Goal: Task Accomplishment & Management: Use online tool/utility

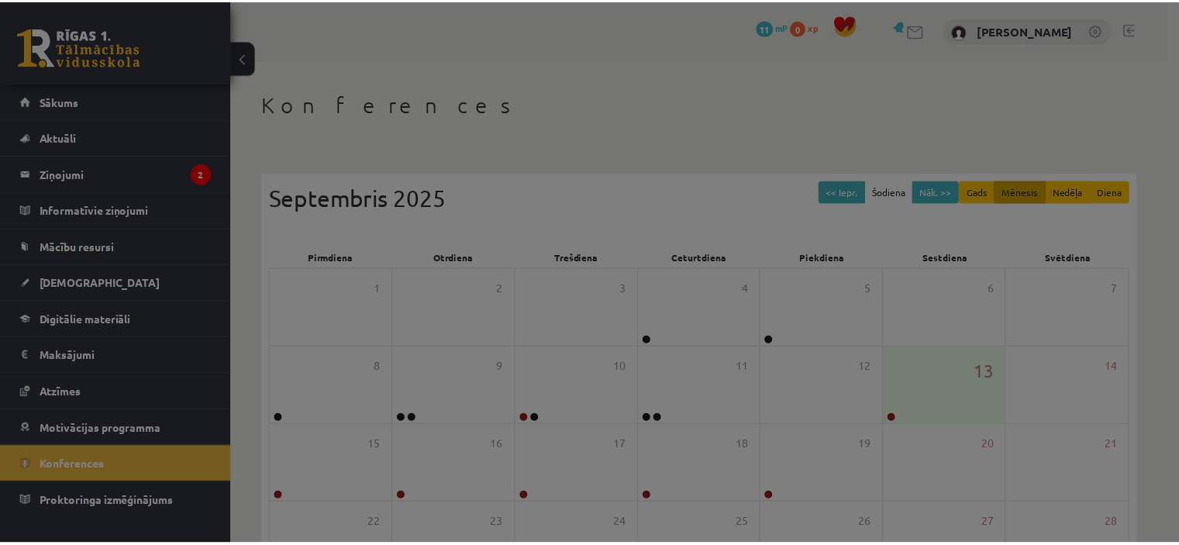
scroll to position [195, 0]
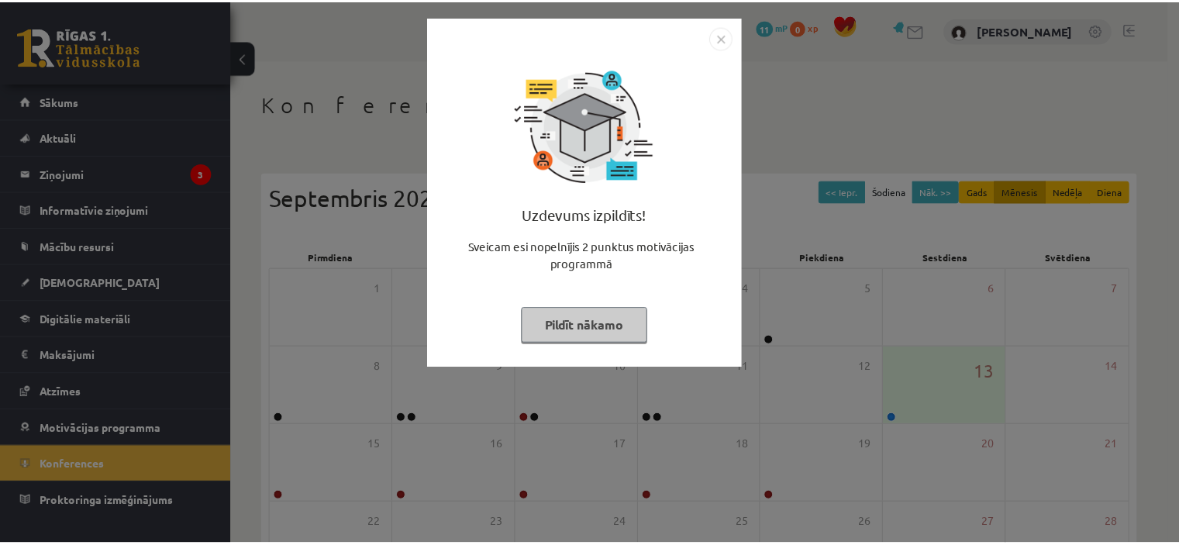
scroll to position [189, 0]
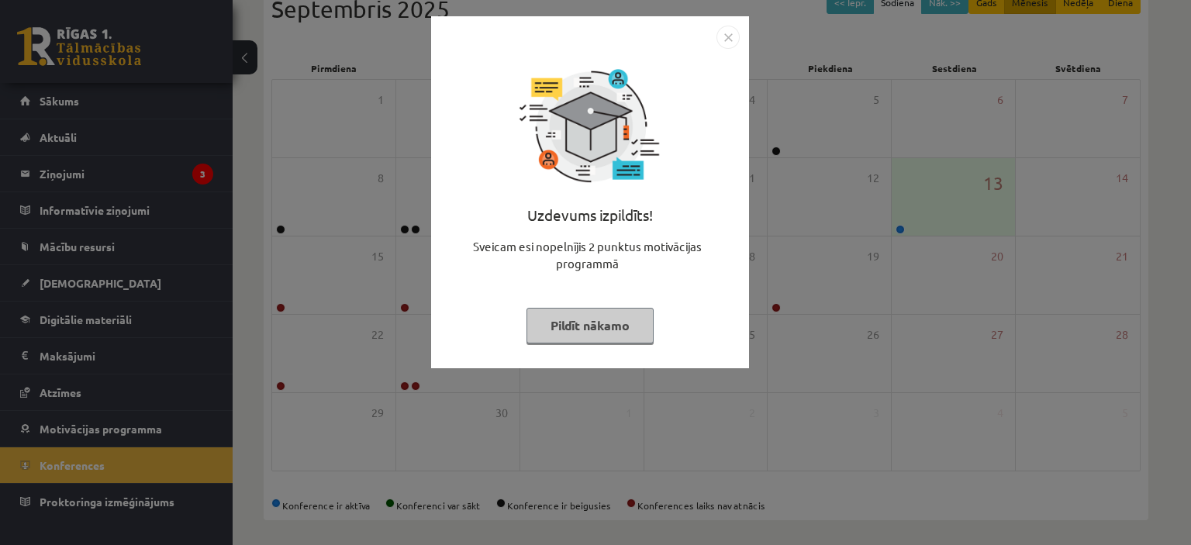
click at [911, 222] on div "Uzdevums izpildīts! Sveicam esi nopelnījis 2 punktus motivācijas programmā Pild…" at bounding box center [595, 272] width 1191 height 545
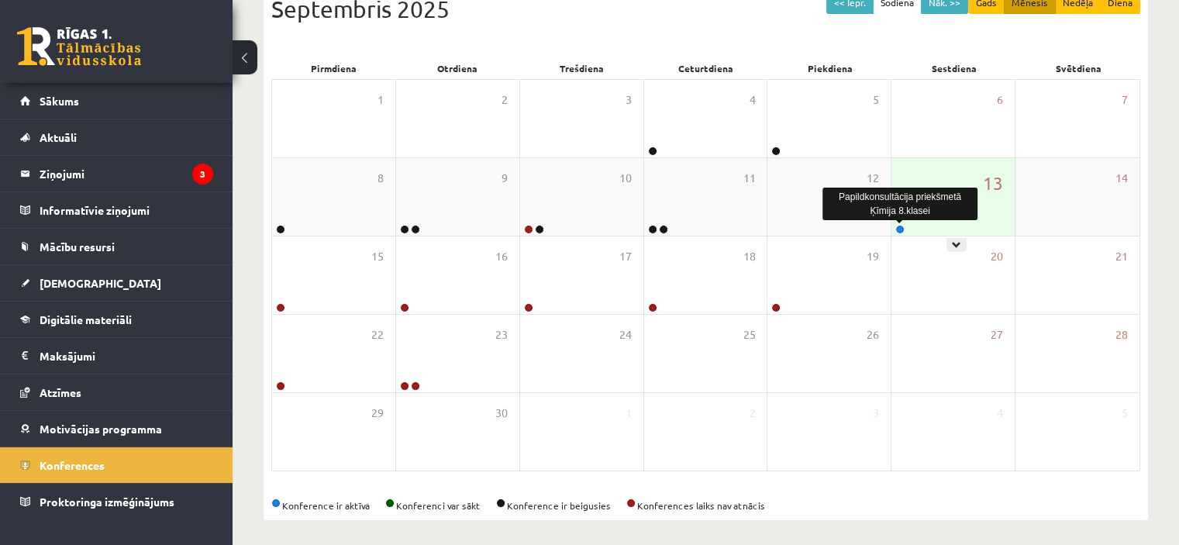
click at [901, 228] on link at bounding box center [899, 229] width 9 height 9
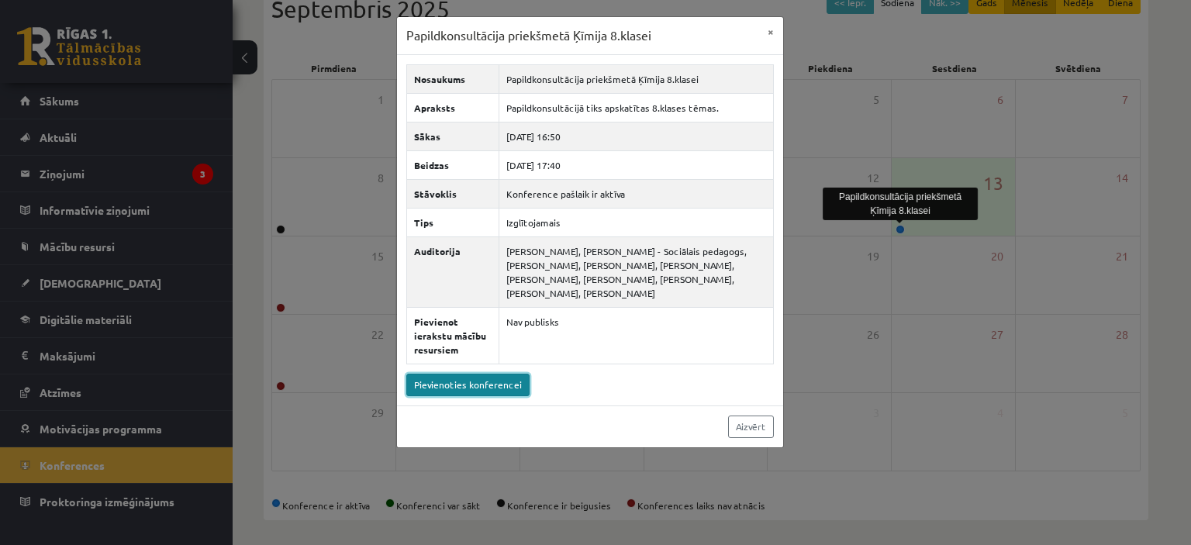
click at [466, 379] on link "Pievienoties konferencei" at bounding box center [467, 385] width 123 height 22
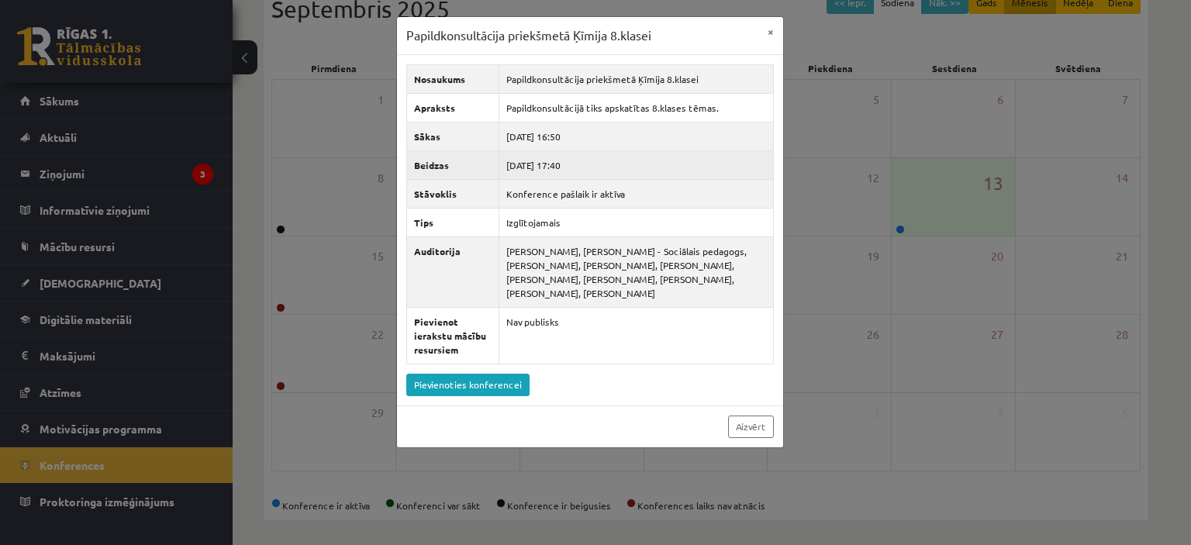
drag, startPoint x: 588, startPoint y: 164, endPoint x: 554, endPoint y: 167, distance: 33.6
click at [554, 167] on td "2025-09-13 17:40" at bounding box center [636, 164] width 274 height 29
click at [577, 168] on td "2025-09-13 17:40" at bounding box center [636, 164] width 274 height 29
click at [581, 168] on td "2025-09-13 17:40" at bounding box center [636, 164] width 274 height 29
drag, startPoint x: 581, startPoint y: 168, endPoint x: 508, endPoint y: 154, distance: 74.2
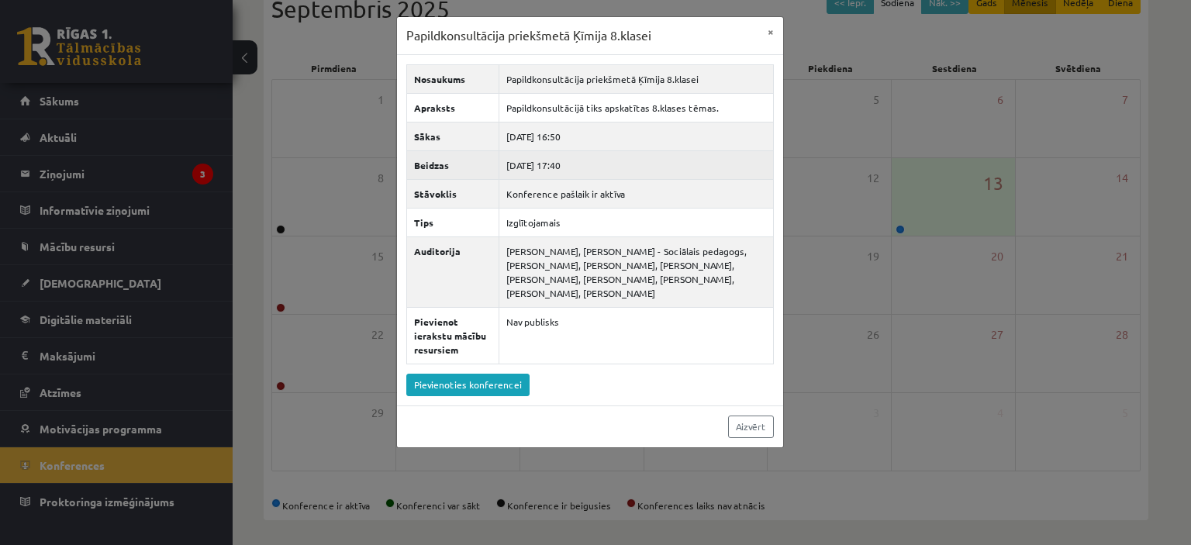
click at [532, 164] on td "2025-09-13 17:40" at bounding box center [636, 164] width 274 height 29
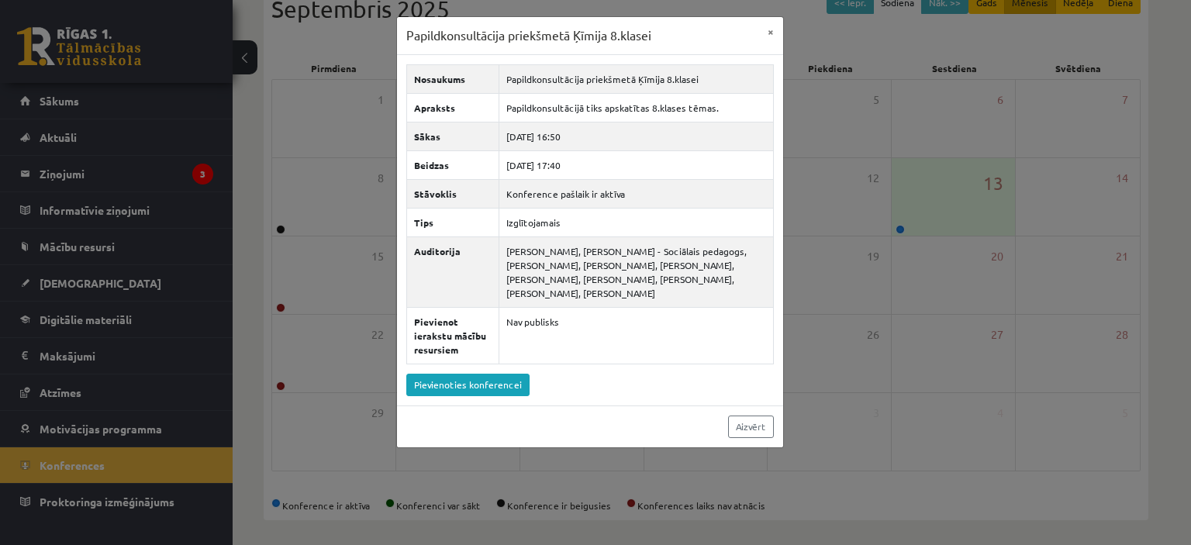
drag, startPoint x: 252, startPoint y: 157, endPoint x: 257, endPoint y: 167, distance: 11.4
click at [254, 160] on div "Papildkonsultācija priekšmetā Ķīmija 8.klasei × Nosaukums Papildkonsultācija pr…" at bounding box center [595, 272] width 1191 height 545
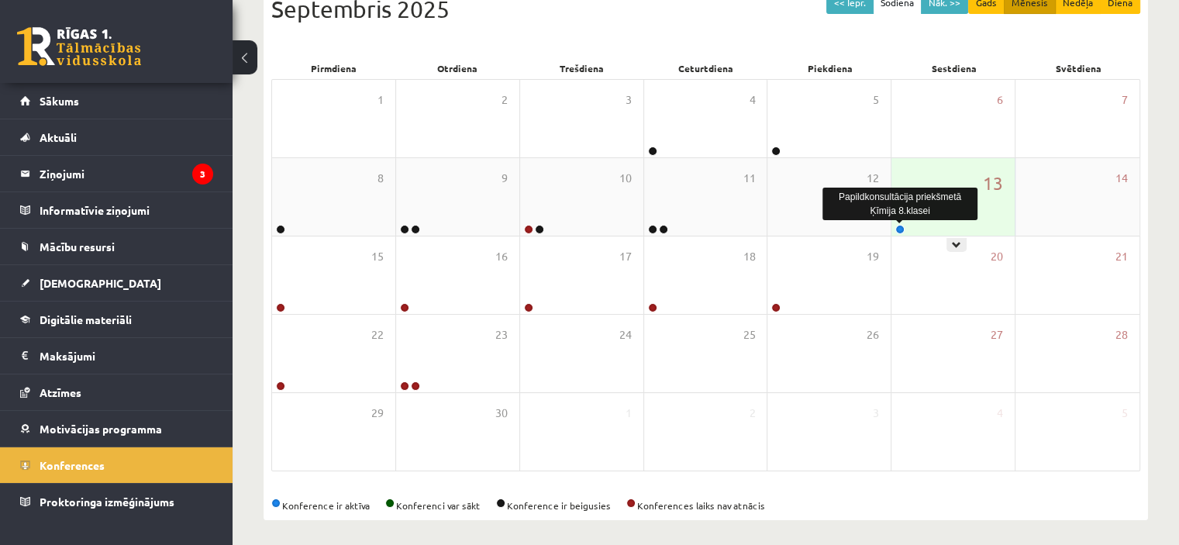
click at [898, 230] on link at bounding box center [899, 229] width 9 height 9
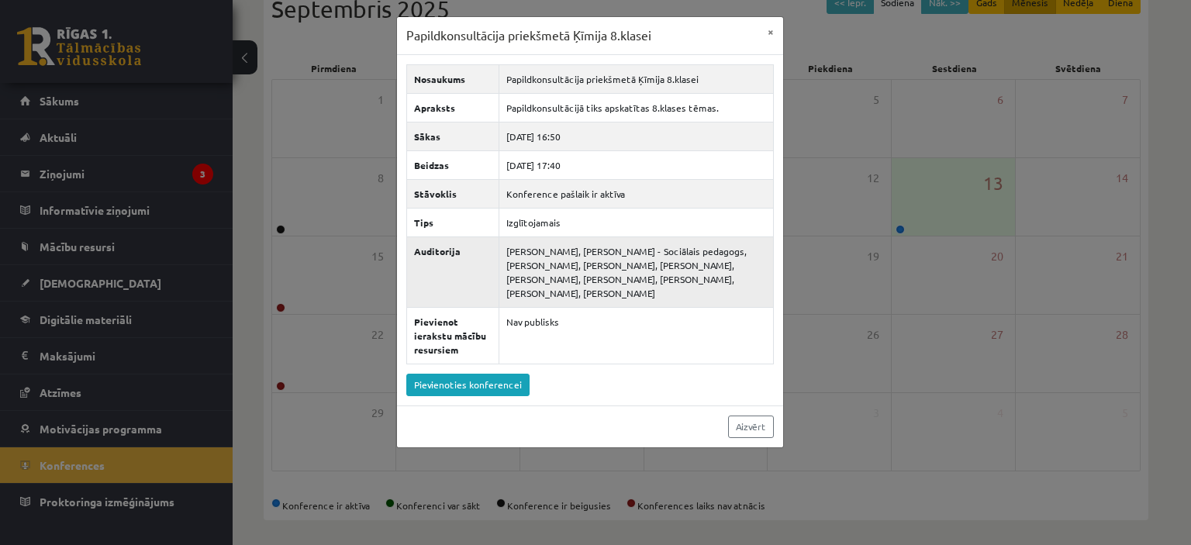
drag, startPoint x: 497, startPoint y: 244, endPoint x: 711, endPoint y: 305, distance: 222.3
click at [711, 305] on td "Samanta Veide, Dagnija Gaubšteina - Sociālais pedagogs, Nikola Silāre, Ruslans …" at bounding box center [636, 271] width 274 height 71
click at [711, 294] on td "Samanta Veide, Dagnija Gaubšteina - Sociālais pedagogs, Nikola Silāre, Ruslans …" at bounding box center [636, 271] width 274 height 71
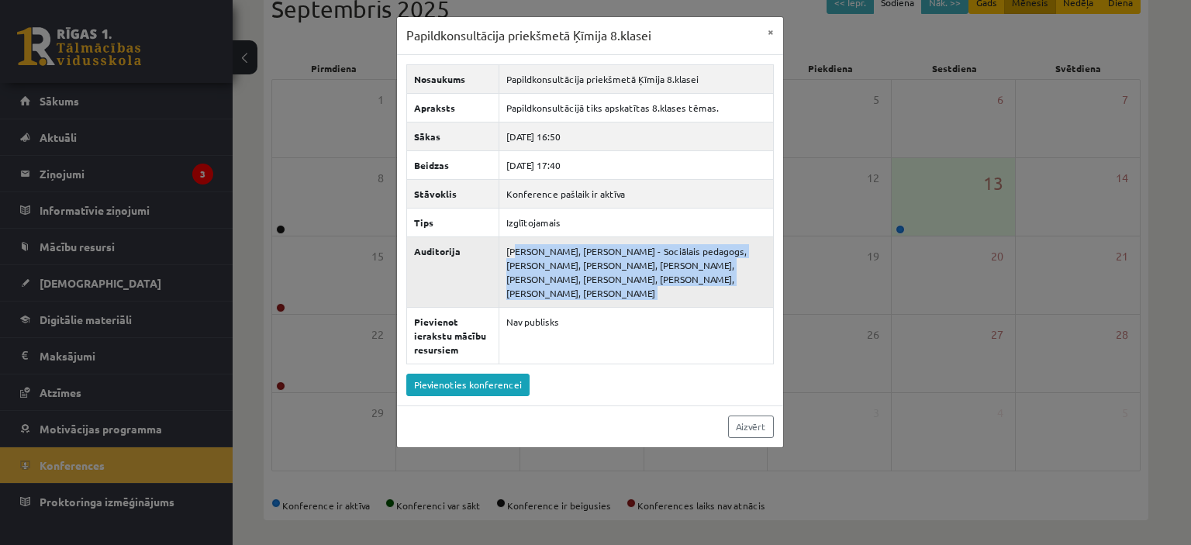
click at [711, 294] on td "Samanta Veide, Dagnija Gaubšteina - Sociālais pedagogs, Nikola Silāre, Ruslans …" at bounding box center [636, 271] width 274 height 71
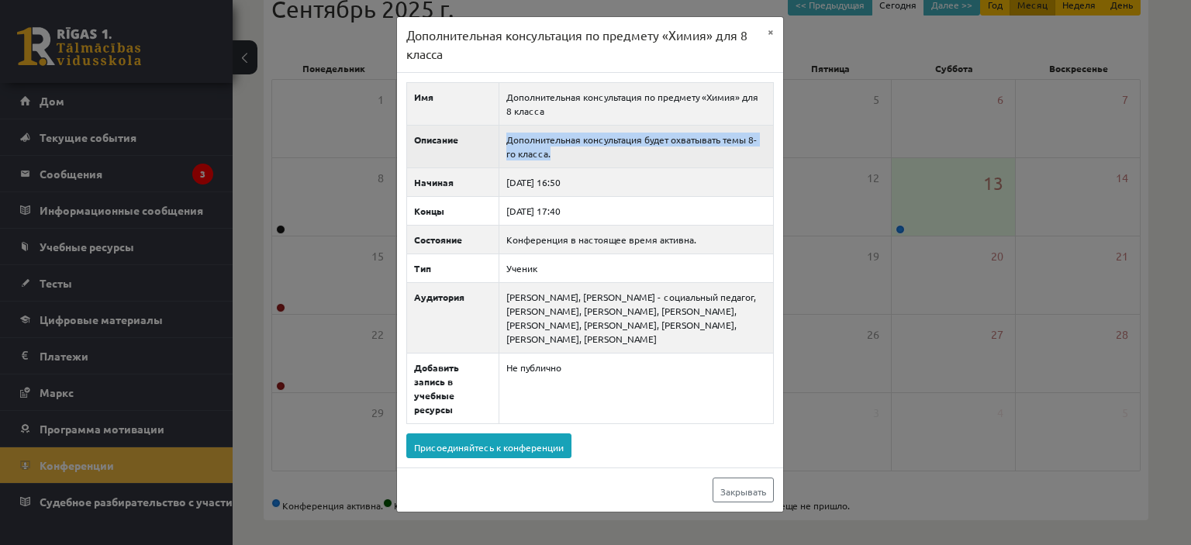
drag, startPoint x: 577, startPoint y: 150, endPoint x: 498, endPoint y: 145, distance: 79.2
click at [499, 145] on td "Дополнительная консультация будет охватывать темы 8-го класса." at bounding box center [636, 147] width 274 height 43
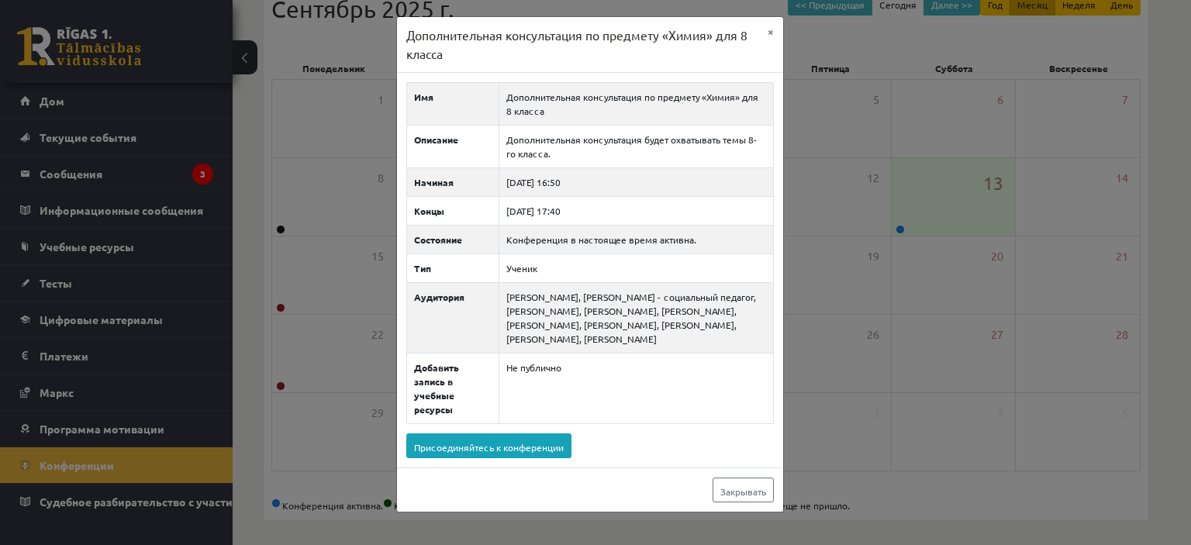
click at [887, 185] on div "Дополнительная консультация по предмету «Химия» для 8 класса × Имя Дополнительн…" at bounding box center [595, 272] width 1191 height 545
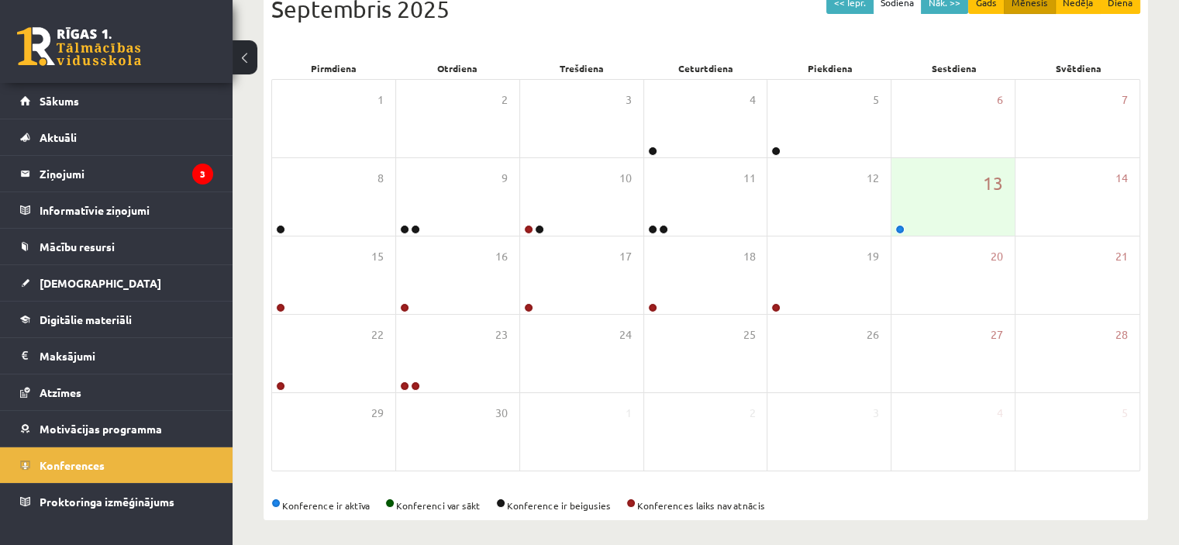
click at [1051, 44] on div "<< Iepr. Šodiena Nāk. >> Gads Mēnesis Nedēļa Diena Septembris 2025" at bounding box center [705, 24] width 869 height 66
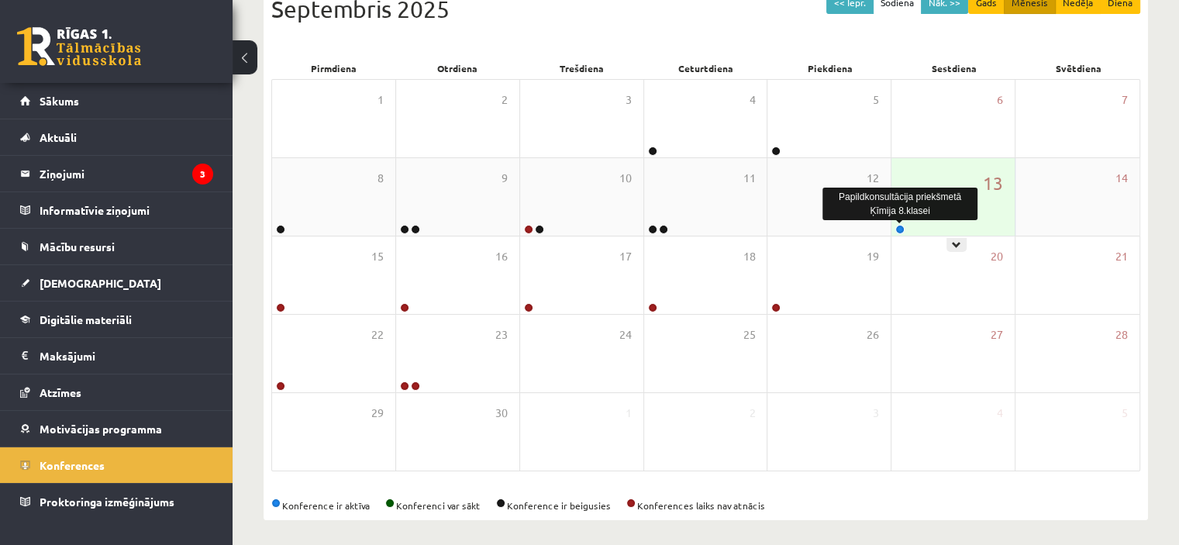
click at [902, 226] on link at bounding box center [899, 229] width 9 height 9
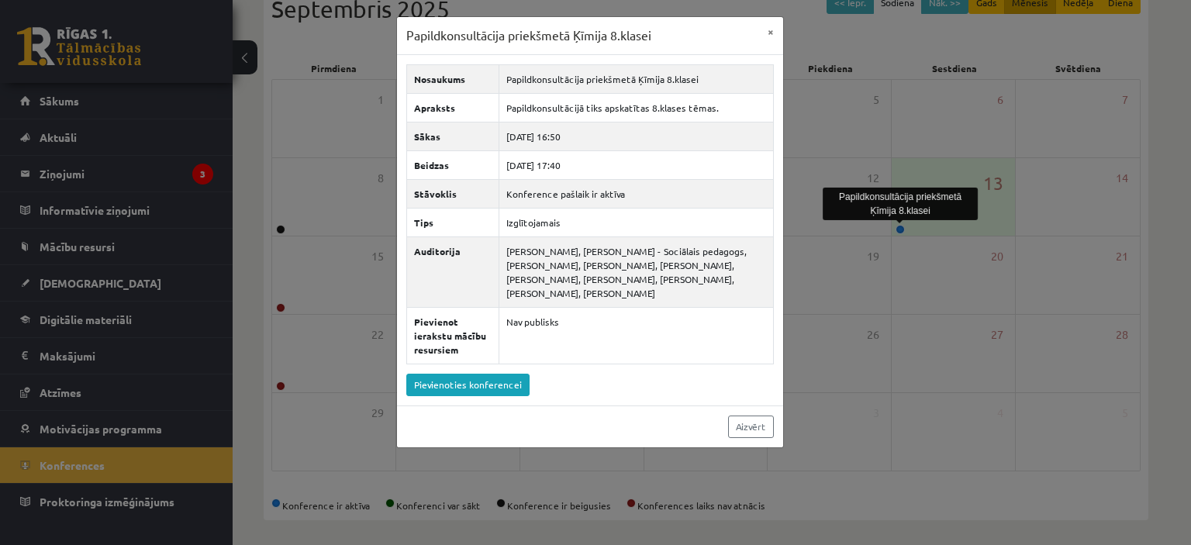
click at [881, 94] on div "Papildkonsultācija priekšmetā Ķīmija 8.klasei × Nosaukums Papildkonsultācija pr…" at bounding box center [595, 272] width 1191 height 545
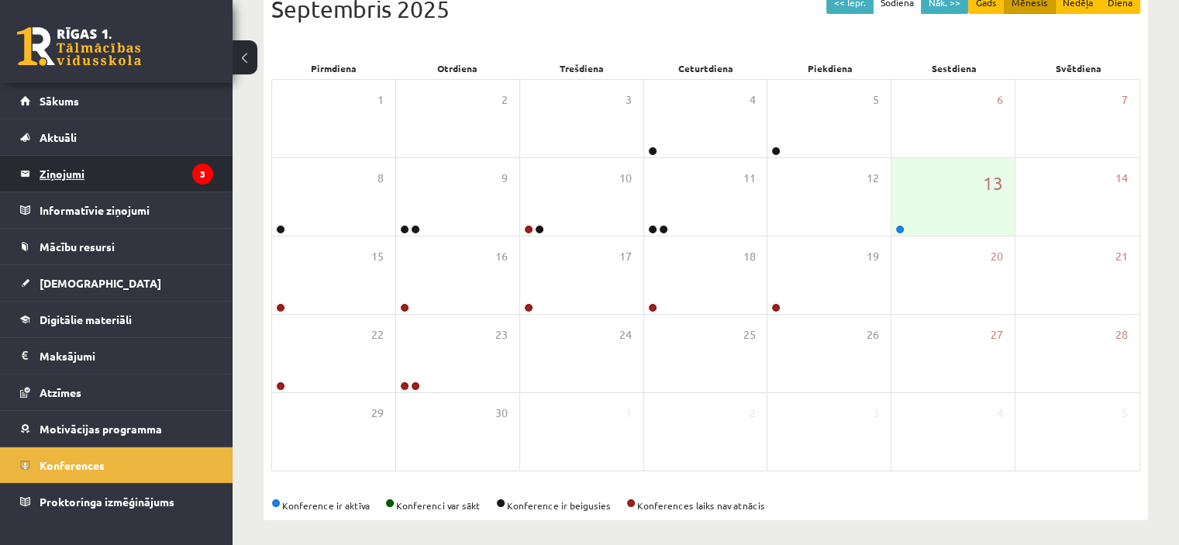
click at [157, 167] on legend "Ziņojumi 3" at bounding box center [127, 174] width 174 height 36
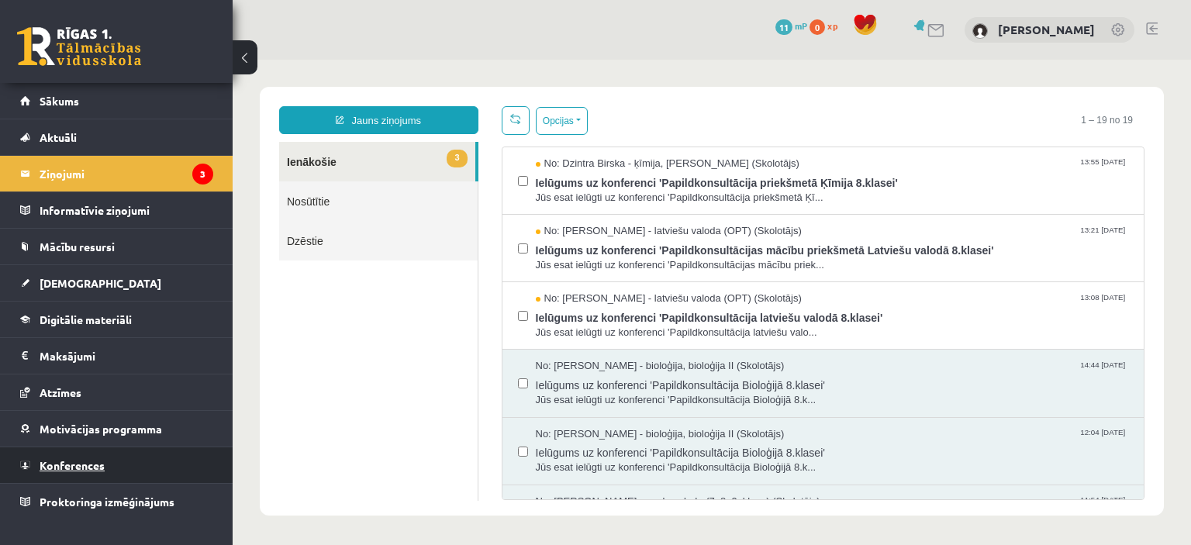
click at [90, 466] on span "Konferences" at bounding box center [72, 465] width 65 height 14
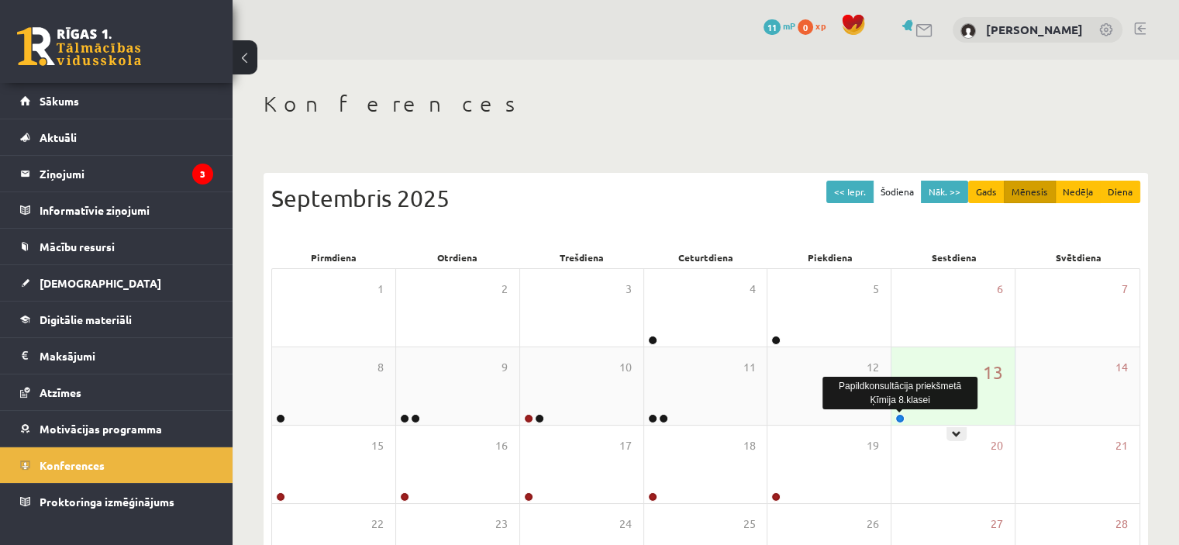
click at [898, 415] on link at bounding box center [899, 418] width 9 height 9
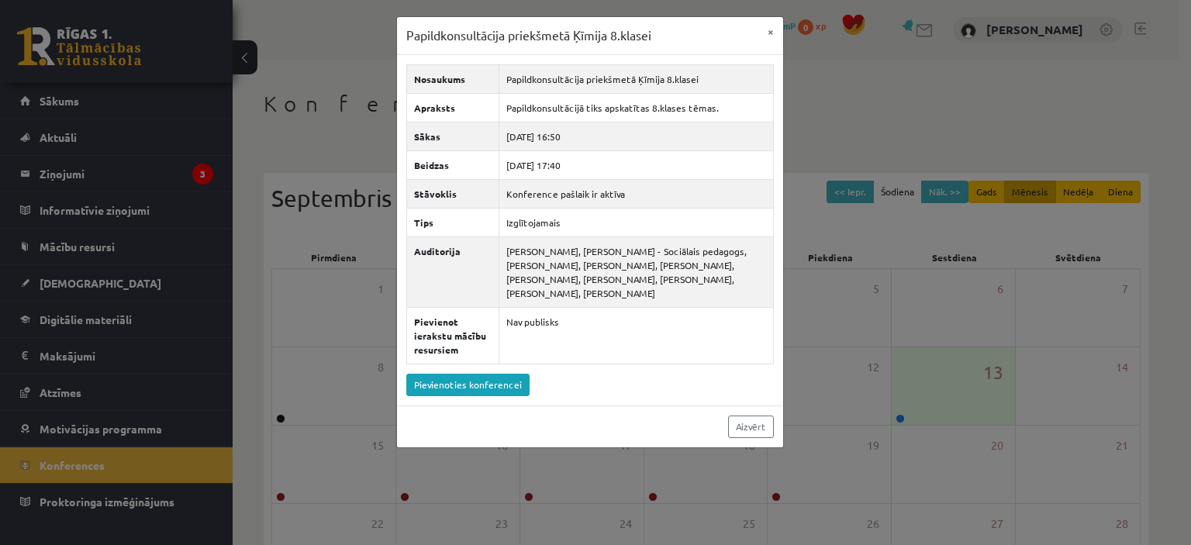
click at [850, 122] on div "Papildkonsultācija priekšmetā Ķīmija 8.klasei × Nosaukums Papildkonsultācija pr…" at bounding box center [595, 272] width 1191 height 545
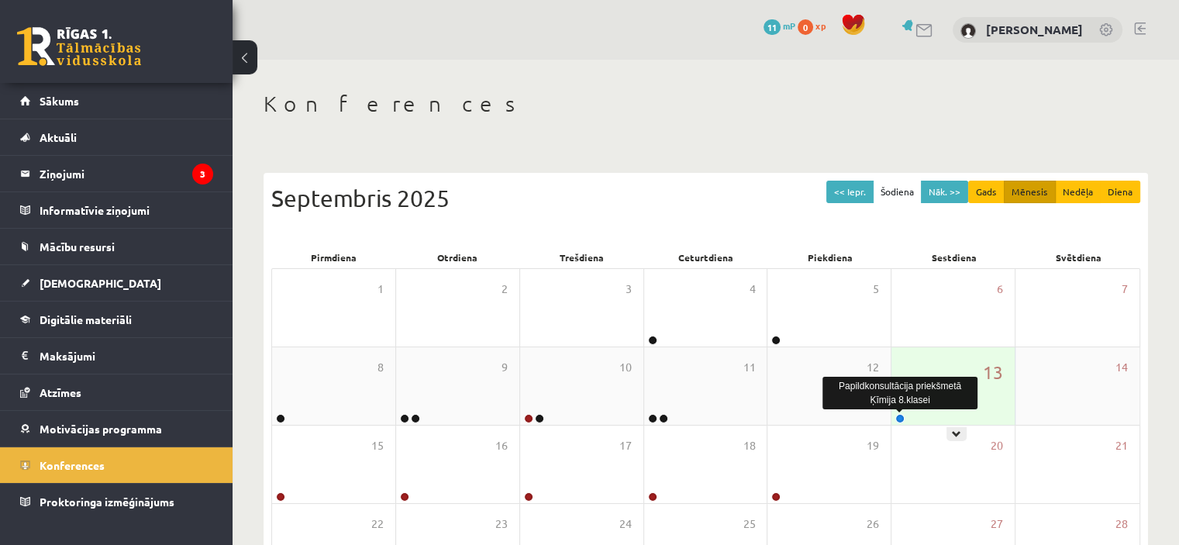
click at [898, 418] on link at bounding box center [899, 418] width 9 height 9
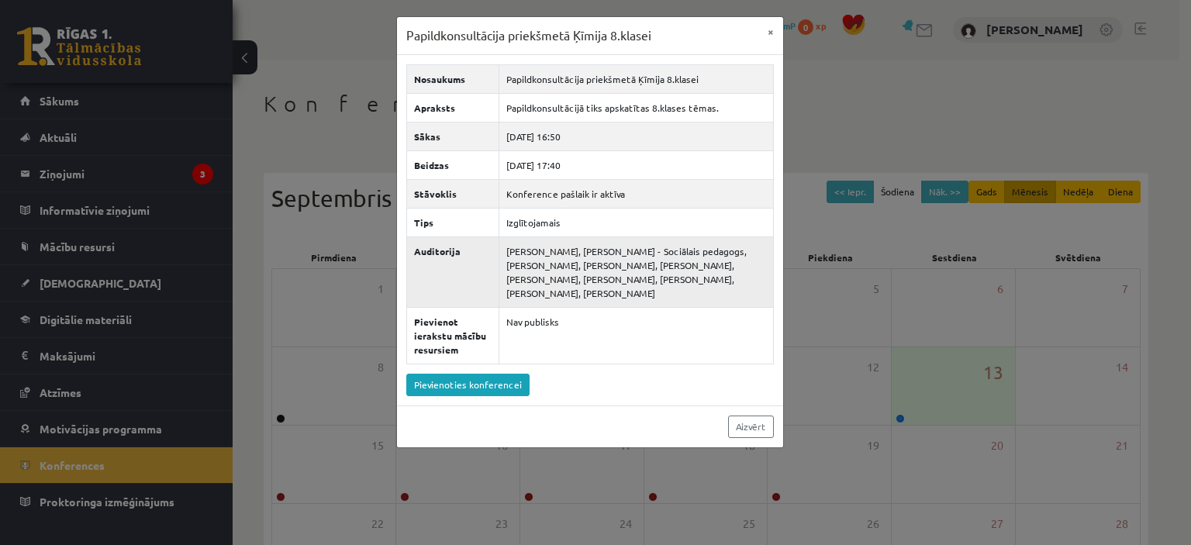
drag, startPoint x: 723, startPoint y: 276, endPoint x: 514, endPoint y: 252, distance: 210.7
click at [514, 252] on td "Samanta Veide, Dagnija Gaubšteina - Sociālais pedagogs, Nikola Silāre, Ruslans …" at bounding box center [636, 271] width 274 height 71
drag, startPoint x: 677, startPoint y: 294, endPoint x: 495, endPoint y: 240, distance: 189.3
click at [495, 240] on tr "Auditorija Samanta Veide, Dagnija Gaubšteina - Sociālais pedagogs, Nikola Silār…" at bounding box center [589, 271] width 367 height 71
click at [877, 156] on div "Papildkonsultācija priekšmetā Ķīmija 8.klasei × Nosaukums Papildkonsultācija pr…" at bounding box center [595, 272] width 1191 height 545
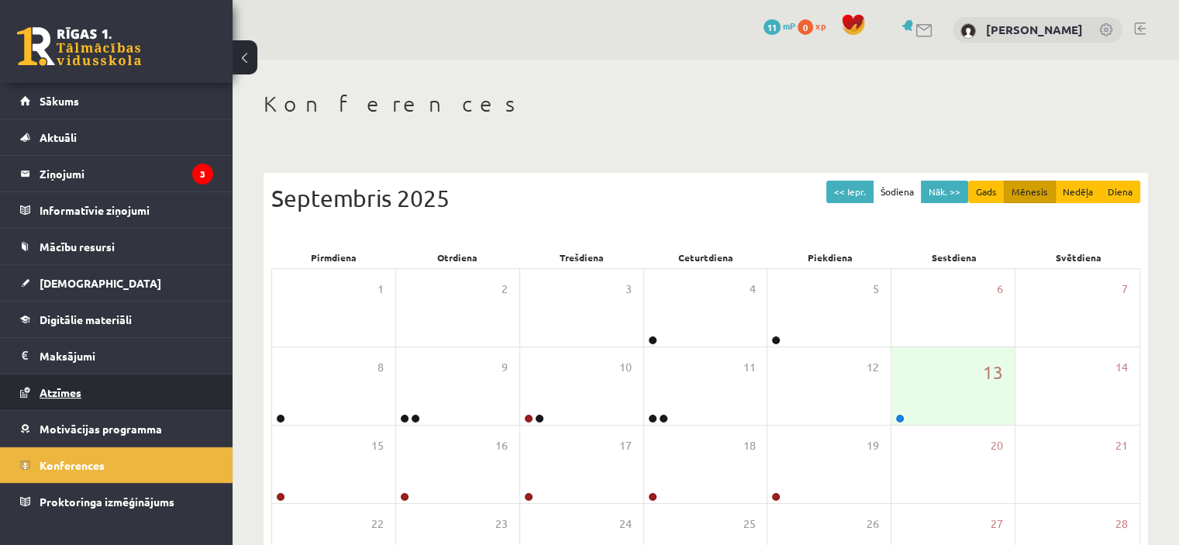
click at [102, 381] on link "Atzīmes" at bounding box center [116, 392] width 193 height 36
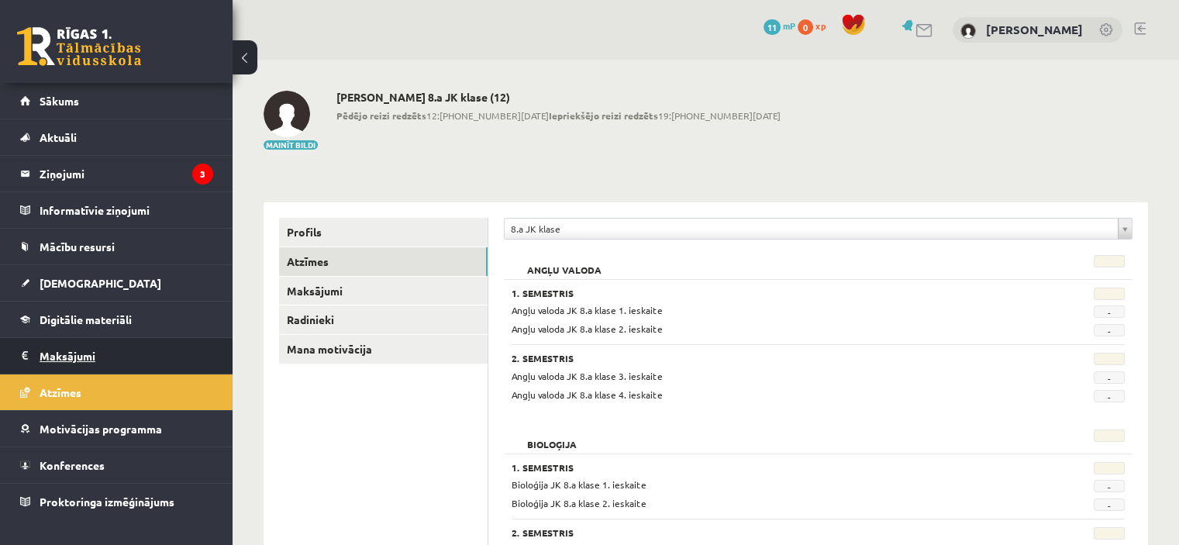
click at [122, 350] on legend "Maksājumi 0" at bounding box center [127, 356] width 174 height 36
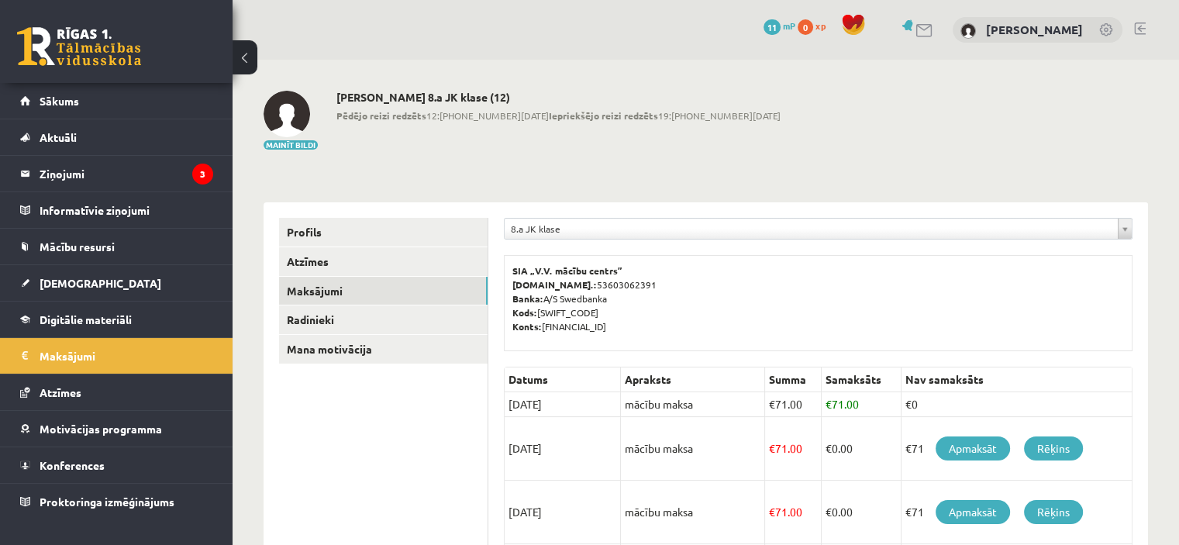
scroll to position [155, 0]
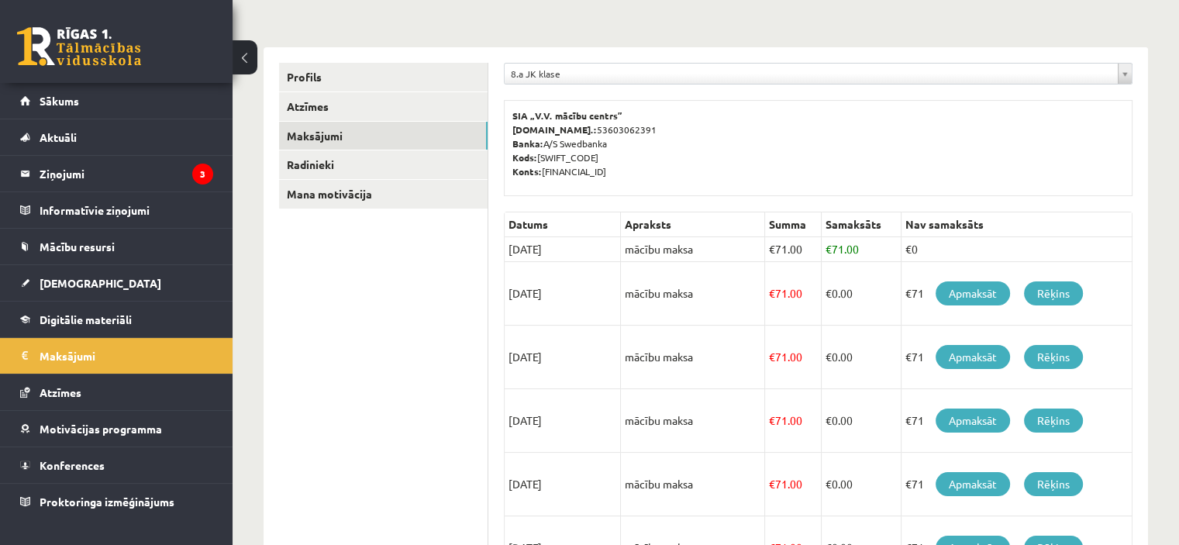
drag, startPoint x: 826, startPoint y: 295, endPoint x: 745, endPoint y: 291, distance: 80.7
click at [745, 291] on tr "15/09/2025 mācību maksa € 71.00 € 0.00 €71 Apmaksāt Rēķins" at bounding box center [819, 294] width 628 height 64
click at [122, 271] on link "[DEMOGRAPHIC_DATA]" at bounding box center [116, 283] width 193 height 36
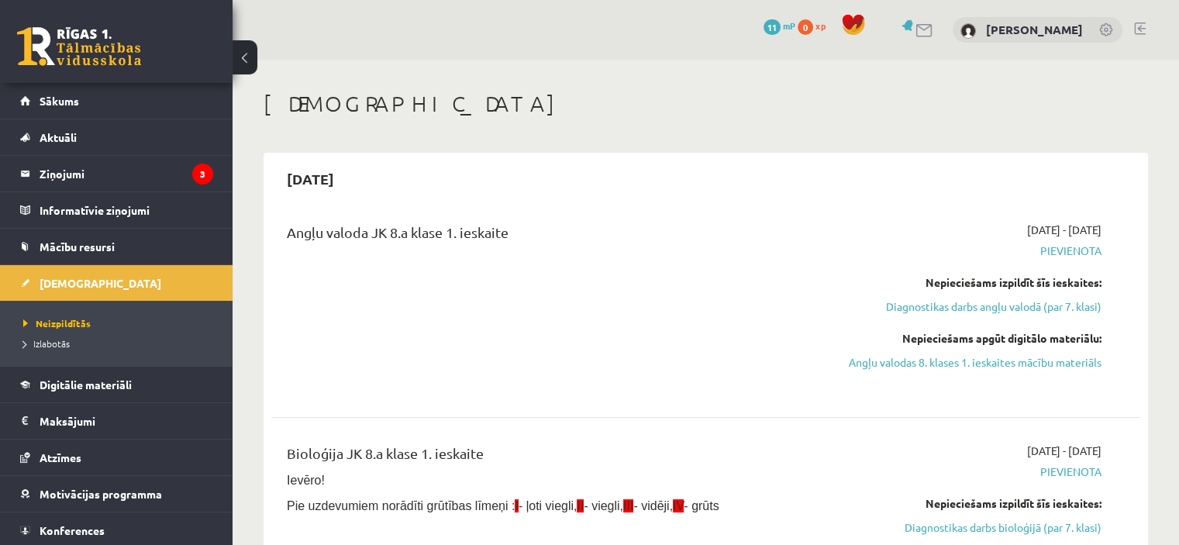
drag, startPoint x: 535, startPoint y: 237, endPoint x: 324, endPoint y: 228, distance: 211.1
click at [324, 228] on div "Angļu valoda JK 8.a klase 1. ieskaite" at bounding box center [555, 236] width 536 height 29
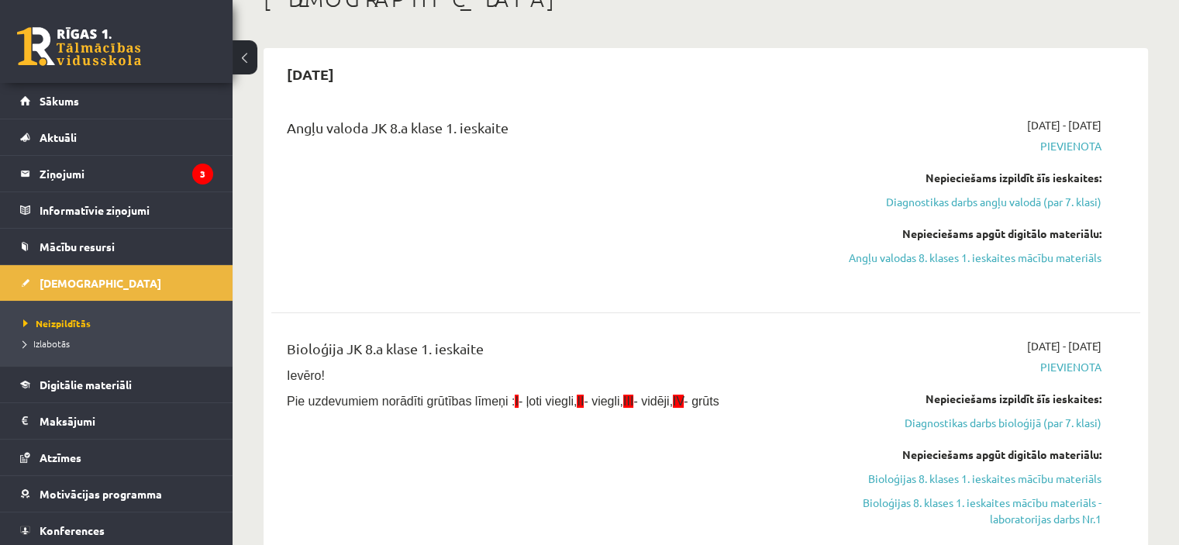
scroll to position [155, 0]
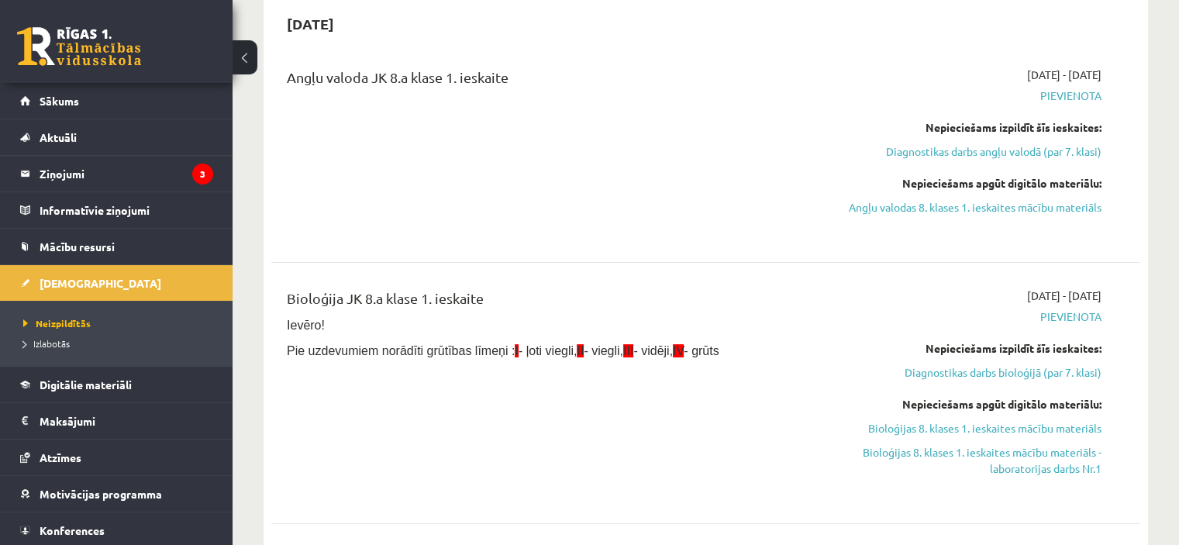
drag, startPoint x: 565, startPoint y: 295, endPoint x: 271, endPoint y: 299, distance: 294.6
click at [271, 299] on div "Bioloģija JK 8.a klase 1. ieskaite Ievēro! Pie uzdevumiem norādīti grūtības līm…" at bounding box center [705, 393] width 869 height 242
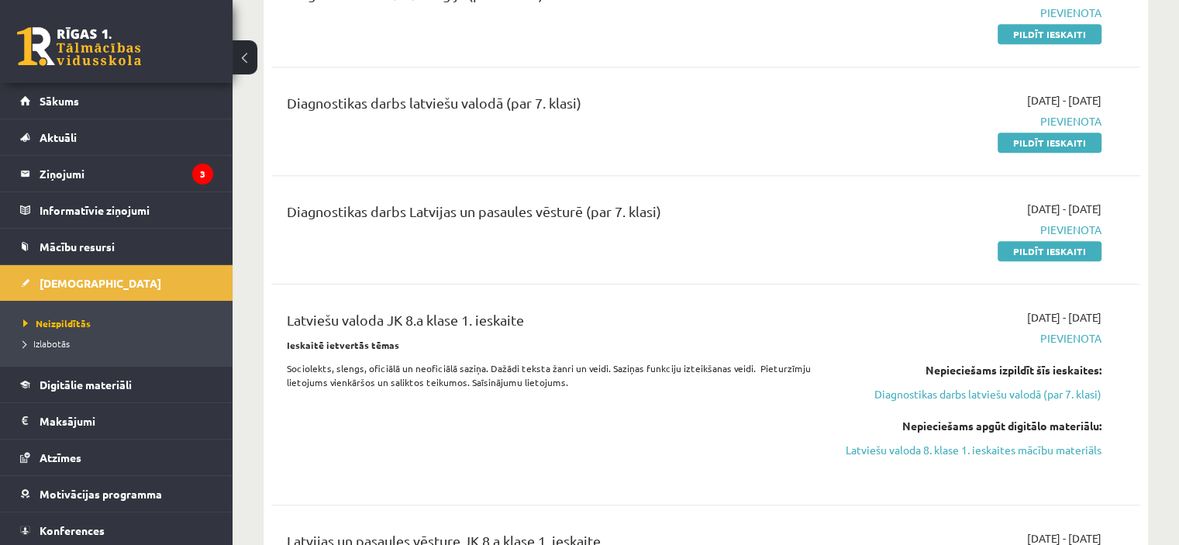
scroll to position [853, 0]
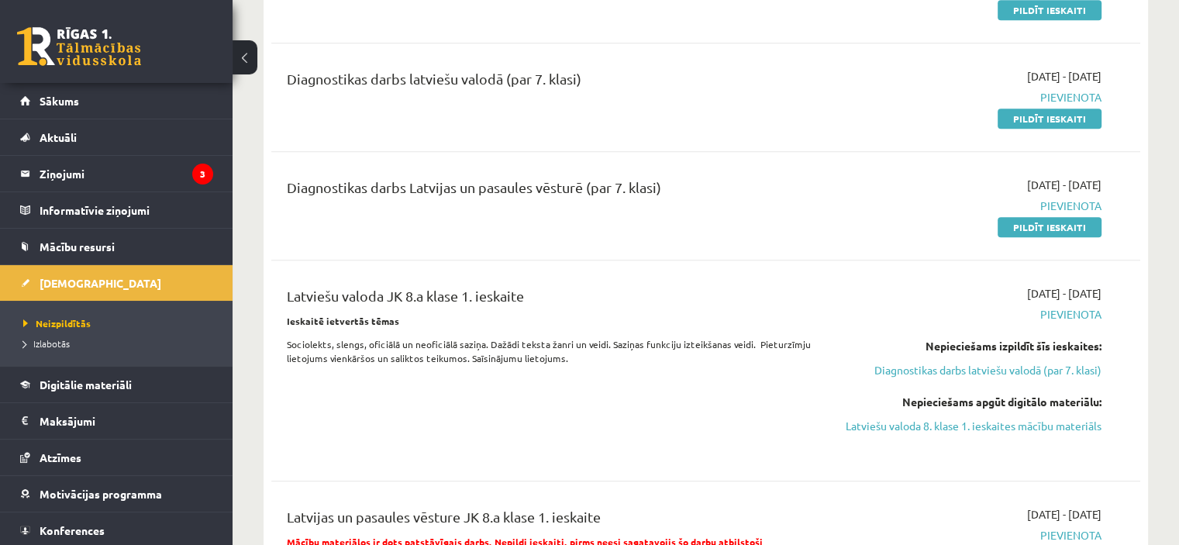
drag, startPoint x: 701, startPoint y: 191, endPoint x: 390, endPoint y: 198, distance: 310.9
click at [390, 198] on div "Diagnostikas darbs Latvijas un pasaules vēsturē (par 7. klasi)" at bounding box center [555, 191] width 536 height 29
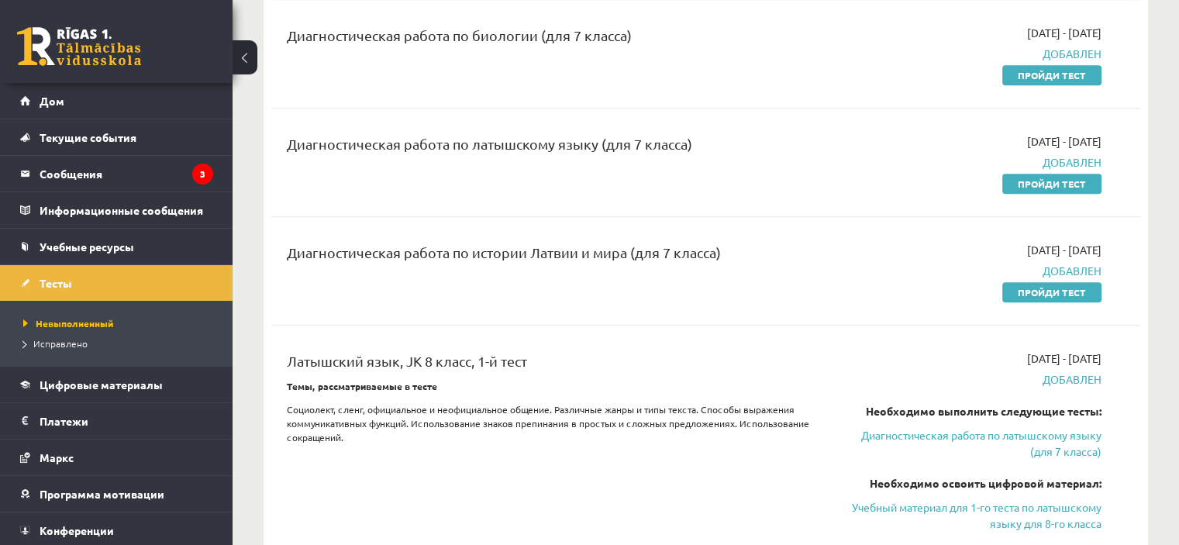
scroll to position [918, 0]
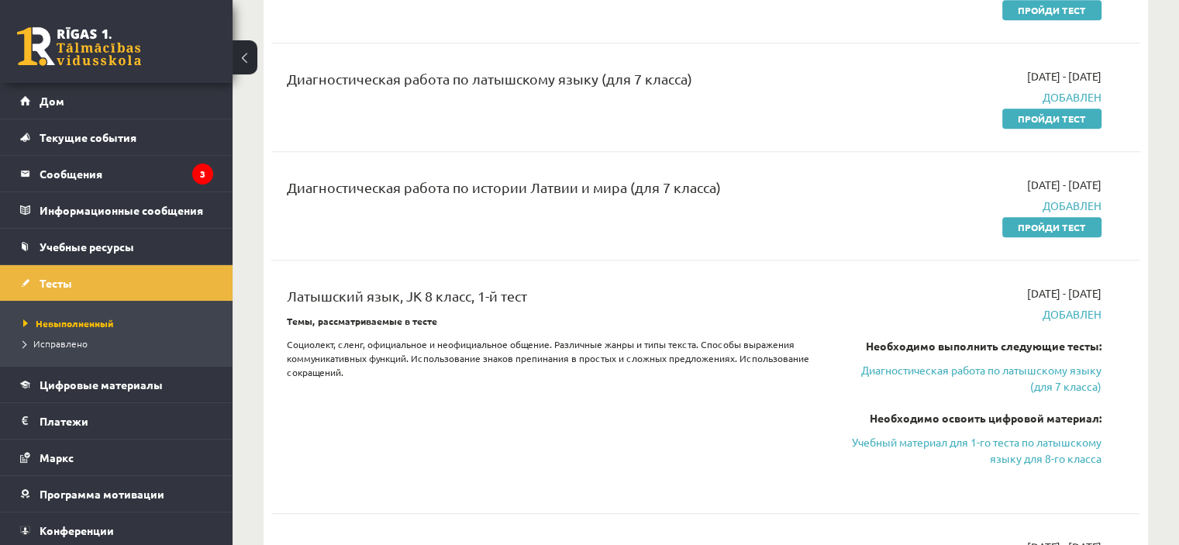
drag, startPoint x: 765, startPoint y: 169, endPoint x: 342, endPoint y: 184, distance: 423.5
click at [321, 195] on div "Диагностическая работа по истории Латвии и мира (для 7 класса) 2025-09-01 - 202…" at bounding box center [705, 205] width 869 height 89
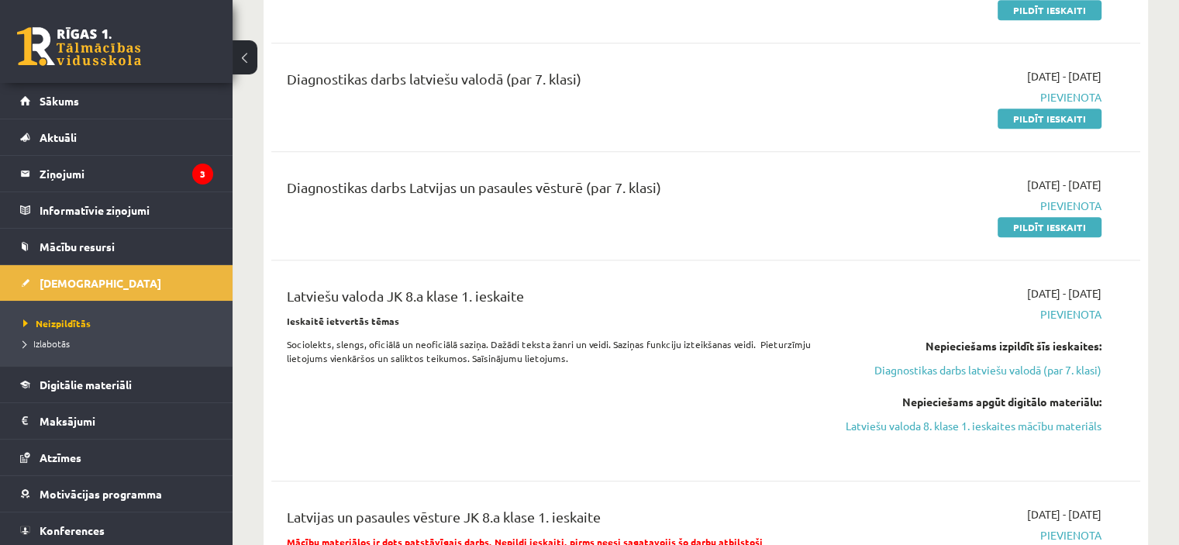
drag, startPoint x: 660, startPoint y: 278, endPoint x: 313, endPoint y: 297, distance: 347.0
click at [313, 297] on div "Latviešu valoda JK 8.a klase 1. ieskaite Ieskaitē ietvertās tēmas Sociolekts, s…" at bounding box center [705, 371] width 869 height 202
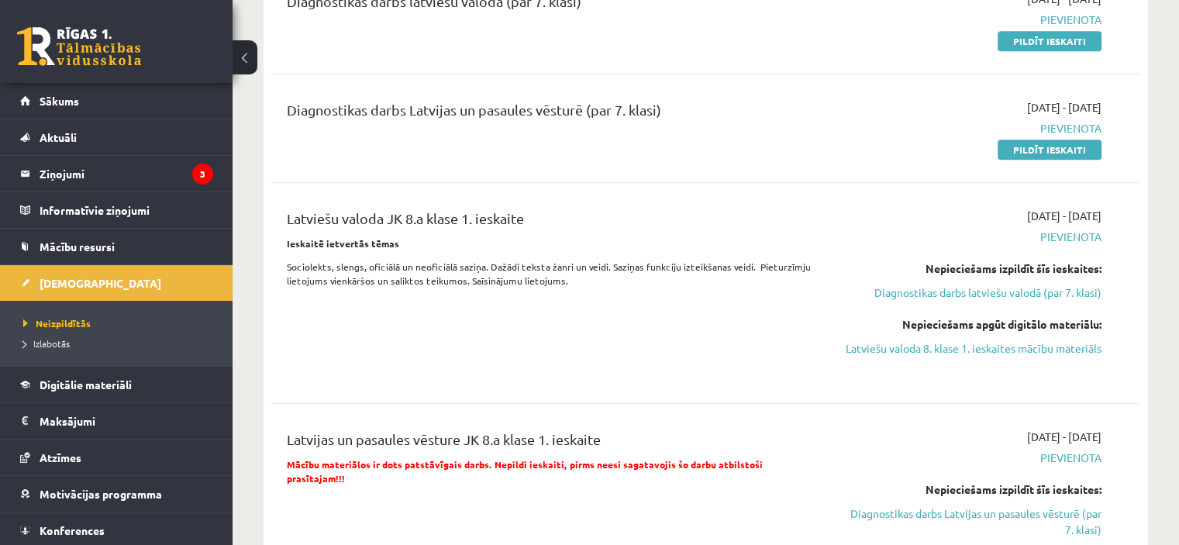
click at [564, 215] on div "Latviešu valoda JK 8.a klase 1. ieskaite" at bounding box center [555, 222] width 536 height 29
drag, startPoint x: 564, startPoint y: 215, endPoint x: 462, endPoint y: 234, distance: 104.1
click at [535, 216] on div "Latviešu valoda JK 8.a klase 1. ieskaite" at bounding box center [555, 222] width 536 height 29
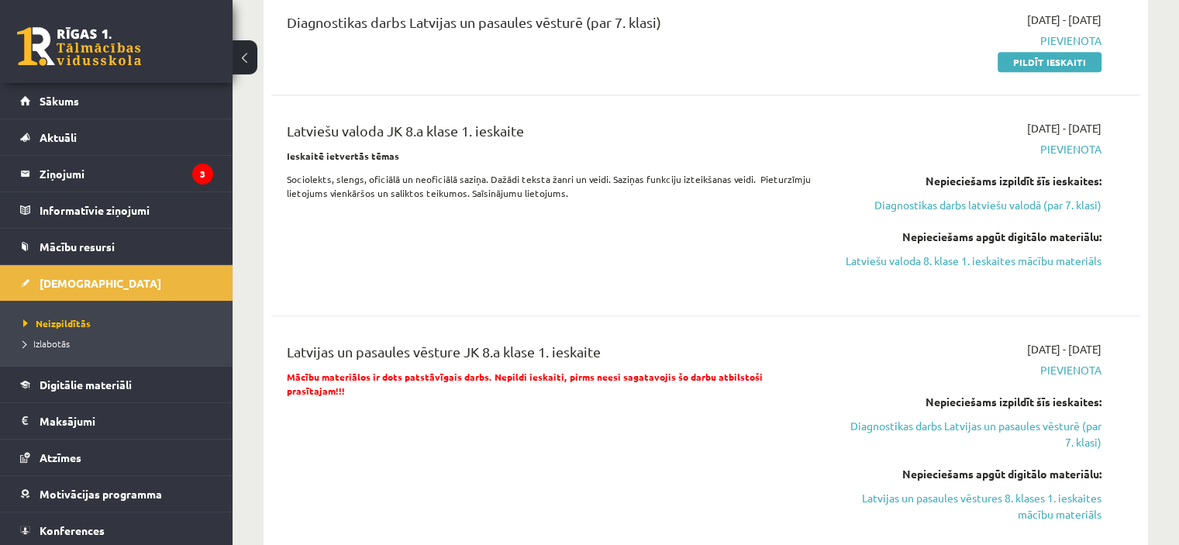
scroll to position [1163, 0]
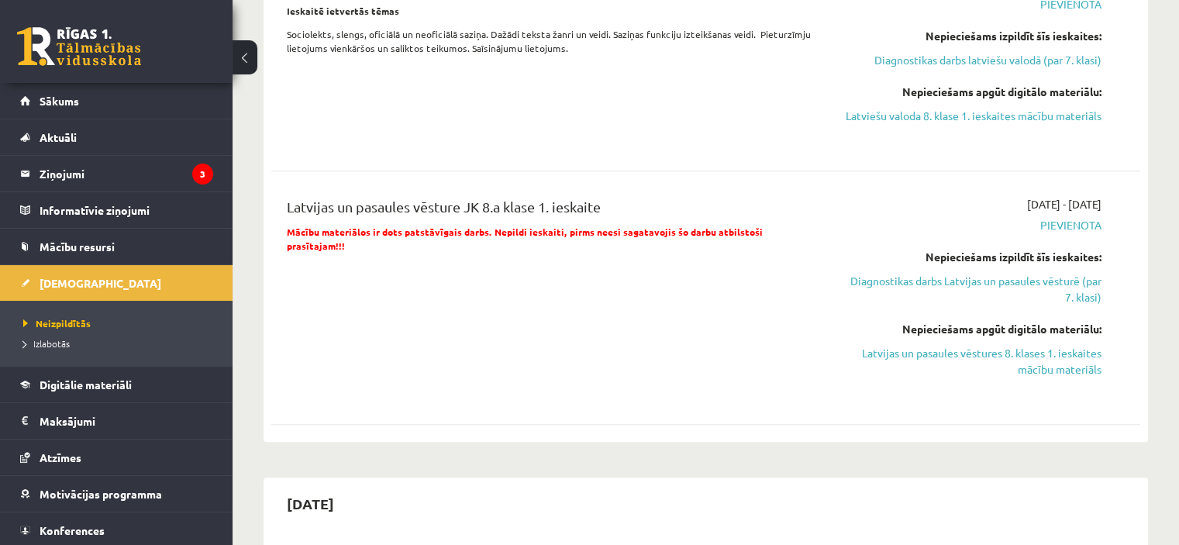
drag, startPoint x: 633, startPoint y: 219, endPoint x: 240, endPoint y: 212, distance: 392.3
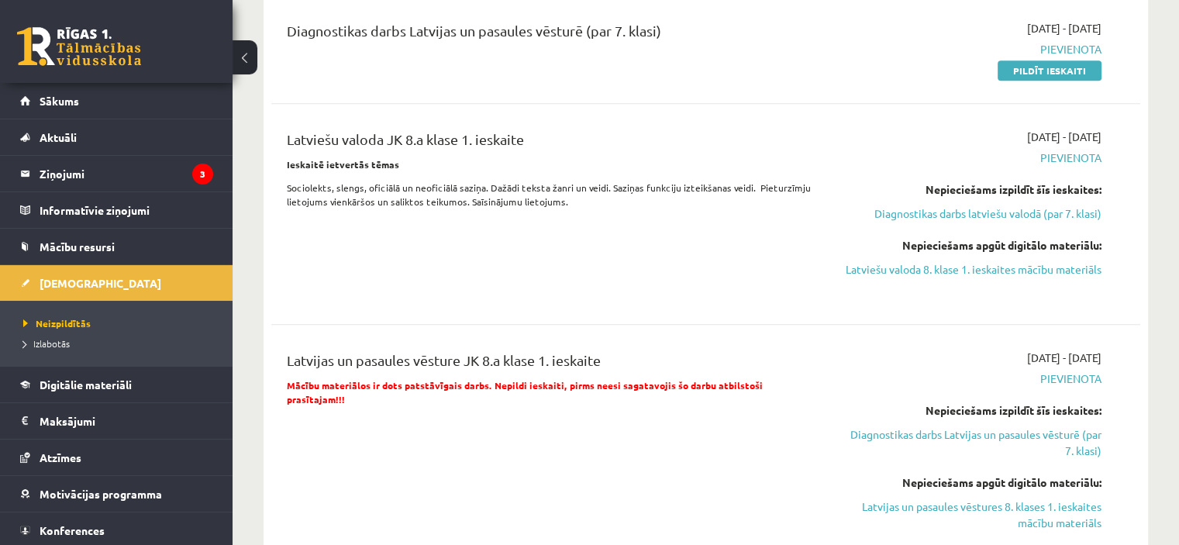
scroll to position [853, 0]
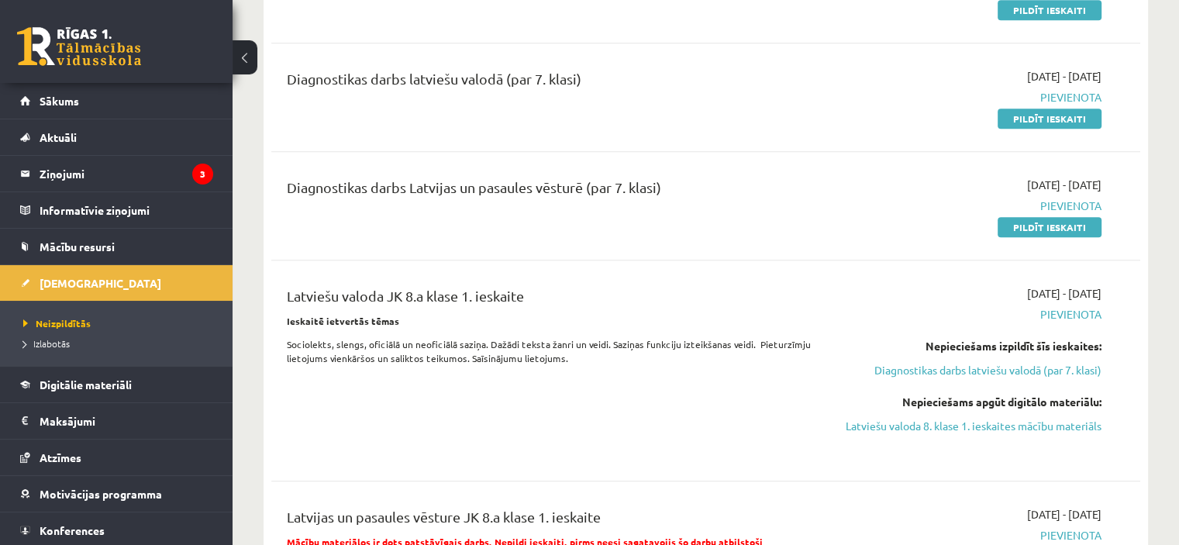
drag, startPoint x: 564, startPoint y: 281, endPoint x: 279, endPoint y: 289, distance: 284.6
click at [272, 291] on div "Latviešu valoda JK 8.a klase 1. ieskaite Ieskaitē ietvertās tēmas Sociolekts, s…" at bounding box center [705, 371] width 869 height 202
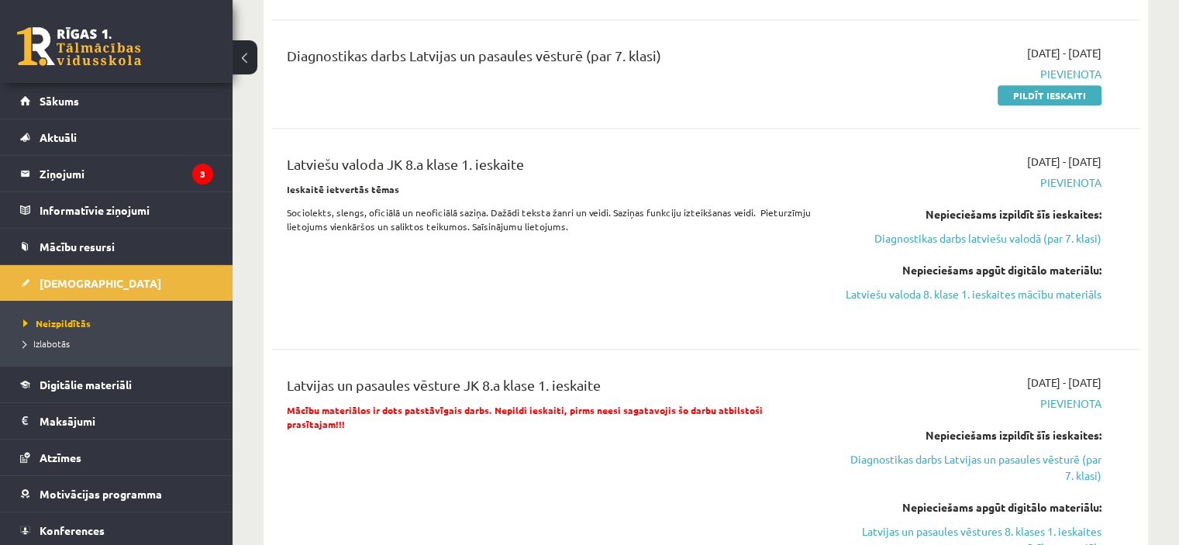
scroll to position [1085, 0]
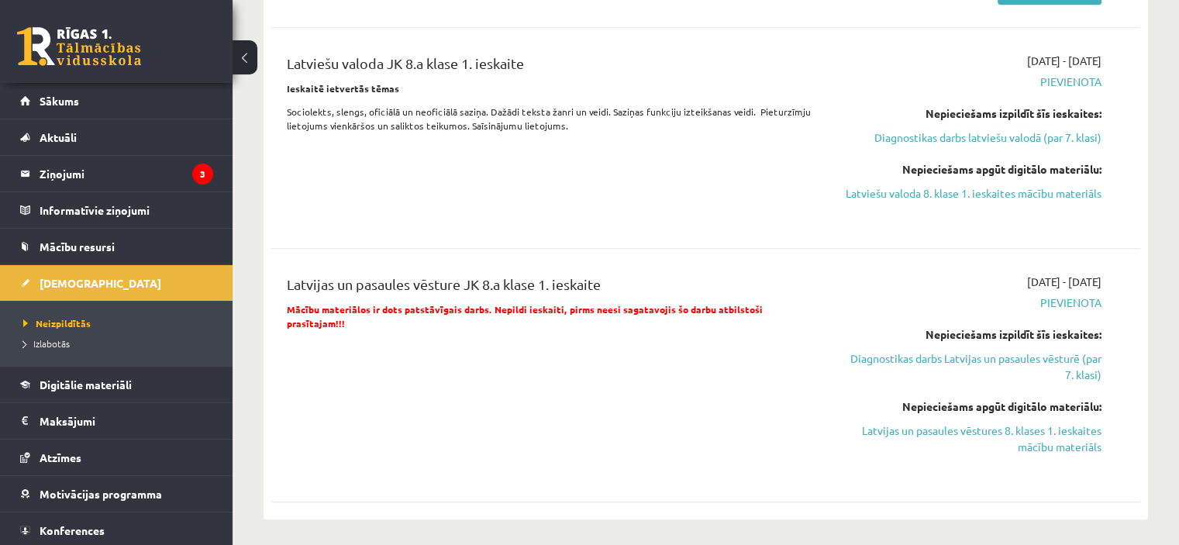
drag, startPoint x: 635, startPoint y: 288, endPoint x: 277, endPoint y: 297, distance: 358.2
click at [277, 297] on div "Latvijas un pasaules vēsture JK 8.a klase 1. ieskaite Mācību materiālos ir dots…" at bounding box center [554, 375] width 559 height 203
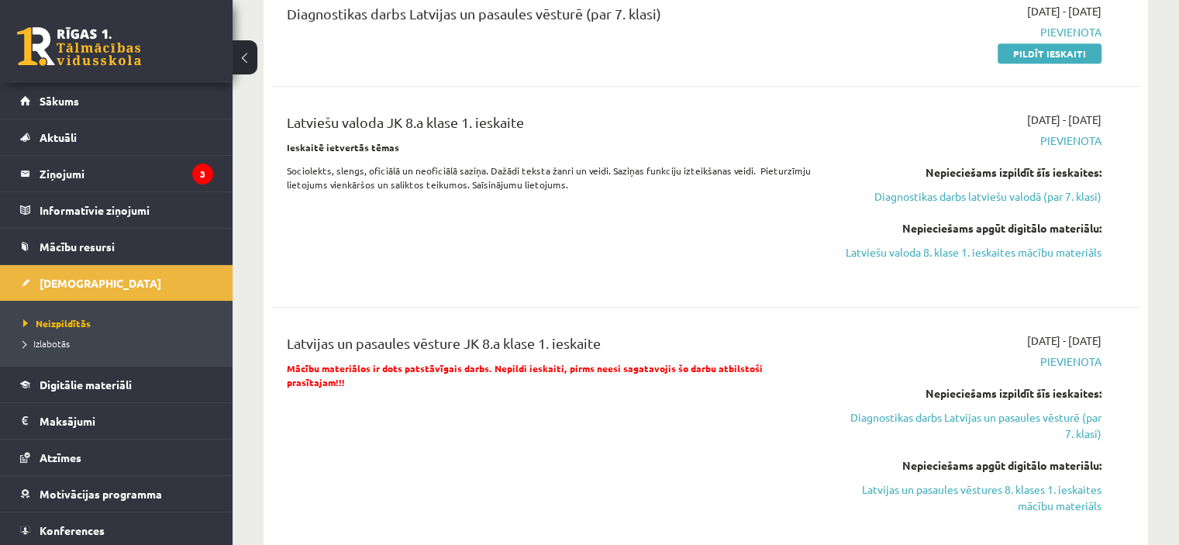
scroll to position [930, 0]
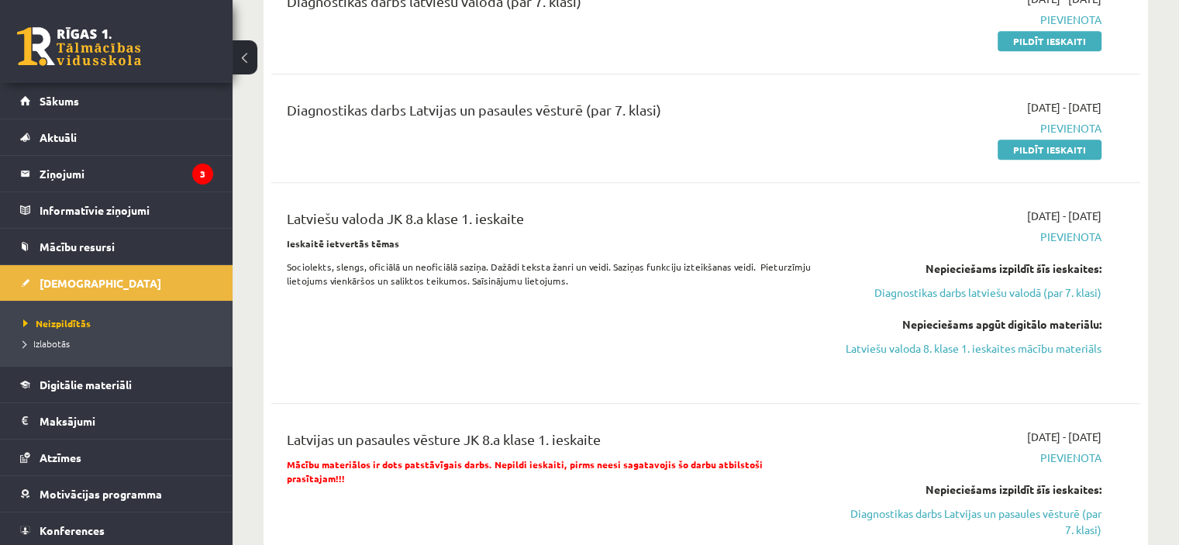
drag, startPoint x: 564, startPoint y: 221, endPoint x: 220, endPoint y: 214, distance: 343.5
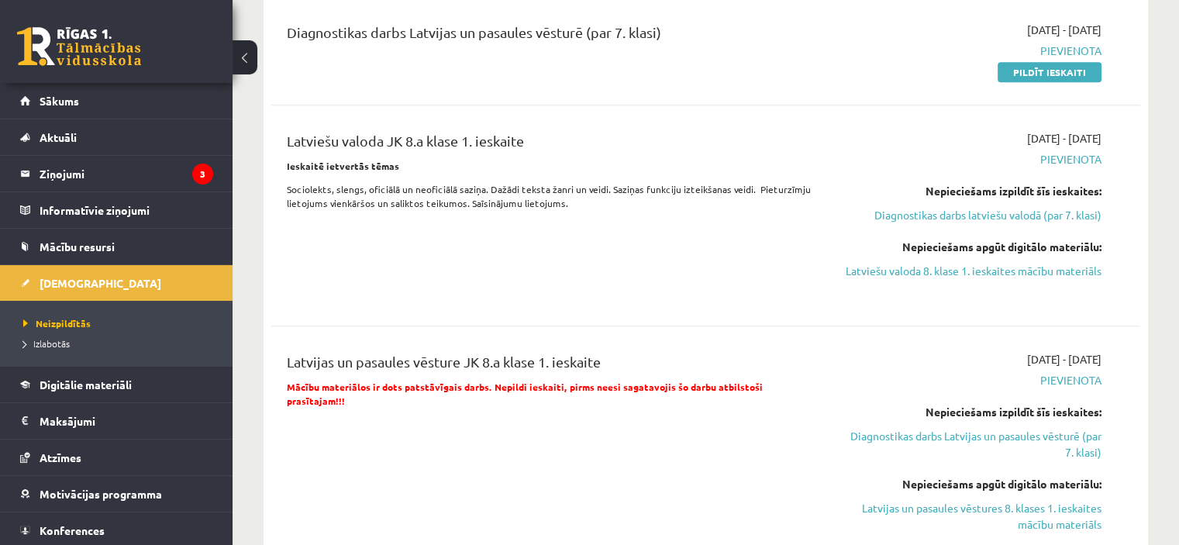
click at [640, 350] on div "Latvijas un pasaules vēsture JK 8.a klase 1. ieskaite Mācību materiālos ir dots…" at bounding box center [705, 453] width 869 height 234
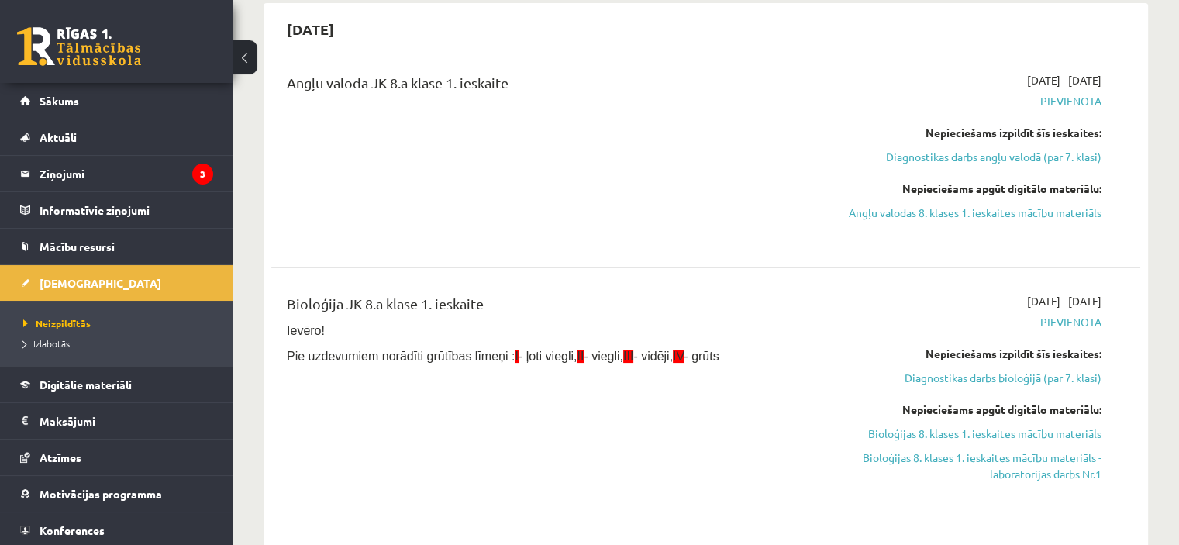
scroll to position [0, 0]
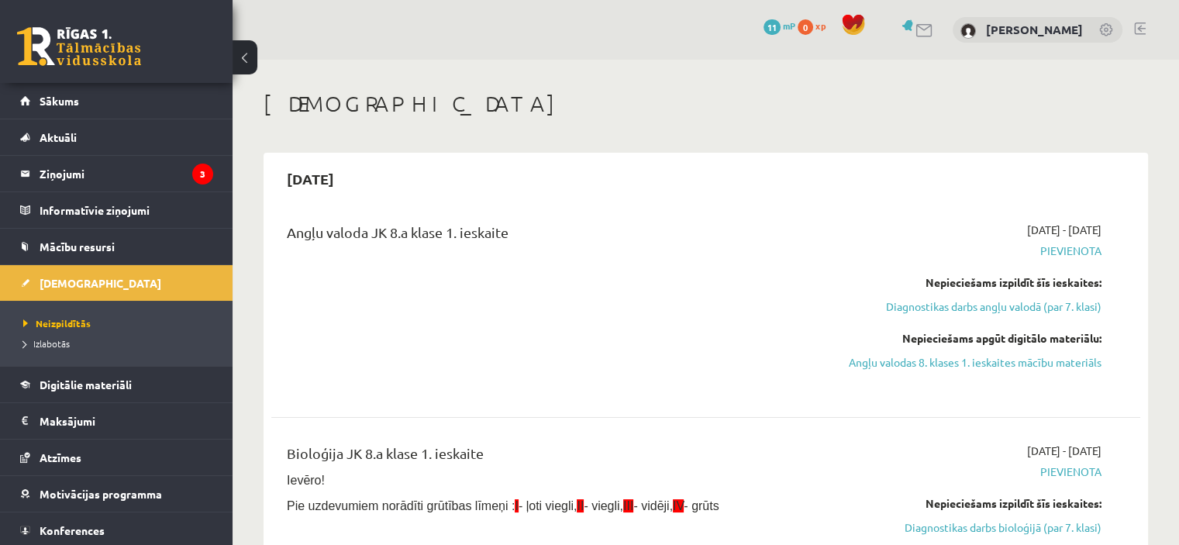
drag, startPoint x: 548, startPoint y: 223, endPoint x: 281, endPoint y: 244, distance: 267.5
click at [281, 244] on div "Angļu valoda JK 8.a klase 1. ieskaite 2025-09-01 - 2025-09-15 Pievienota Nepiec…" at bounding box center [705, 307] width 869 height 202
click at [285, 232] on div "Angļu valoda JK 8.a klase 1. ieskaite" at bounding box center [554, 307] width 559 height 171
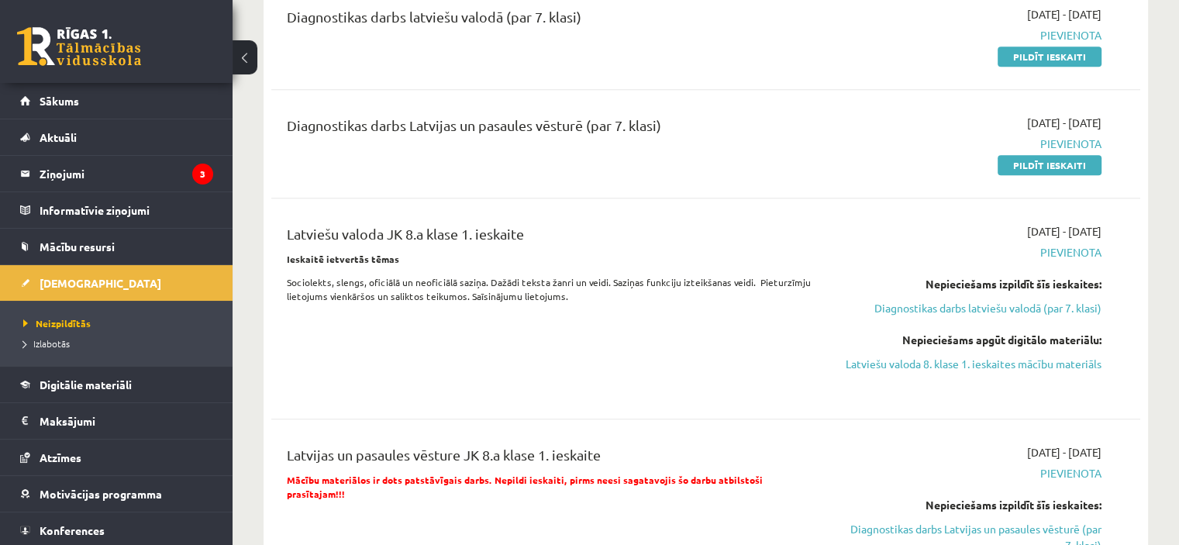
scroll to position [930, 0]
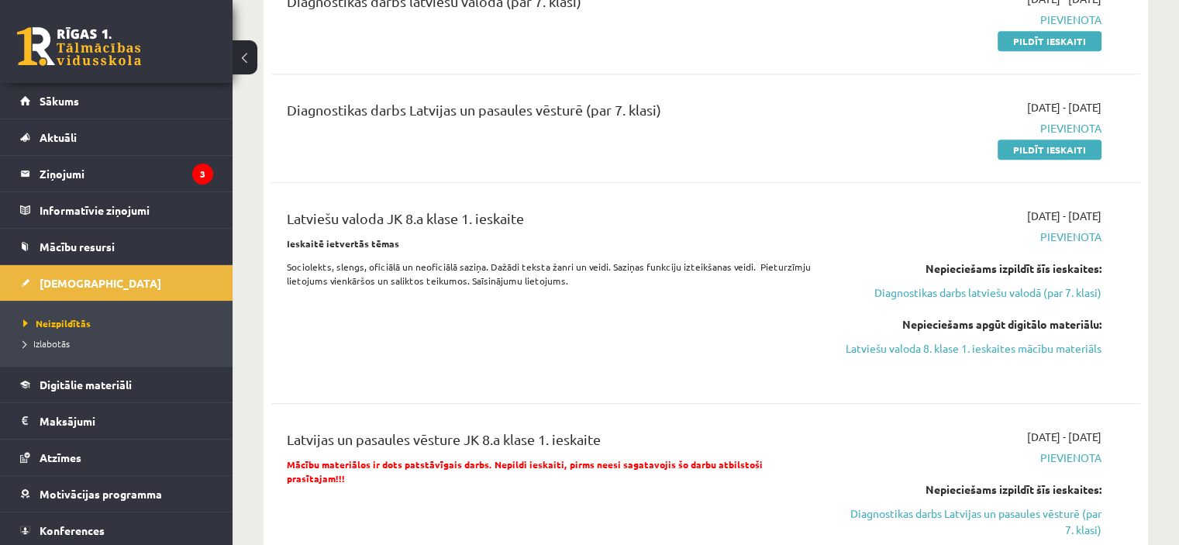
drag, startPoint x: 574, startPoint y: 210, endPoint x: 288, endPoint y: 212, distance: 286.0
click at [288, 212] on div "Latviešu valoda JK 8.a klase 1. ieskaite" at bounding box center [555, 222] width 536 height 29
click at [394, 225] on div "Latviešu valoda JK 8.a klase 1. ieskaite" at bounding box center [555, 222] width 536 height 29
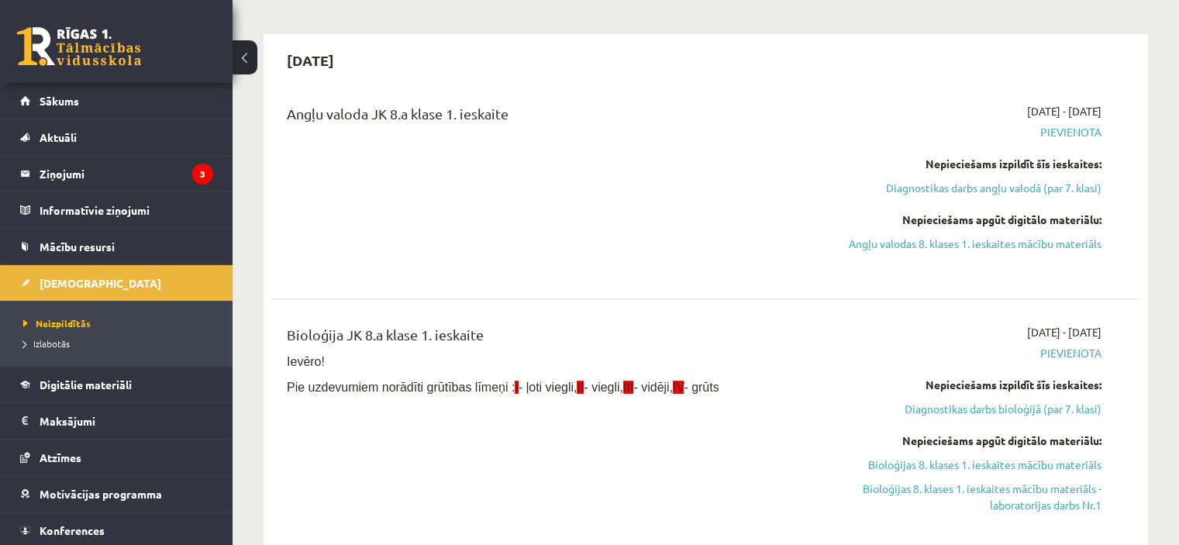
scroll to position [0, 0]
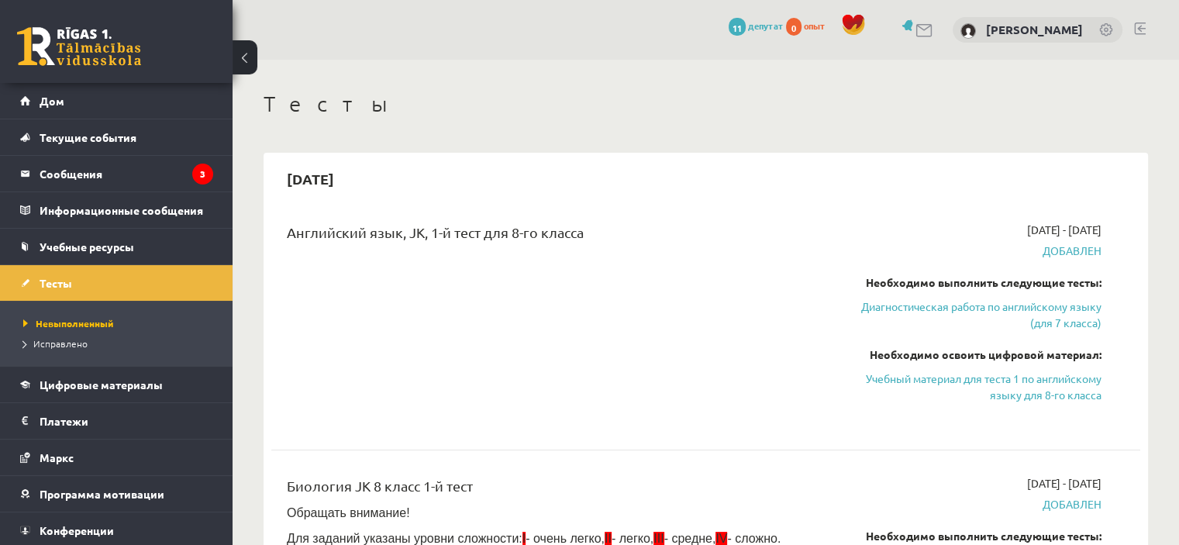
click at [1076, 250] on font "Добавлен" at bounding box center [1072, 250] width 59 height 14
click at [1002, 315] on link "Диагностическая работа по английскому языку (для 7 класса)" at bounding box center [974, 314] width 256 height 33
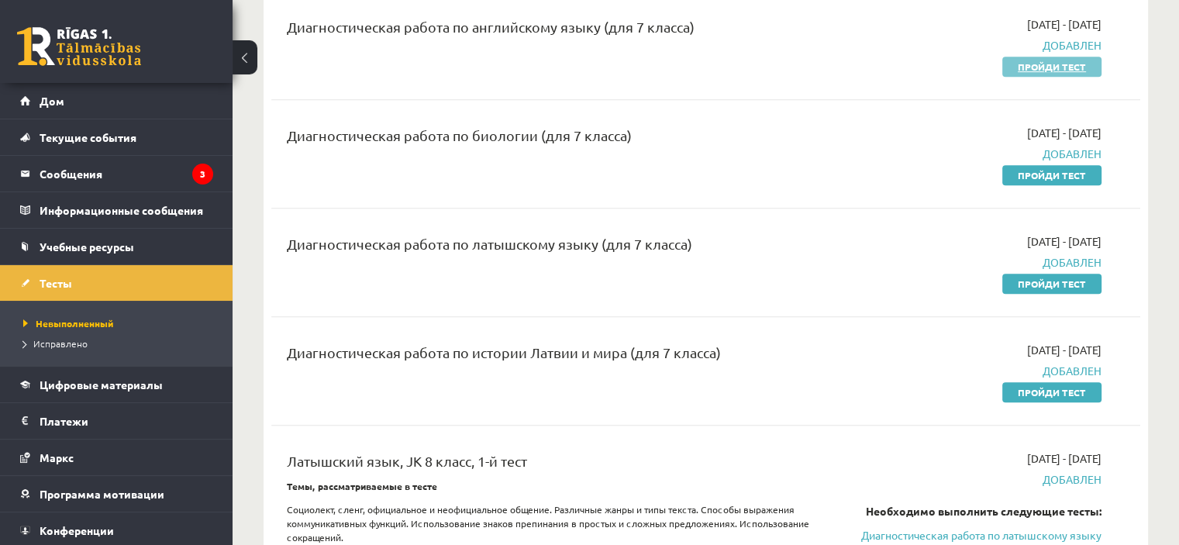
click at [1027, 60] on font "Пройди тест" at bounding box center [1052, 66] width 68 height 12
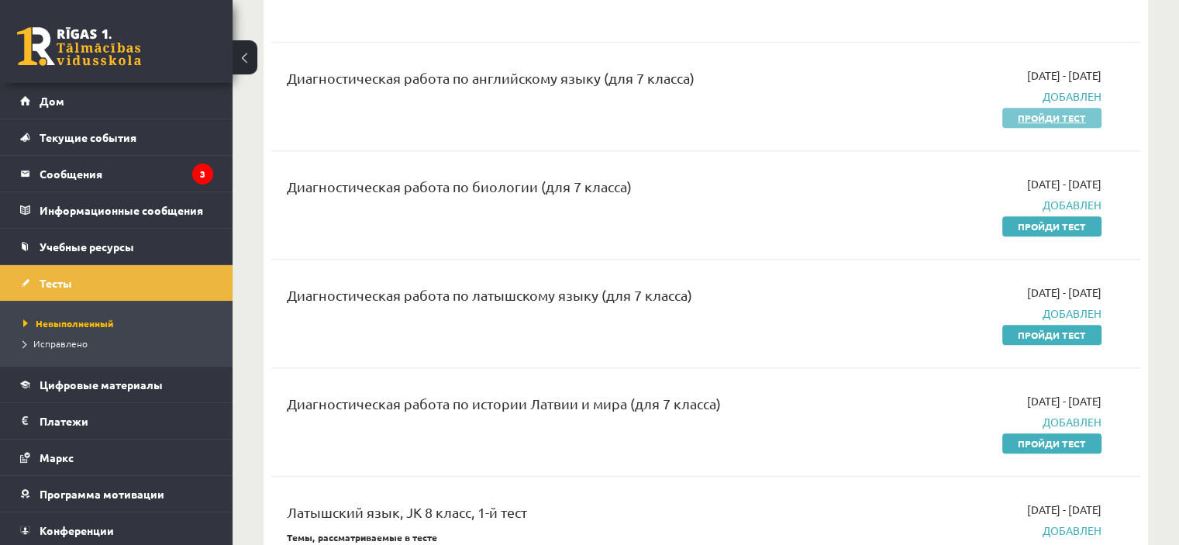
scroll to position [675, 0]
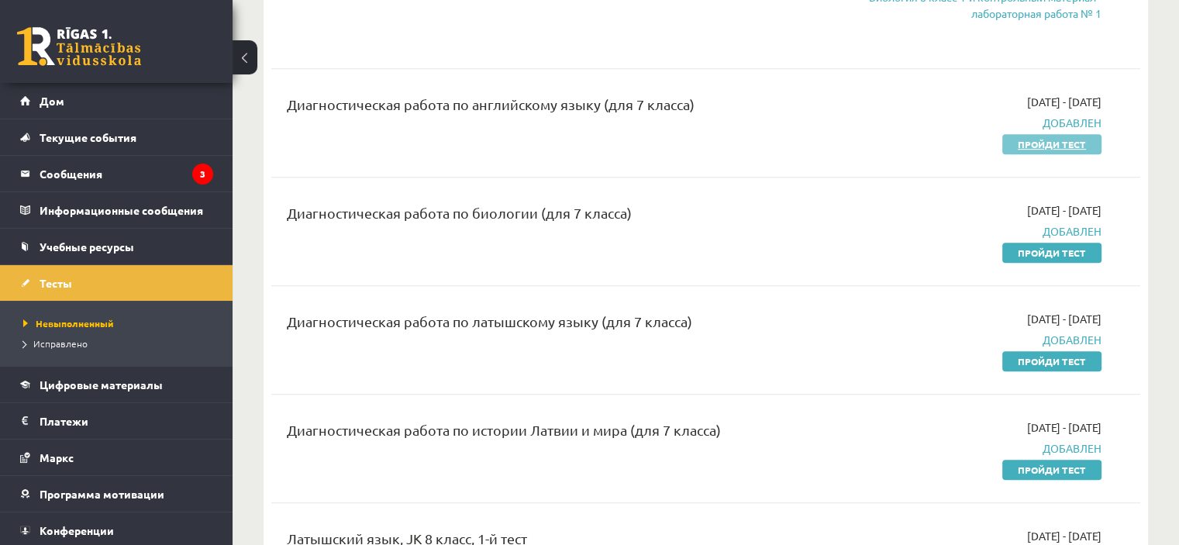
click at [1039, 151] on link "Пройди тест" at bounding box center [1051, 144] width 99 height 20
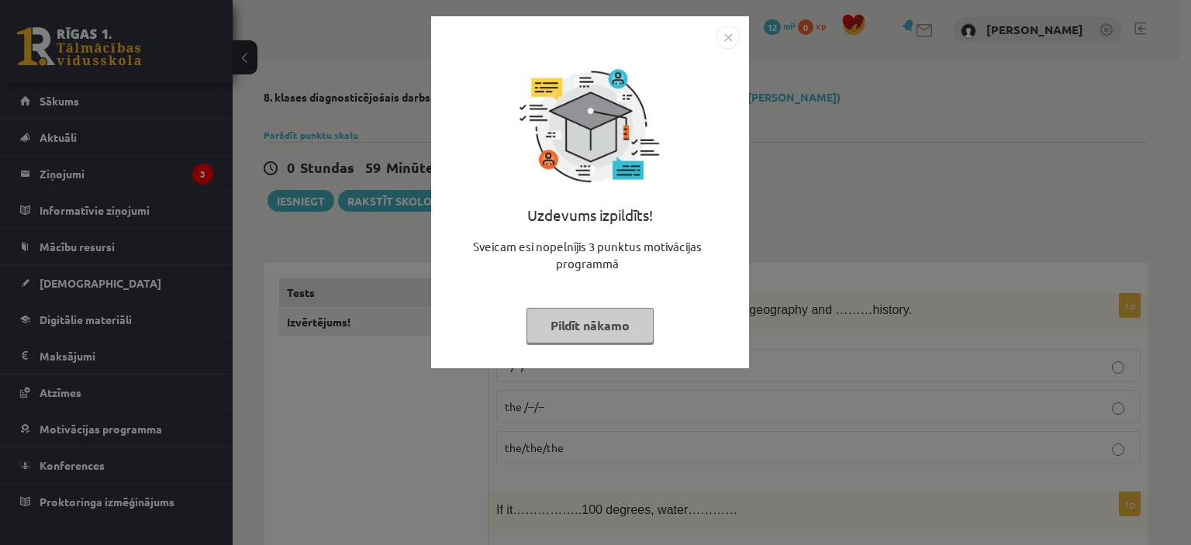
click at [720, 40] on img "Close" at bounding box center [727, 37] width 23 height 23
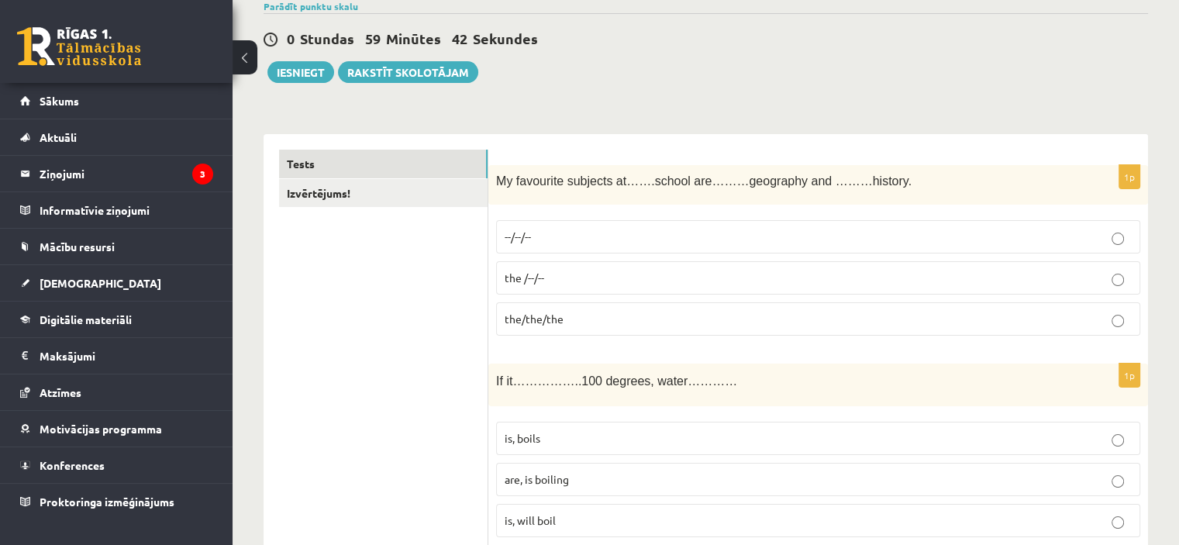
scroll to position [155, 0]
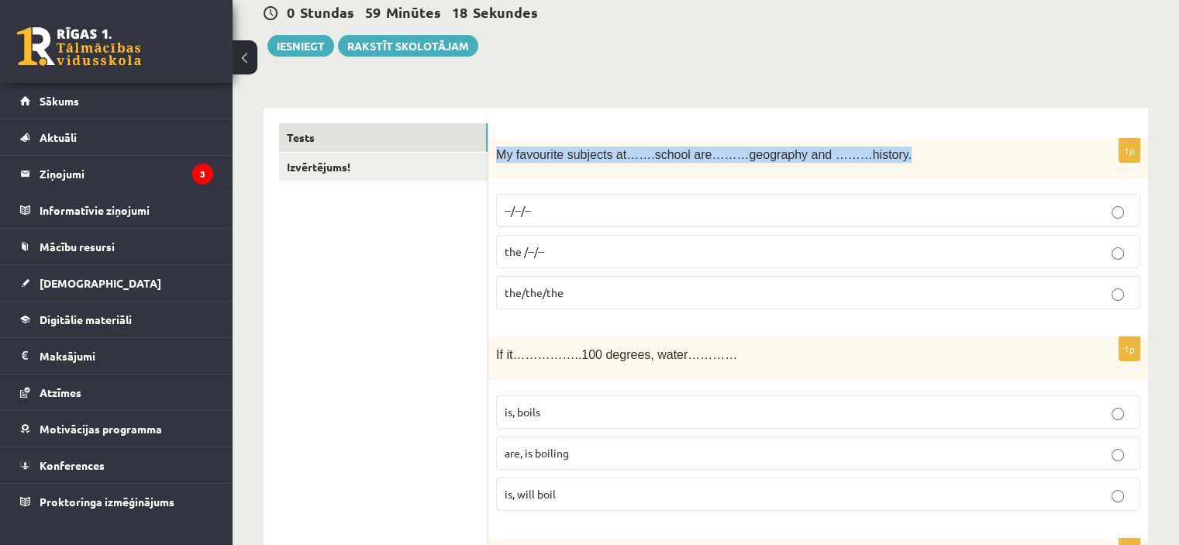
drag, startPoint x: 883, startPoint y: 150, endPoint x: 495, endPoint y: 157, distance: 387.6
click at [495, 157] on div "My favourite subjects at…….school are………geography and ………history." at bounding box center [818, 159] width 660 height 40
copy span "My favourite subjects at…….school are………geography and ………history."
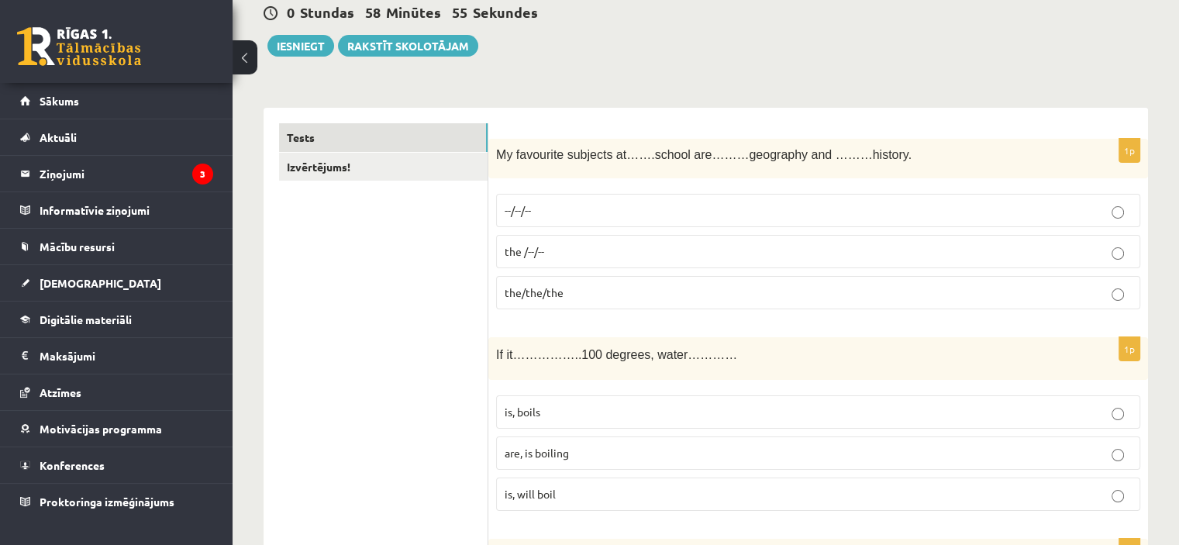
click at [1133, 204] on label "--/--/--" at bounding box center [818, 210] width 644 height 33
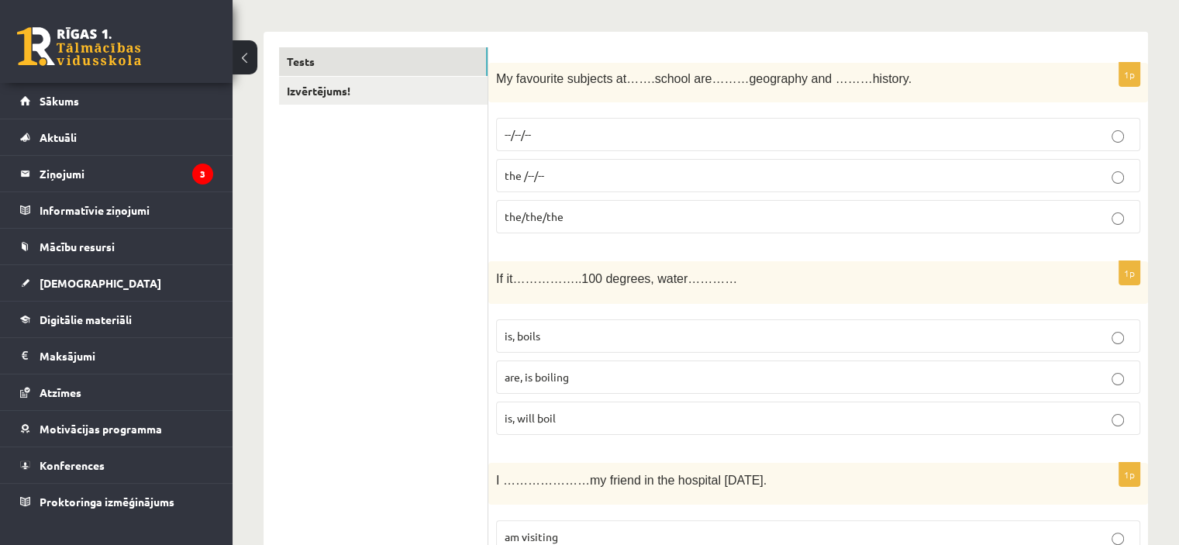
scroll to position [310, 0]
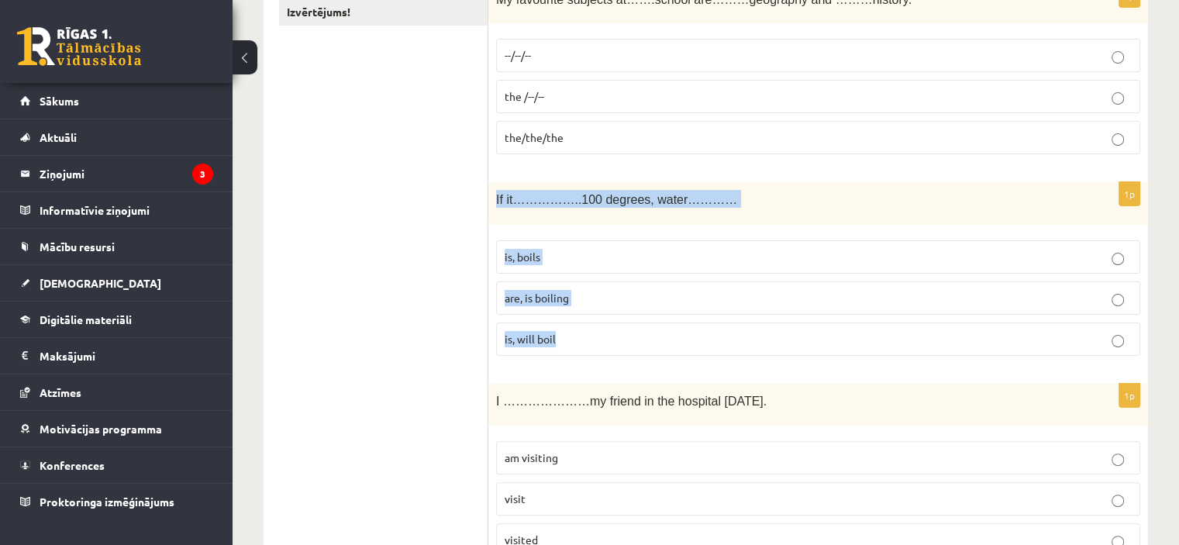
drag, startPoint x: 490, startPoint y: 192, endPoint x: 686, endPoint y: 333, distance: 241.1
click at [686, 333] on div "1p If it……………..100 degrees, water………… is, boils are, is boiling is, will boil" at bounding box center [818, 275] width 660 height 186
copy div "If it……………..100 degrees, water………… is, boils are, is boiling is, will boil"
click at [543, 256] on p "is, boils" at bounding box center [818, 257] width 627 height 16
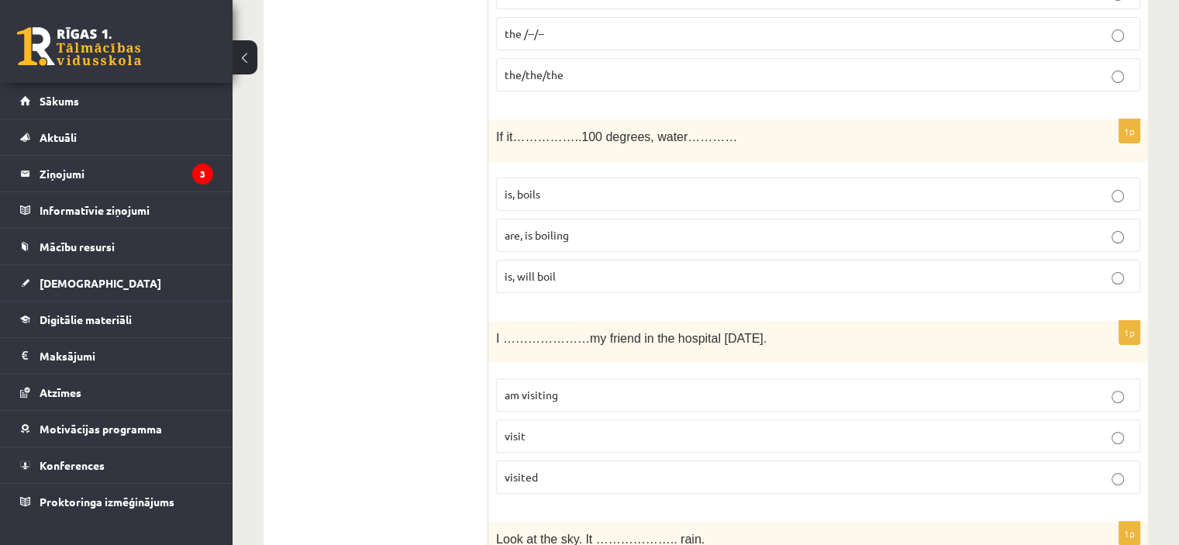
scroll to position [465, 0]
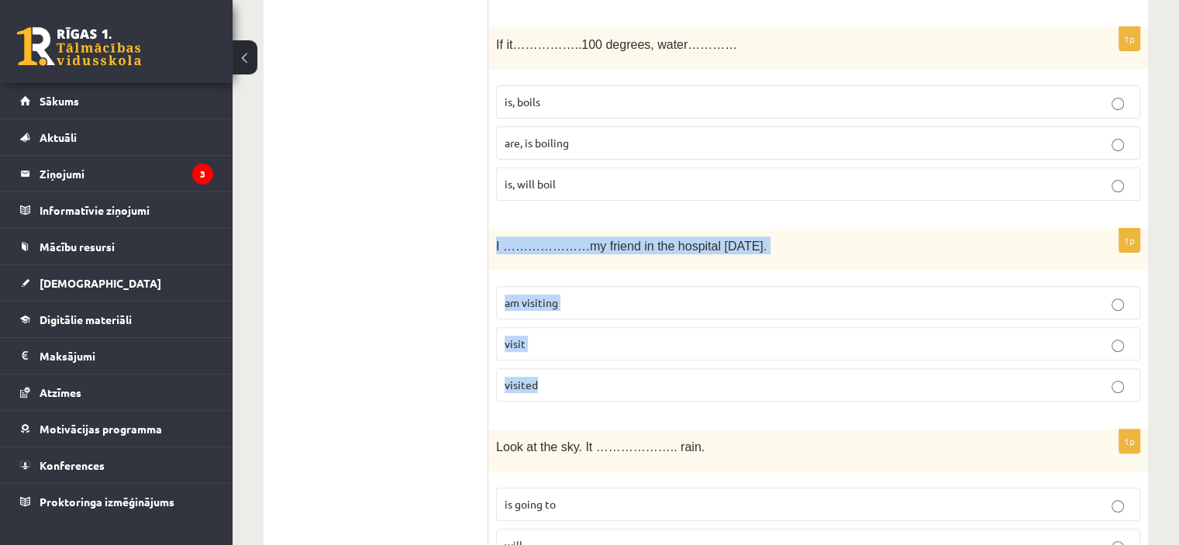
drag, startPoint x: 497, startPoint y: 243, endPoint x: 689, endPoint y: 369, distance: 230.0
click at [689, 369] on div "1p I …………………my friend in the hospital on Friday. am visiting visit visited" at bounding box center [818, 322] width 660 height 186
copy div "I …………………my friend in the hospital on Friday. am visiting visit visited"
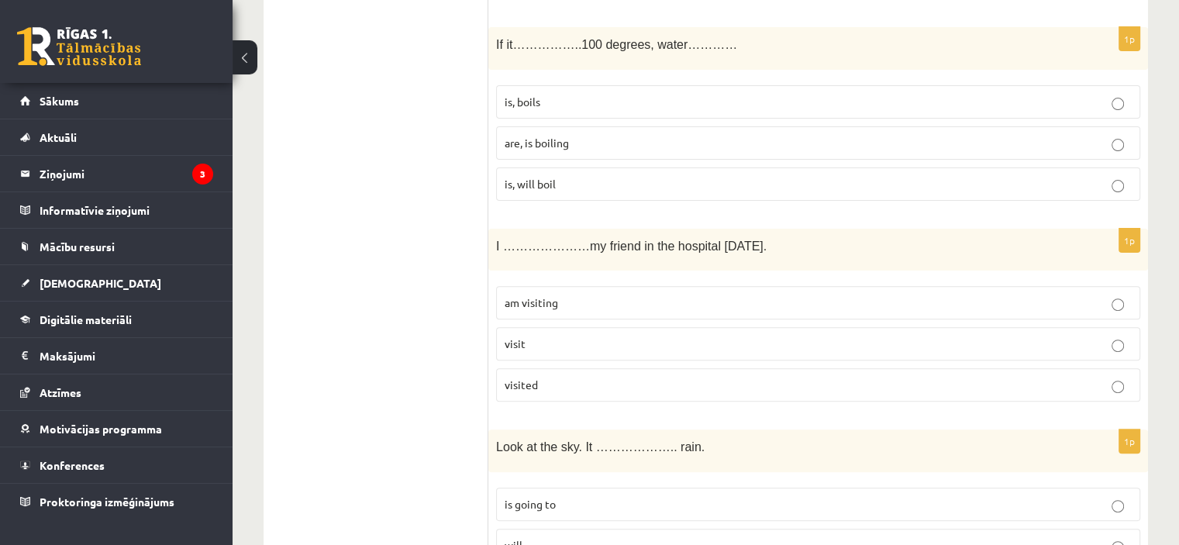
click at [539, 377] on p "visited" at bounding box center [818, 385] width 627 height 16
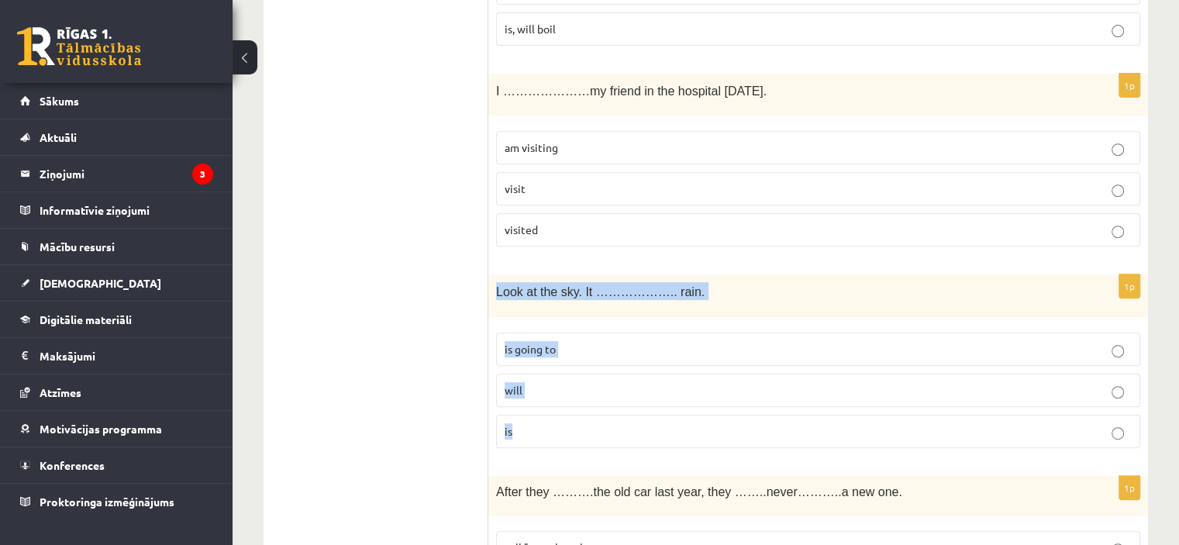
drag, startPoint x: 493, startPoint y: 284, endPoint x: 633, endPoint y: 422, distance: 196.2
click at [633, 422] on div "1p Look at the sky. It ……………….. rain. is going to will is" at bounding box center [818, 367] width 660 height 186
copy div "Look at the sky. It ……………….. rain. is going to will is"
click at [592, 343] on p "is going to" at bounding box center [818, 349] width 627 height 16
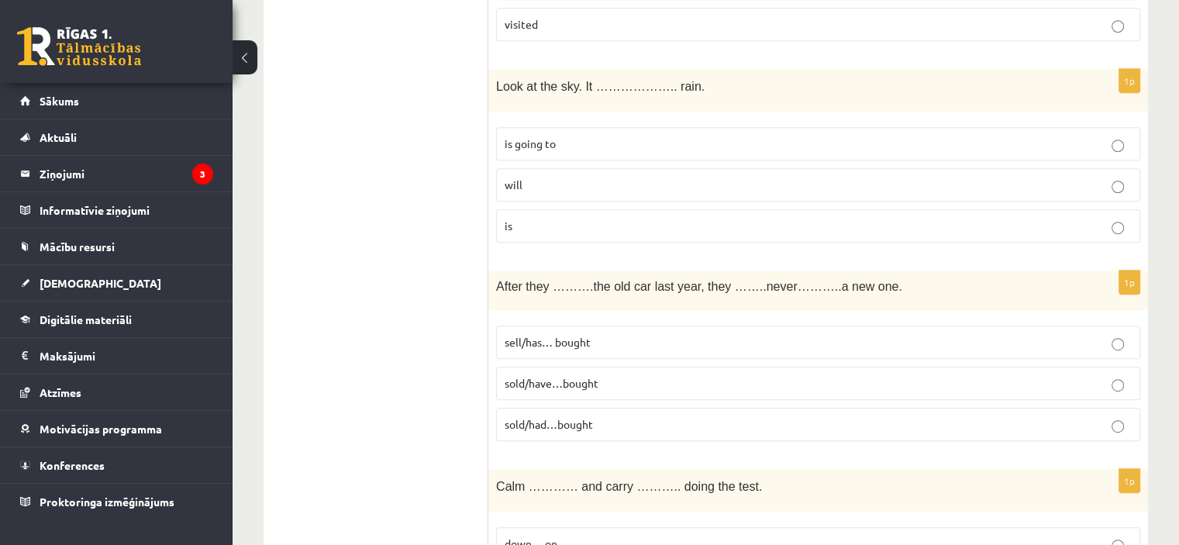
scroll to position [853, 0]
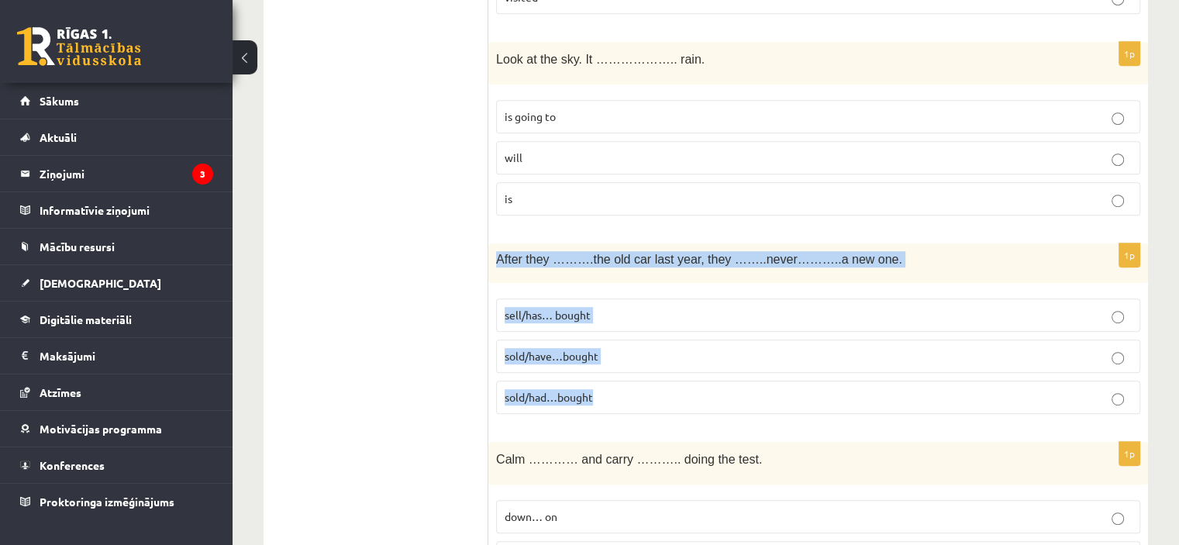
drag, startPoint x: 488, startPoint y: 248, endPoint x: 671, endPoint y: 387, distance: 230.2
click at [671, 387] on div "1p After they ……….the old car last year, they ……..never………..a new one. sell/has…" at bounding box center [818, 334] width 660 height 183
copy div "After they ……….the old car last year, they ……..never………..a new one. sell/has… b…"
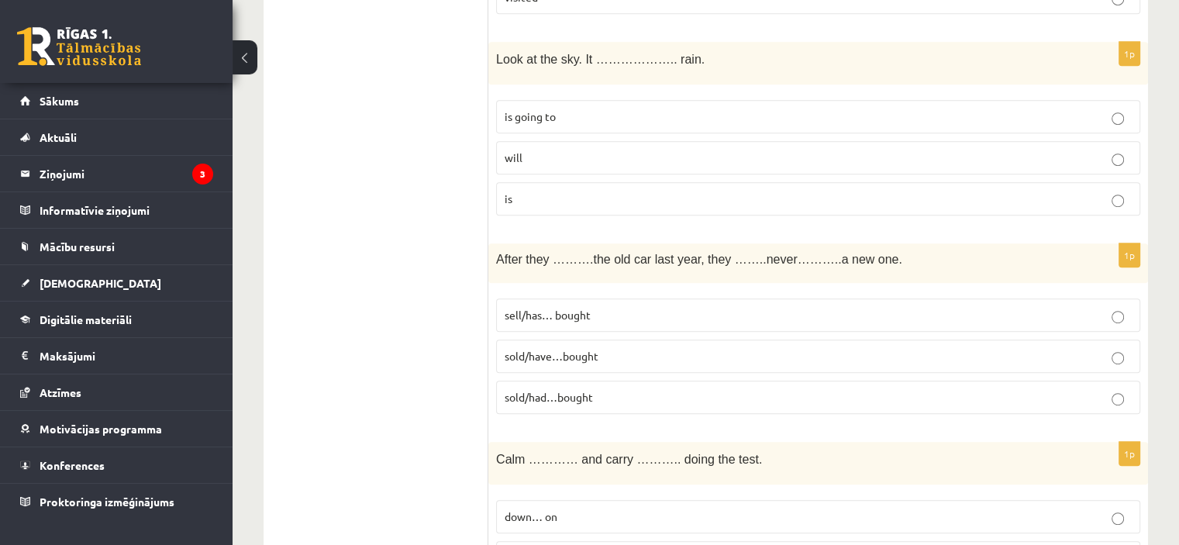
click at [598, 357] on span "sold/have…bought" at bounding box center [552, 356] width 94 height 14
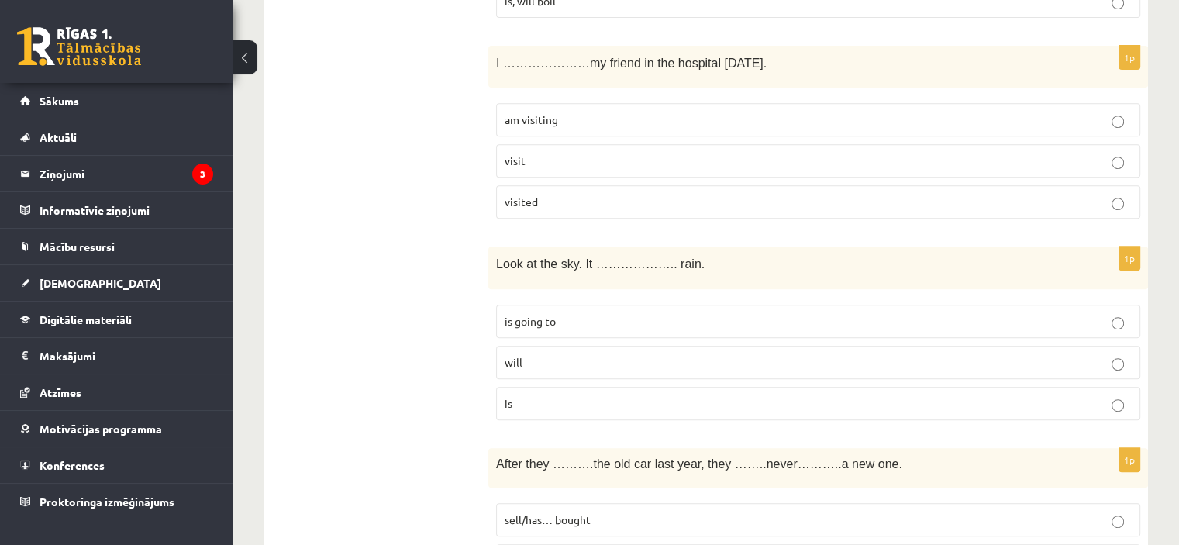
scroll to position [1085, 0]
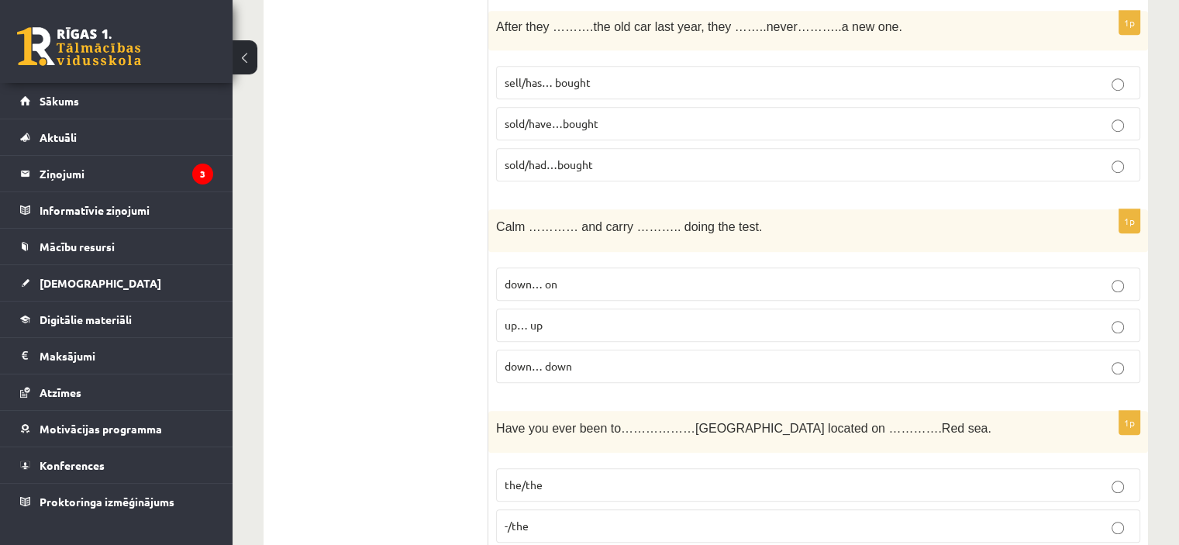
drag, startPoint x: 424, startPoint y: 170, endPoint x: 496, endPoint y: 119, distance: 88.4
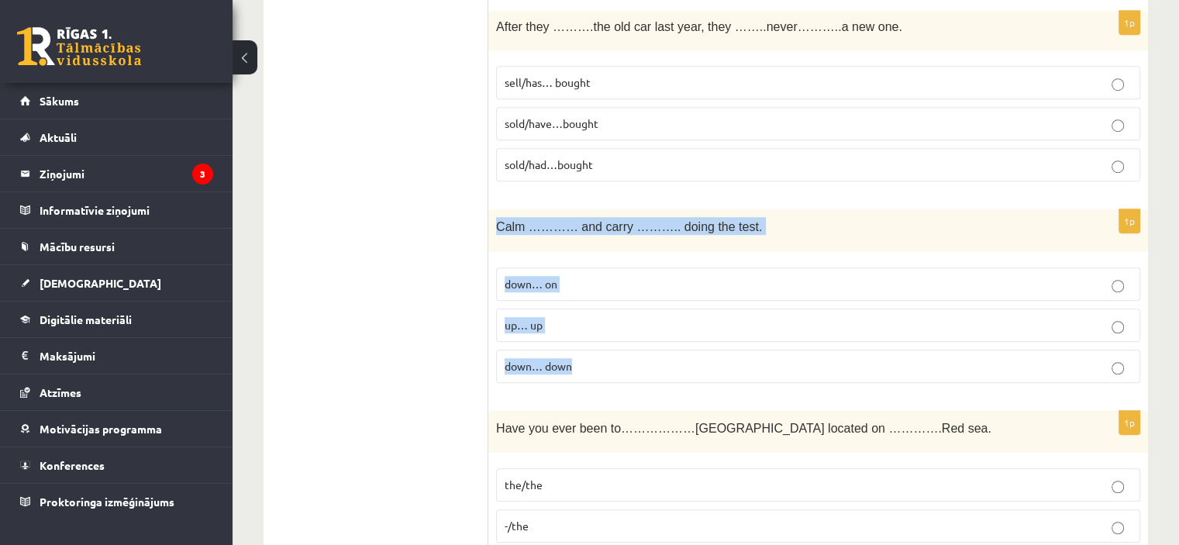
drag, startPoint x: 495, startPoint y: 215, endPoint x: 666, endPoint y: 348, distance: 217.1
click at [666, 348] on div "1p Calm ………… and carry ……….. doing the test. down… on up… up down… down" at bounding box center [818, 302] width 660 height 186
copy div "Calm ………… and carry ……….. doing the test. down… on up… up down… down"
click at [594, 281] on p "down… on" at bounding box center [818, 284] width 627 height 16
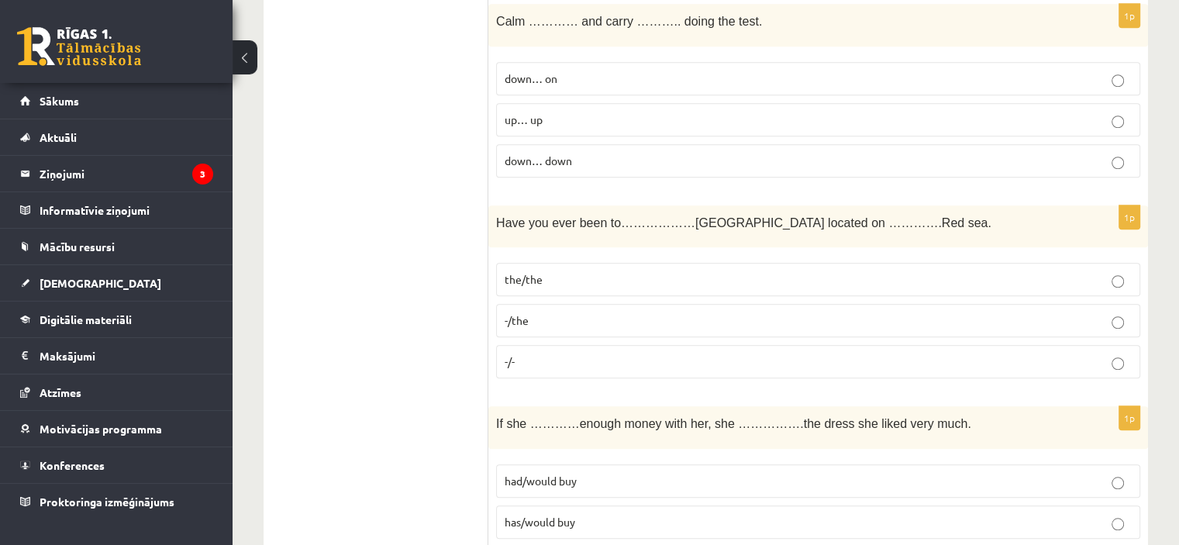
scroll to position [1318, 0]
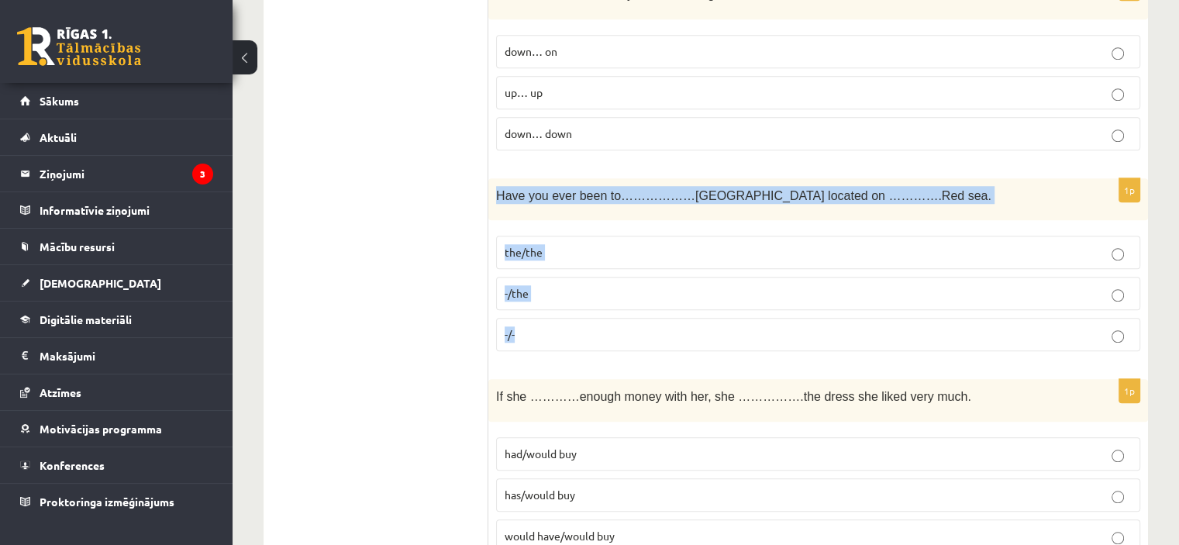
drag, startPoint x: 489, startPoint y: 188, endPoint x: 586, endPoint y: 324, distance: 166.7
click at [586, 324] on div "1p Have you ever been to………………Egypt located on ………….Red sea. the/the -/the -/-" at bounding box center [818, 271] width 660 height 186
copy div "Have you ever been to………………Egypt located on ………….Red sea. the/the -/the -/-"
click at [524, 277] on label "-/the" at bounding box center [818, 293] width 644 height 33
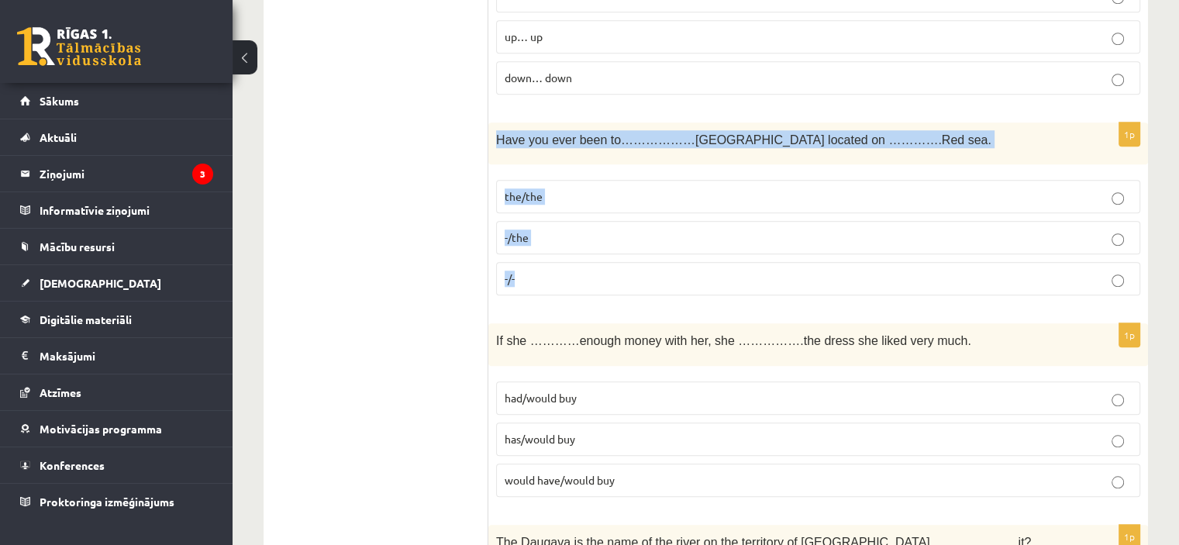
scroll to position [1465, 0]
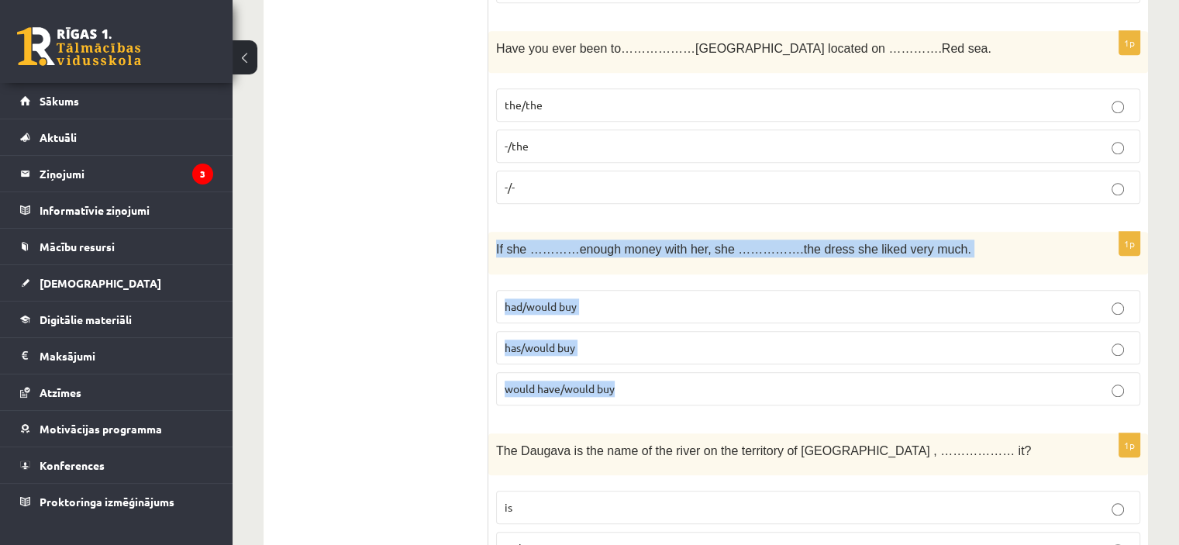
drag, startPoint x: 510, startPoint y: 246, endPoint x: 672, endPoint y: 390, distance: 216.9
click at [672, 390] on div "1p If she …………enough money with her, she …………….the dress she liked very much. h…" at bounding box center [818, 325] width 660 height 186
copy div "If she …………enough money with her, she …………….the dress she liked very much. had/…"
click at [564, 299] on span "had/would buy" at bounding box center [541, 306] width 72 height 14
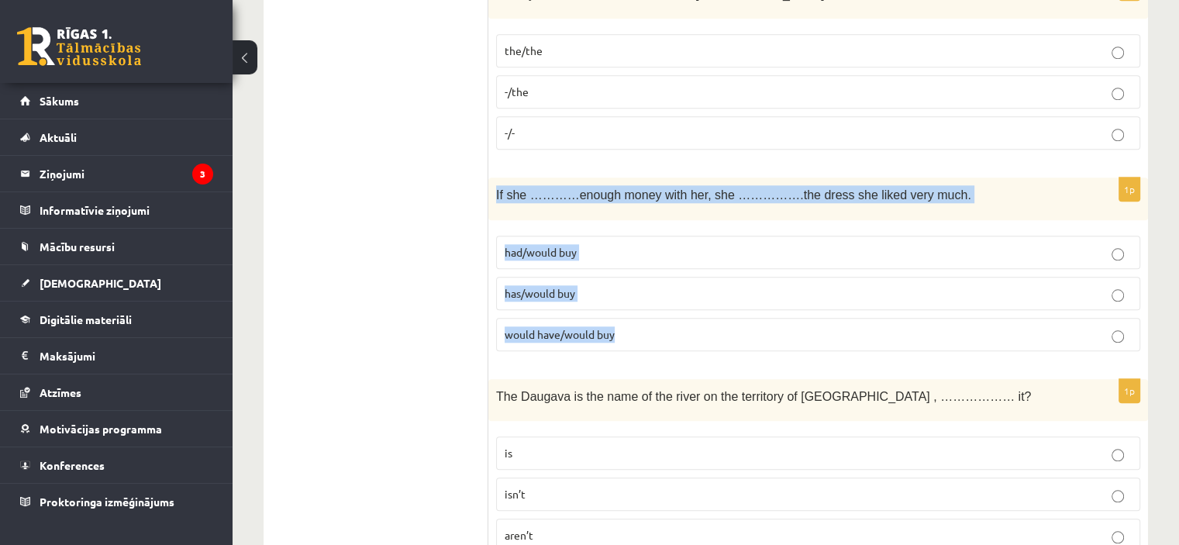
scroll to position [1543, 0]
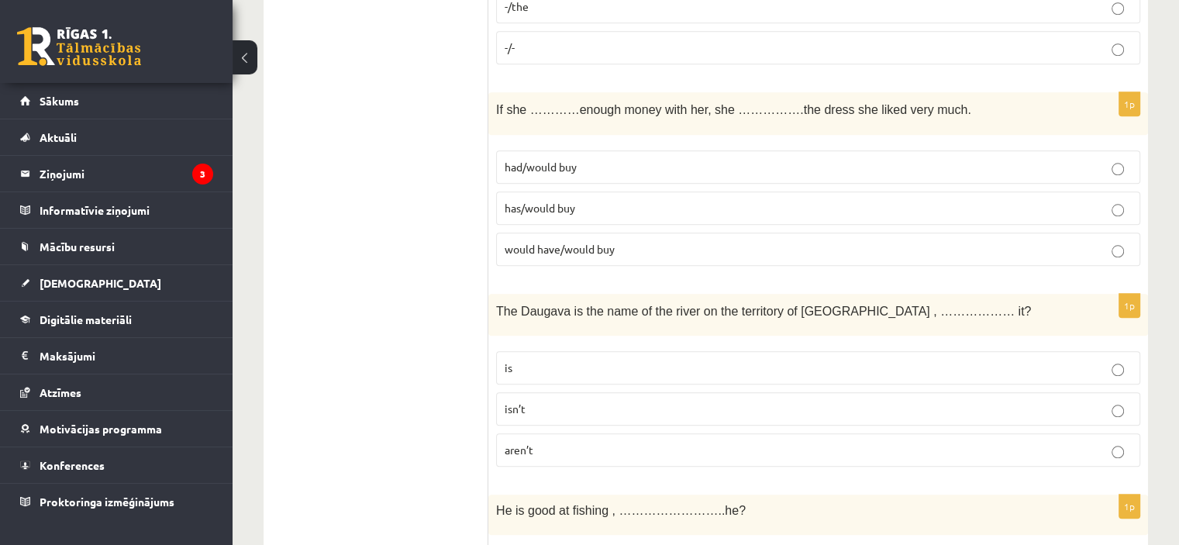
scroll to position [1698, 0]
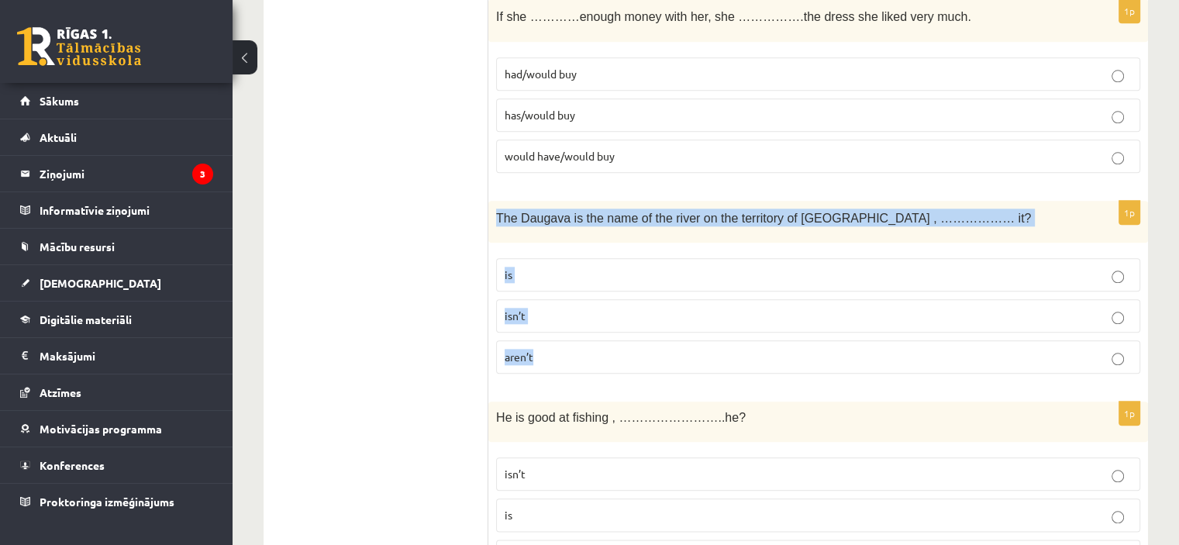
drag, startPoint x: 495, startPoint y: 200, endPoint x: 628, endPoint y: 343, distance: 195.8
click at [625, 352] on div "1p The Daugava is the name of the river on the territory of Latvia , ……………… it?…" at bounding box center [818, 294] width 660 height 186
copy div "The Daugava is the name of the river on the territory of Latvia , ……………… it? is…"
click at [557, 312] on p "isn’t" at bounding box center [818, 316] width 627 height 16
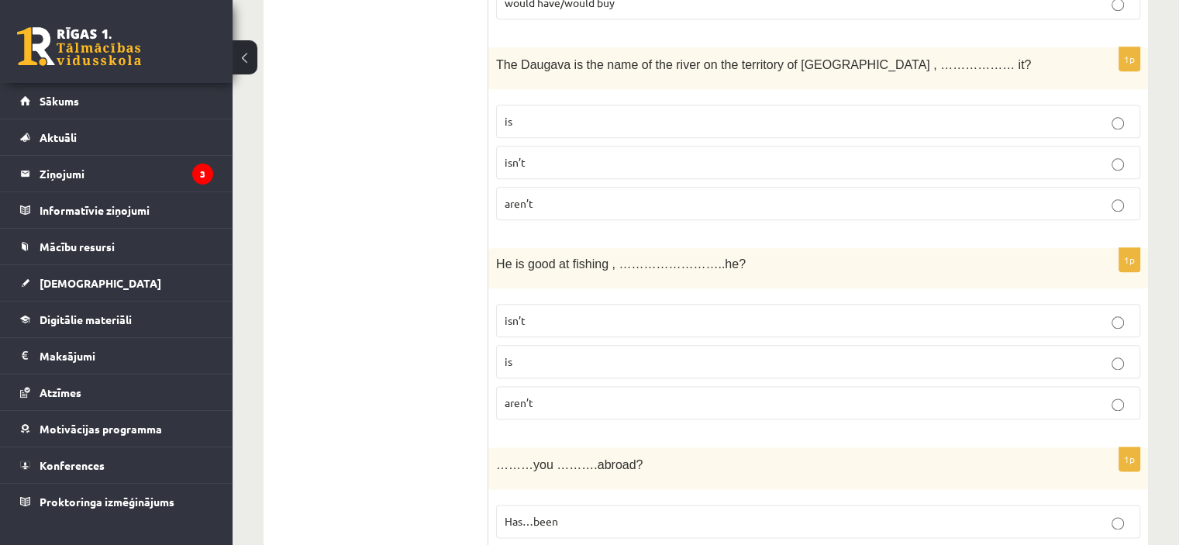
scroll to position [1853, 0]
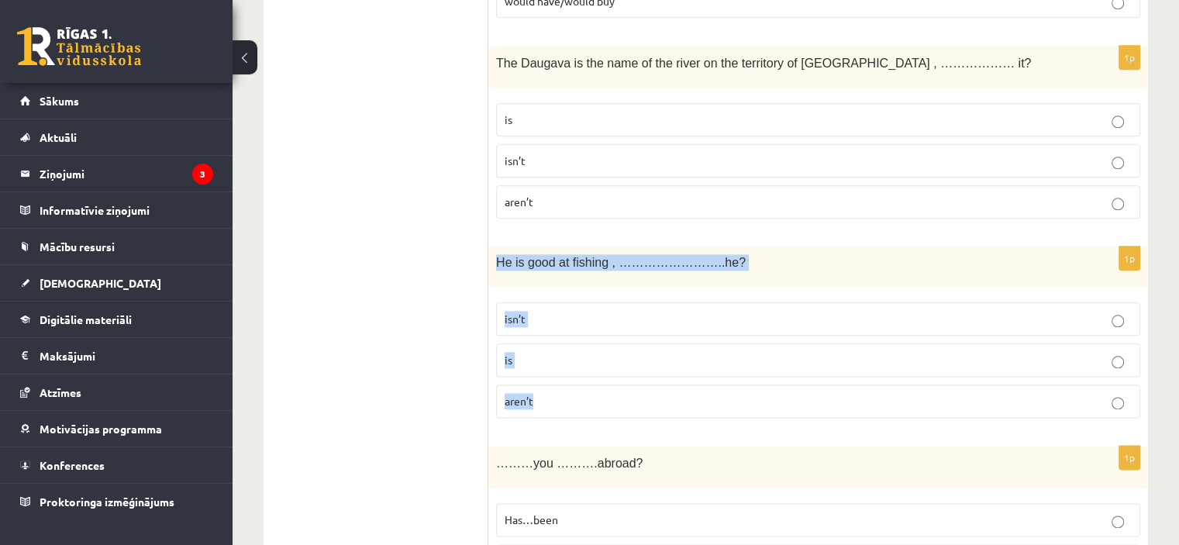
drag, startPoint x: 491, startPoint y: 254, endPoint x: 585, endPoint y: 391, distance: 166.2
click at [585, 391] on div "1p He is good at fishing , ……………………..he? isn’t is aren’t" at bounding box center [818, 338] width 660 height 183
copy div "He is good at fishing , ……………………..he? isn’t is aren’t"
click at [544, 311] on p "isn’t" at bounding box center [818, 319] width 627 height 16
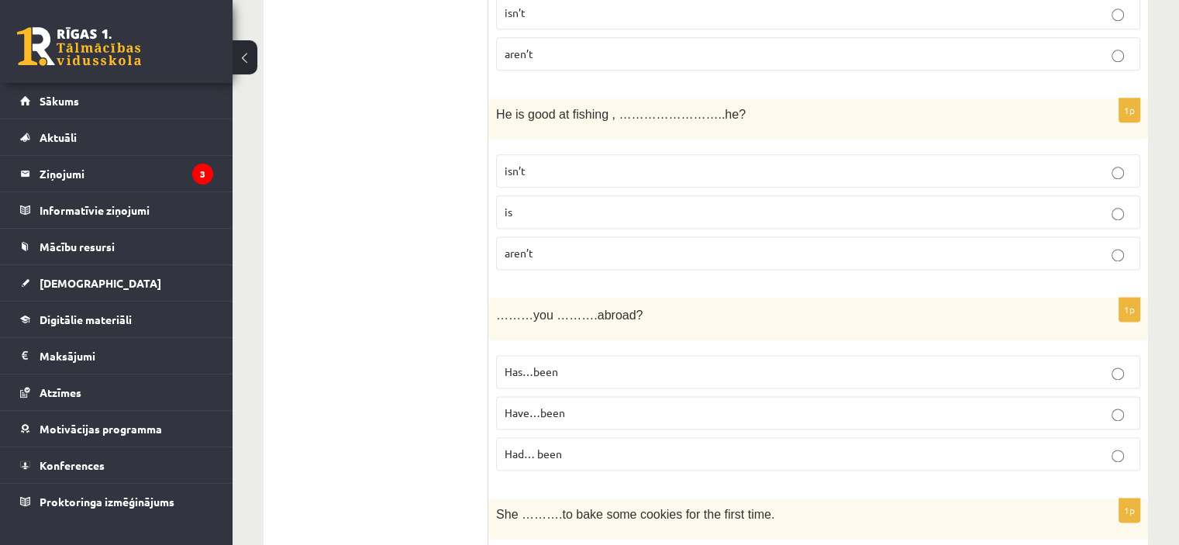
scroll to position [2085, 0]
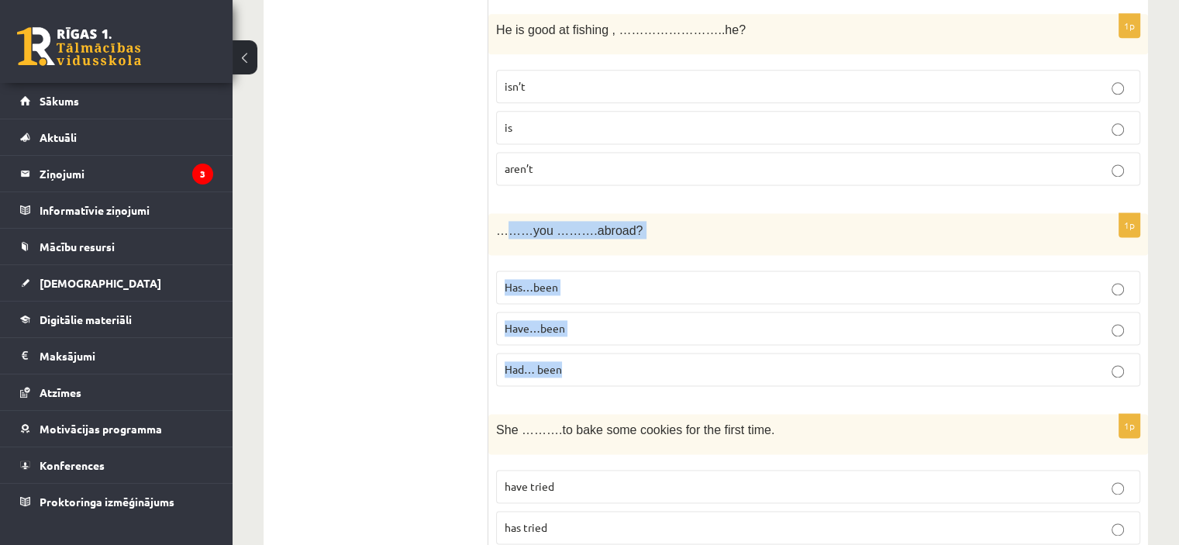
drag, startPoint x: 543, startPoint y: 246, endPoint x: 553, endPoint y: 279, distance: 35.1
click at [659, 340] on div "1p ………you ……….abroad? Has…been Have…been Had… been" at bounding box center [818, 306] width 660 height 186
drag, startPoint x: 495, startPoint y: 222, endPoint x: 637, endPoint y: 363, distance: 200.1
click at [637, 363] on div "1p ………you ……….abroad? Has…been Have…been Had… been" at bounding box center [818, 306] width 660 height 186
click at [583, 327] on label "Have…been" at bounding box center [818, 328] width 644 height 33
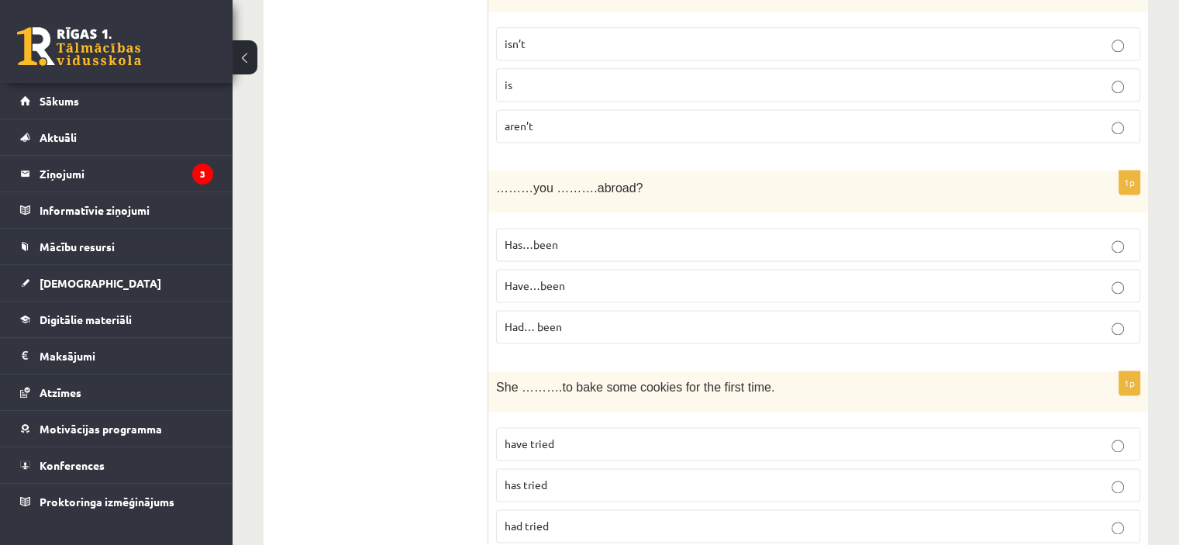
scroll to position [2163, 0]
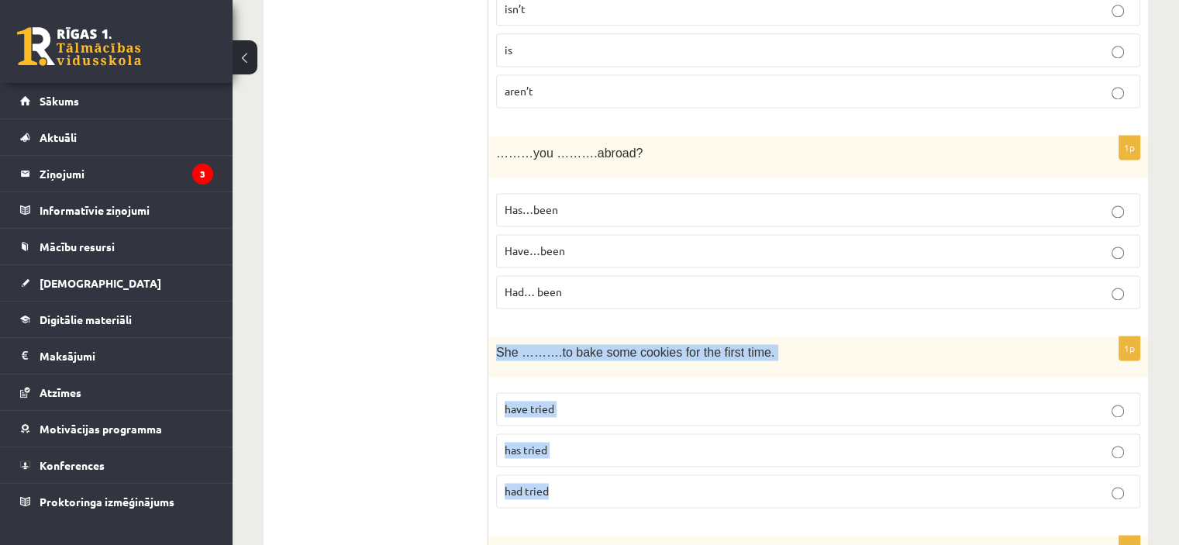
drag, startPoint x: 504, startPoint y: 340, endPoint x: 616, endPoint y: 471, distance: 172.6
click at [616, 471] on div "1p She ……….to bake some cookies for the first time. have tried has tried had tr…" at bounding box center [818, 427] width 660 height 183
click at [588, 444] on p "has tried" at bounding box center [818, 450] width 627 height 16
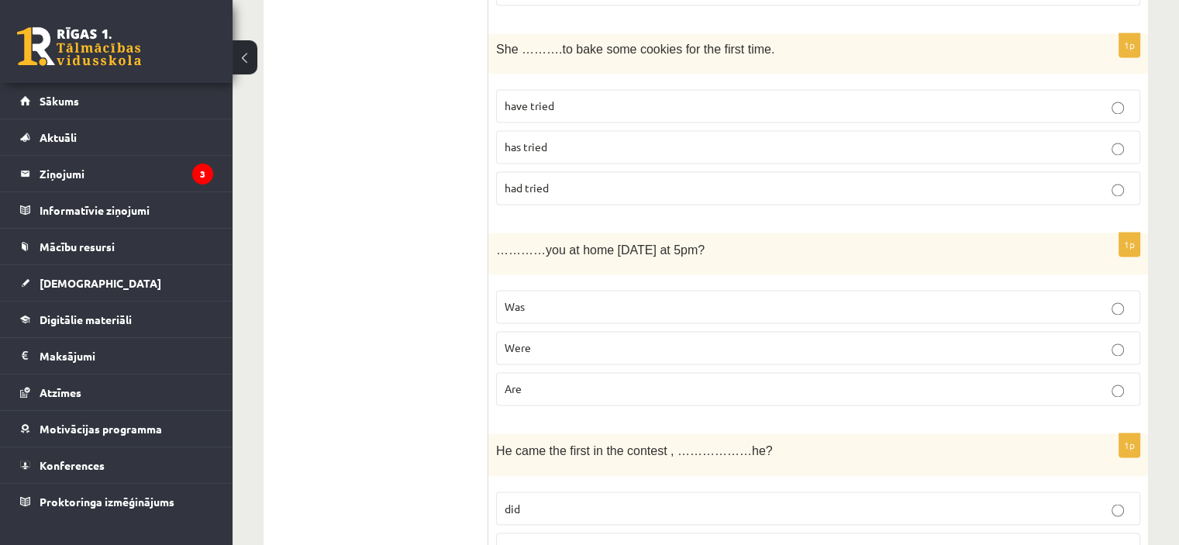
scroll to position [2550, 0]
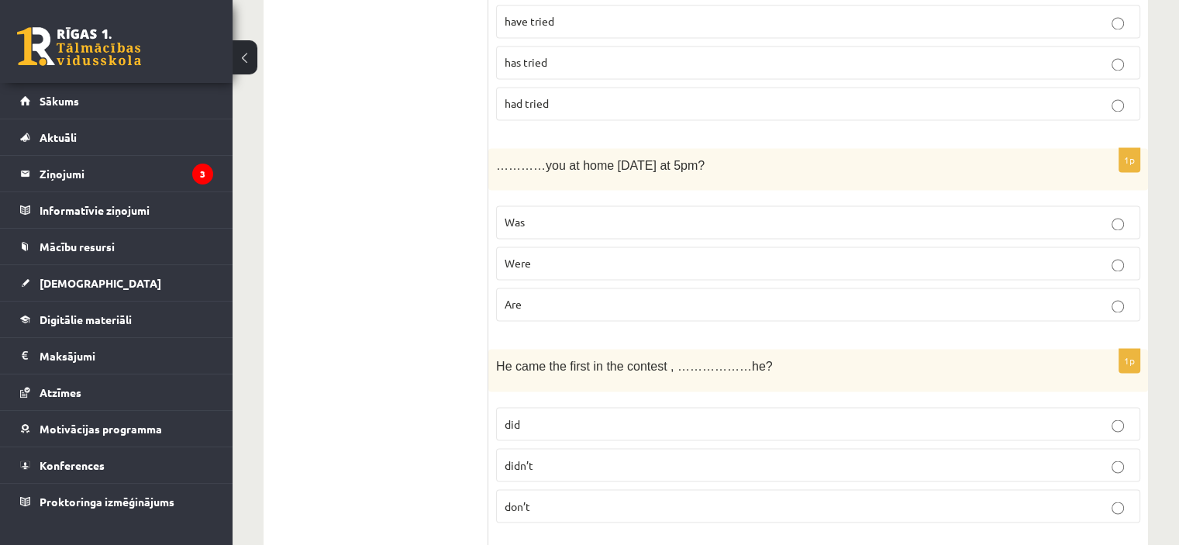
drag, startPoint x: 481, startPoint y: 147, endPoint x: 670, endPoint y: 300, distance: 243.6
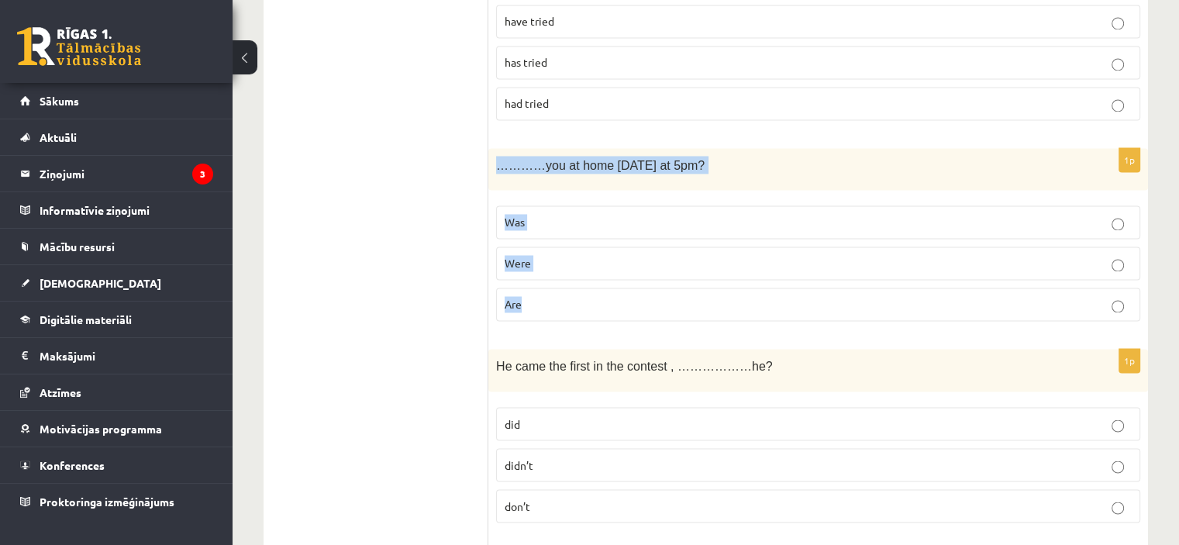
drag, startPoint x: 493, startPoint y: 152, endPoint x: 662, endPoint y: 290, distance: 218.2
click at [662, 290] on div "1p …………you at home yesterday at 5pm? Was Were Are" at bounding box center [818, 241] width 660 height 186
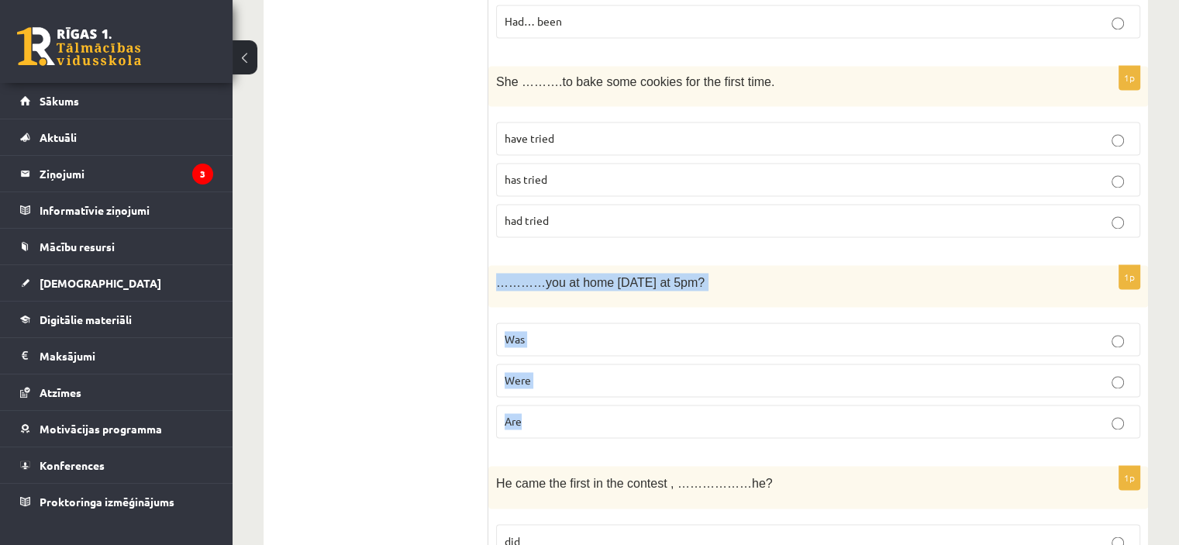
scroll to position [2395, 0]
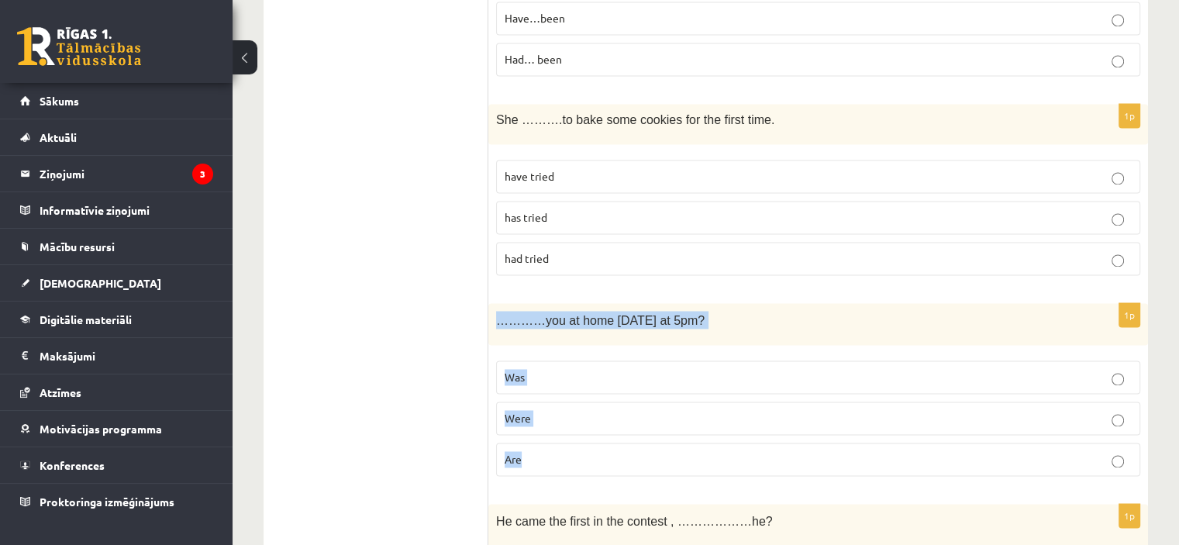
click at [551, 410] on p "Were" at bounding box center [818, 418] width 627 height 16
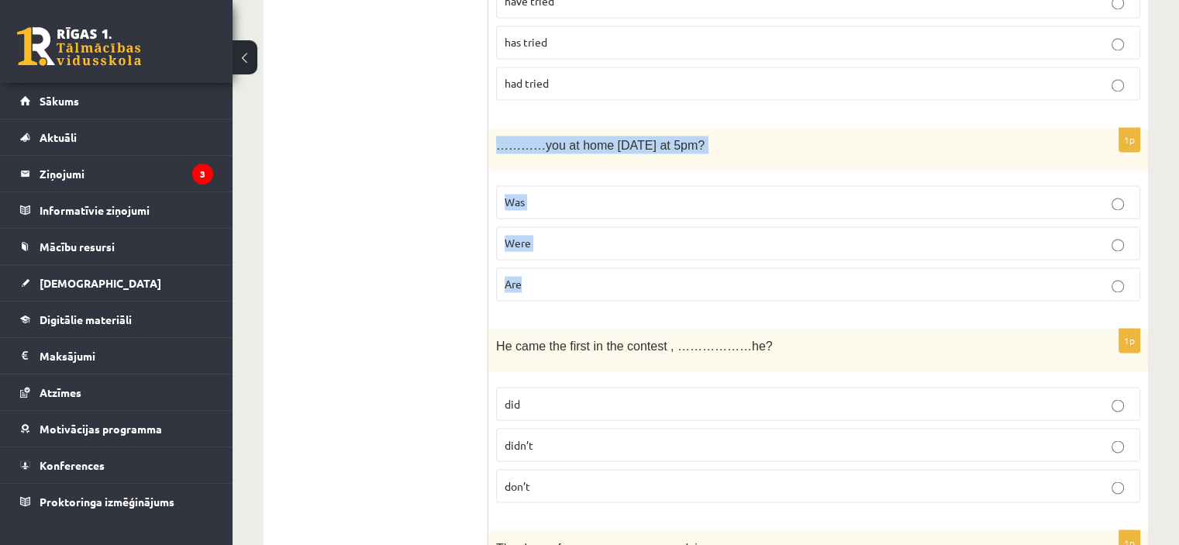
scroll to position [2705, 0]
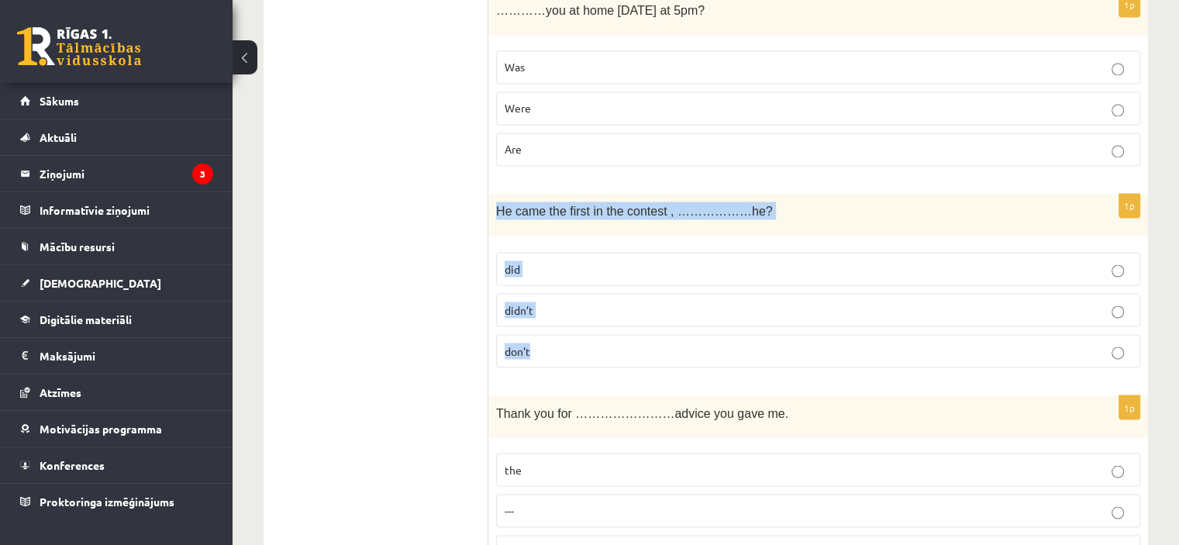
drag, startPoint x: 493, startPoint y: 196, endPoint x: 644, endPoint y: 354, distance: 218.8
click at [644, 354] on div "1p He came the first in the contest , ………………he? did didn’t don’t" at bounding box center [818, 287] width 660 height 186
click at [565, 302] on p "didn’t" at bounding box center [818, 310] width 627 height 16
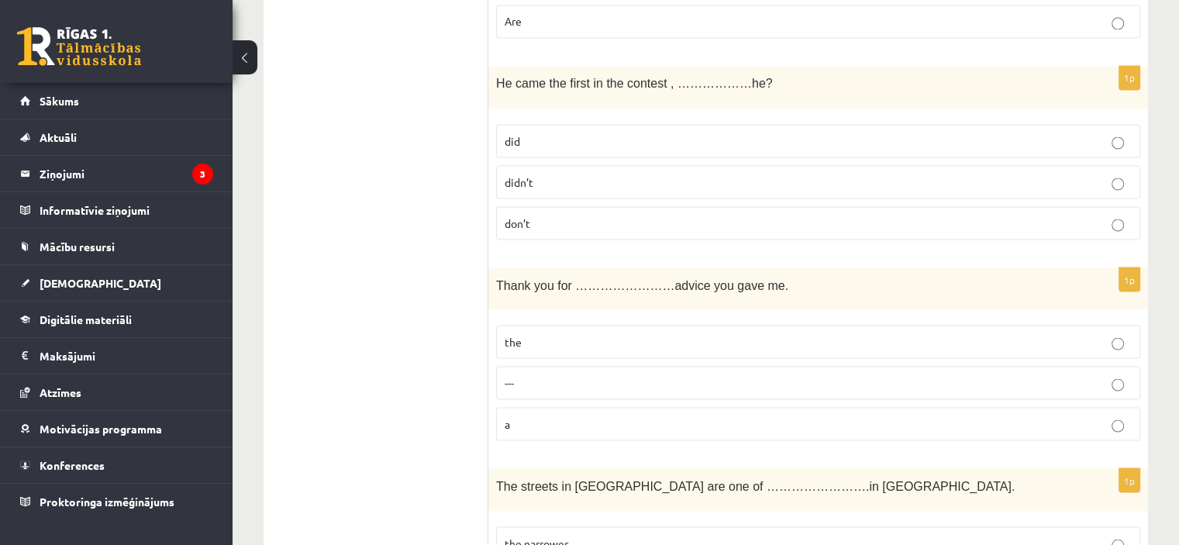
scroll to position [2860, 0]
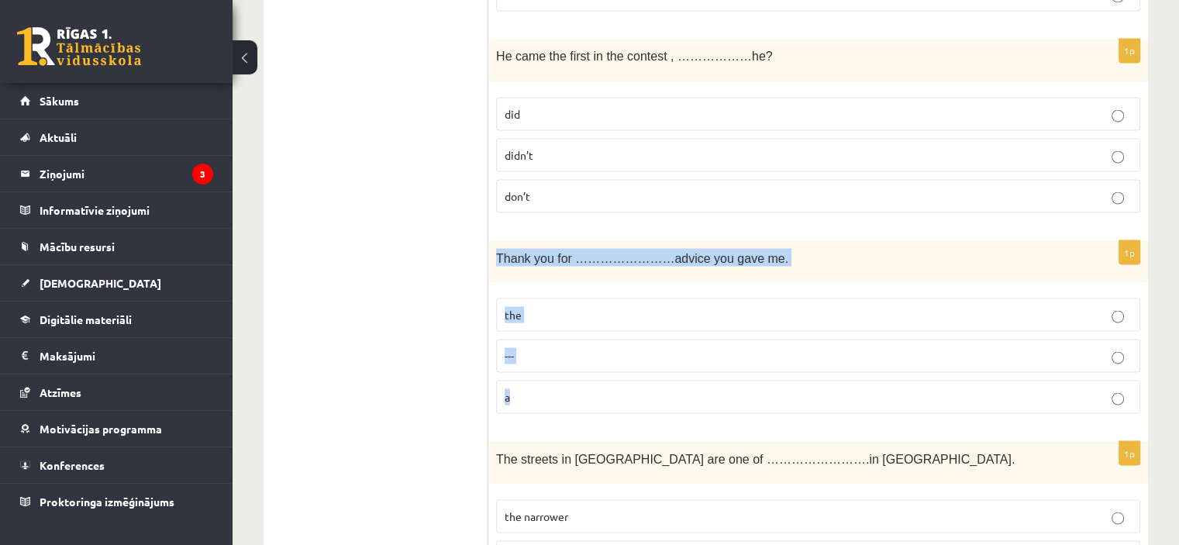
drag, startPoint x: 490, startPoint y: 236, endPoint x: 641, endPoint y: 386, distance: 212.7
click at [641, 386] on div "1p Thank you for ……………………advice you gave me. the --- a" at bounding box center [818, 333] width 660 height 186
click at [533, 306] on p "the" at bounding box center [818, 314] width 627 height 16
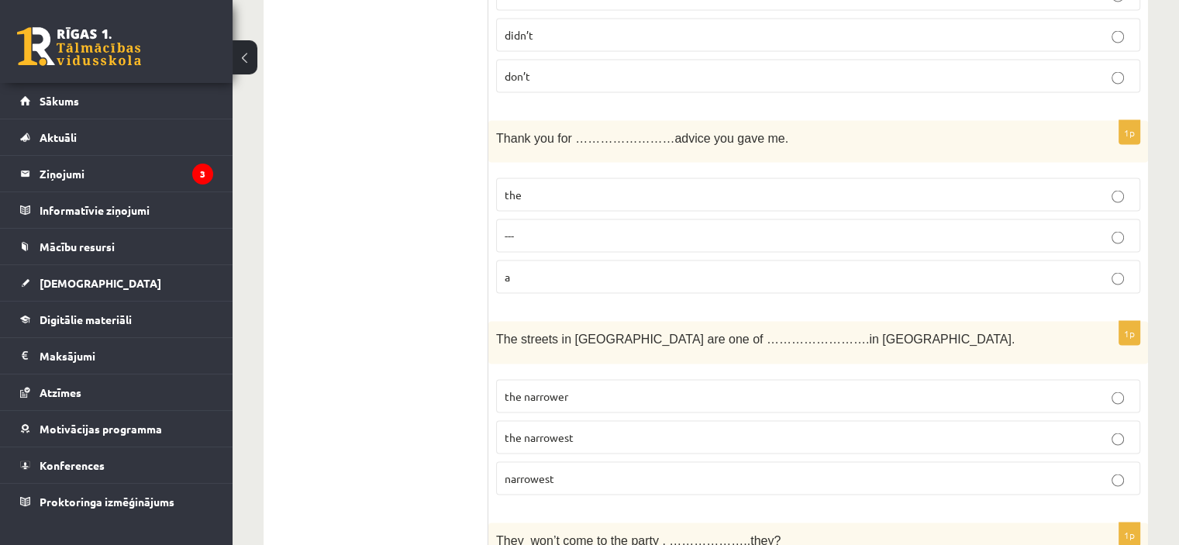
scroll to position [3015, 0]
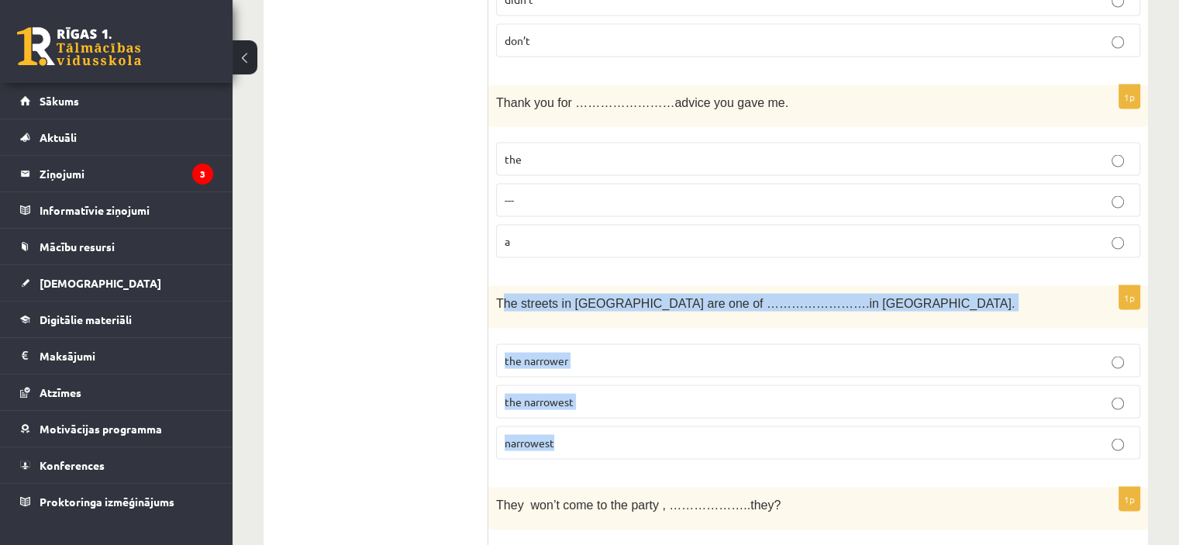
drag, startPoint x: 499, startPoint y: 286, endPoint x: 651, endPoint y: 415, distance: 199.1
click at [651, 415] on div "1p The streets in Old Riga are one of …………………….in Europe. the narrower the narr…" at bounding box center [818, 379] width 660 height 186
drag, startPoint x: 494, startPoint y: 286, endPoint x: 641, endPoint y: 424, distance: 201.8
click at [641, 424] on div "1p The streets in Old Riga are one of …………………….in Europe. the narrower the narr…" at bounding box center [818, 379] width 660 height 186
click at [587, 353] on p "the narrower" at bounding box center [818, 361] width 627 height 16
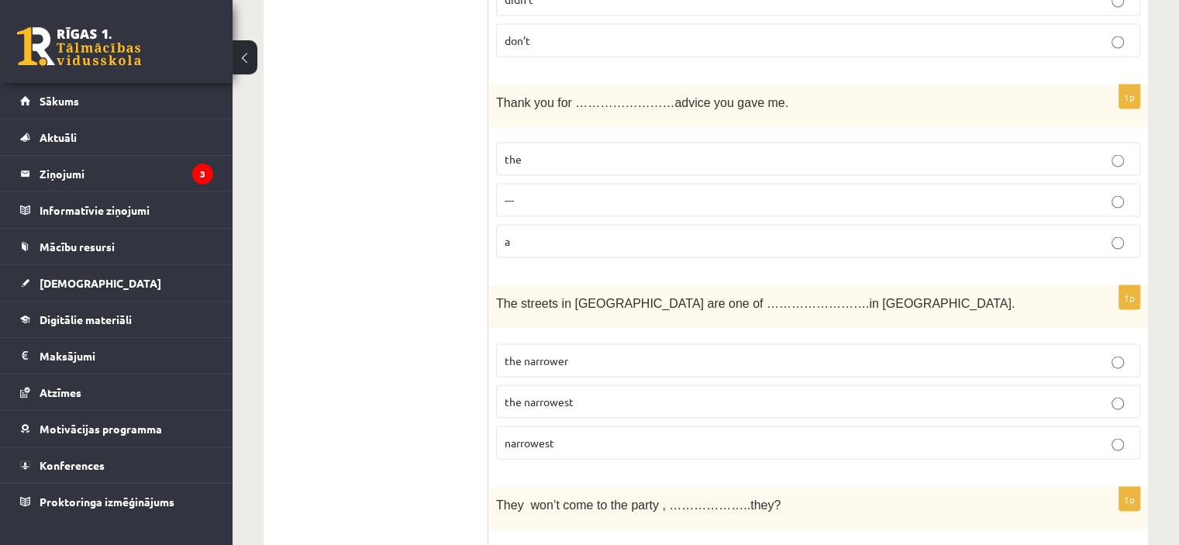
click at [605, 394] on p "the narrowest" at bounding box center [818, 402] width 627 height 16
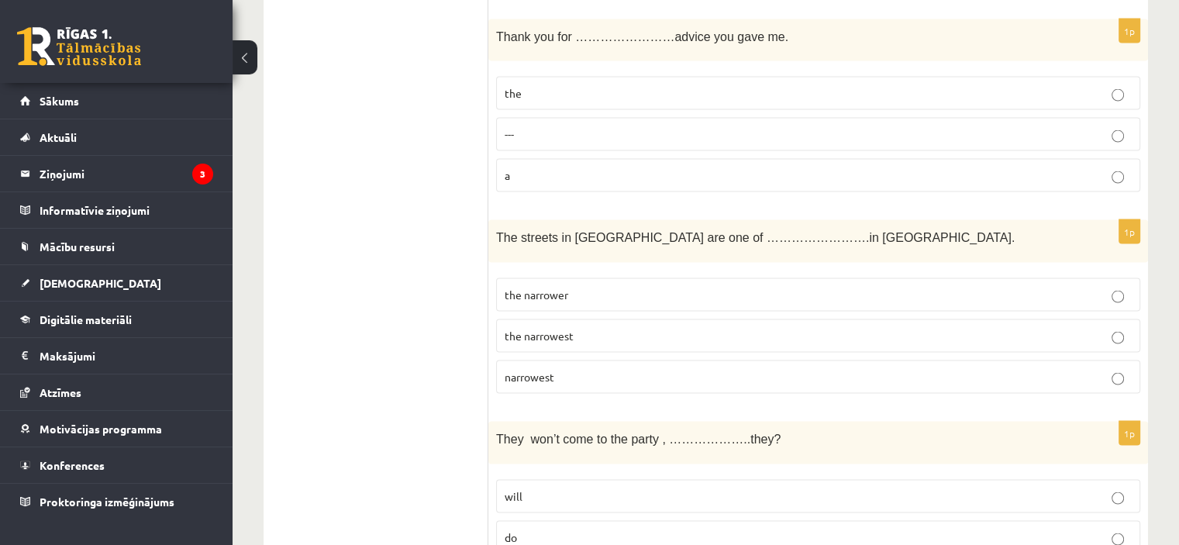
scroll to position [3170, 0]
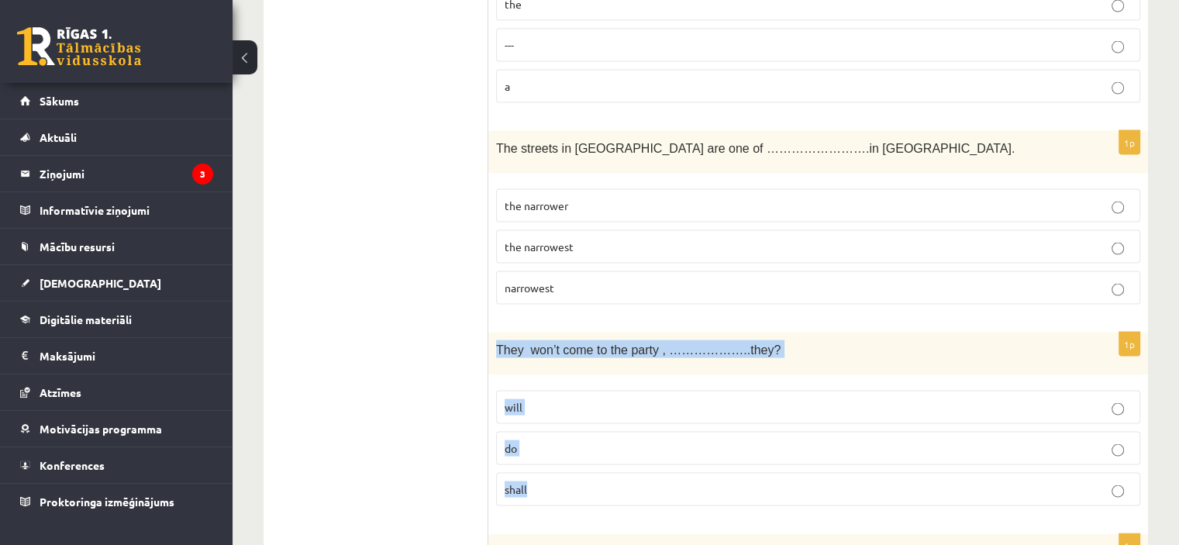
drag, startPoint x: 495, startPoint y: 326, endPoint x: 592, endPoint y: 471, distance: 174.1
click at [592, 471] on div "1p They won’t come to the party , ………………..they? will do shall" at bounding box center [818, 426] width 660 height 186
click at [538, 399] on p "will" at bounding box center [818, 407] width 627 height 16
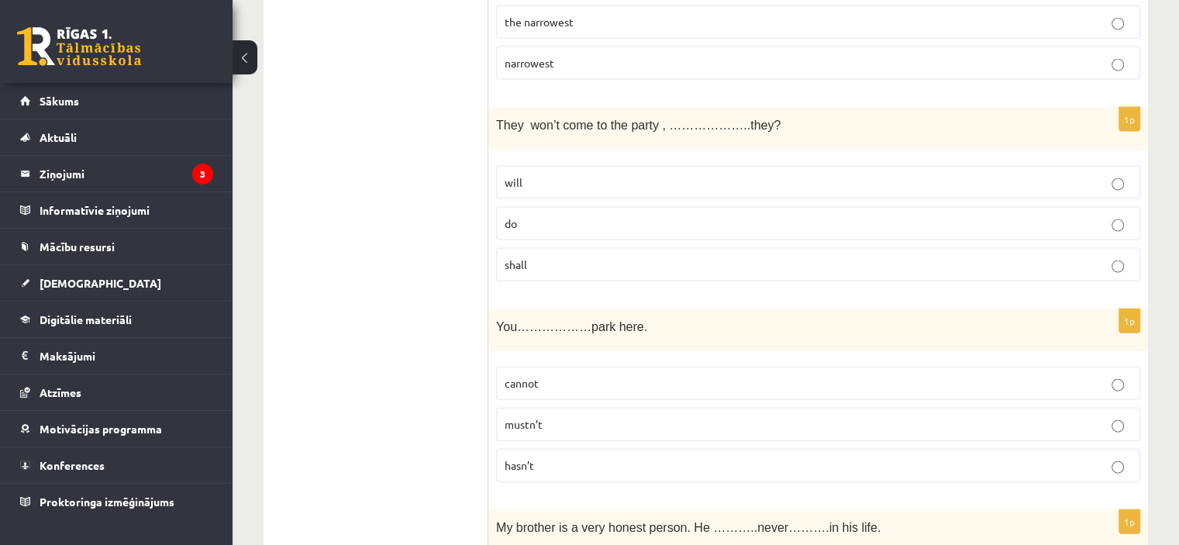
scroll to position [3481, 0]
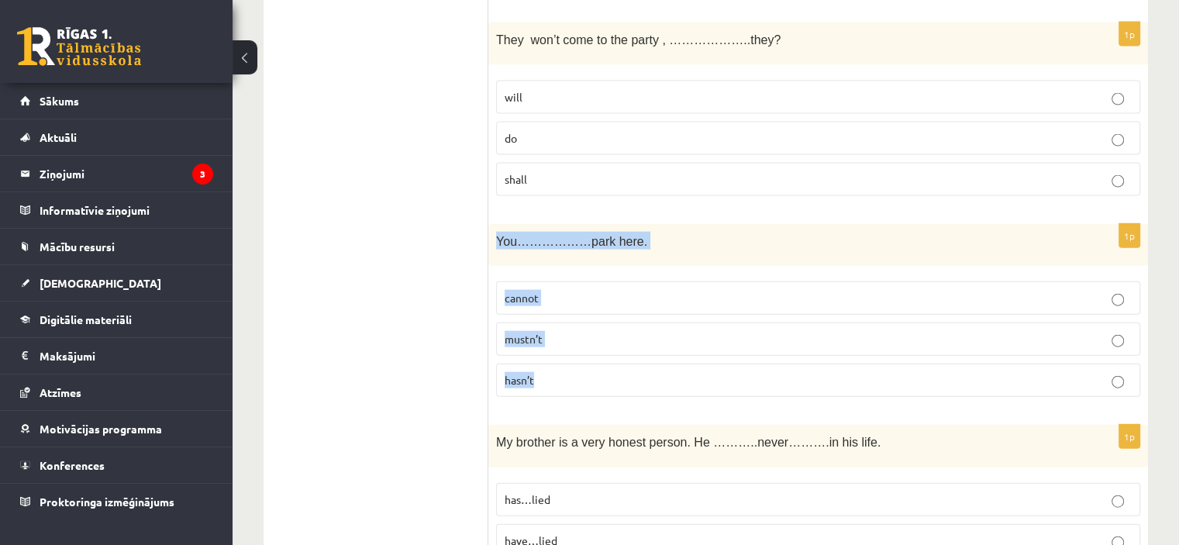
drag, startPoint x: 495, startPoint y: 225, endPoint x: 660, endPoint y: 354, distance: 210.4
click at [660, 354] on div "1p You………………park here. cannot mustn’t hasn’t" at bounding box center [818, 317] width 660 height 186
click at [546, 333] on label "mustn’t" at bounding box center [818, 338] width 644 height 33
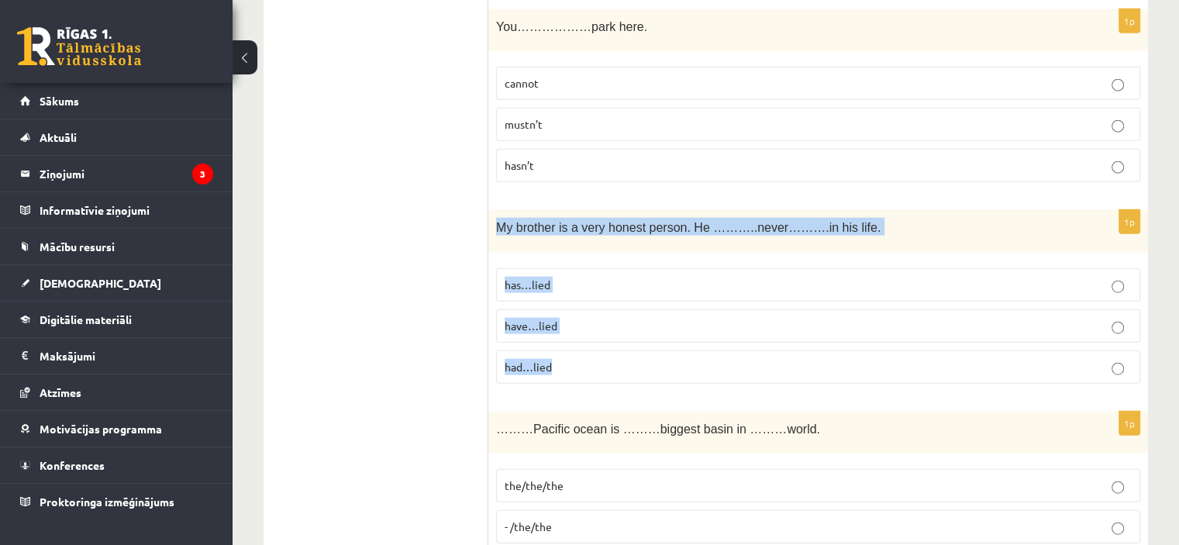
scroll to position [3713, 0]
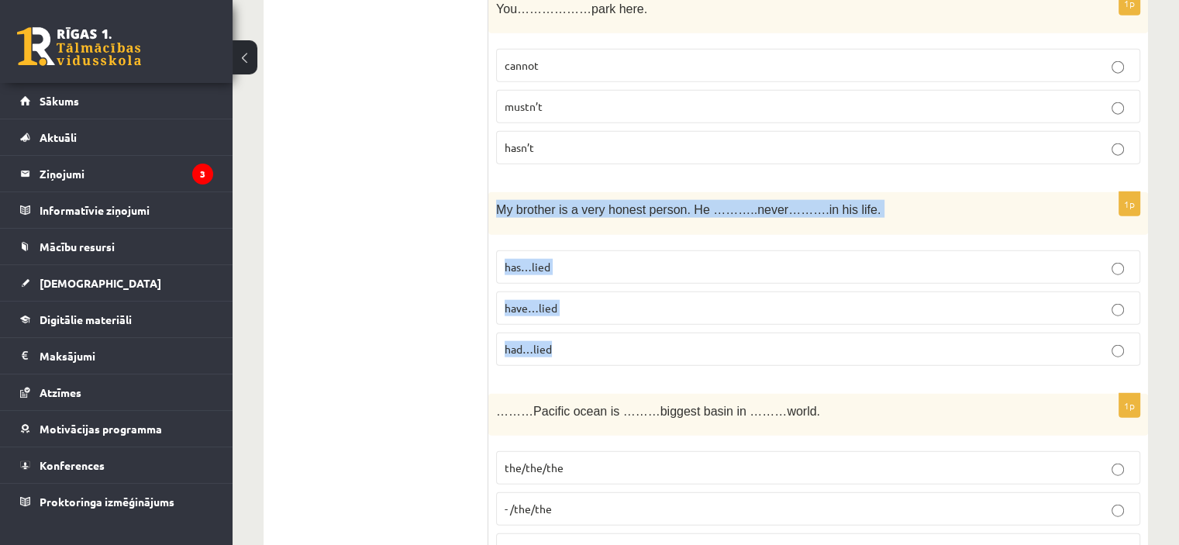
drag, startPoint x: 492, startPoint y: 343, endPoint x: 628, endPoint y: 341, distance: 135.7
click at [628, 341] on div "1p My brother is a very honest person. He ………..never……….in his life. has…lied h…" at bounding box center [818, 285] width 660 height 186
click at [583, 259] on p "has…lied" at bounding box center [818, 267] width 627 height 16
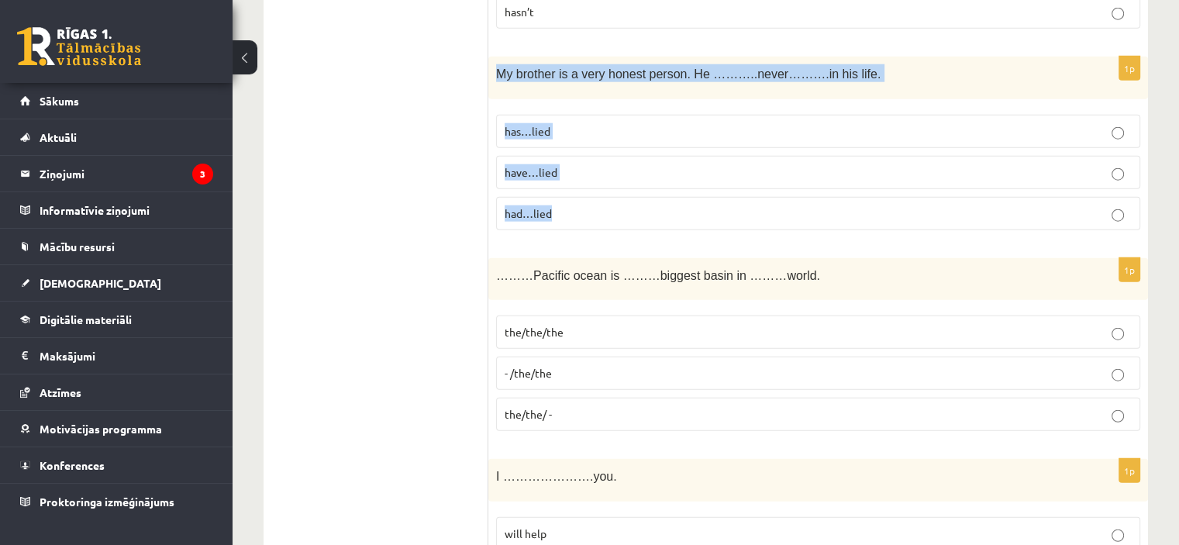
scroll to position [3876, 0]
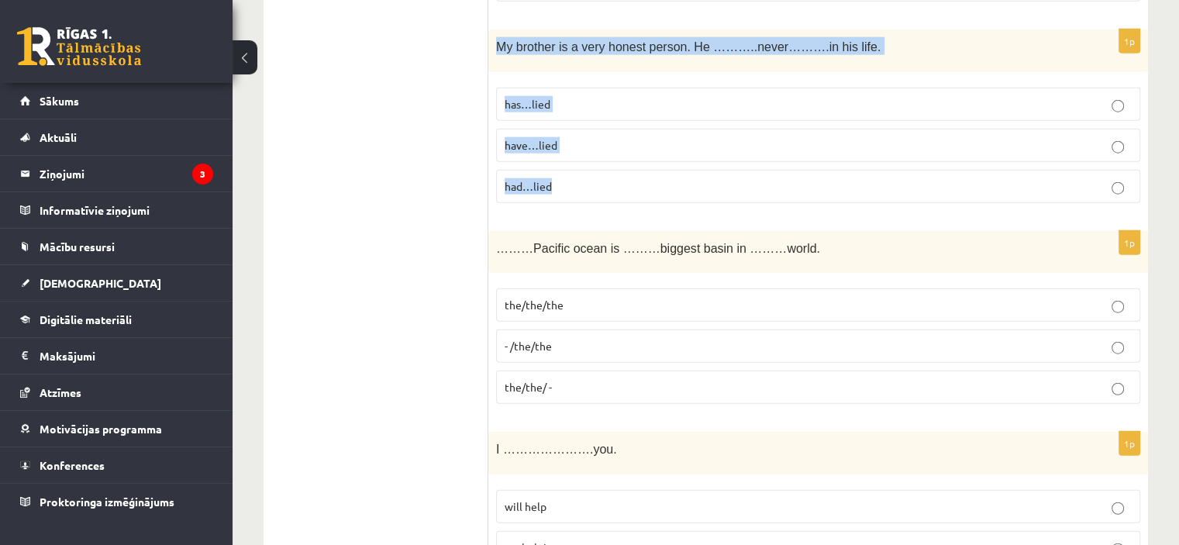
drag, startPoint x: 484, startPoint y: 229, endPoint x: 614, endPoint y: 325, distance: 161.4
click at [510, 242] on span "………Pacific ocean is ………biggest basin in ………world." at bounding box center [658, 248] width 324 height 13
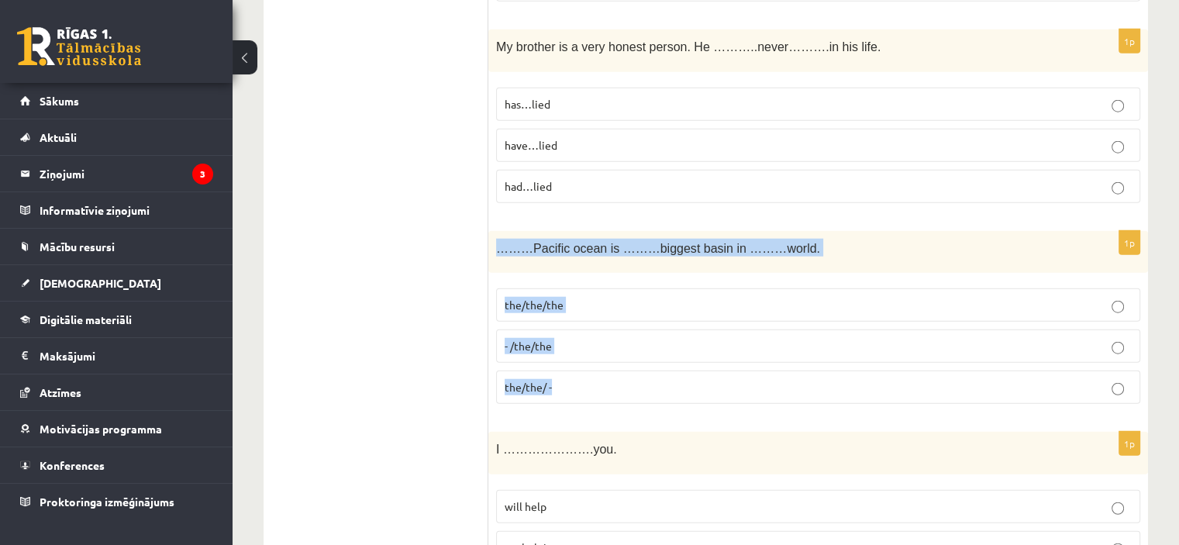
drag, startPoint x: 496, startPoint y: 229, endPoint x: 583, endPoint y: 358, distance: 155.2
click at [583, 358] on div "1p ………Pacific ocean is ………biggest basin in ………world. the/the/the - /the/the the…" at bounding box center [818, 324] width 660 height 186
click at [583, 297] on p "the/the/the" at bounding box center [818, 305] width 627 height 16
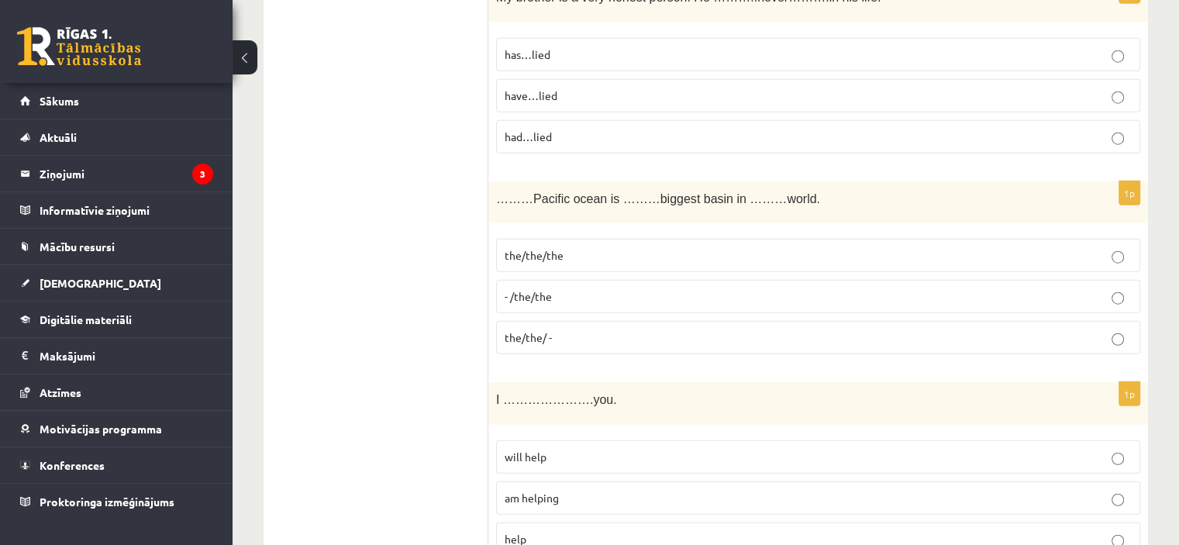
scroll to position [3953, 0]
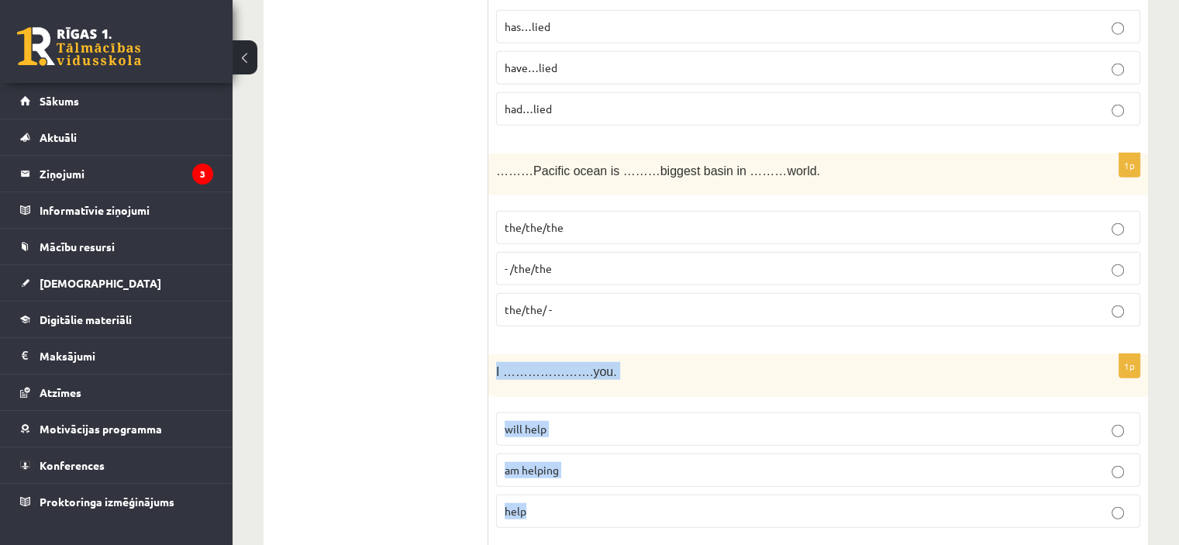
drag, startPoint x: 488, startPoint y: 351, endPoint x: 609, endPoint y: 487, distance: 181.7
click at [609, 487] on div "1p I ………………….you. will help am helping help" at bounding box center [818, 447] width 660 height 186
click at [595, 421] on p "will help" at bounding box center [818, 429] width 627 height 16
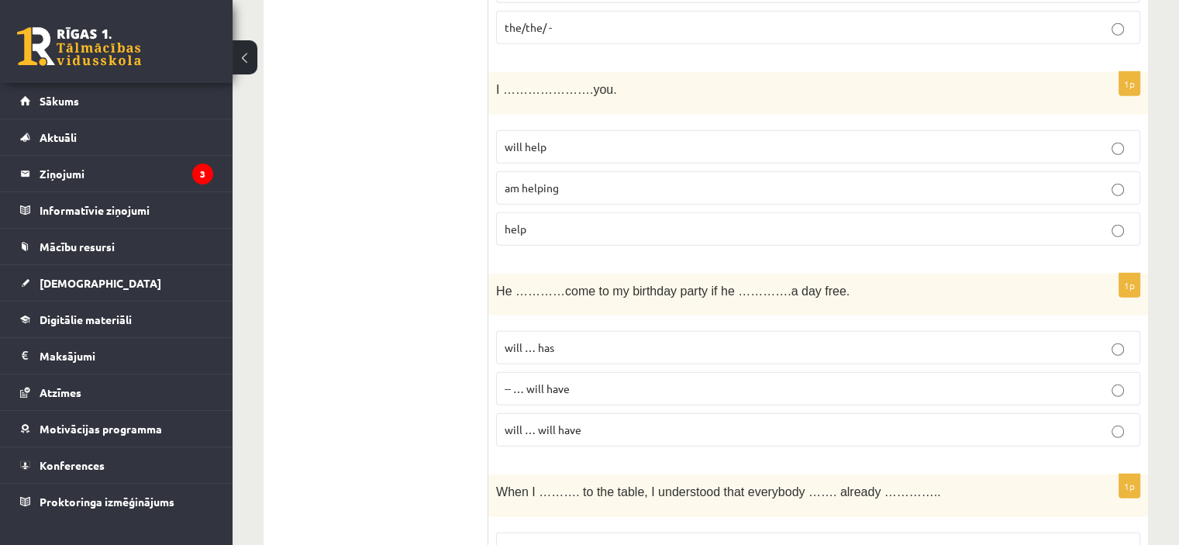
scroll to position [4263, 0]
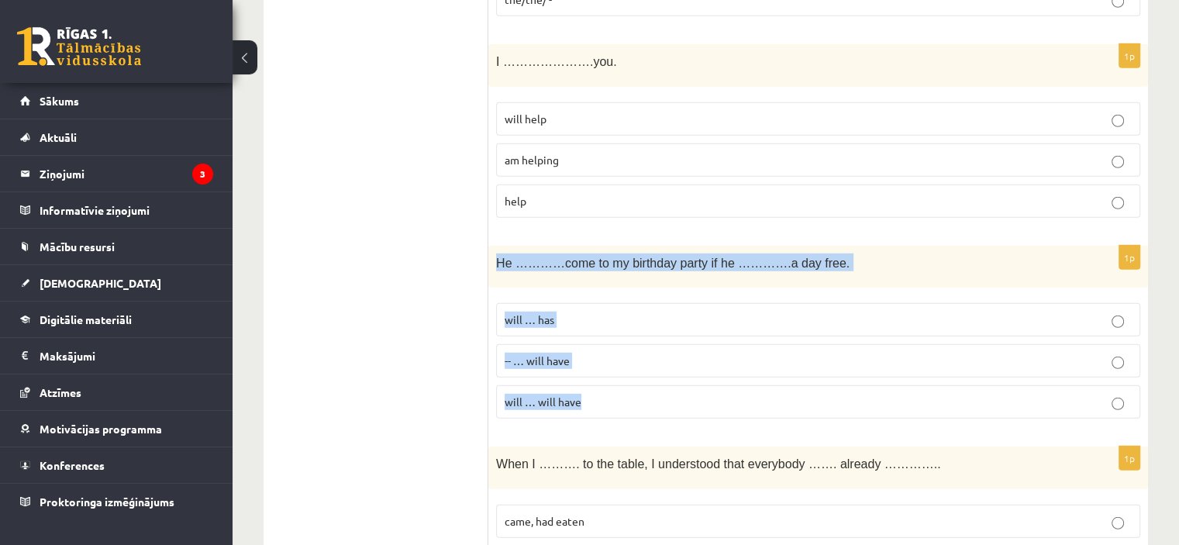
drag, startPoint x: 491, startPoint y: 240, endPoint x: 677, endPoint y: 390, distance: 239.3
click at [677, 390] on div "1p He …………come to my birthday party if he ………….a day free. will … has -- … will…" at bounding box center [818, 339] width 660 height 186
click at [575, 303] on label "will … has" at bounding box center [818, 319] width 644 height 33
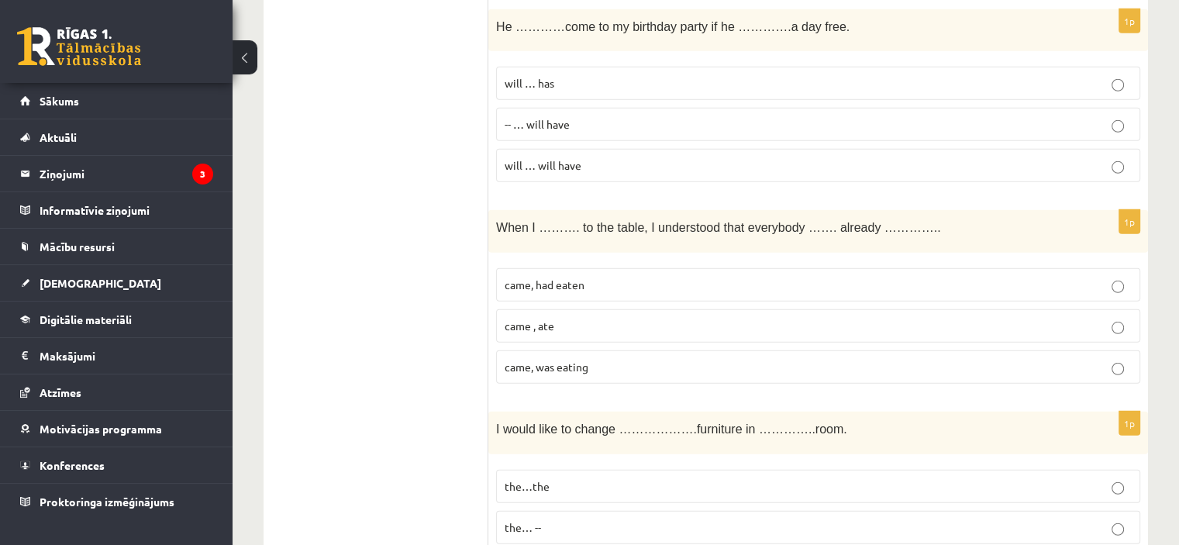
scroll to position [4574, 0]
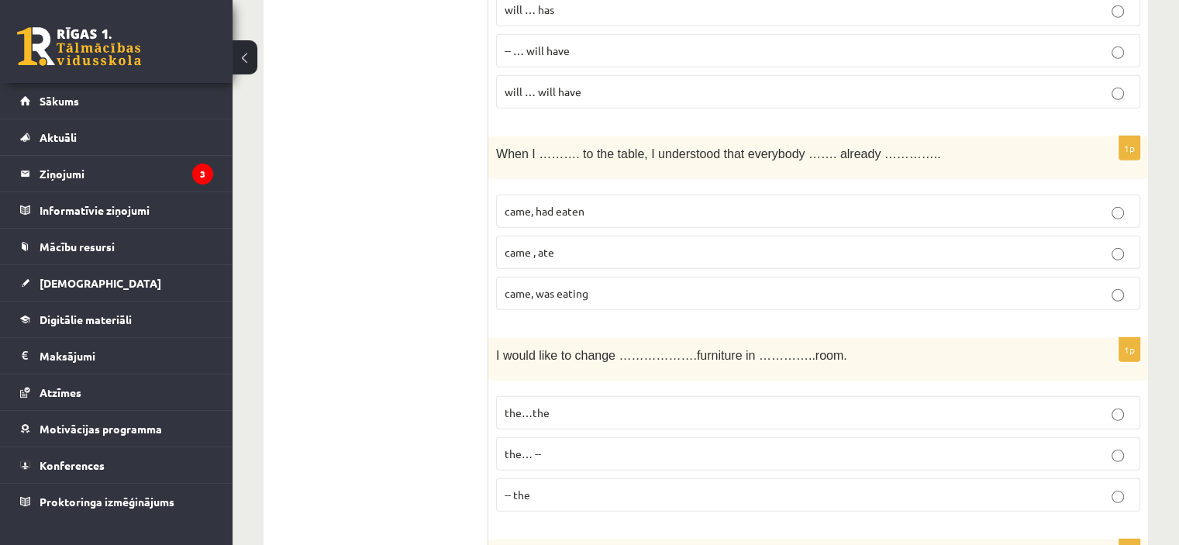
click at [495, 136] on div "When I ………. to the table, I understood that everybody ……. already ………….." at bounding box center [818, 157] width 660 height 43
click at [500, 147] on span "When I ………. to the table, I understood that everybody ……. already ………….." at bounding box center [718, 153] width 445 height 13
click at [496, 147] on span "When I ………. to the table, I understood that everybody ……. already ………….." at bounding box center [718, 153] width 445 height 13
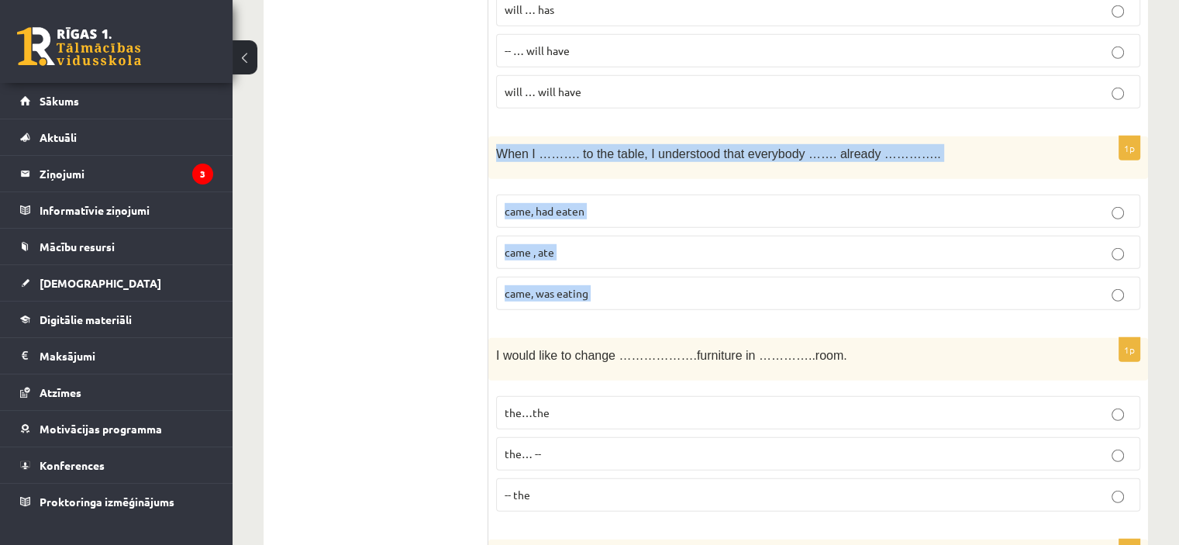
drag, startPoint x: 496, startPoint y: 130, endPoint x: 629, endPoint y: 274, distance: 195.8
click at [629, 274] on div "1p When I ………. to the table, I understood that everybody ……. already ………….. cam…" at bounding box center [818, 229] width 660 height 186
click at [614, 203] on p "came, had eaten" at bounding box center [818, 211] width 627 height 16
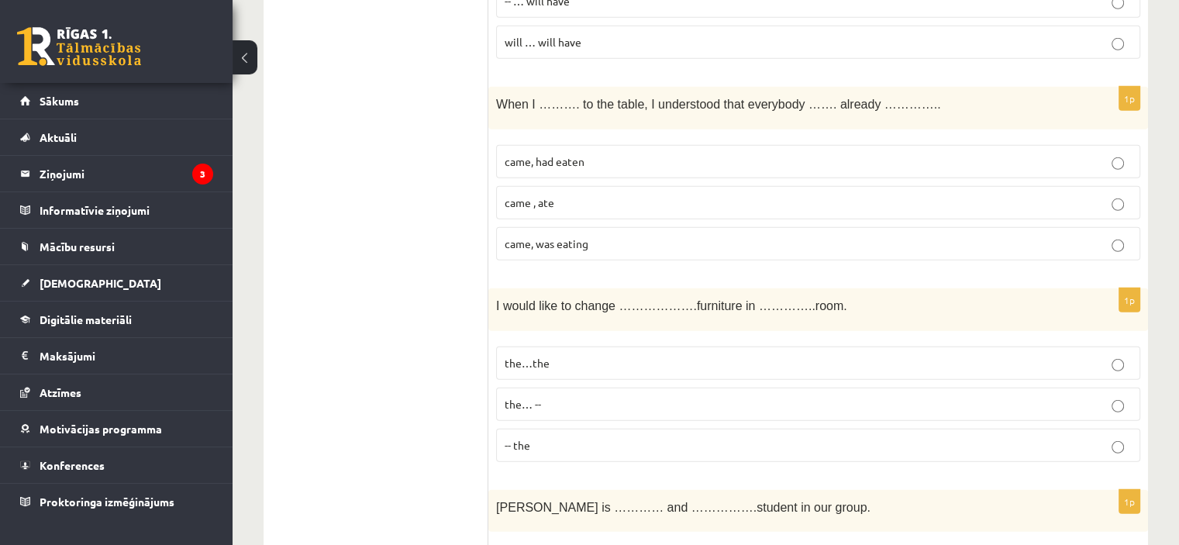
scroll to position [4651, 0]
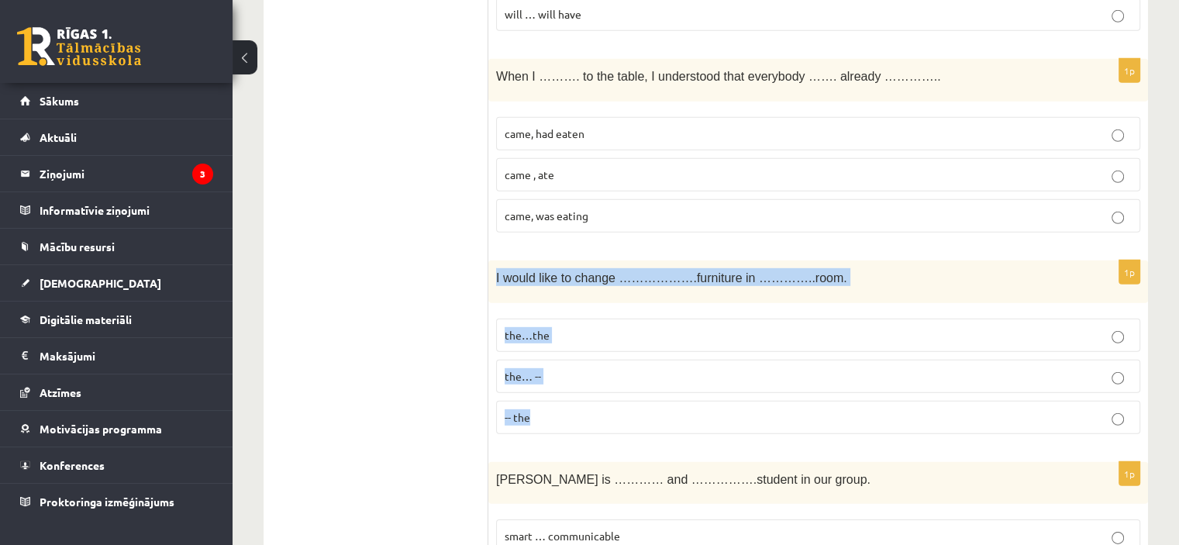
drag, startPoint x: 515, startPoint y: 257, endPoint x: 619, endPoint y: 403, distance: 179.6
click at [619, 403] on div "1p I would like to change ……………….furniture in …………..room. the…the the… -- -- the" at bounding box center [818, 353] width 660 height 186
click at [601, 327] on p "the…the" at bounding box center [818, 335] width 627 height 16
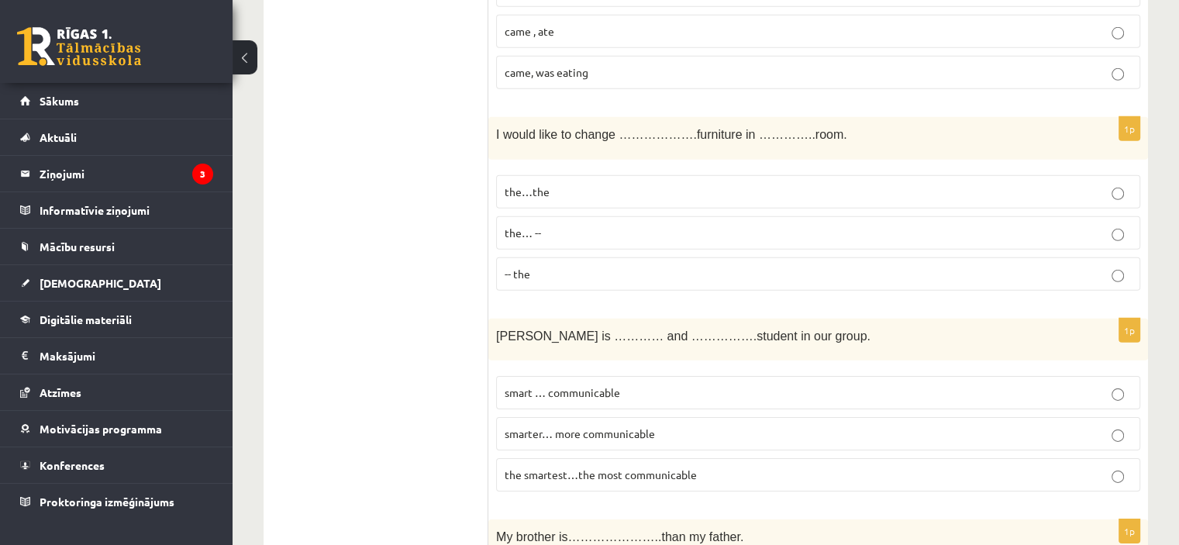
scroll to position [4806, 0]
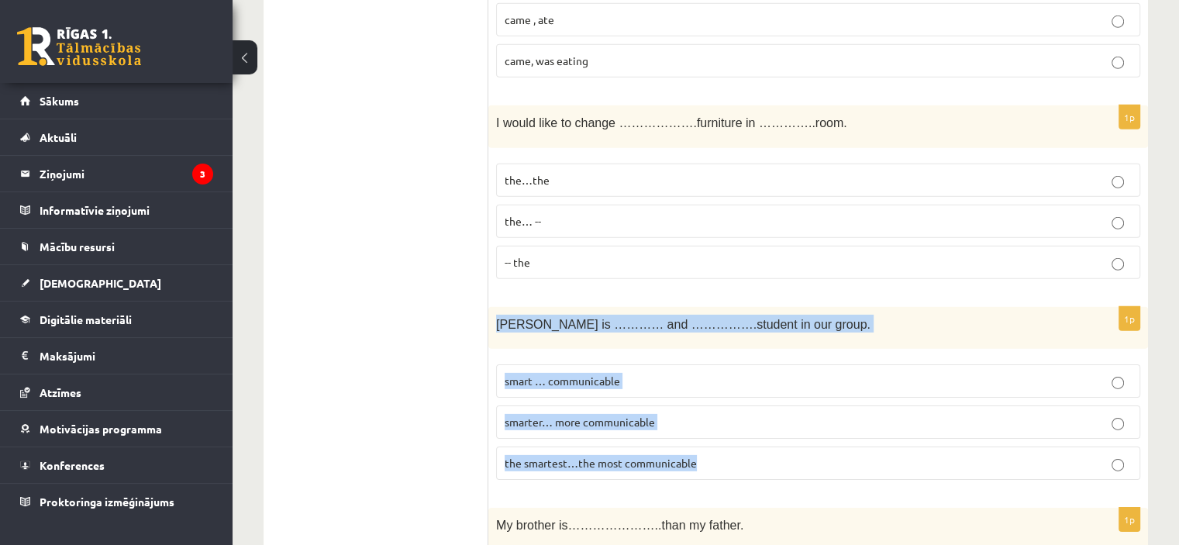
drag, startPoint x: 493, startPoint y: 294, endPoint x: 736, endPoint y: 449, distance: 288.6
click at [736, 449] on div "1p John is ………… and …………….student in our group. smart … communicable smarter… m…" at bounding box center [818, 400] width 660 height 186
click at [651, 456] on span "the smartest…the most communicable" at bounding box center [601, 463] width 192 height 14
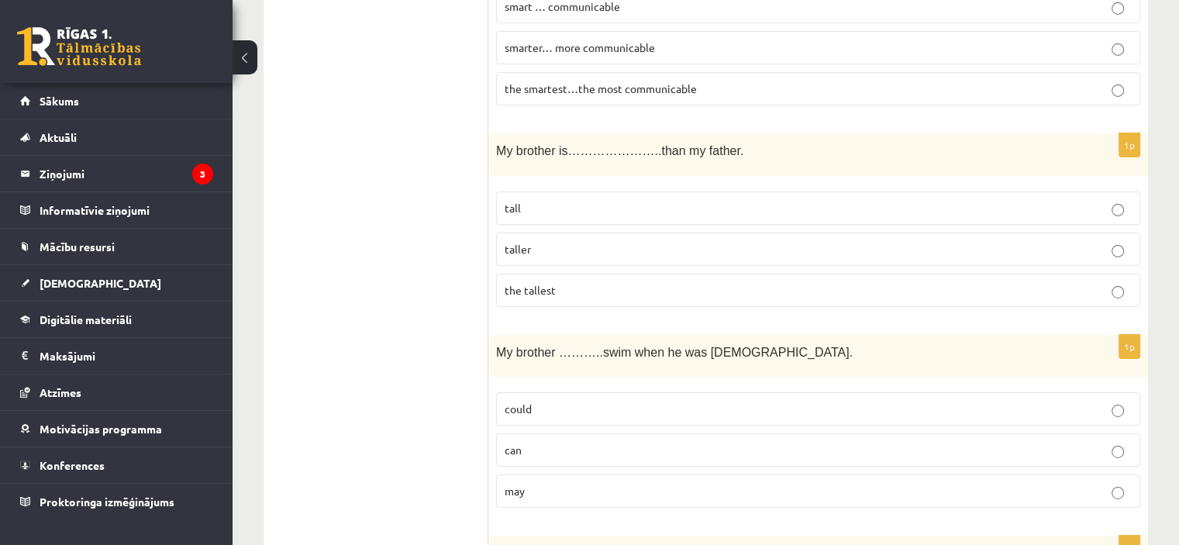
scroll to position [5194, 0]
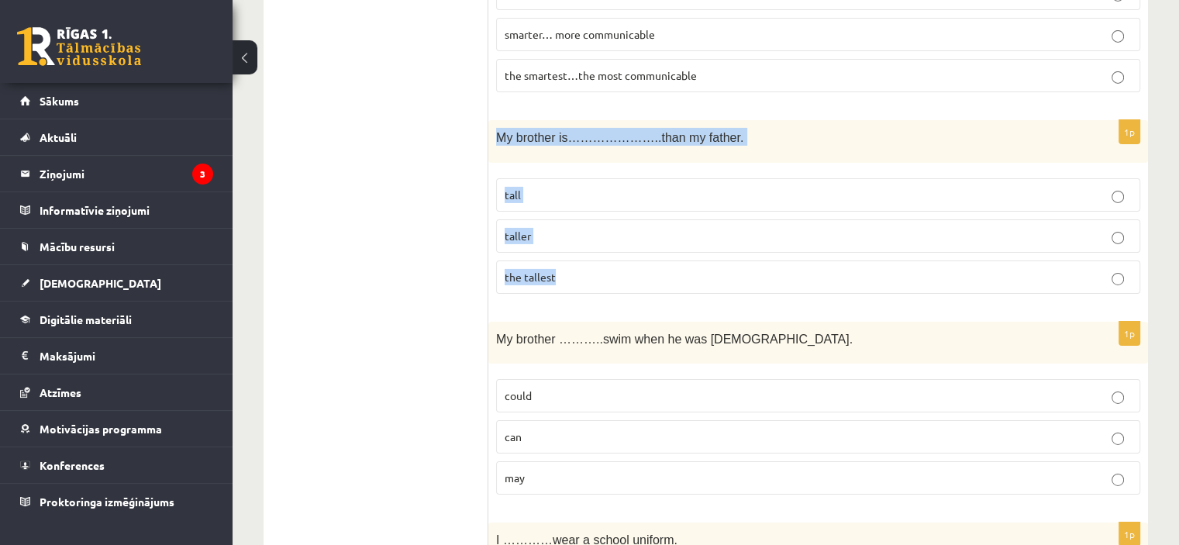
drag, startPoint x: 495, startPoint y: 111, endPoint x: 767, endPoint y: 250, distance: 305.8
click at [767, 250] on div "1p My brother is…………………..than my father. tall taller the tallest" at bounding box center [818, 213] width 660 height 186
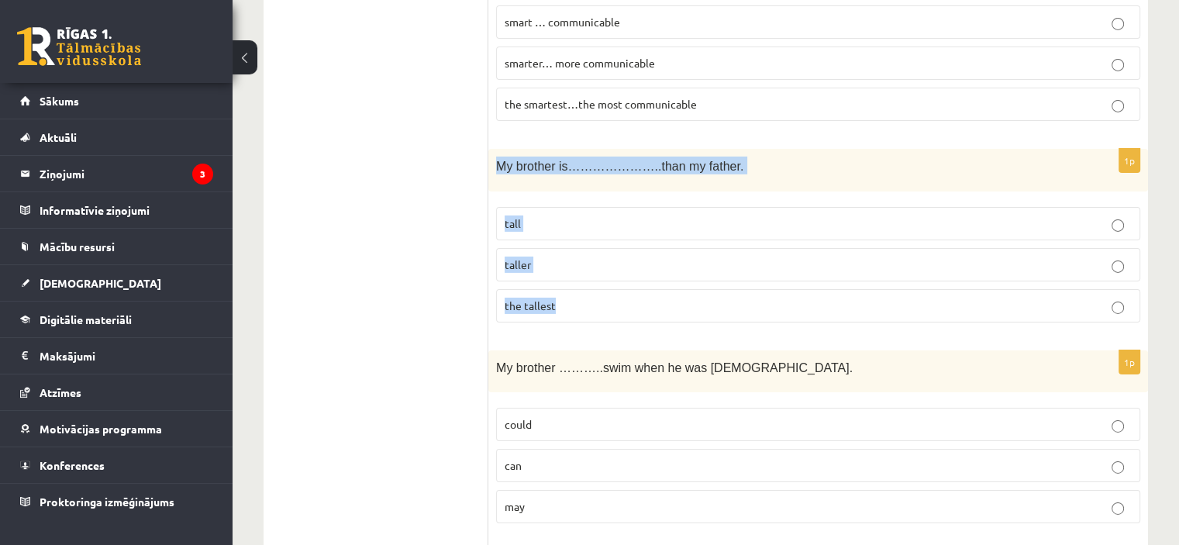
scroll to position [5108, 0]
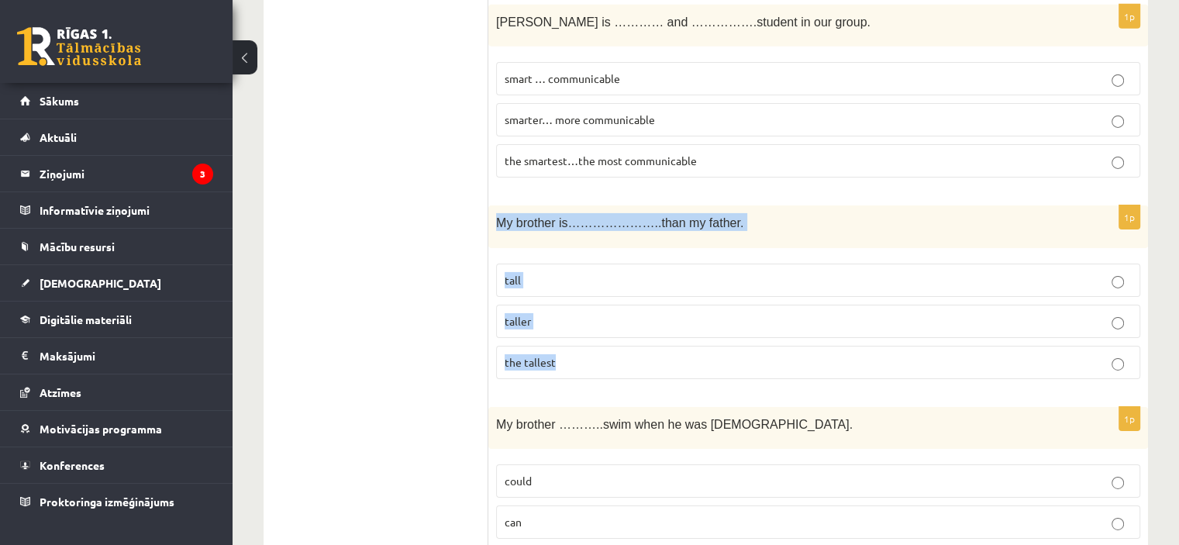
click at [564, 313] on p "taller" at bounding box center [818, 321] width 627 height 16
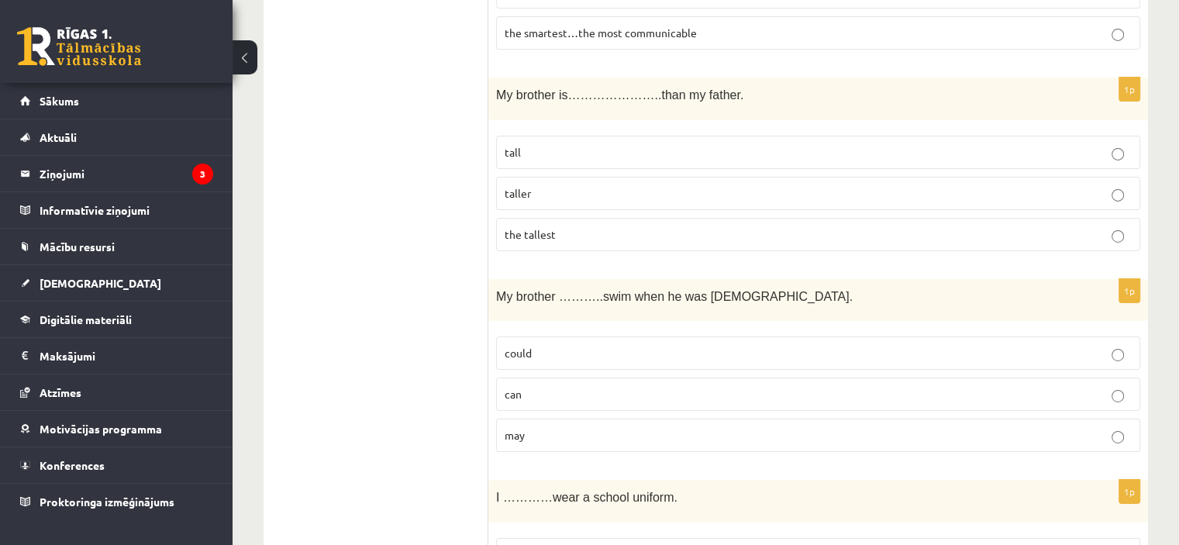
scroll to position [5263, 0]
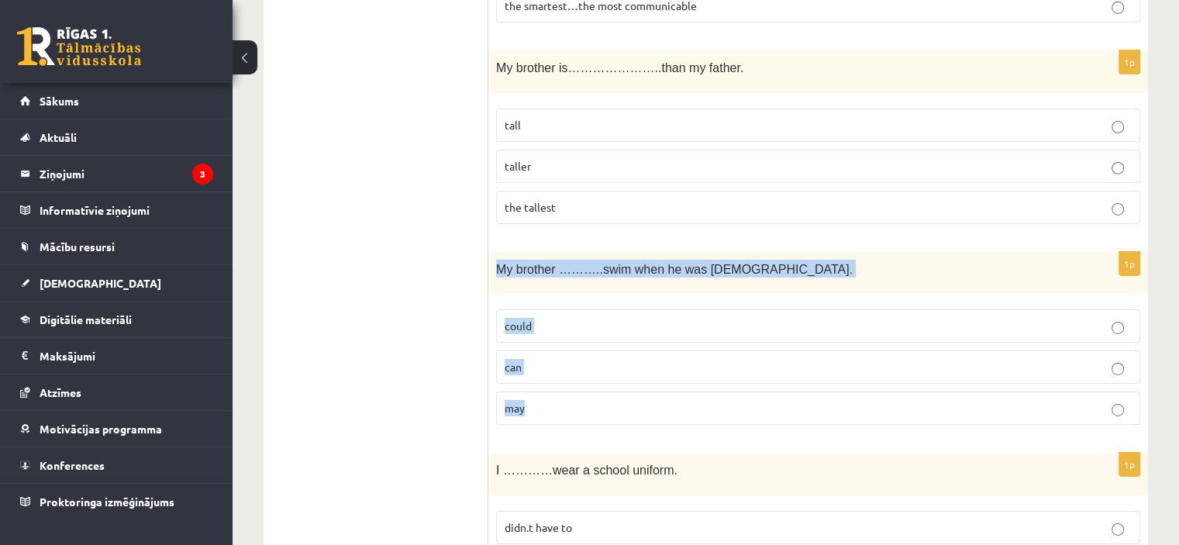
drag, startPoint x: 496, startPoint y: 235, endPoint x: 619, endPoint y: 382, distance: 192.0
click at [619, 382] on div "1p My brother ………..swim when he was 5 years old. could can may" at bounding box center [818, 345] width 660 height 186
click at [625, 309] on label "could" at bounding box center [818, 325] width 644 height 33
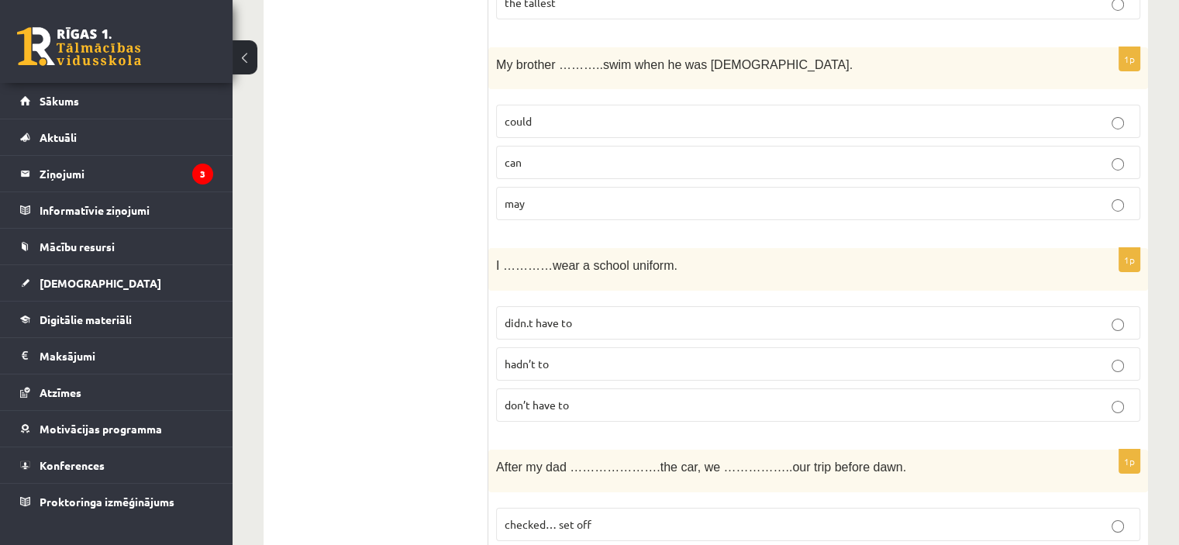
scroll to position [5573, 0]
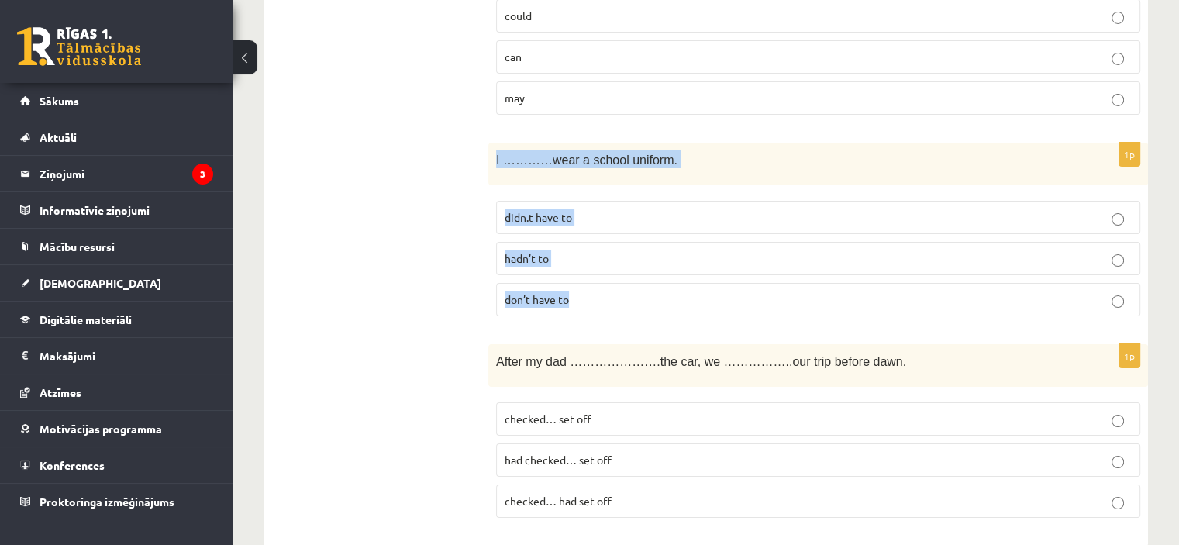
drag, startPoint x: 492, startPoint y: 129, endPoint x: 657, endPoint y: 281, distance: 223.8
click at [657, 281] on div "1p I …………wear a school uniform. didn.t have to hadn’t to don’t have to" at bounding box center [818, 236] width 660 height 186
click at [570, 210] on span "didn.t have to" at bounding box center [538, 217] width 67 height 14
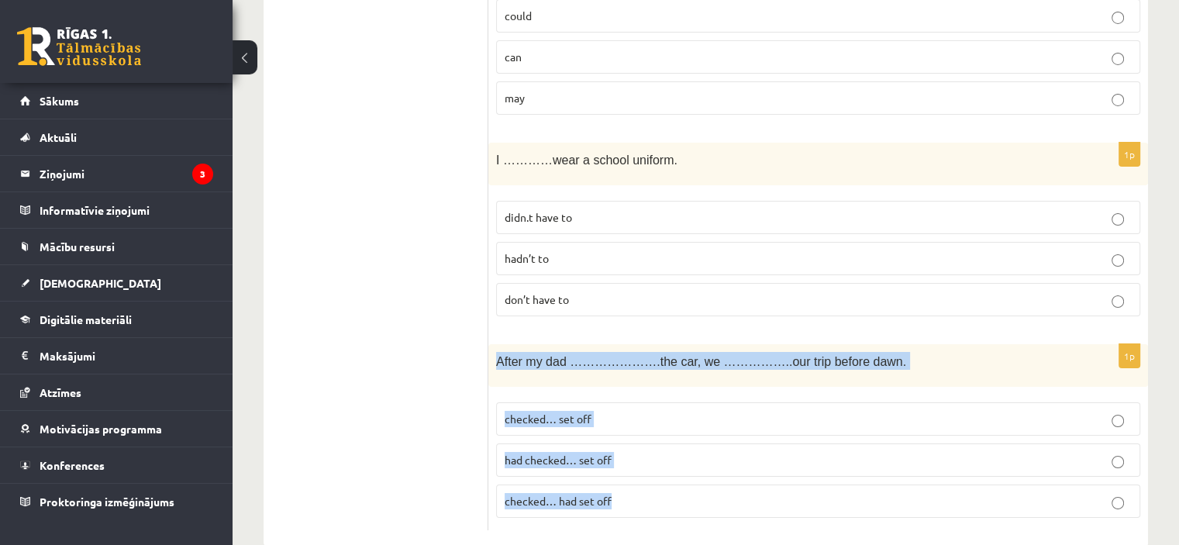
drag, startPoint x: 492, startPoint y: 328, endPoint x: 679, endPoint y: 477, distance: 238.9
click at [679, 477] on div "1p After my dad ………………….the car, we ……………..our trip before dawn. checked… set o…" at bounding box center [818, 437] width 660 height 186
click at [626, 452] on p "had checked… set off" at bounding box center [818, 460] width 627 height 16
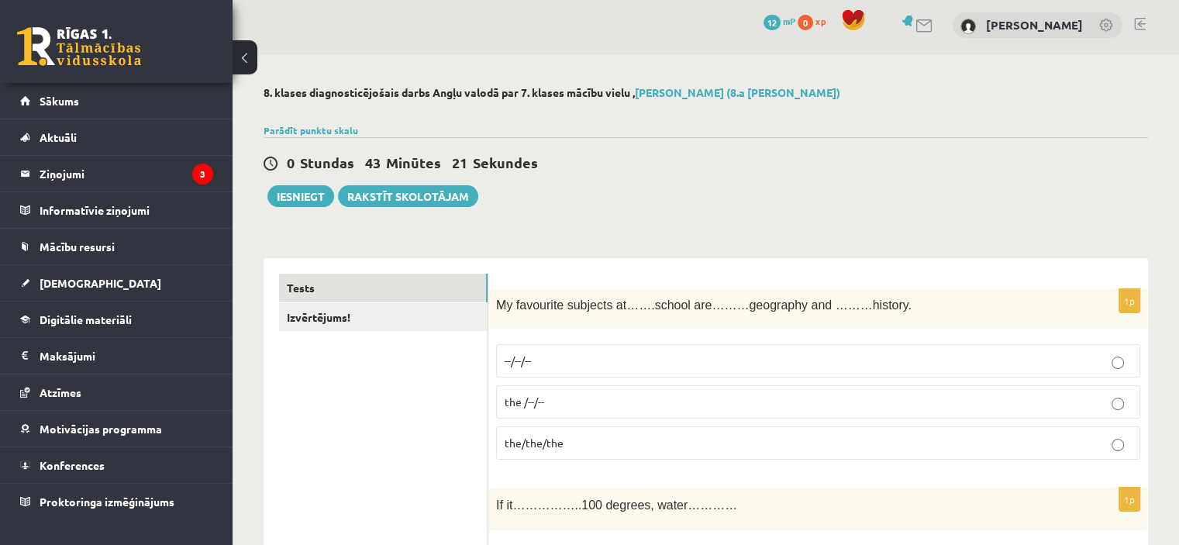
scroll to position [0, 0]
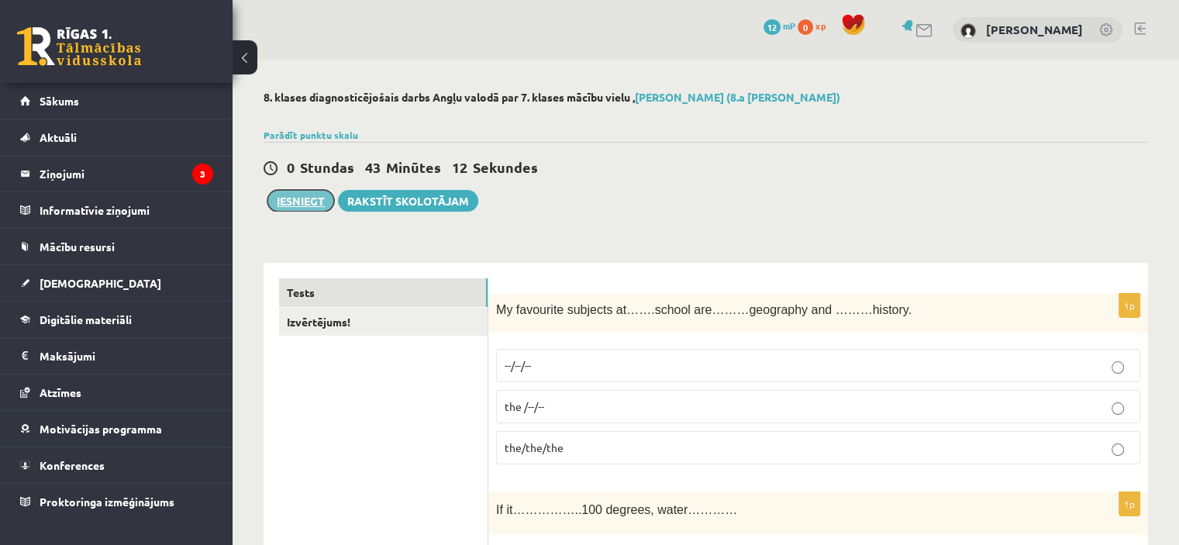
click at [280, 207] on button "Iesniegt" at bounding box center [300, 201] width 67 height 22
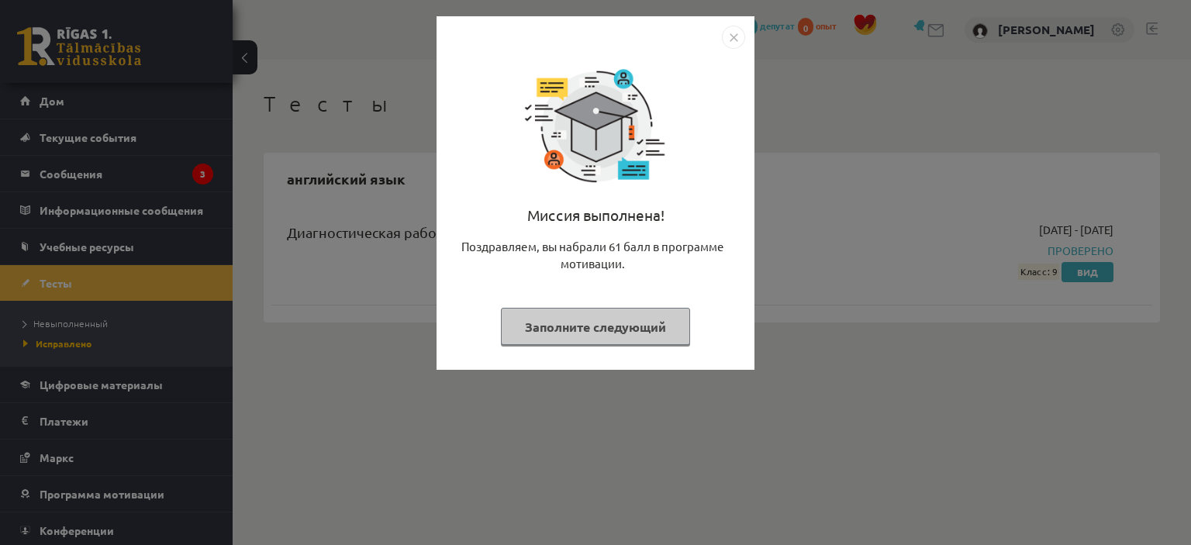
click at [695, 141] on div "Миссия выполнена! Поздравляем, вы набрали 61 балл в программе мотивации. Заполн…" at bounding box center [595, 205] width 299 height 312
click at [732, 33] on img "Закрывать" at bounding box center [733, 37] width 23 height 23
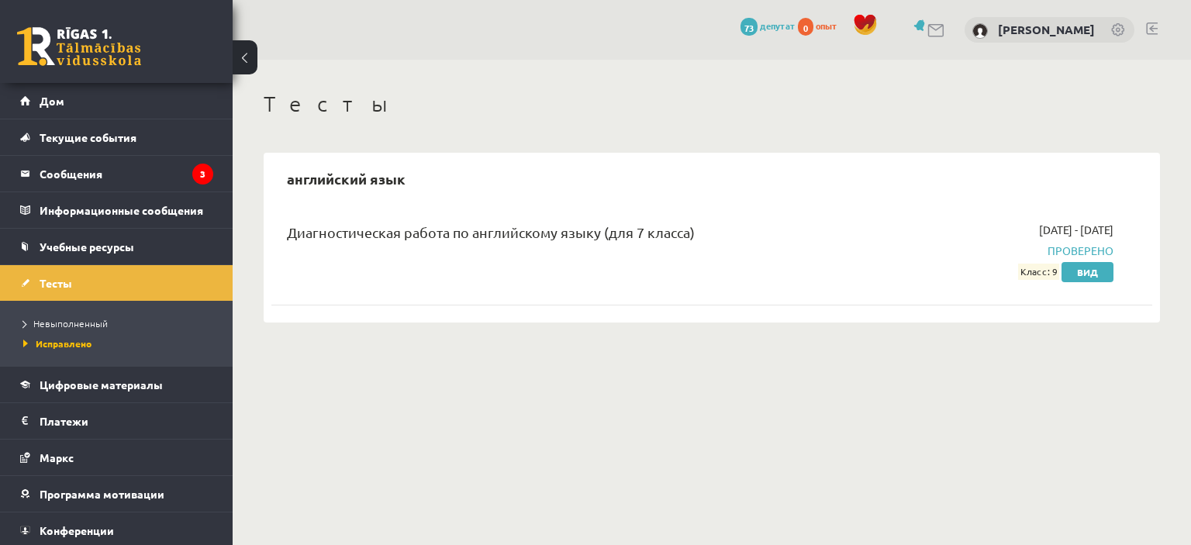
click at [920, 106] on h1 "Тесты" at bounding box center [712, 104] width 896 height 26
click at [951, 180] on div "английский язык" at bounding box center [711, 178] width 881 height 36
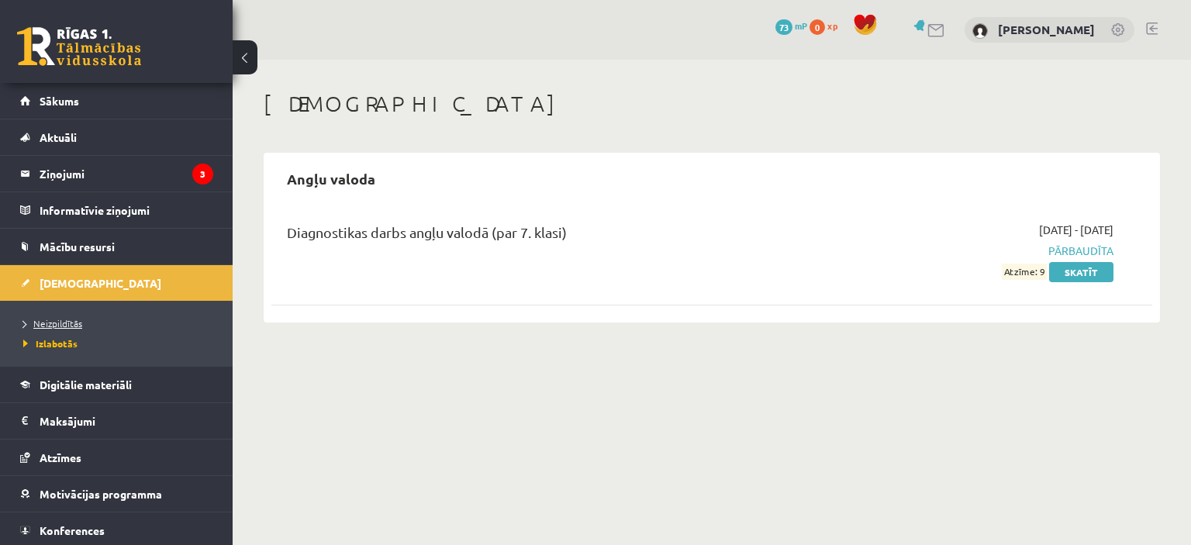
click at [118, 322] on link "Neizpildītās" at bounding box center [120, 323] width 194 height 14
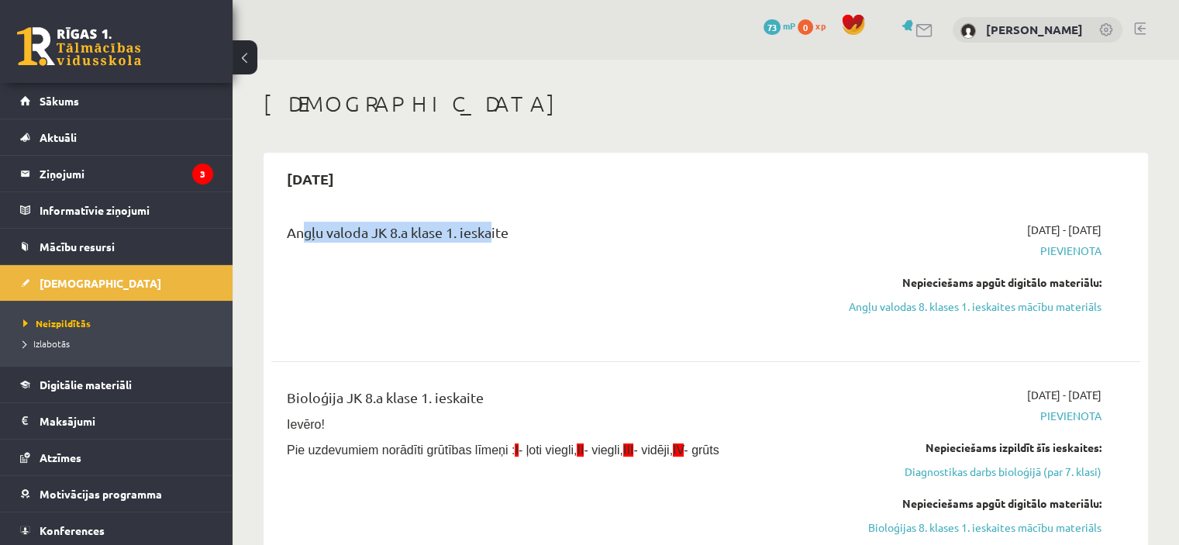
drag, startPoint x: 295, startPoint y: 236, endPoint x: 486, endPoint y: 230, distance: 191.5
click at [486, 230] on div "Angļu valoda JK 8.a klase 1. ieskaite" at bounding box center [555, 236] width 536 height 29
click at [315, 235] on div "Angļu valoda JK 8.a klase 1. ieskaite" at bounding box center [555, 236] width 536 height 29
click at [475, 229] on div "Angļu valoda JK 8.a klase 1. ieskaite" at bounding box center [555, 236] width 536 height 29
click at [449, 238] on div "Angļu valoda JK 8.a klase 1. ieskaite" at bounding box center [555, 236] width 536 height 29
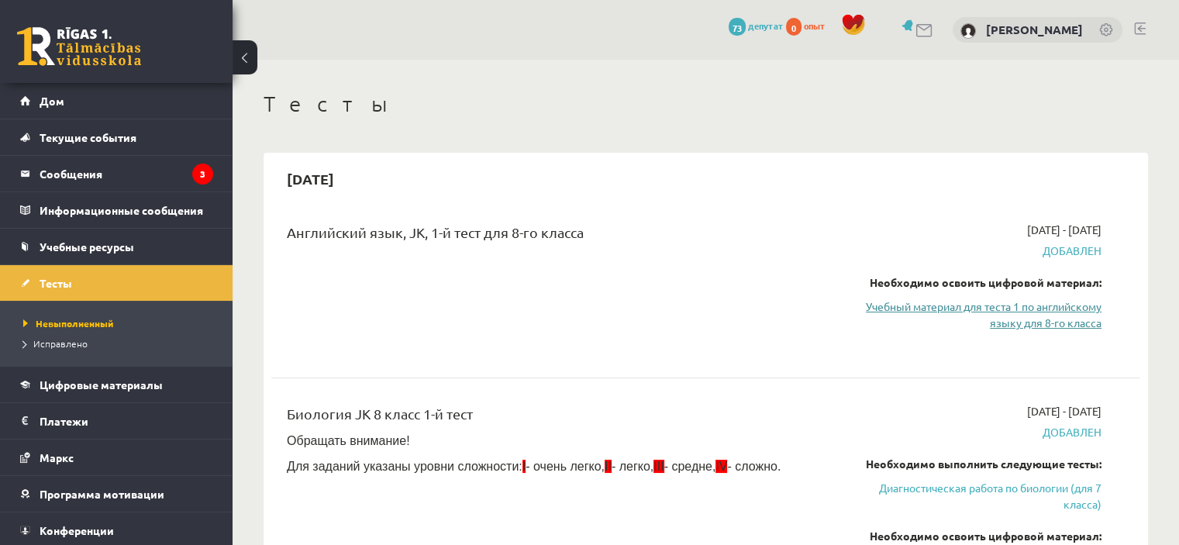
click at [971, 314] on link "Учебный материал для теста 1 по английскому языку для 8-го класса" at bounding box center [974, 314] width 256 height 33
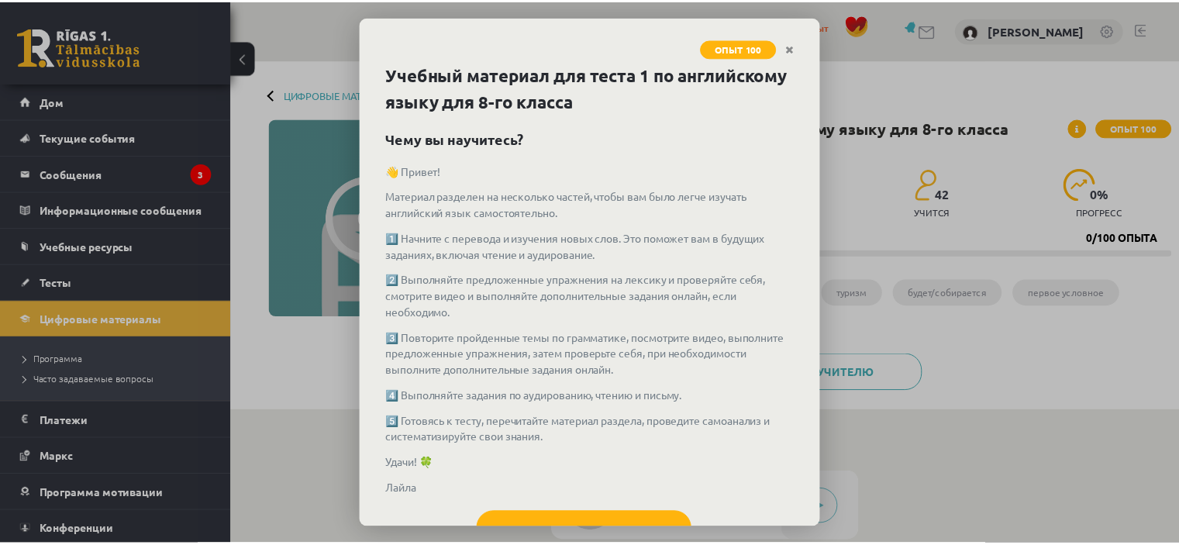
scroll to position [59, 0]
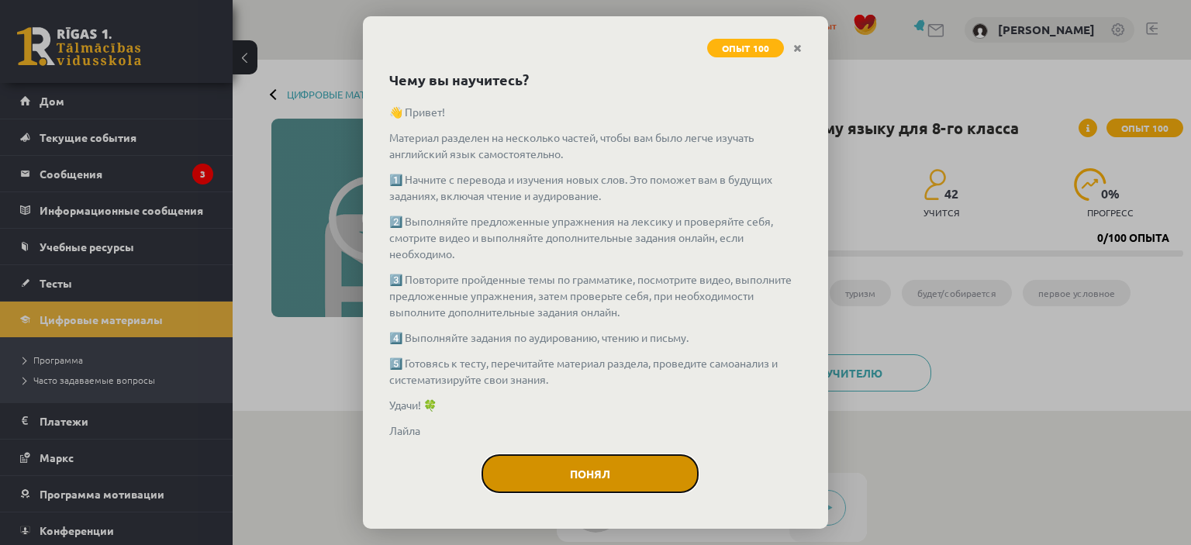
click at [629, 462] on button "Понял" at bounding box center [589, 473] width 217 height 39
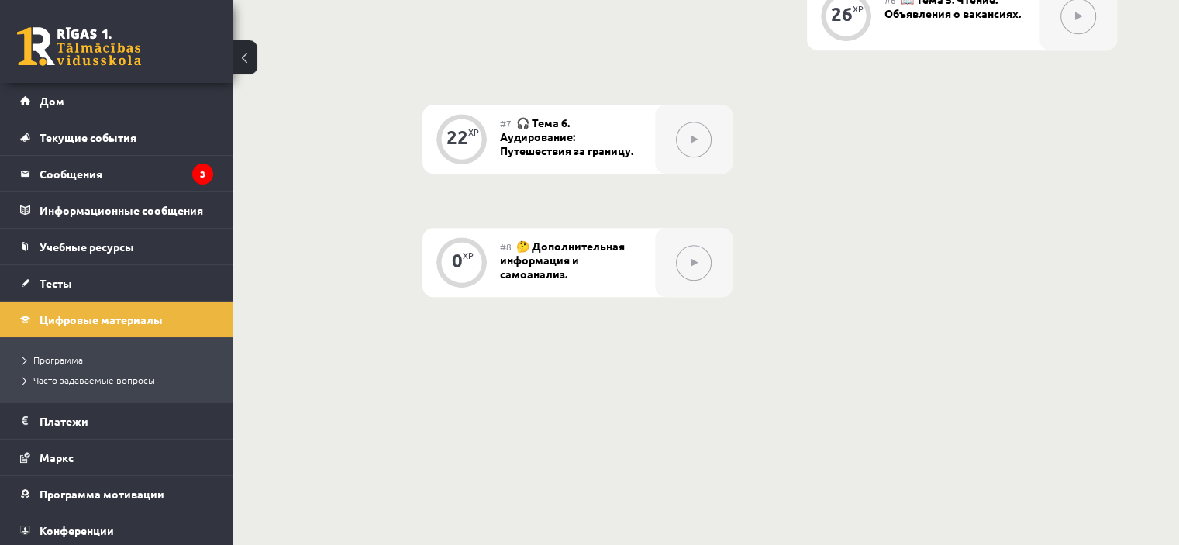
scroll to position [1141, 0]
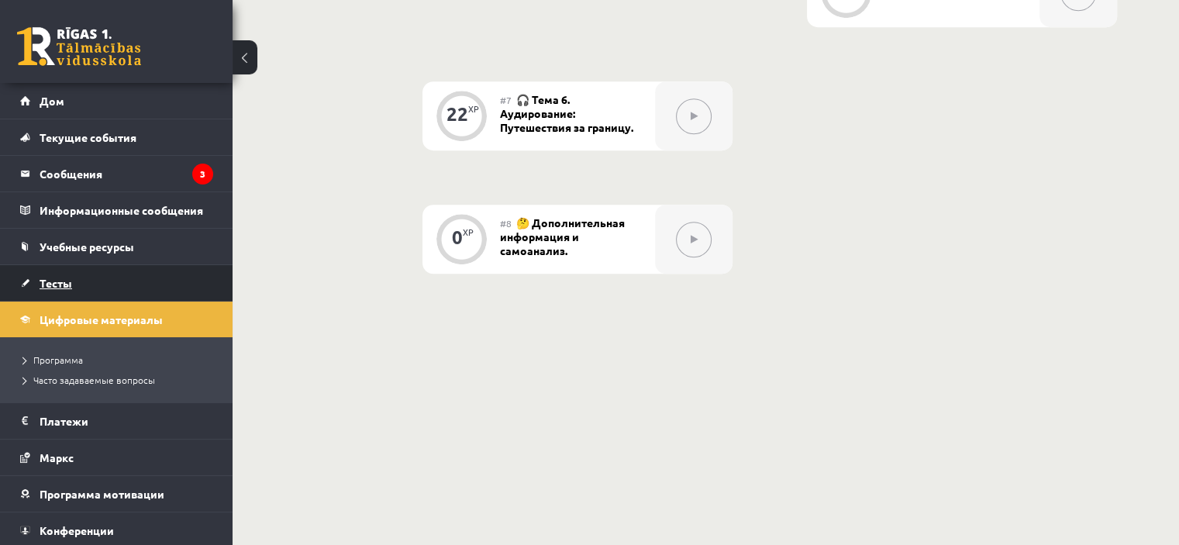
click at [64, 291] on link "Тесты" at bounding box center [116, 283] width 193 height 36
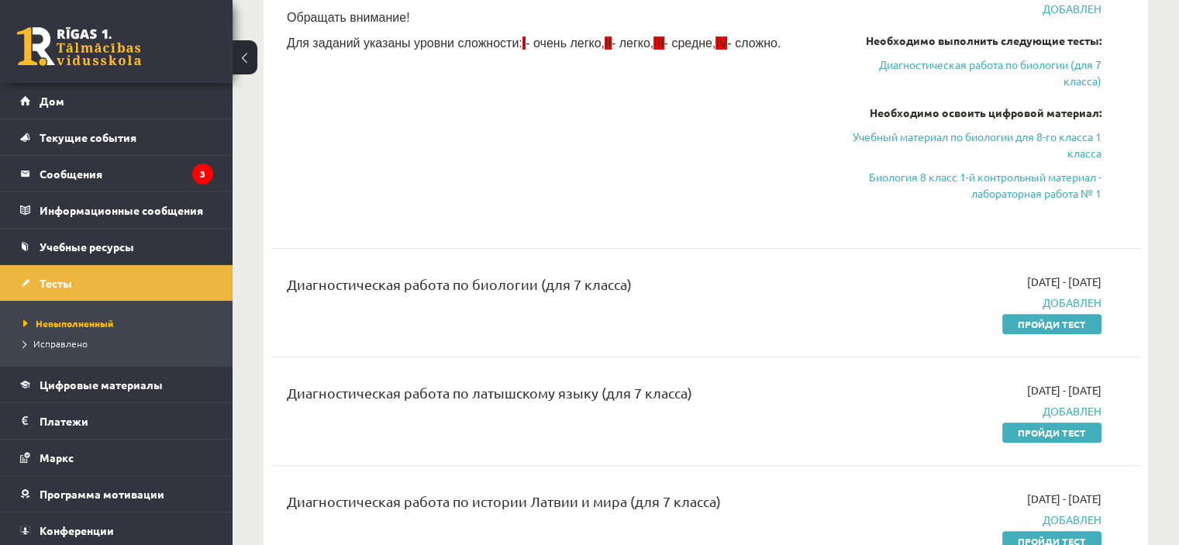
scroll to position [78, 0]
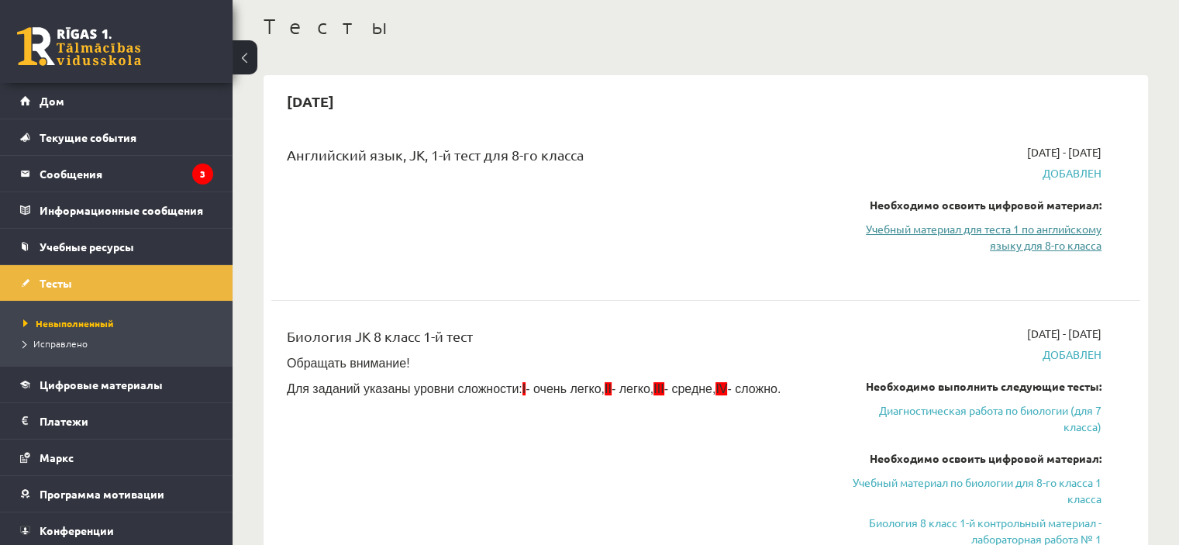
click at [989, 221] on link "Учебный материал для теста 1 по английскому языку для 8-го класса" at bounding box center [974, 237] width 256 height 33
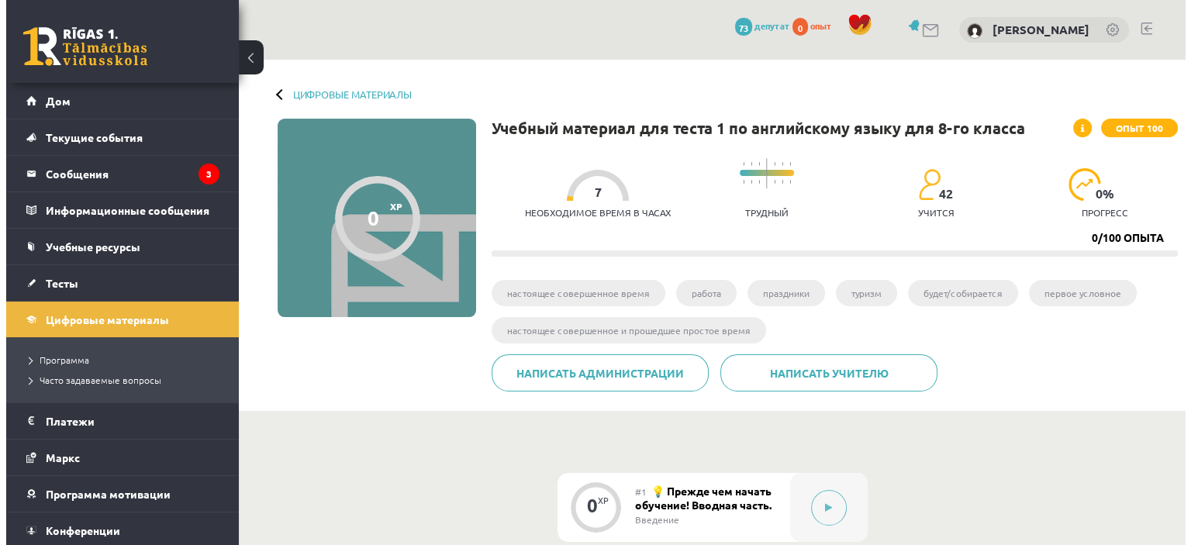
scroll to position [155, 0]
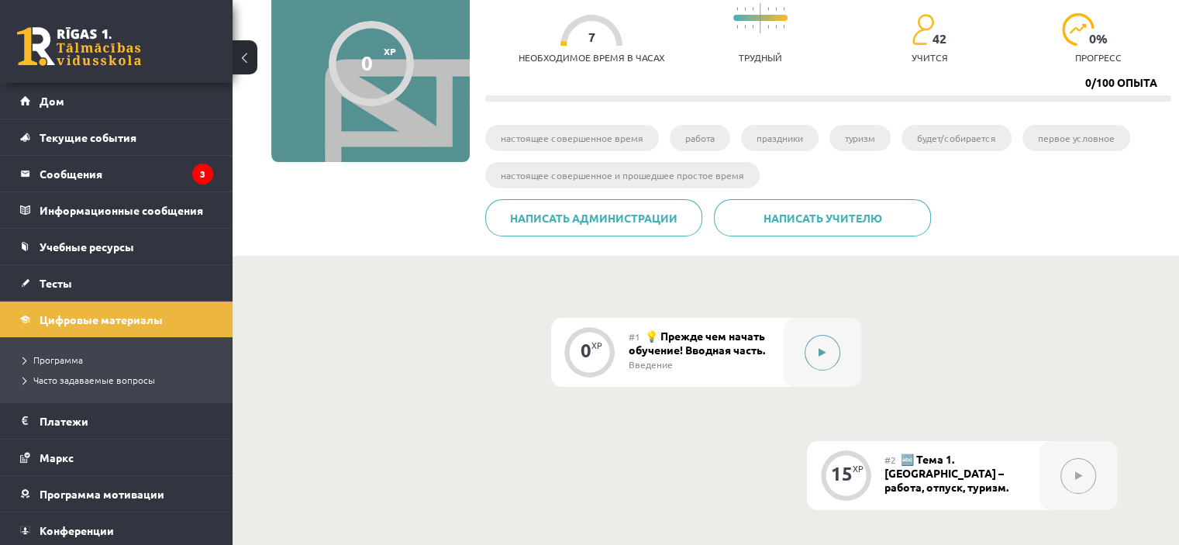
click at [815, 359] on button at bounding box center [823, 353] width 36 height 36
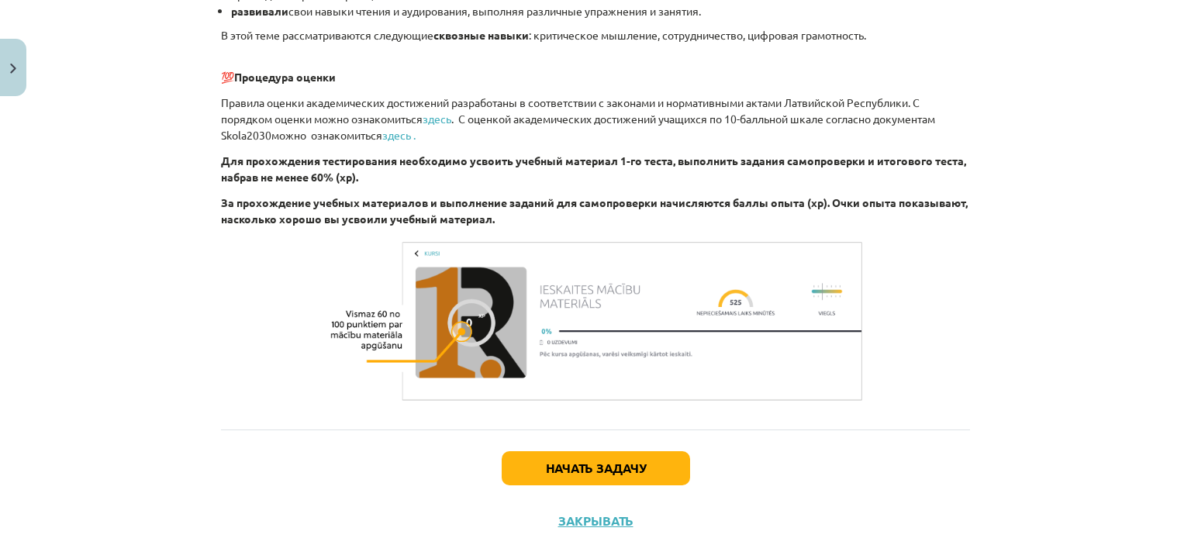
scroll to position [1155, 0]
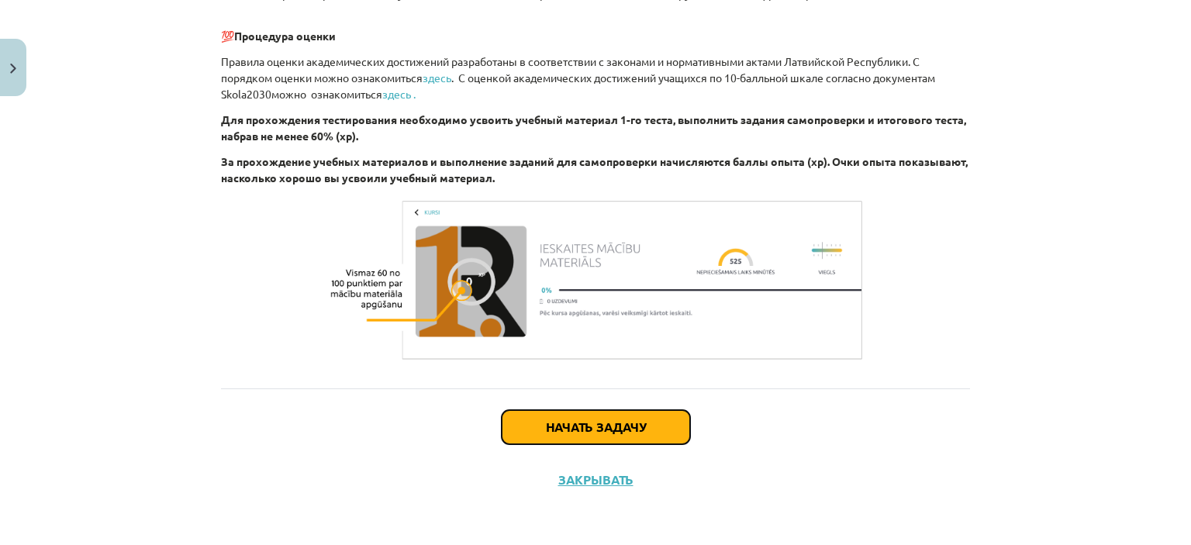
click at [591, 434] on button "Начать задачу" at bounding box center [596, 427] width 188 height 34
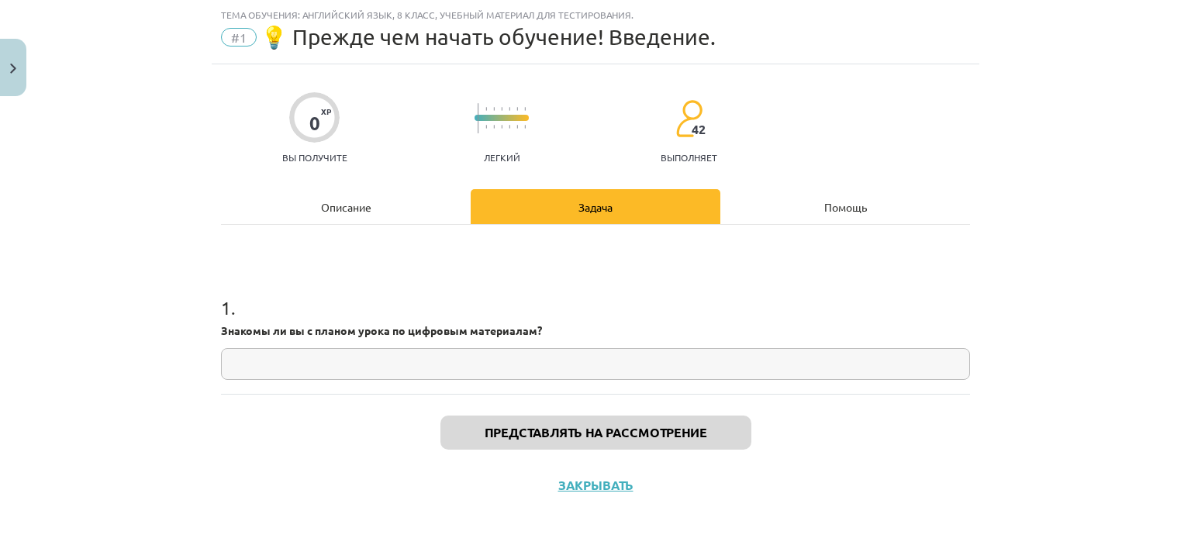
click at [344, 359] on input "text" at bounding box center [595, 364] width 749 height 32
click at [402, 207] on div "Описание" at bounding box center [346, 206] width 250 height 35
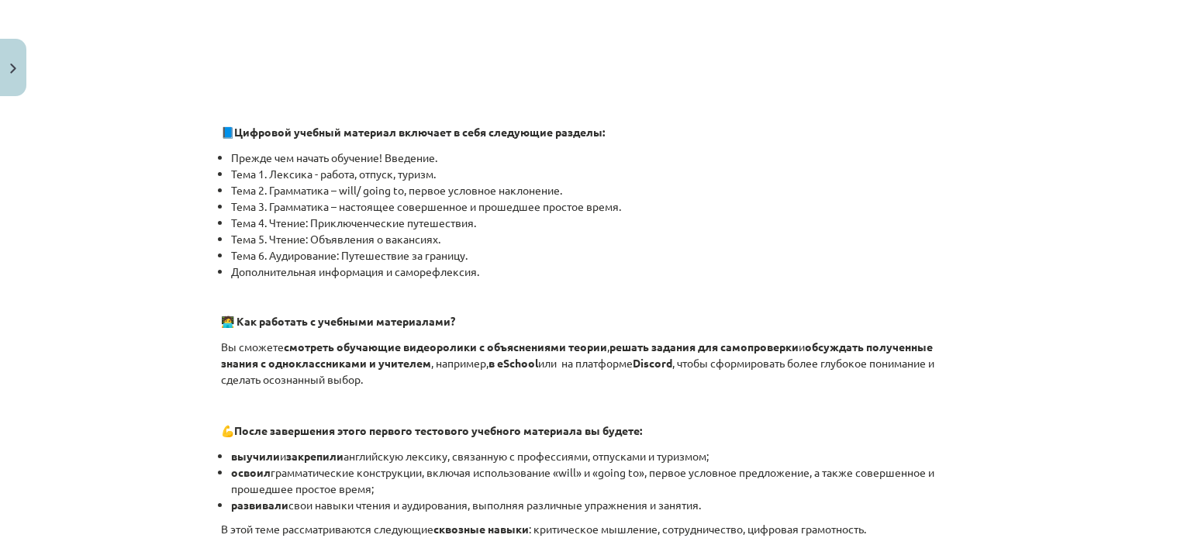
scroll to position [1155, 0]
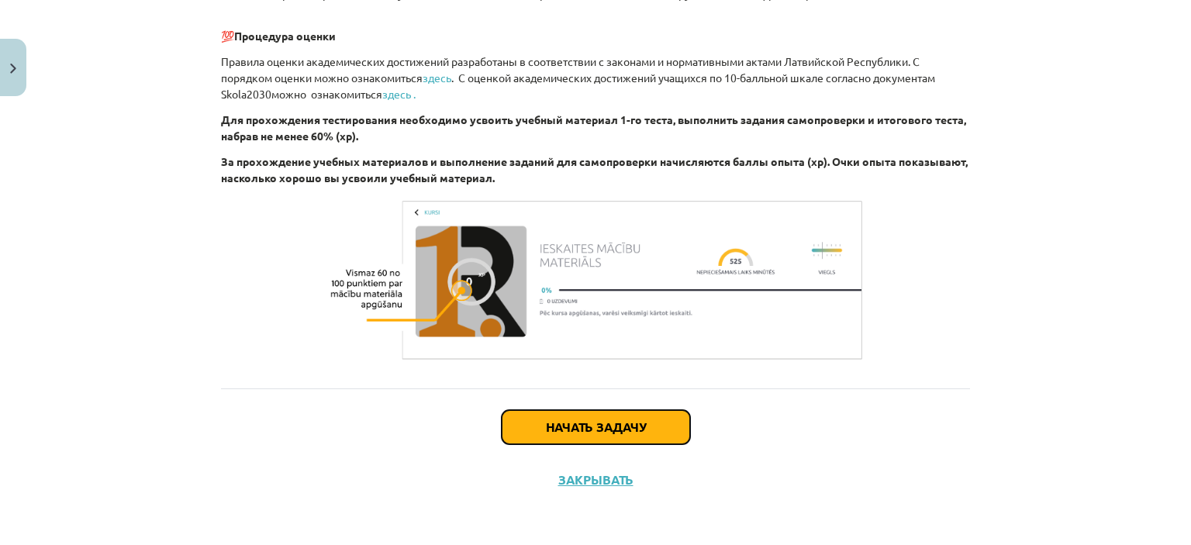
click at [600, 427] on font "Начать задачу" at bounding box center [596, 427] width 100 height 16
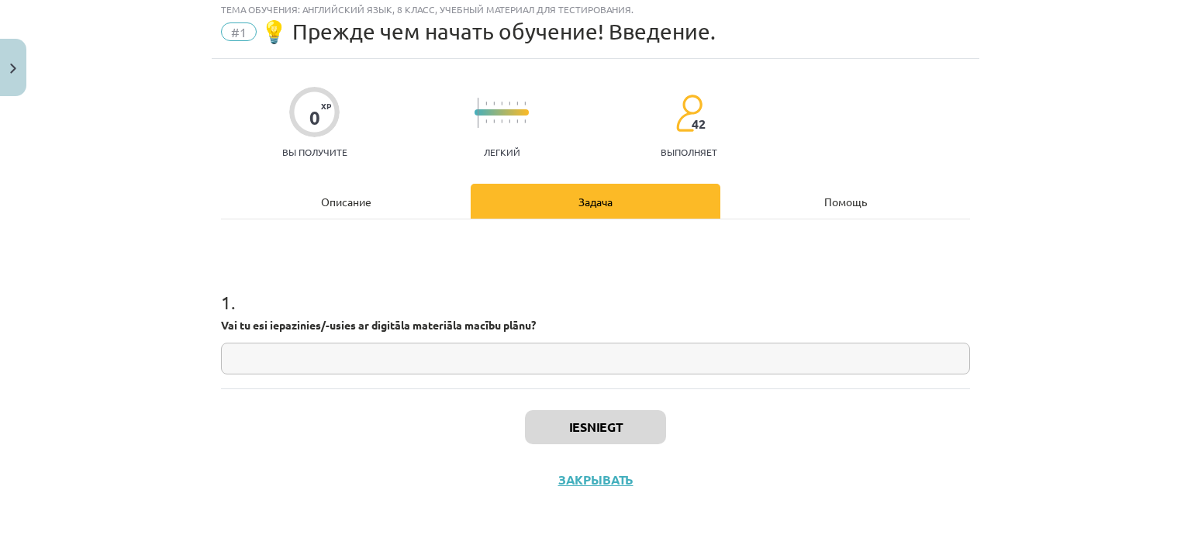
scroll to position [39, 0]
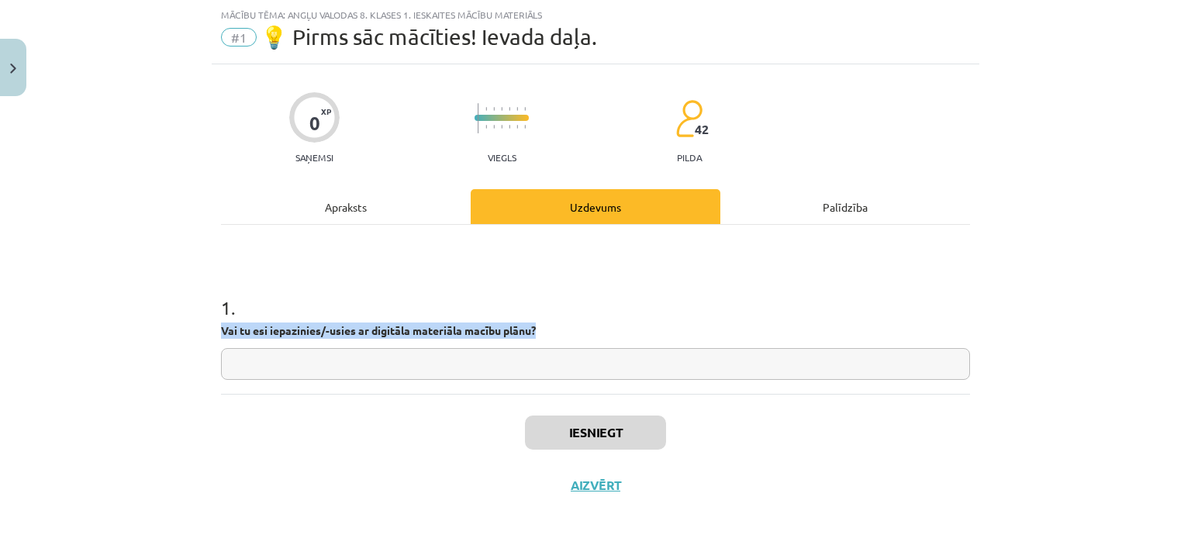
drag, startPoint x: 571, startPoint y: 324, endPoint x: 183, endPoint y: 335, distance: 387.7
click at [183, 335] on div "Mācību tēma: Angļu valodas 8. klases 1. ieskaites mācību materiāls #1 💡 Pirms s…" at bounding box center [595, 272] width 1191 height 545
copy strong "Vai tu esi iepazinies/-usies ar digitāla materiāla macību plānu?"
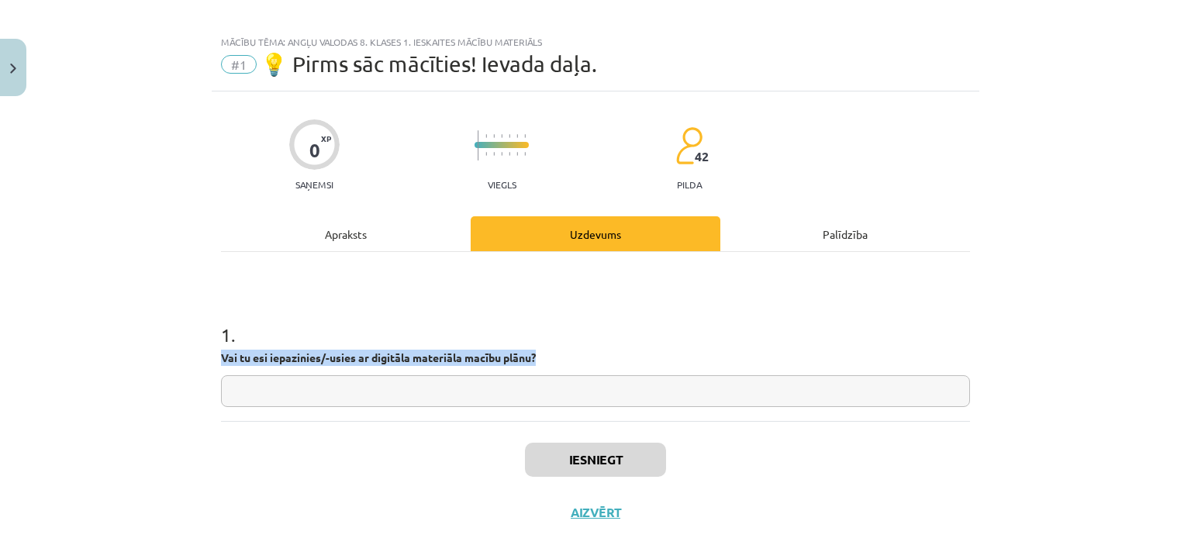
scroll to position [0, 0]
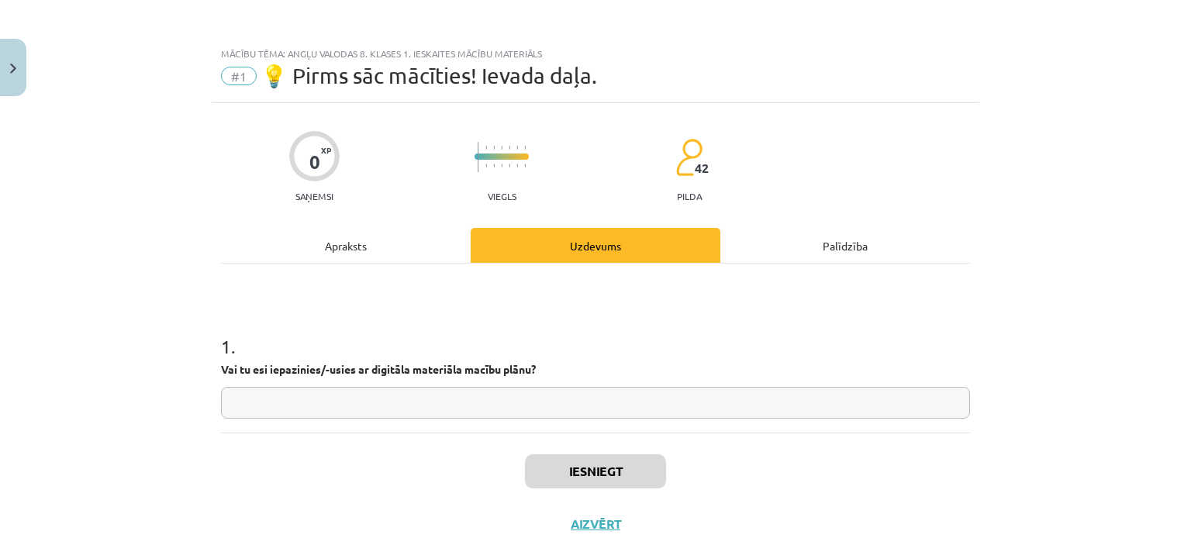
click at [422, 398] on input "text" at bounding box center [595, 403] width 749 height 32
paste input "**********"
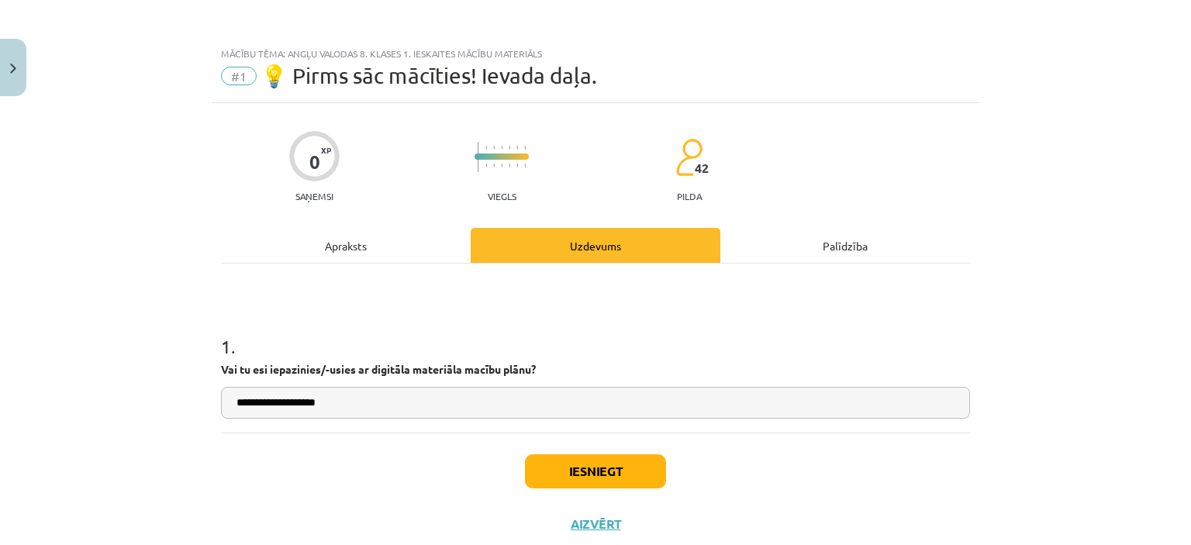
scroll to position [43, 0]
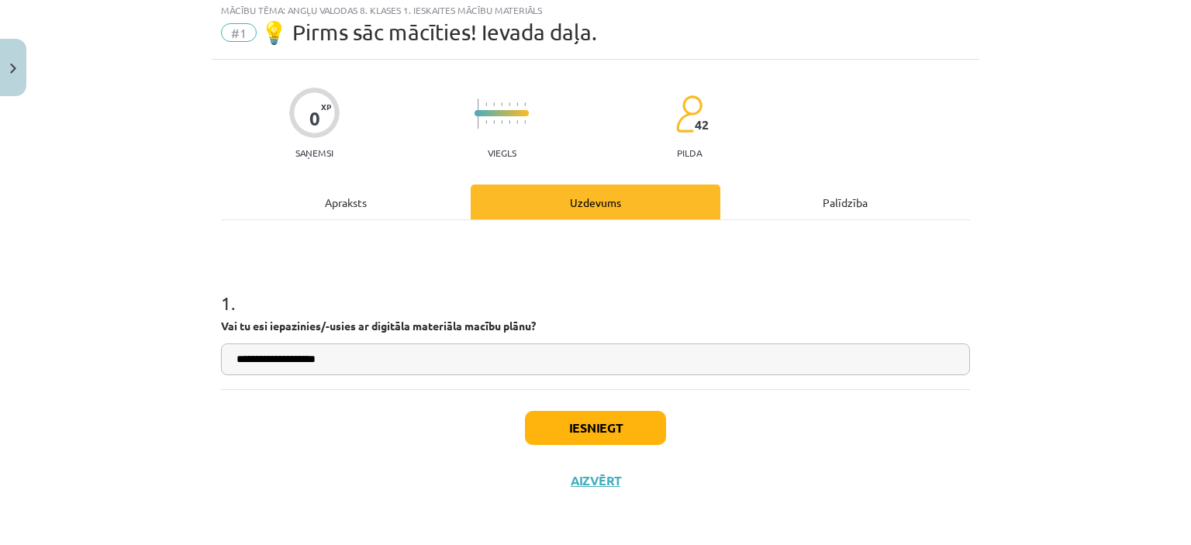
type input "**********"
click at [588, 430] on button "Iesniegt" at bounding box center [595, 428] width 141 height 34
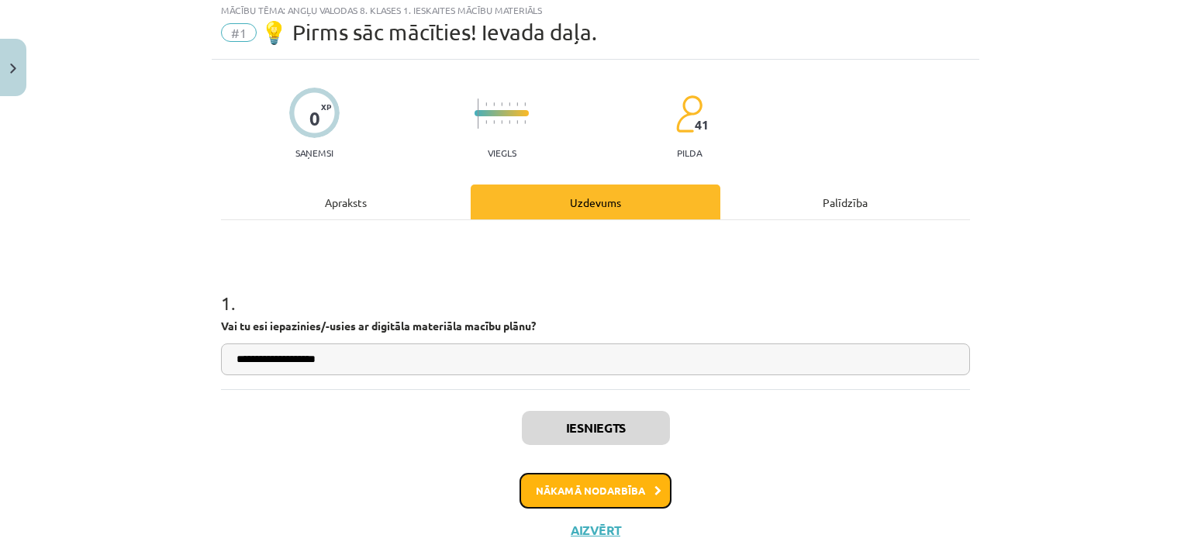
click at [602, 487] on button "Nākamā nodarbība" at bounding box center [595, 491] width 152 height 36
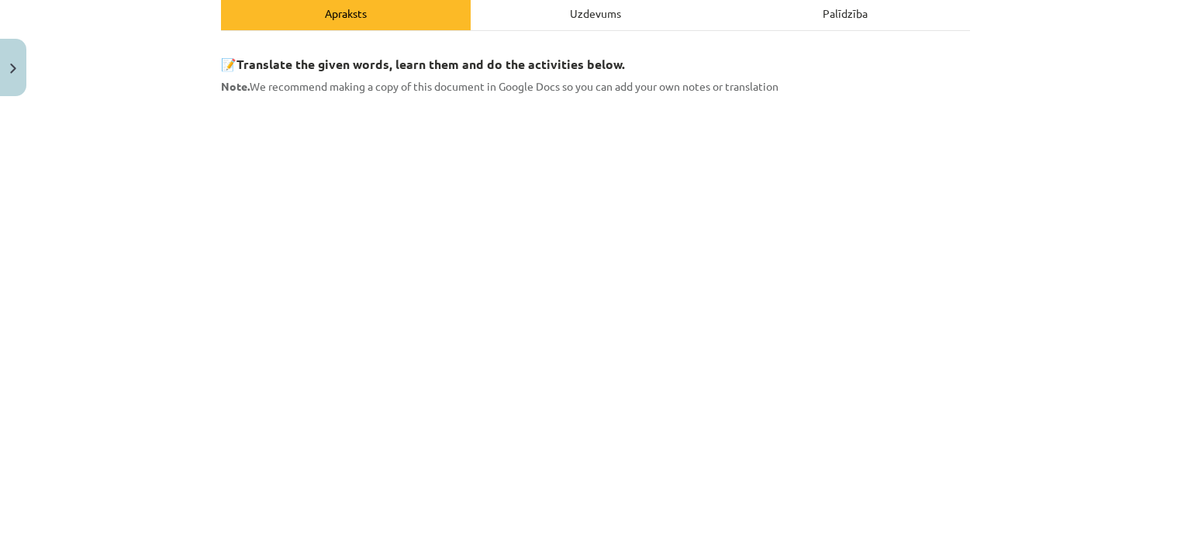
scroll to position [426, 0]
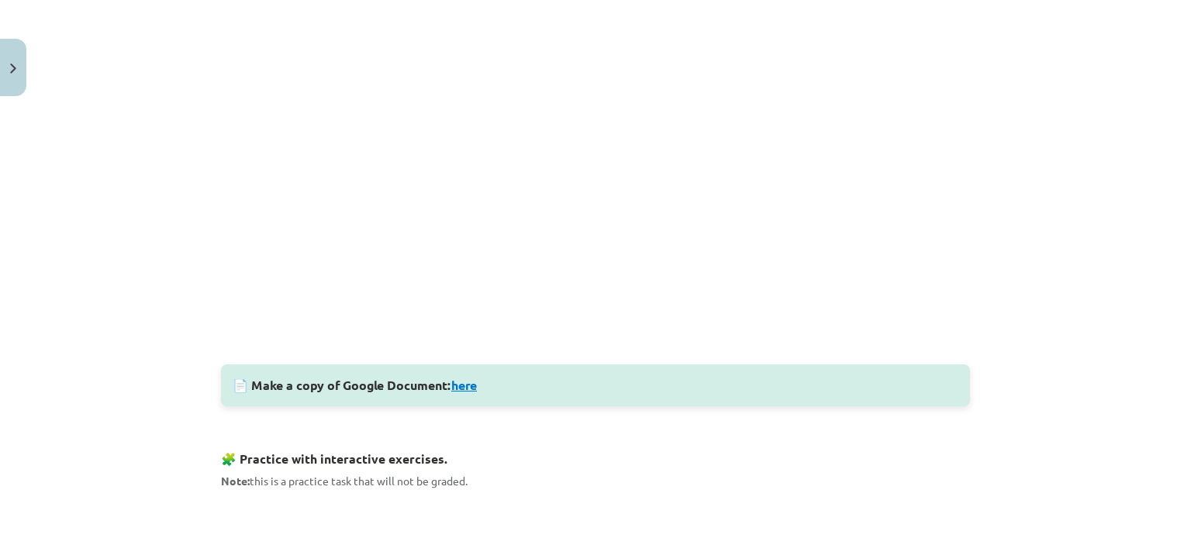
click at [468, 389] on link "here" at bounding box center [464, 385] width 26 height 16
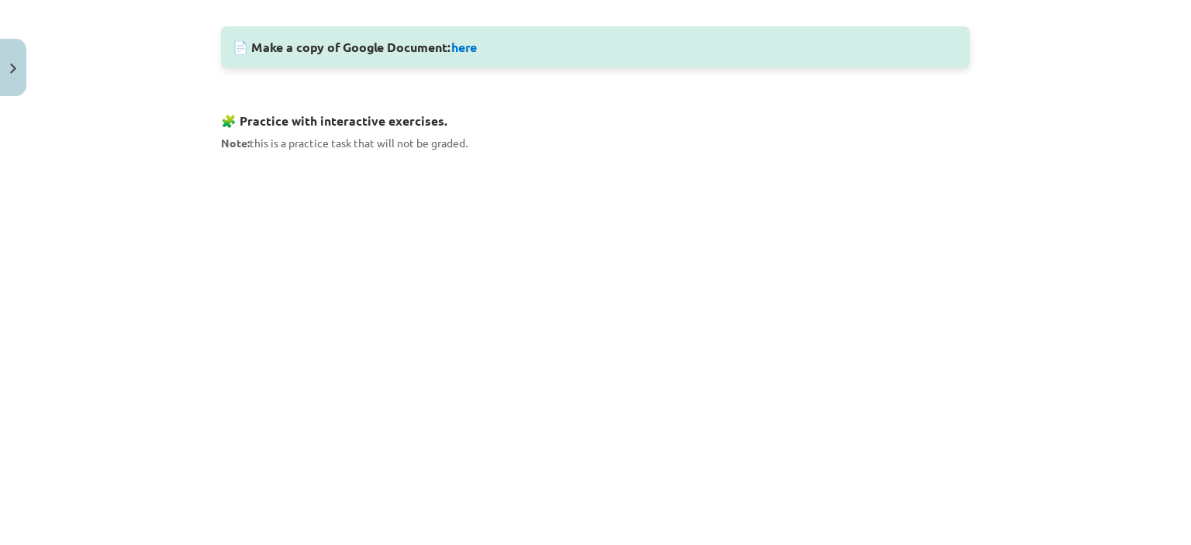
scroll to position [842, 0]
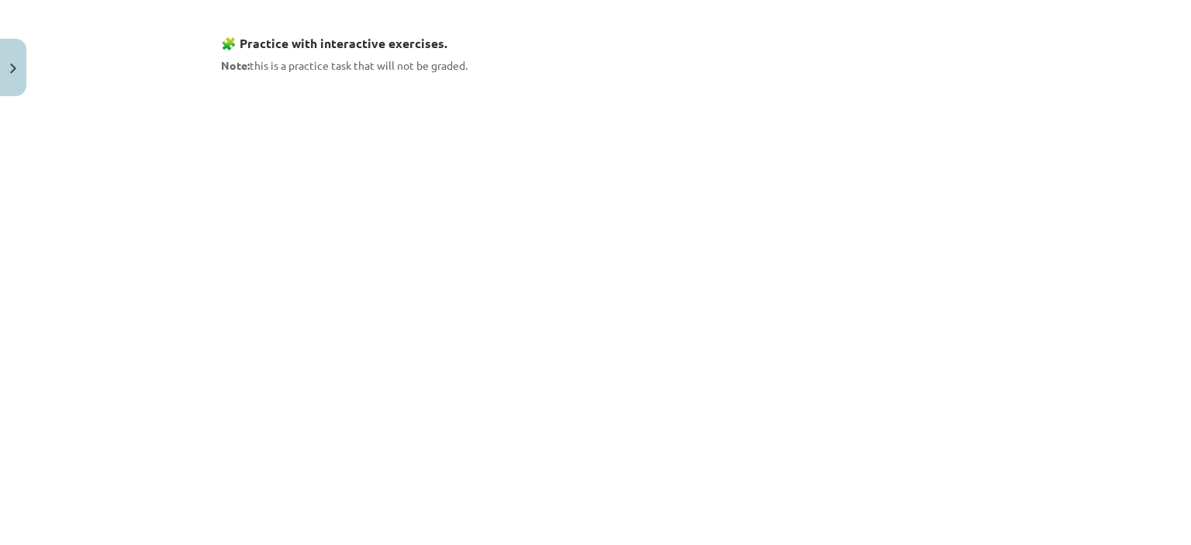
click at [112, 112] on div "Mācību tēma: Angļu valodas 8. klases 1. ieskaites mācību materiāls #2 🔤 Topic 1…" at bounding box center [595, 272] width 1191 height 545
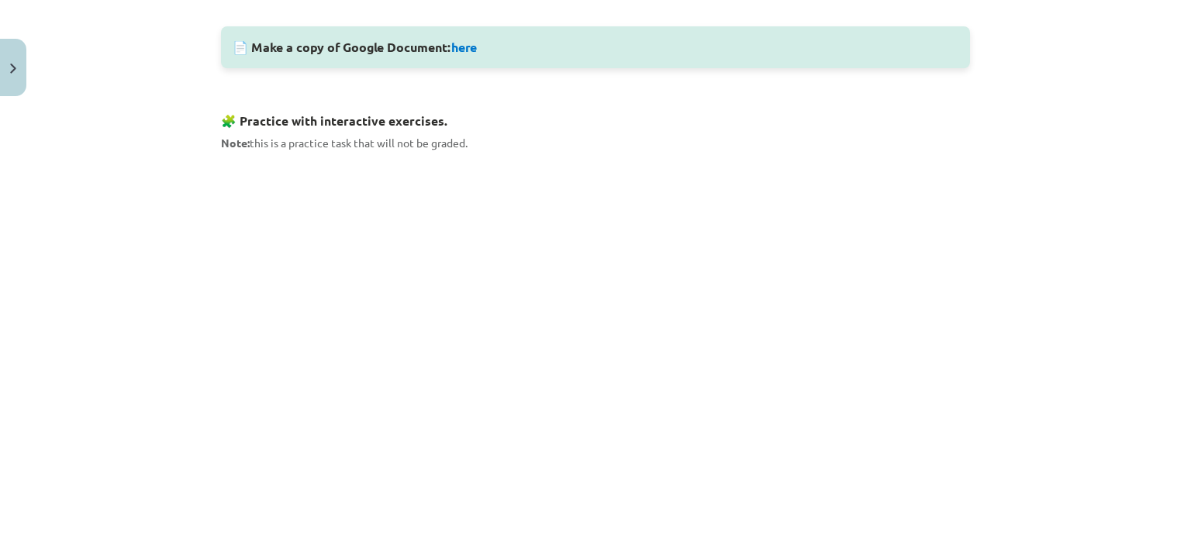
scroll to position [299, 0]
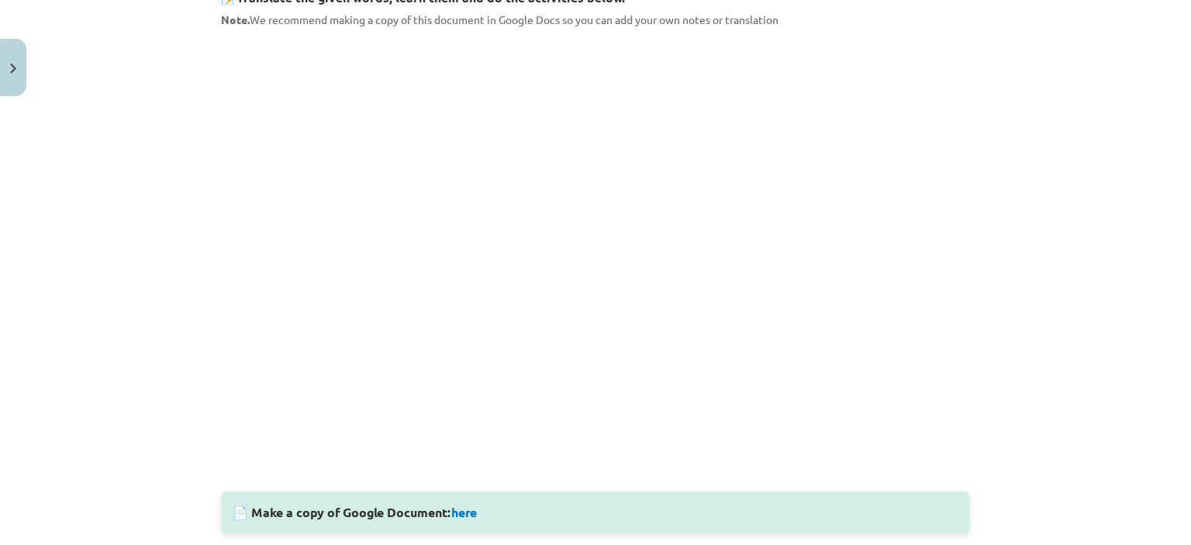
click at [1057, 341] on div "Mācību tēma: Angļu valodas 8. klases 1. ieskaites mācību materiāls #2 🔤 Topic 1…" at bounding box center [595, 272] width 1191 height 545
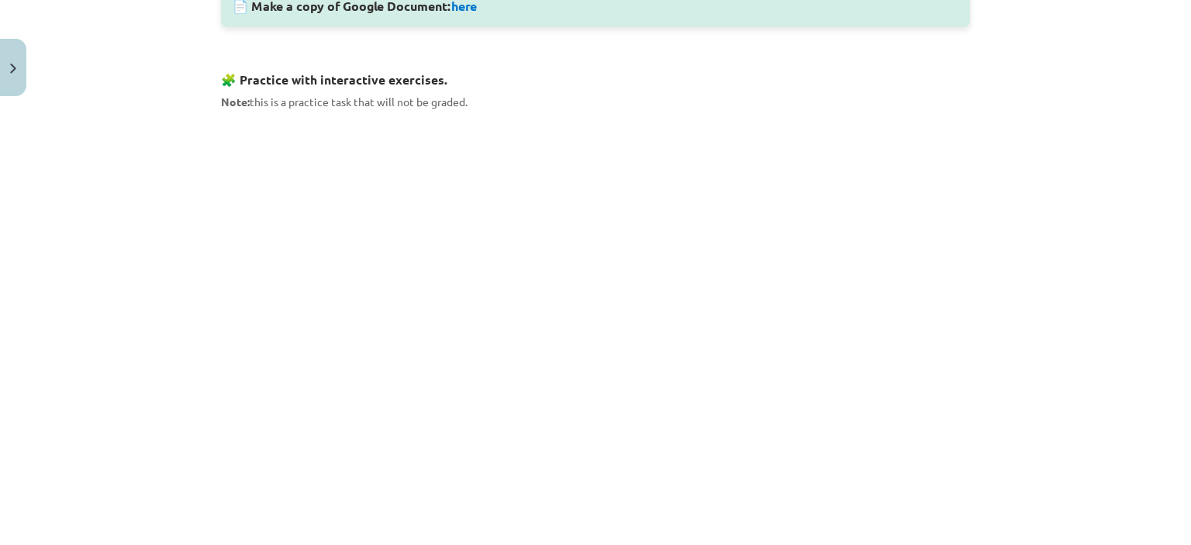
scroll to position [842, 0]
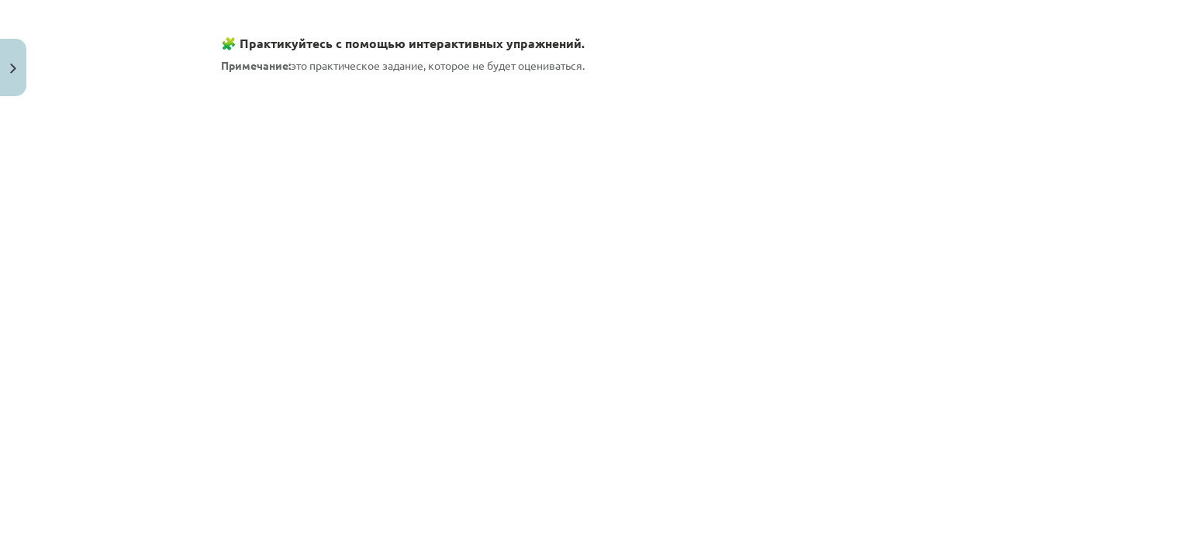
click at [27, 148] on div "Тема обучения: Английский язык, 8 класс, учебный материал для тестирования. #2 …" at bounding box center [595, 272] width 1191 height 545
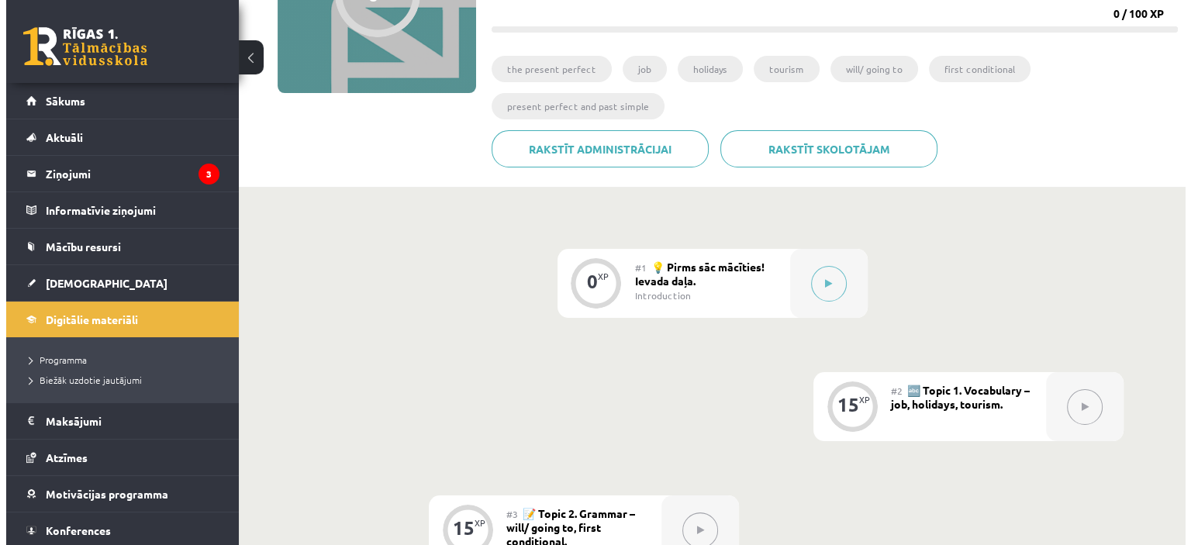
scroll to position [310, 0]
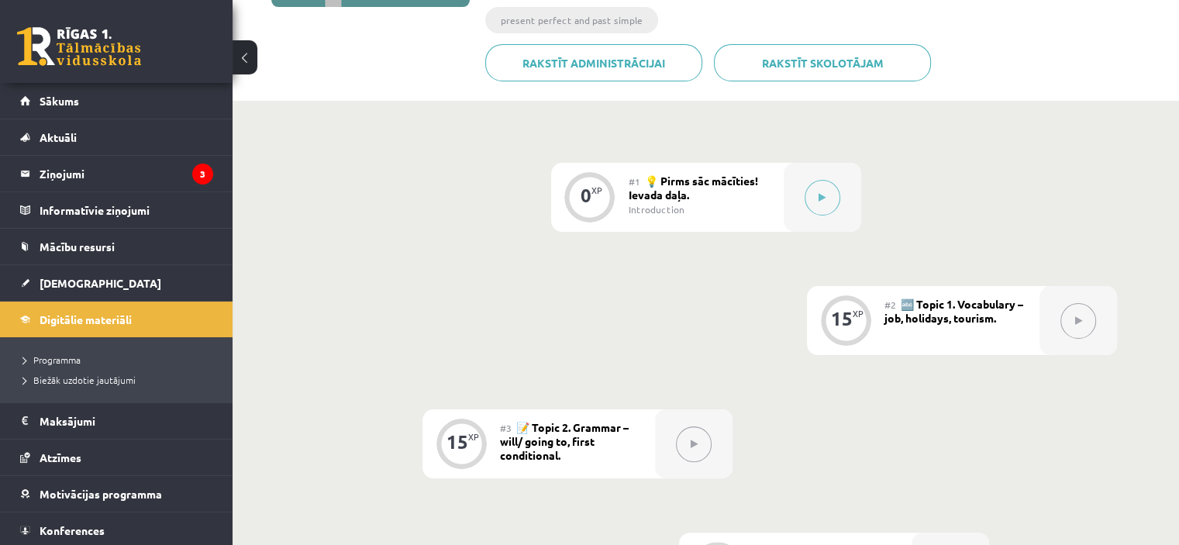
click at [1004, 319] on div "#2 🔤 Topic 1. Vocabulary – job, holidays, tourism." at bounding box center [961, 320] width 155 height 69
click at [824, 306] on div "15 XP" at bounding box center [845, 318] width 47 height 47
click at [819, 191] on button at bounding box center [823, 198] width 36 height 36
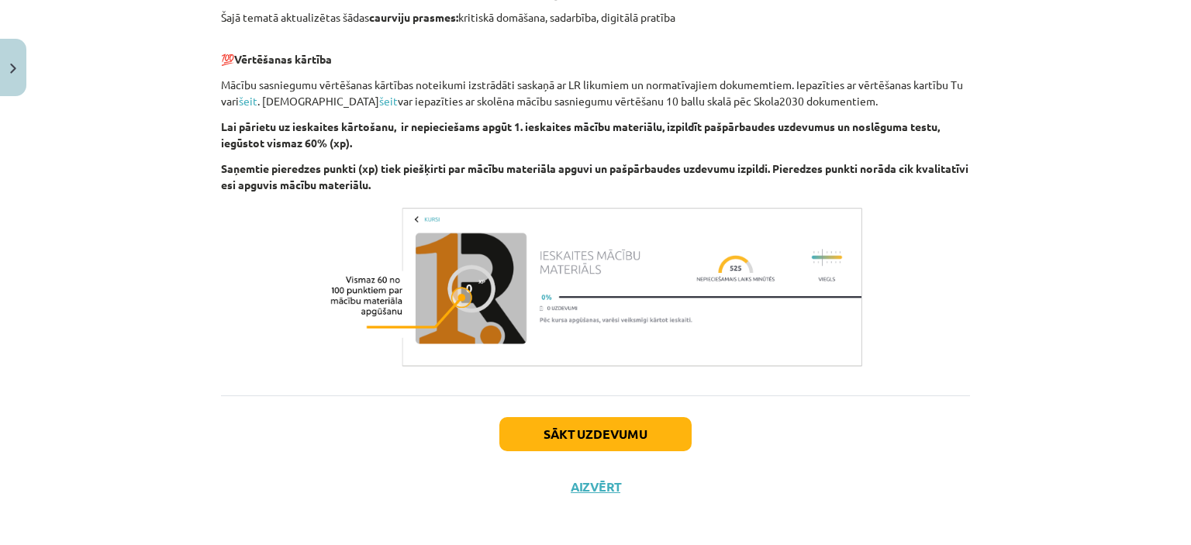
scroll to position [1106, 0]
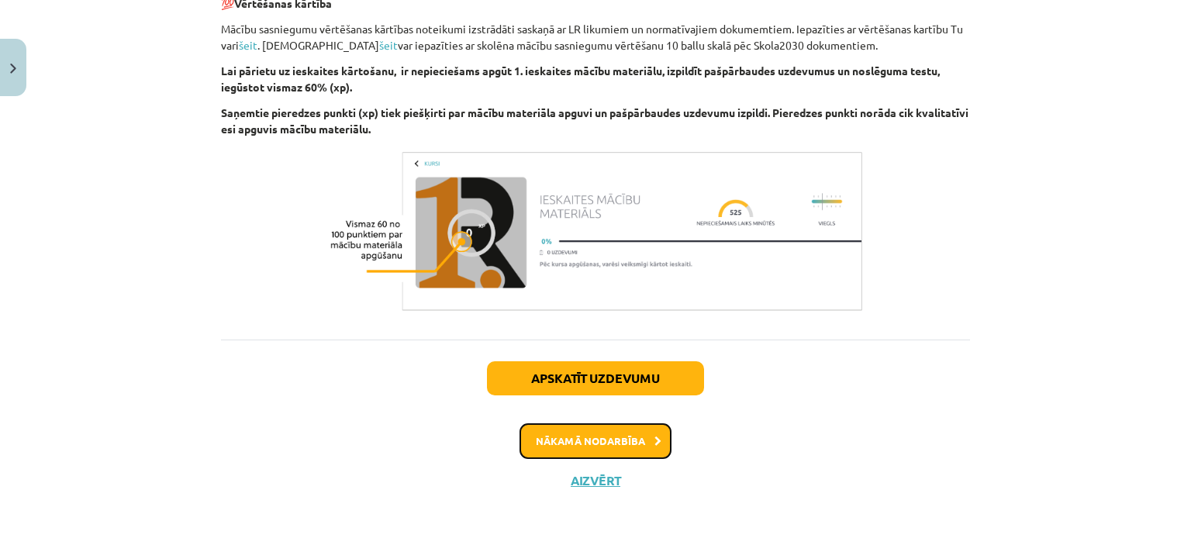
click at [615, 440] on button "Nākamā nodarbība" at bounding box center [595, 441] width 152 height 36
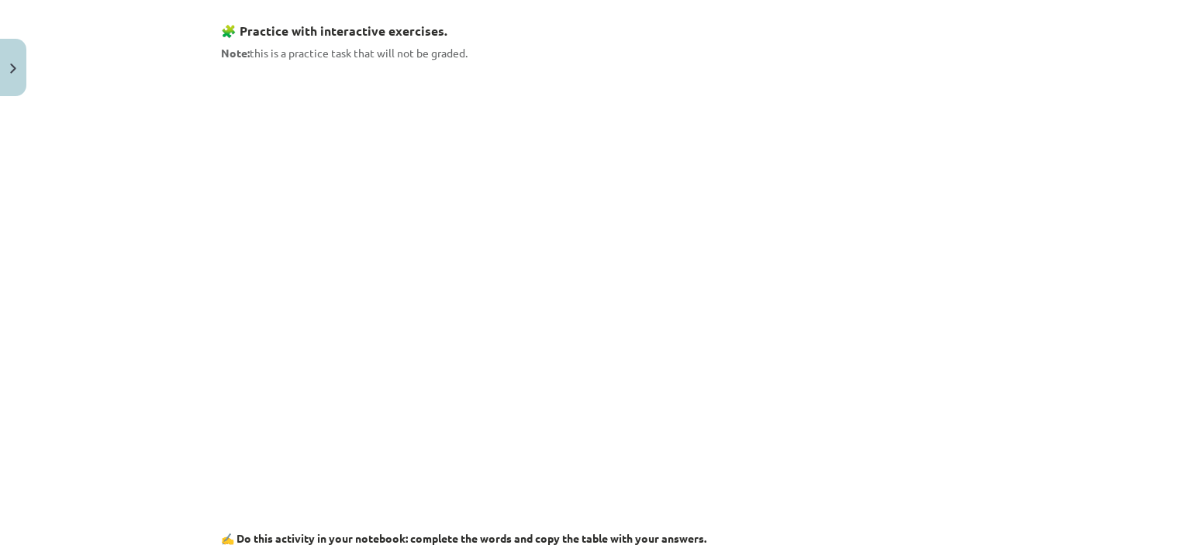
scroll to position [827, 0]
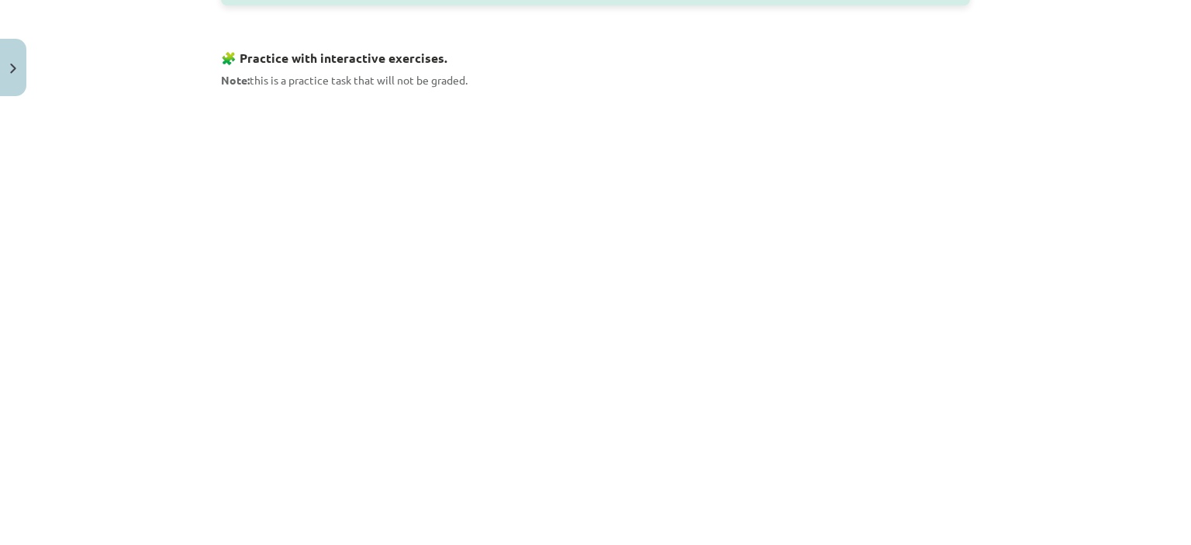
drag, startPoint x: 33, startPoint y: 202, endPoint x: 73, endPoint y: 194, distance: 40.4
click at [36, 202] on div "Mācību tēma: Angļu valodas 8. klases 1. ieskaites mācību materiāls #2 🔤 Topic 1…" at bounding box center [595, 272] width 1191 height 545
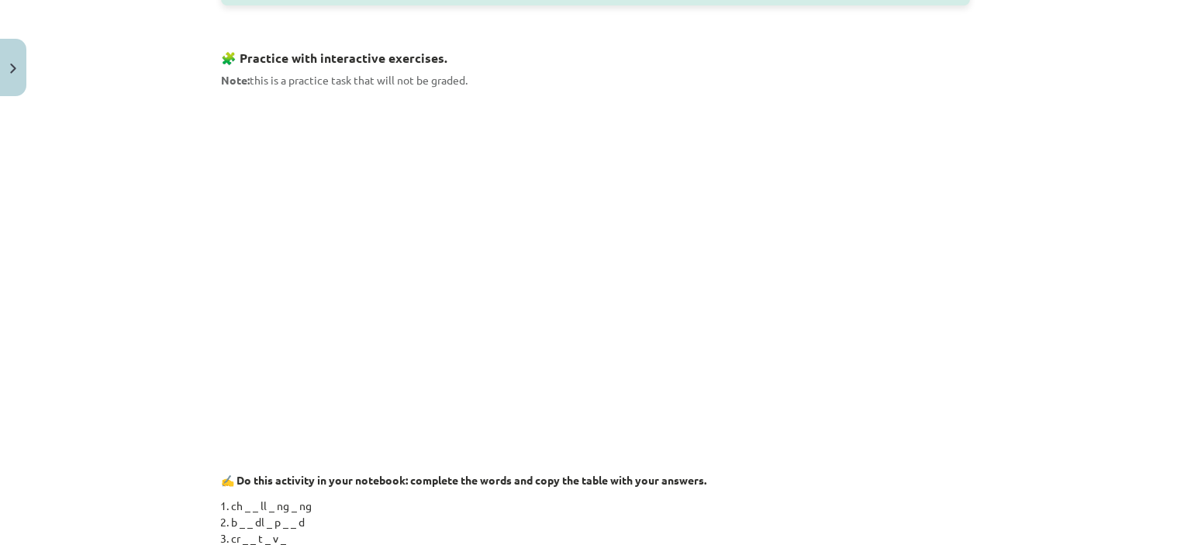
click at [25, 208] on div "Mācību tēma: Angļu valodas 8. klases 1. ieskaites mācību materiāls #2 🔤 Topic 1…" at bounding box center [595, 272] width 1191 height 545
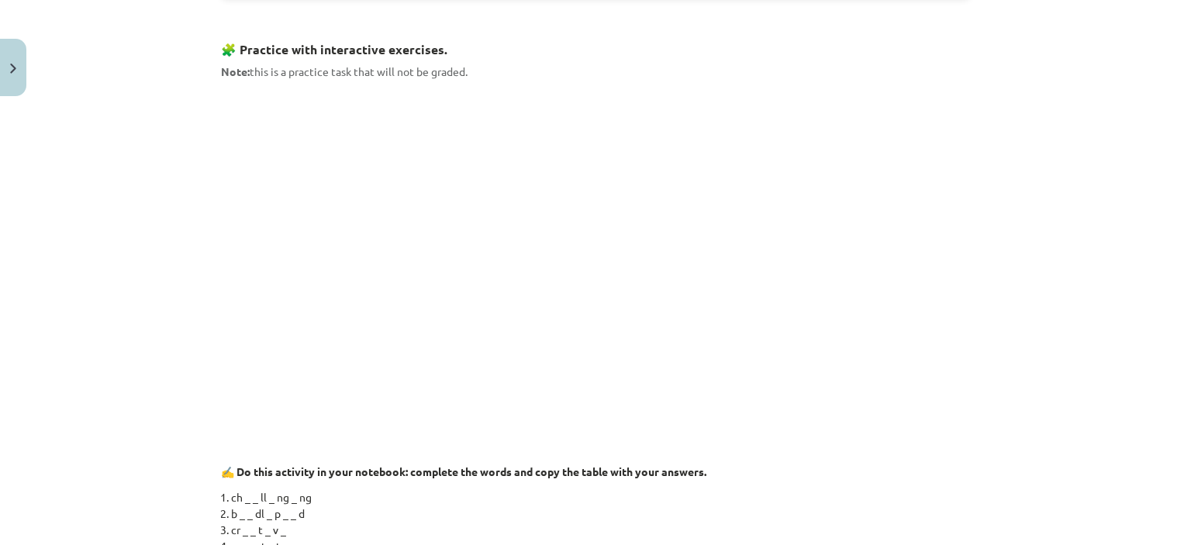
scroll to position [769, 0]
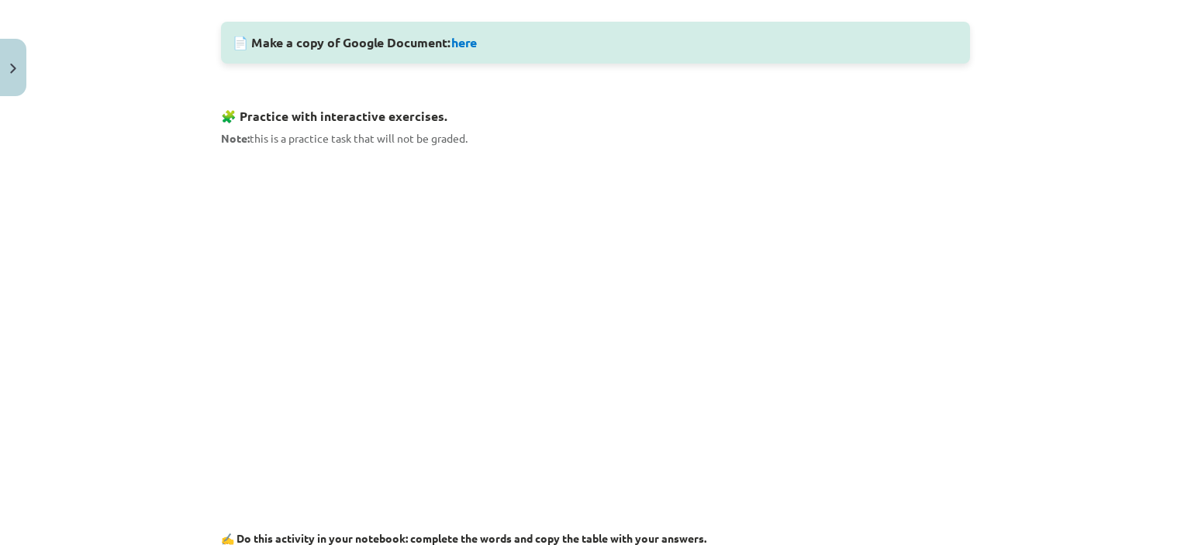
click at [0, 334] on div "Mācību tēma: Angļu valodas 8. klases 1. ieskaites mācību materiāls #2 🔤 Topic 1…" at bounding box center [595, 272] width 1191 height 545
click at [71, 250] on div "Mācību tēma: Angļu valodas 8. klases 1. ieskaites mācību materiāls #2 🔤 Topic 1…" at bounding box center [595, 272] width 1191 height 545
click at [86, 176] on div "Mācību tēma: Angļu valodas 8. klases 1. ieskaites mācību materiāls #2 🔤 Topic 1…" at bounding box center [595, 272] width 1191 height 545
click at [58, 269] on div "Mācību tēma: Angļu valodas 8. klases 1. ieskaites mācību materiāls #2 🔤 Topic 1…" at bounding box center [595, 272] width 1191 height 545
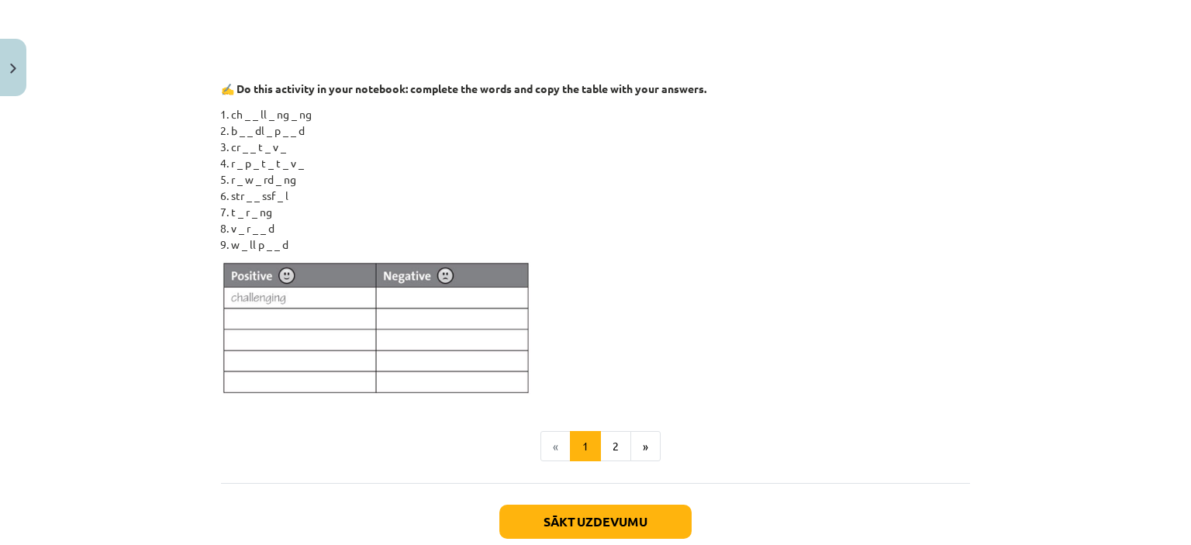
scroll to position [1079, 0]
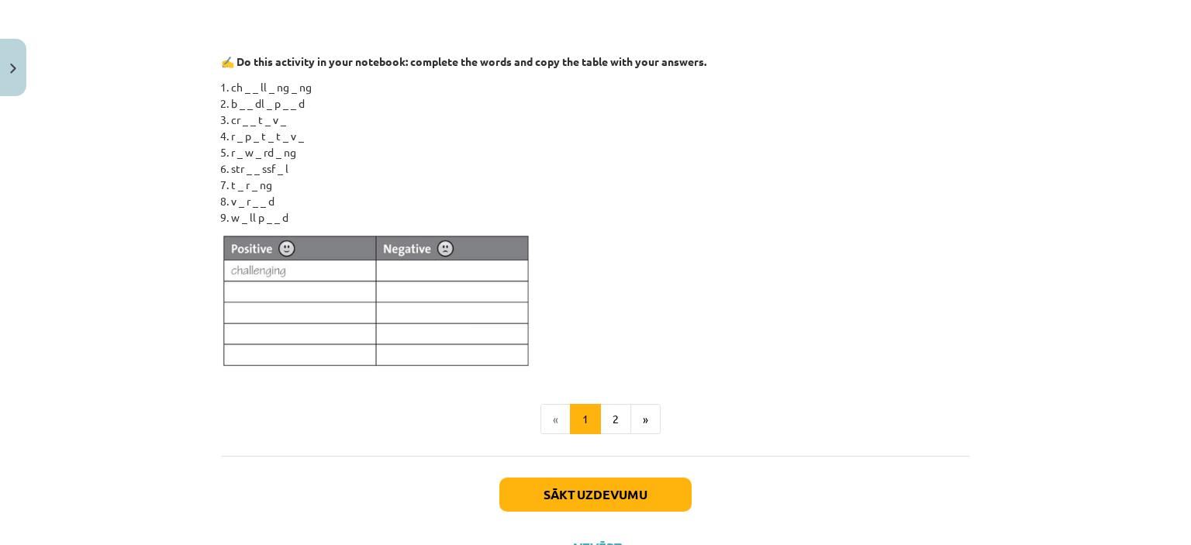
click at [400, 264] on img at bounding box center [376, 301] width 310 height 136
click at [609, 413] on button "2" at bounding box center [615, 419] width 31 height 31
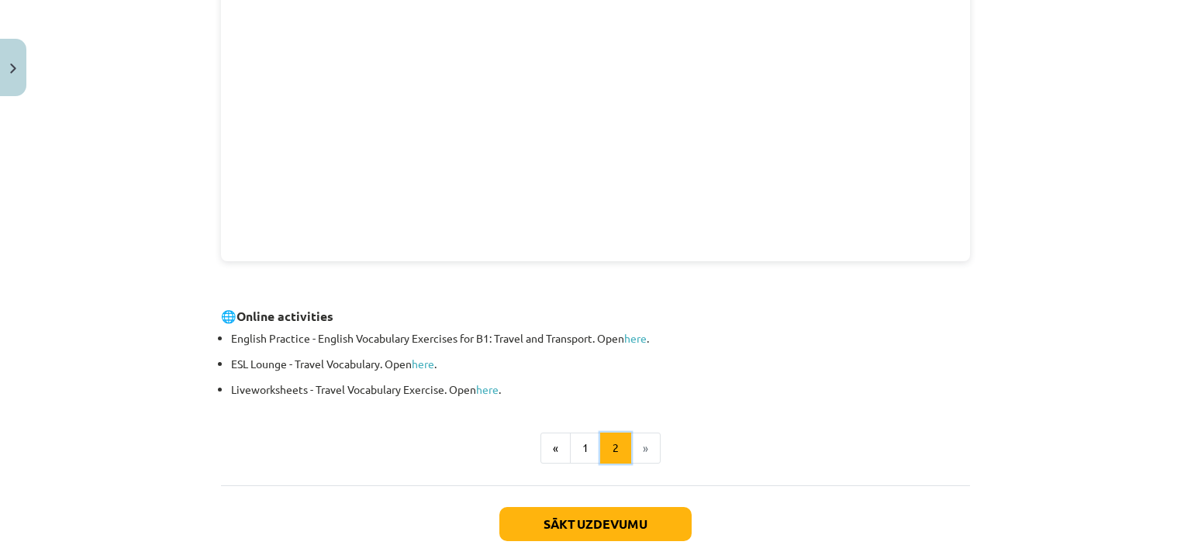
scroll to position [499, 0]
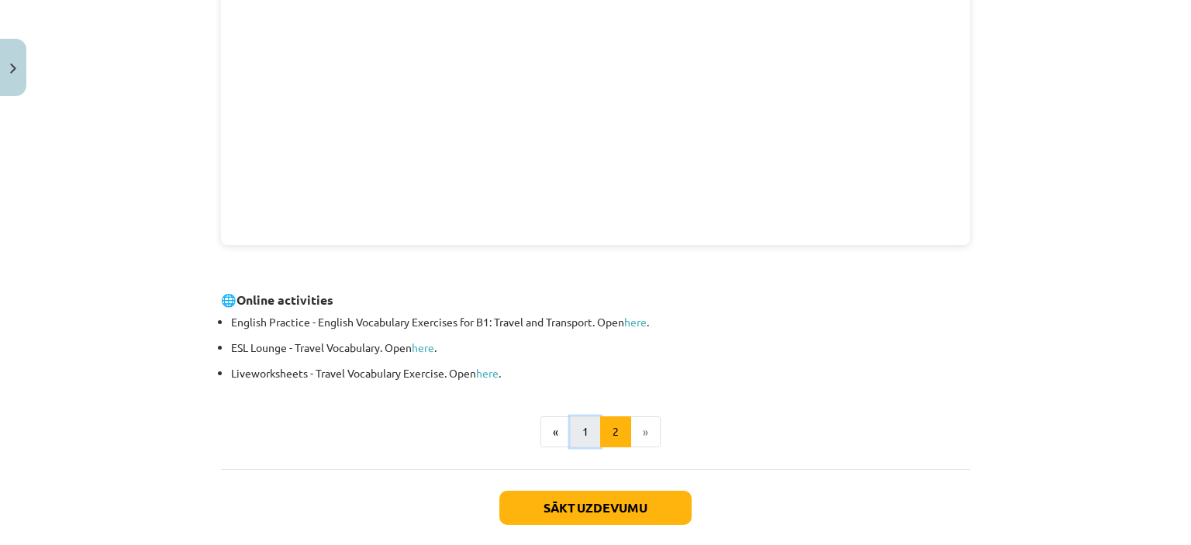
click at [583, 429] on button "1" at bounding box center [585, 431] width 31 height 31
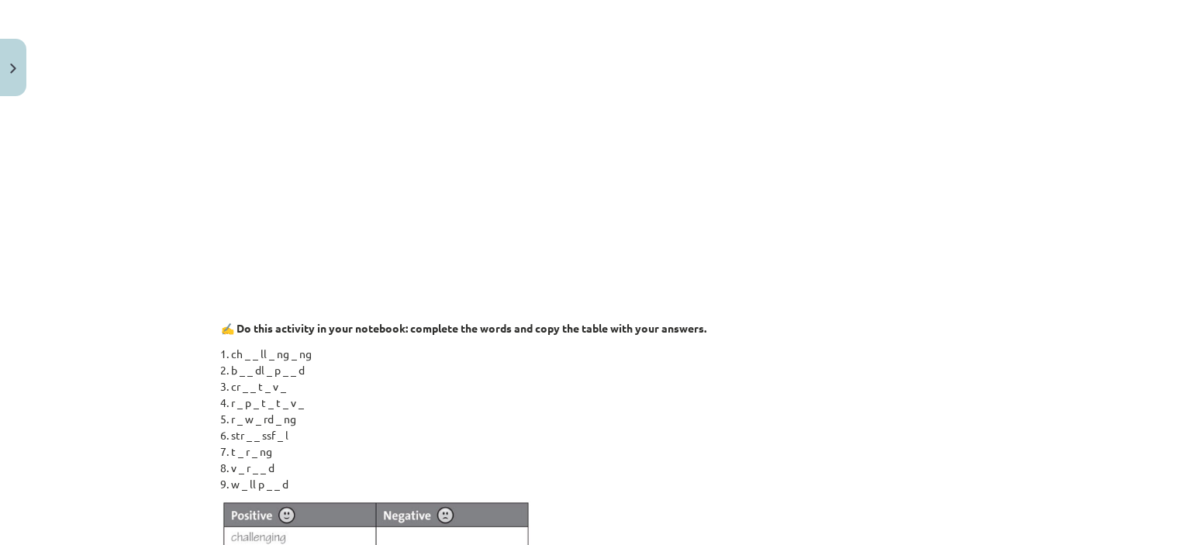
scroll to position [1362, 0]
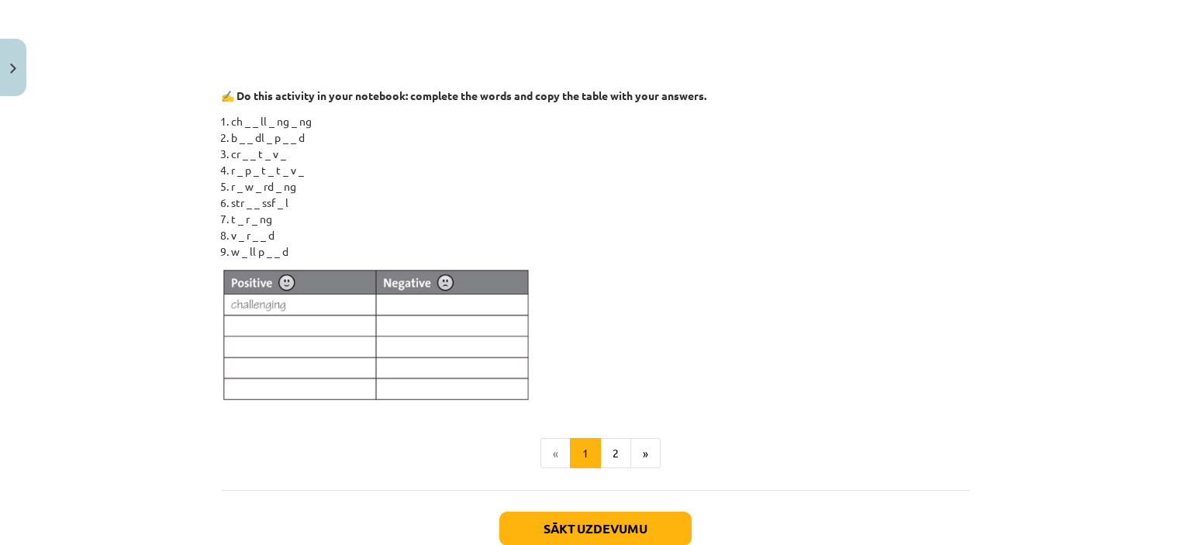
click at [242, 123] on li "ch _ _ ll _ ng _ ng" at bounding box center [600, 121] width 739 height 16
click at [250, 120] on li "ch _ _ ll _ ng _ ng" at bounding box center [600, 121] width 739 height 16
click at [243, 122] on li "ch _ _ ll _ ng _ ng" at bounding box center [600, 121] width 739 height 16
click at [248, 122] on li "ch _ _ ll _ ng _ ng" at bounding box center [600, 121] width 739 height 16
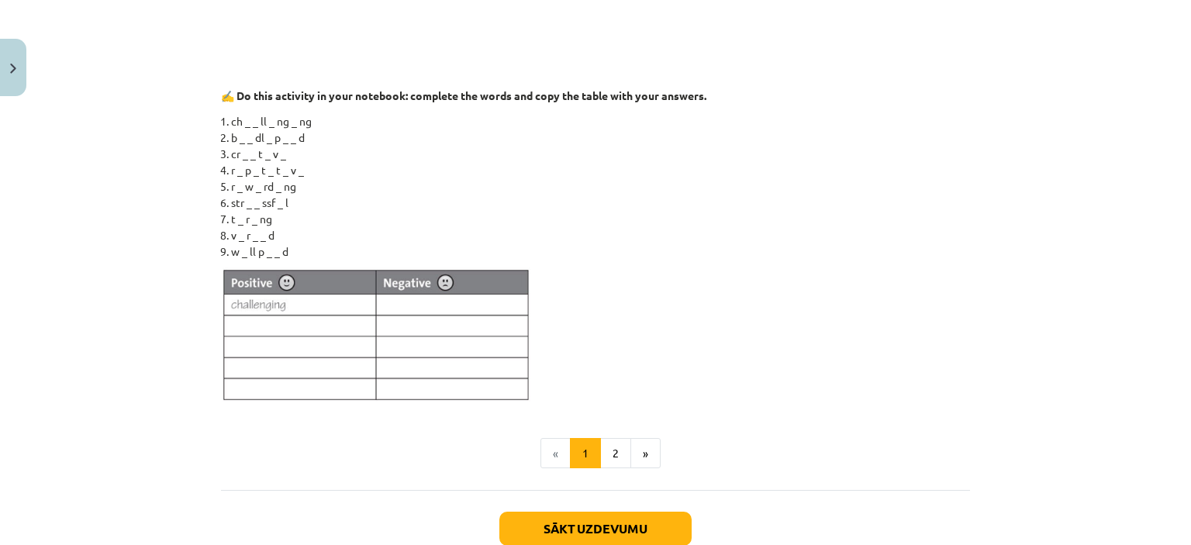
click at [240, 123] on li "ch _ _ ll _ ng _ ng" at bounding box center [600, 121] width 739 height 16
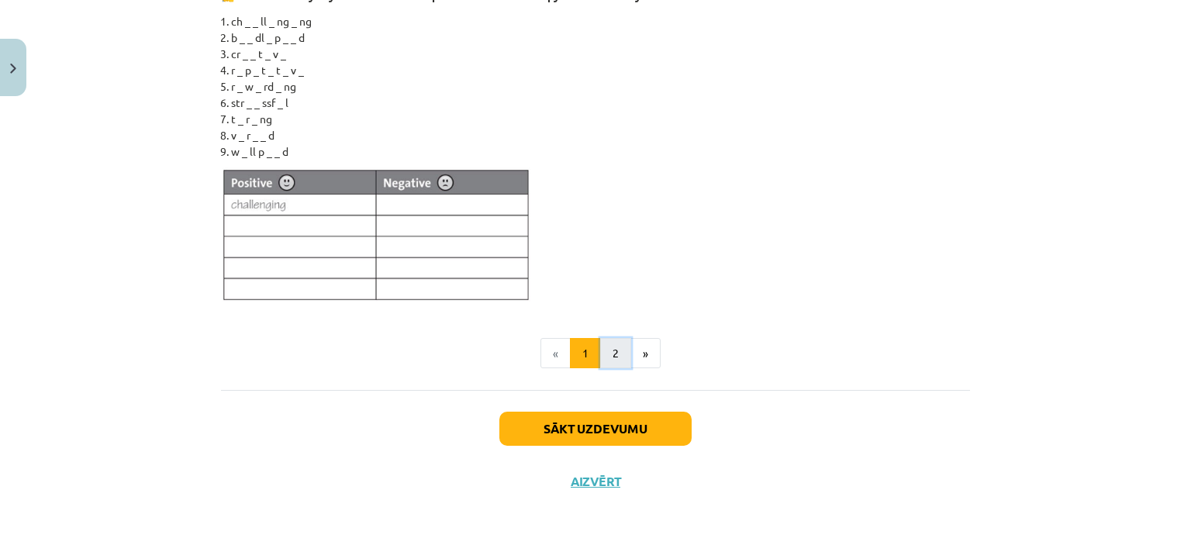
click at [619, 350] on button "2" at bounding box center [615, 353] width 31 height 31
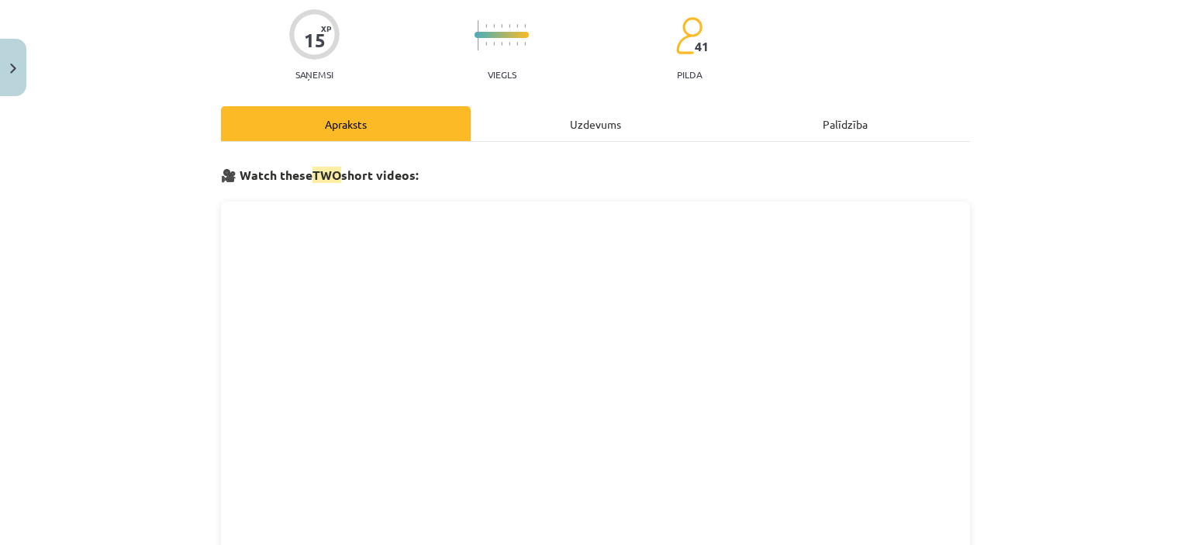
scroll to position [199, 0]
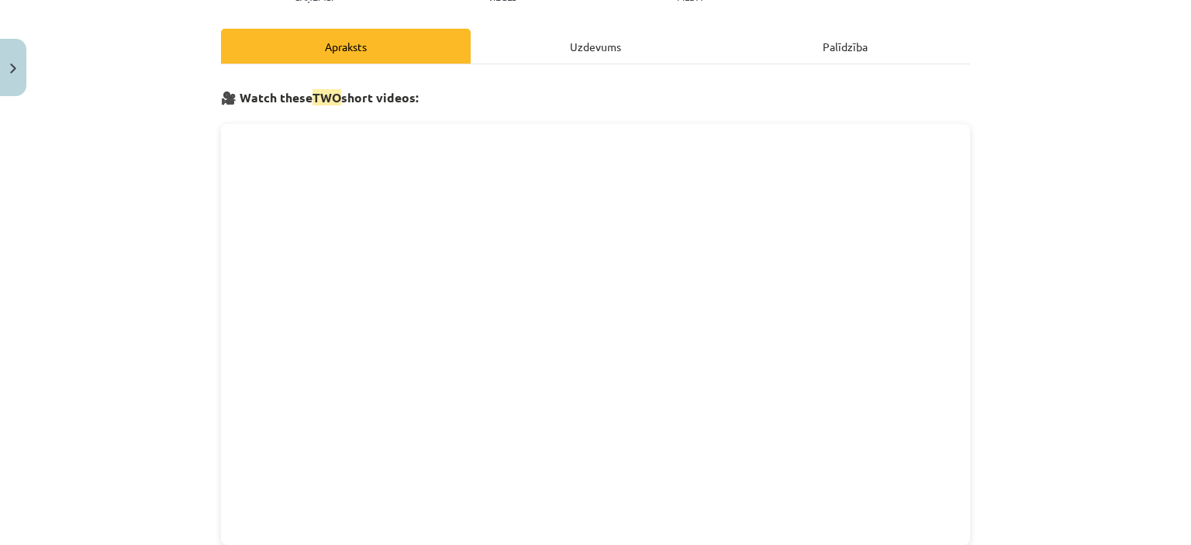
drag, startPoint x: 985, startPoint y: 47, endPoint x: 980, endPoint y: 0, distance: 46.8
click at [983, 47] on div "Mācību tēma: Angļu valodas 8. klases 1. ieskaites mācību materiāls #2 🔤 Topic 1…" at bounding box center [595, 272] width 1191 height 545
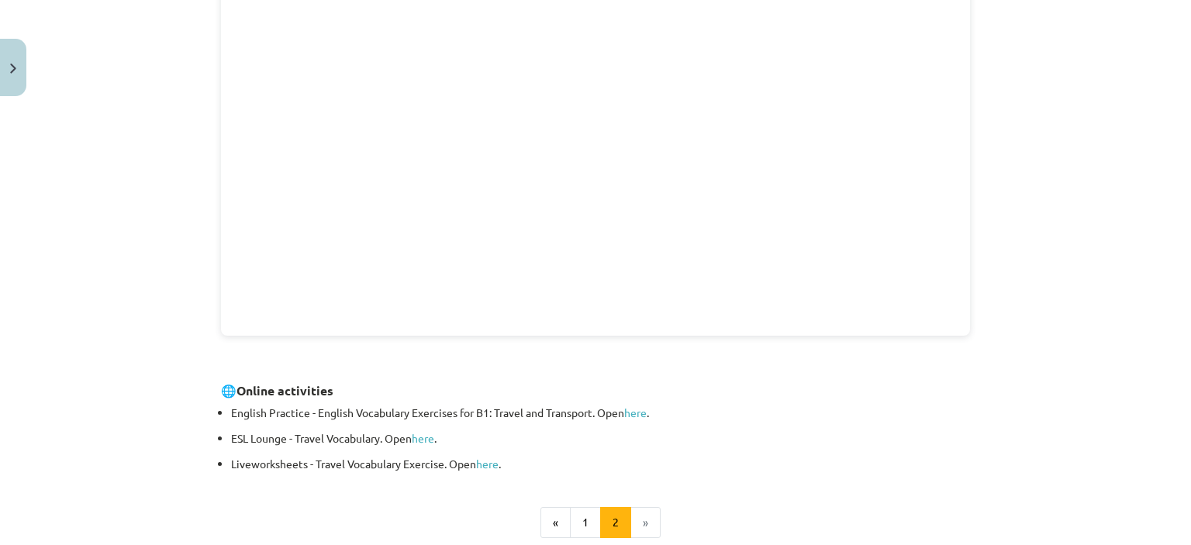
scroll to position [432, 0]
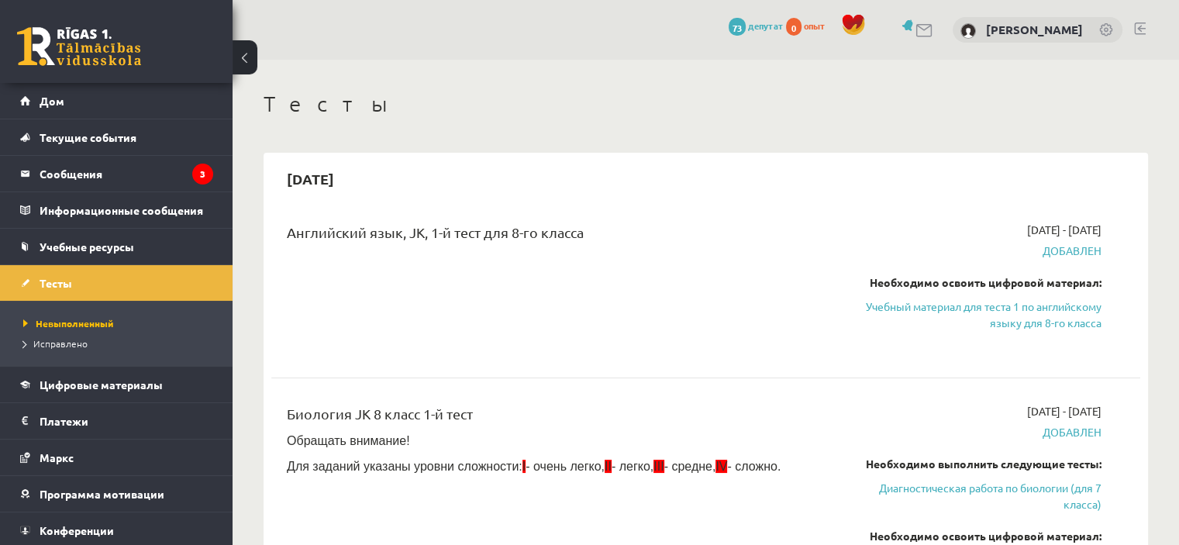
drag, startPoint x: 984, startPoint y: 315, endPoint x: 642, endPoint y: 57, distance: 428.4
click at [984, 316] on link "Учебный материал для теста 1 по английскому языку для 8-го класса" at bounding box center [974, 314] width 256 height 33
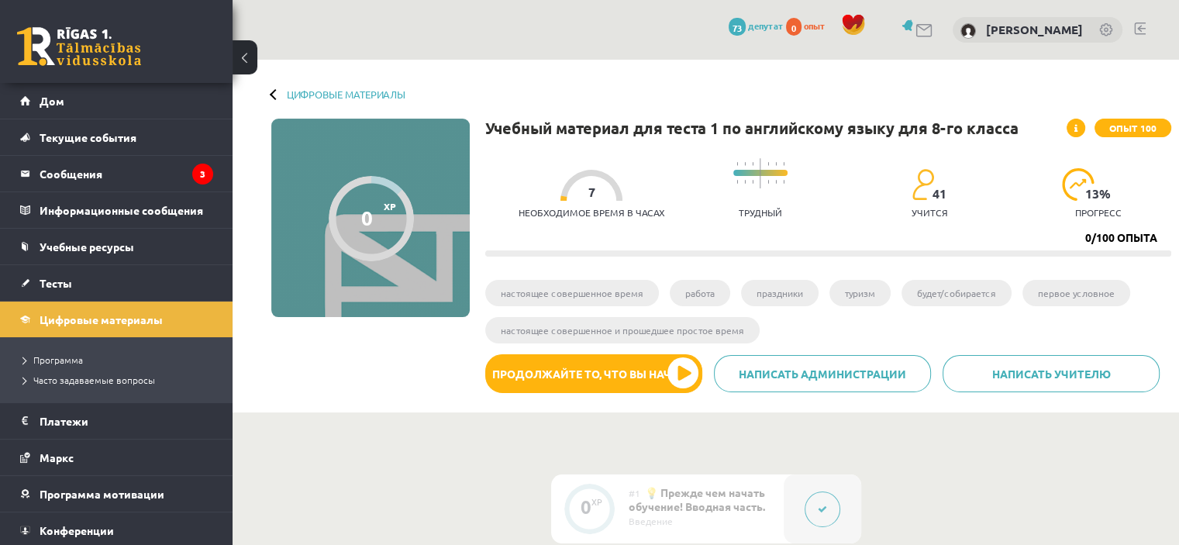
drag, startPoint x: 589, startPoint y: 191, endPoint x: 632, endPoint y: 195, distance: 42.7
click at [632, 195] on div "Необходимое время в часах 7" at bounding box center [592, 198] width 146 height 57
click at [83, 277] on link "Тесты" at bounding box center [116, 283] width 193 height 36
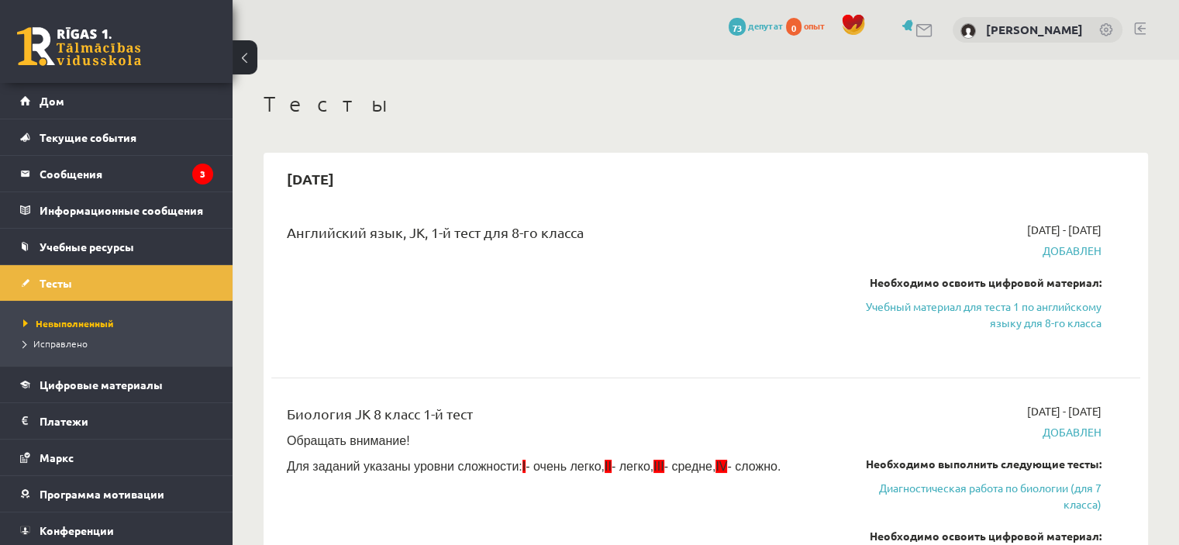
click at [1066, 250] on font "Добавлен" at bounding box center [1072, 250] width 59 height 14
click at [1067, 250] on font "Добавлен" at bounding box center [1072, 250] width 59 height 14
click at [1052, 254] on font "Добавлен" at bounding box center [1072, 250] width 59 height 14
click at [1053, 254] on font "Добавлен" at bounding box center [1072, 250] width 59 height 14
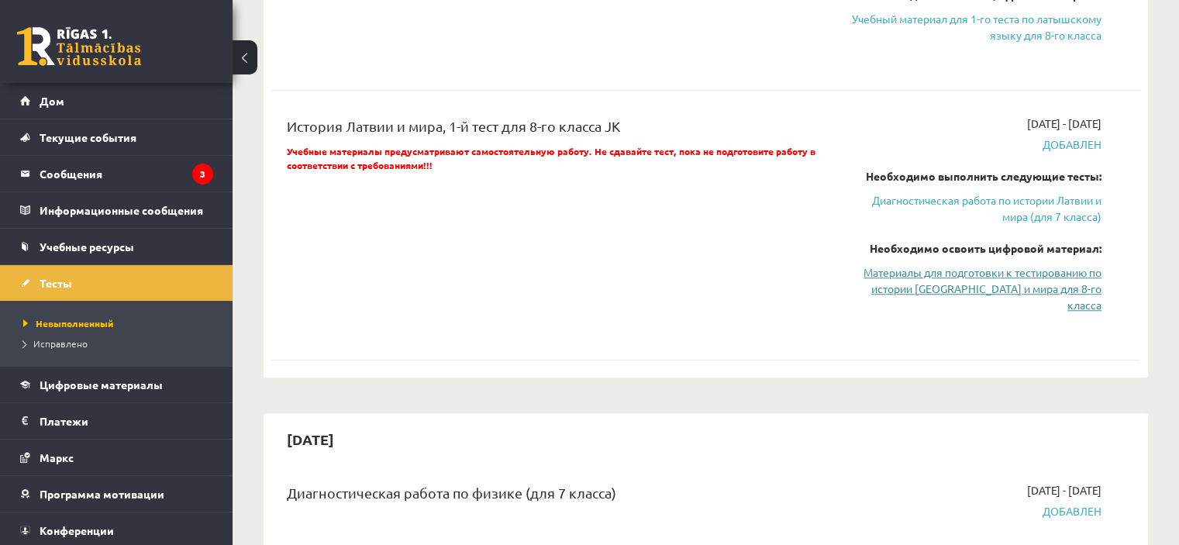
scroll to position [1163, 0]
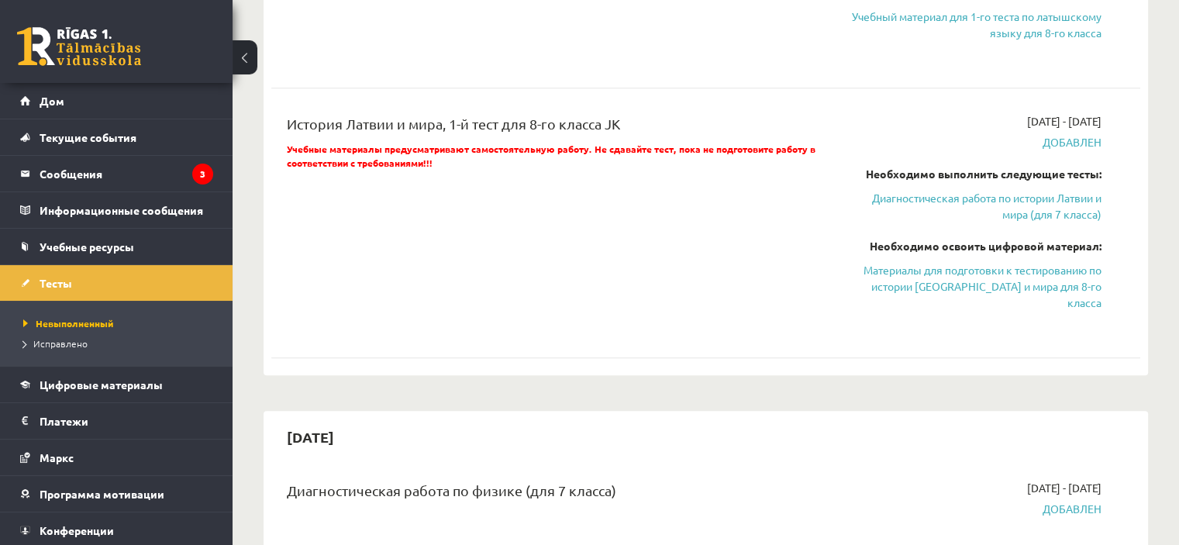
click at [1071, 137] on font "Добавлен" at bounding box center [1072, 142] width 59 height 14
drag, startPoint x: 1040, startPoint y: 139, endPoint x: 1076, endPoint y: 136, distance: 36.5
click at [1076, 136] on span "Добавлен" at bounding box center [974, 142] width 256 height 16
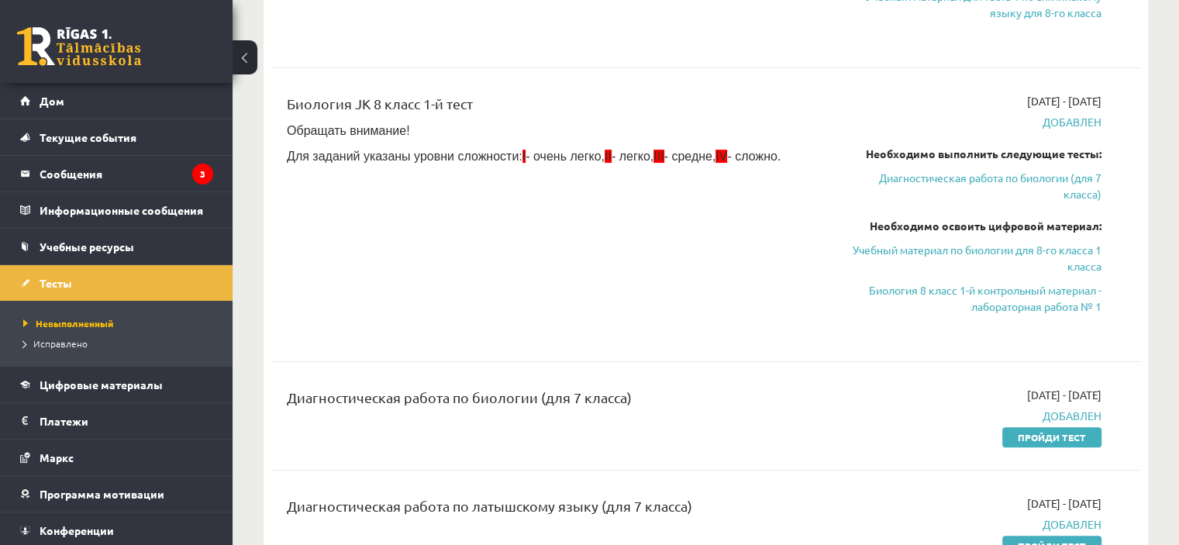
scroll to position [78, 0]
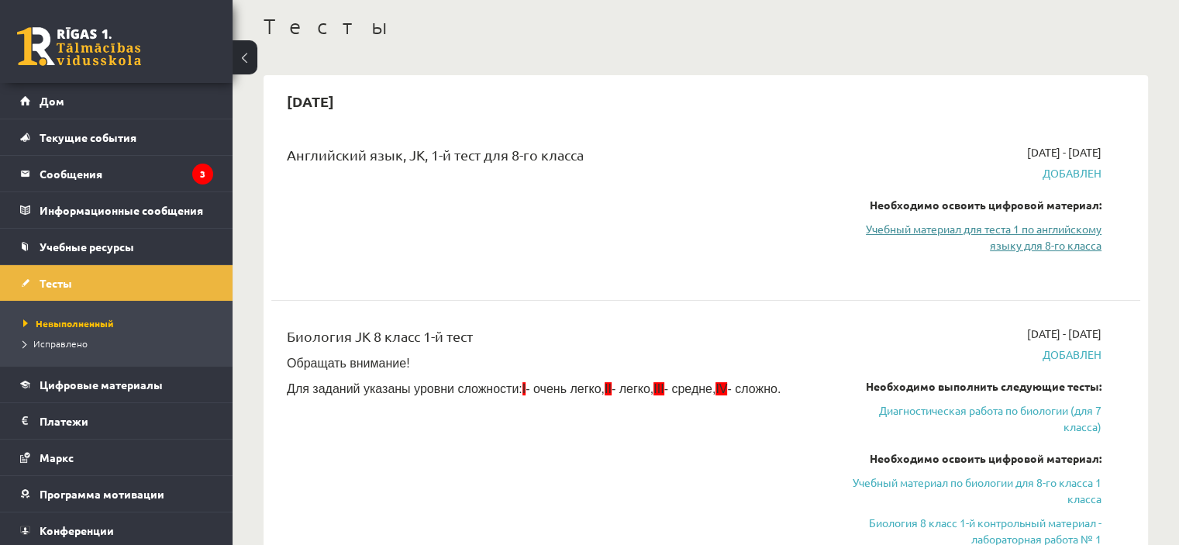
click at [1042, 246] on font "Учебный материал для теста 1 по английскому языку для 8-го класса" at bounding box center [984, 237] width 236 height 30
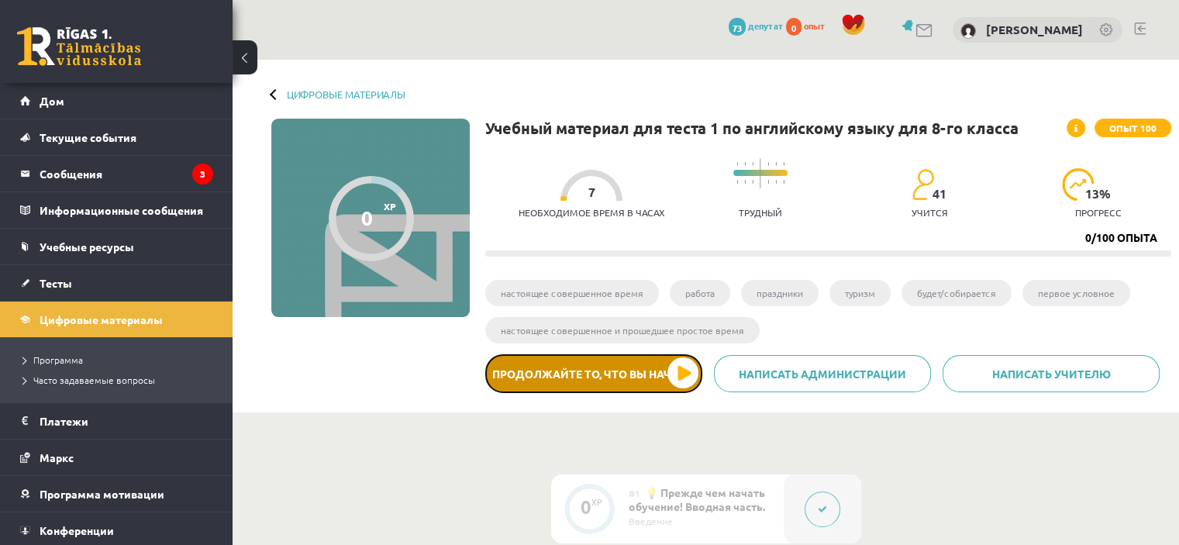
click at [603, 368] on font "Продолжайте то, что вы начали" at bounding box center [594, 374] width 204 height 14
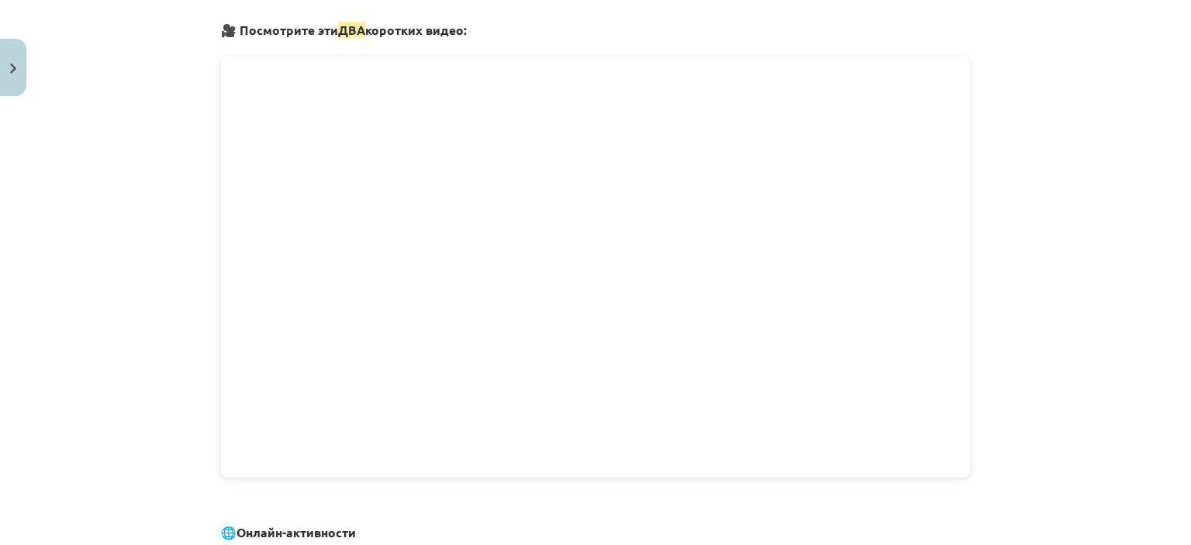
scroll to position [577, 0]
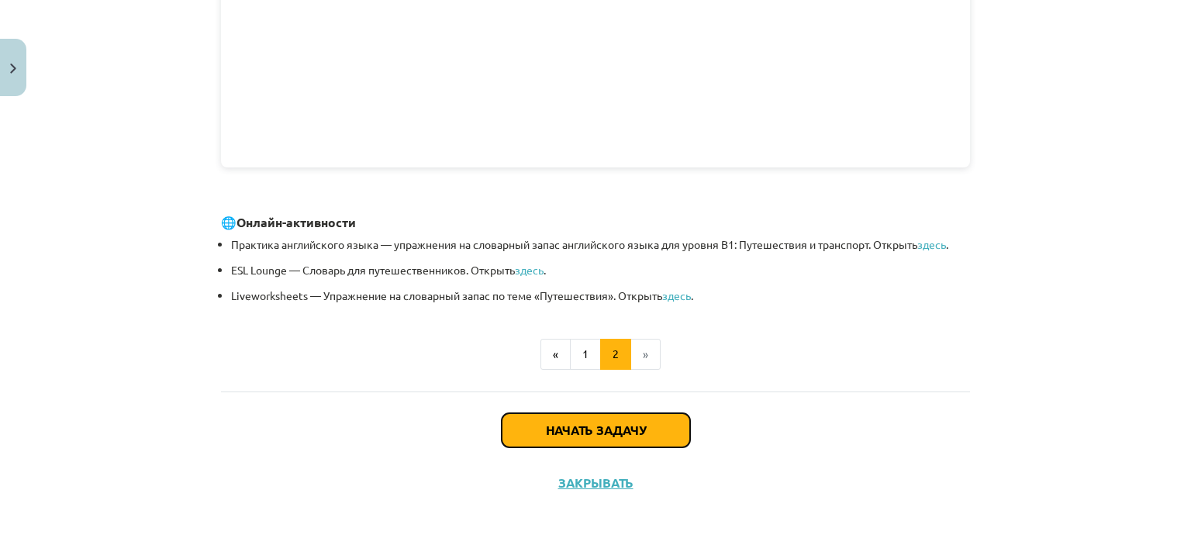
click at [586, 416] on button "Начать задачу" at bounding box center [596, 430] width 188 height 34
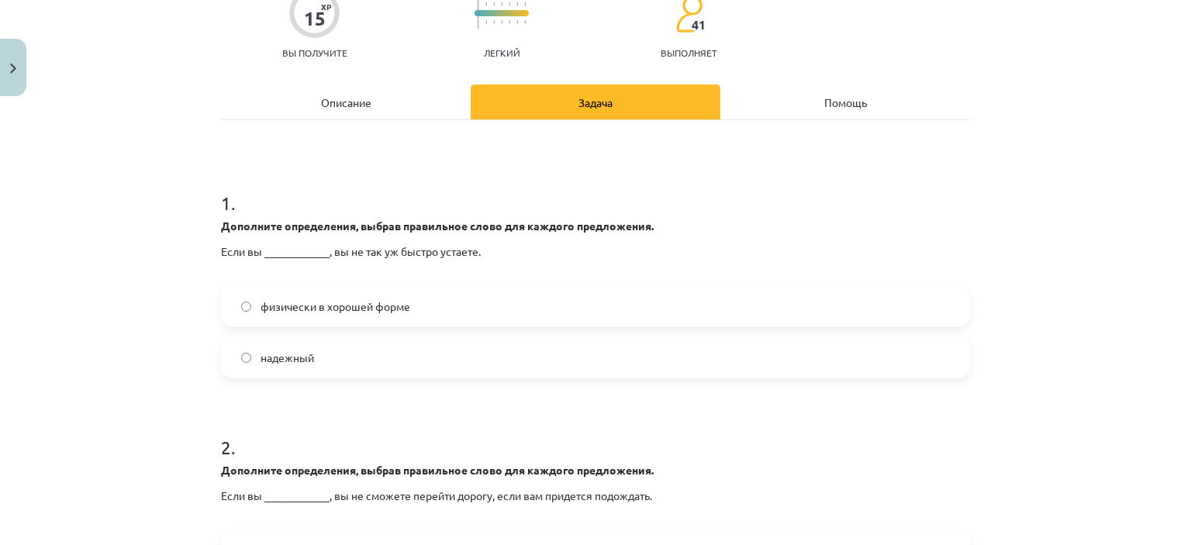
scroll to position [0, 0]
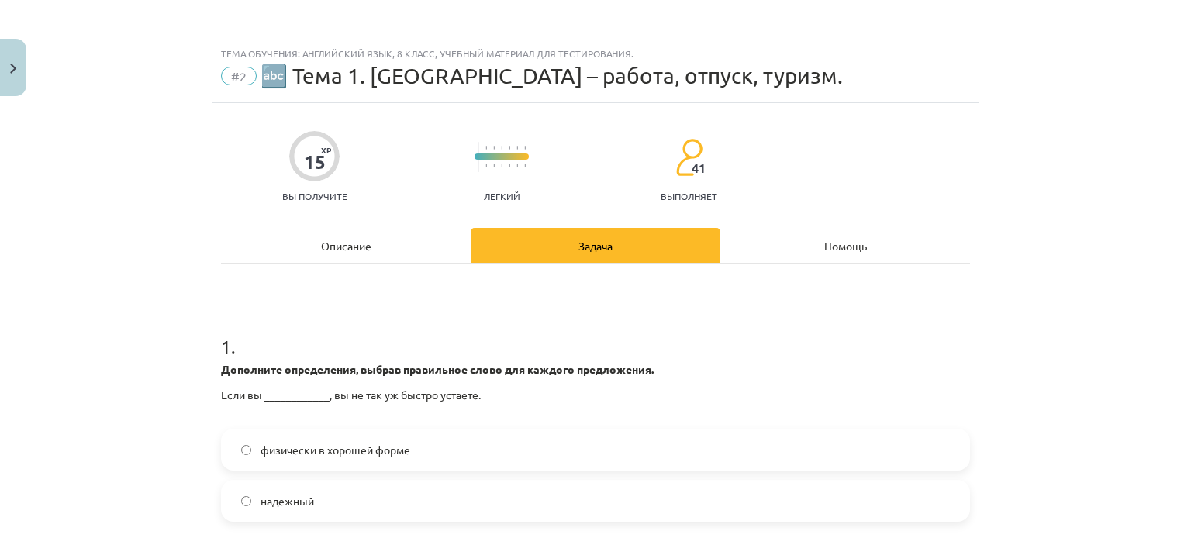
click at [619, 349] on h1 "1 ." at bounding box center [595, 333] width 749 height 48
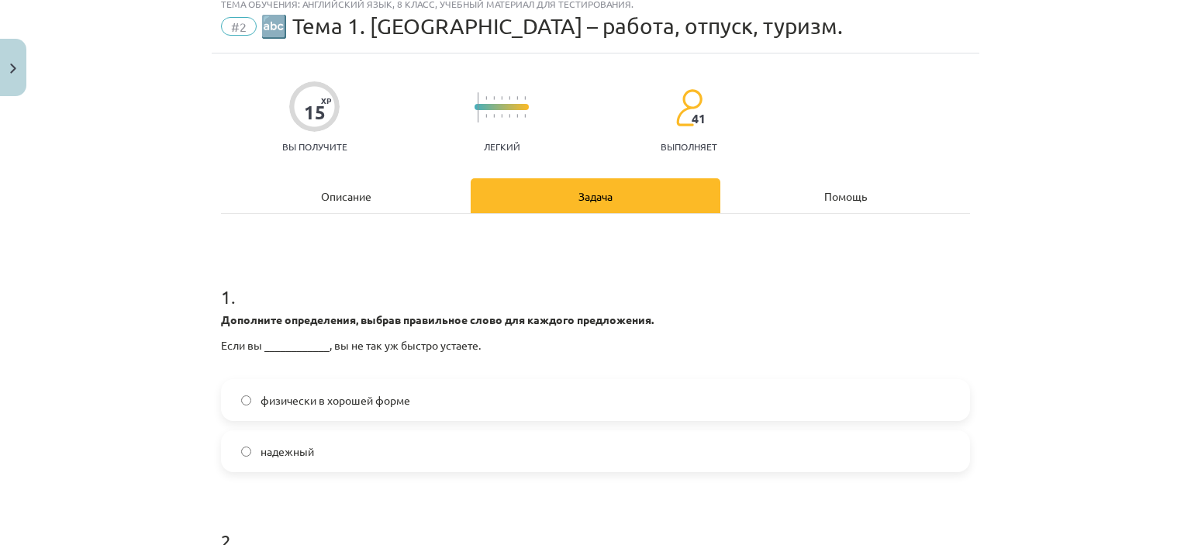
scroll to position [78, 0]
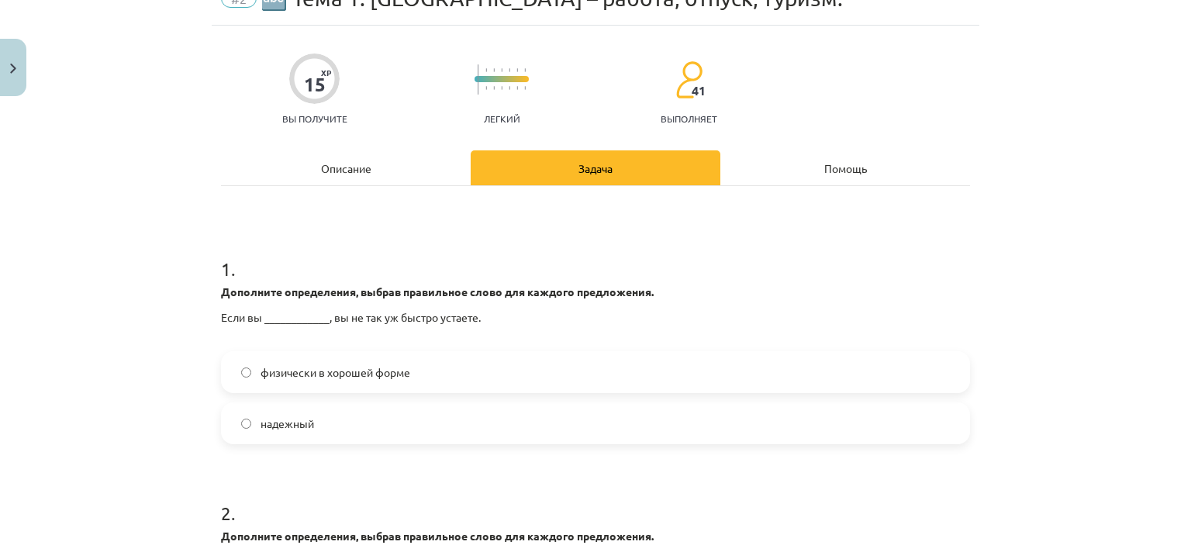
click at [374, 374] on font "физически в хорошей форме" at bounding box center [335, 372] width 150 height 14
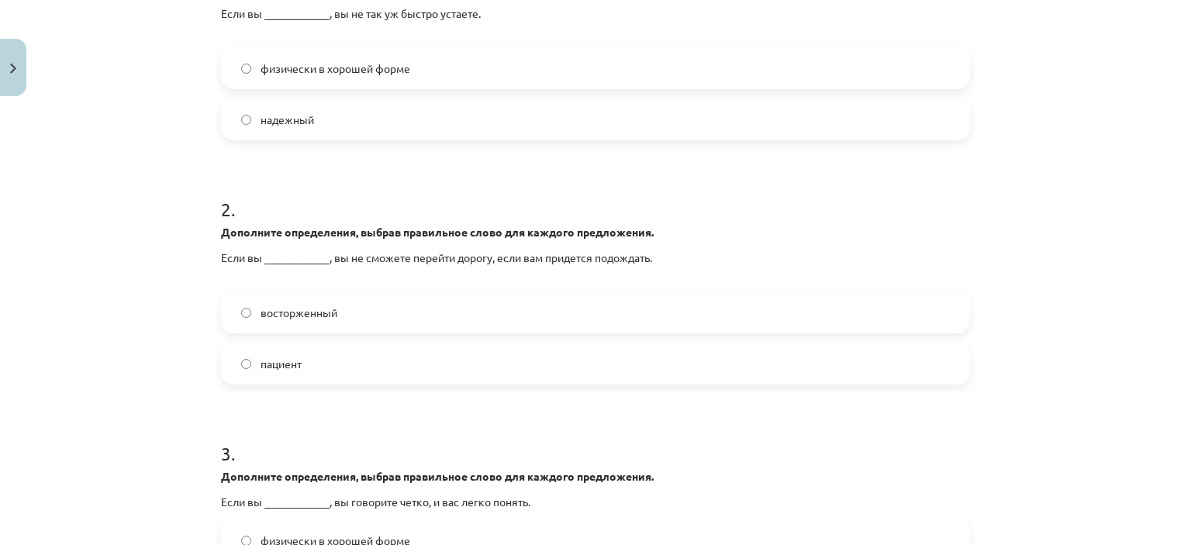
scroll to position [388, 0]
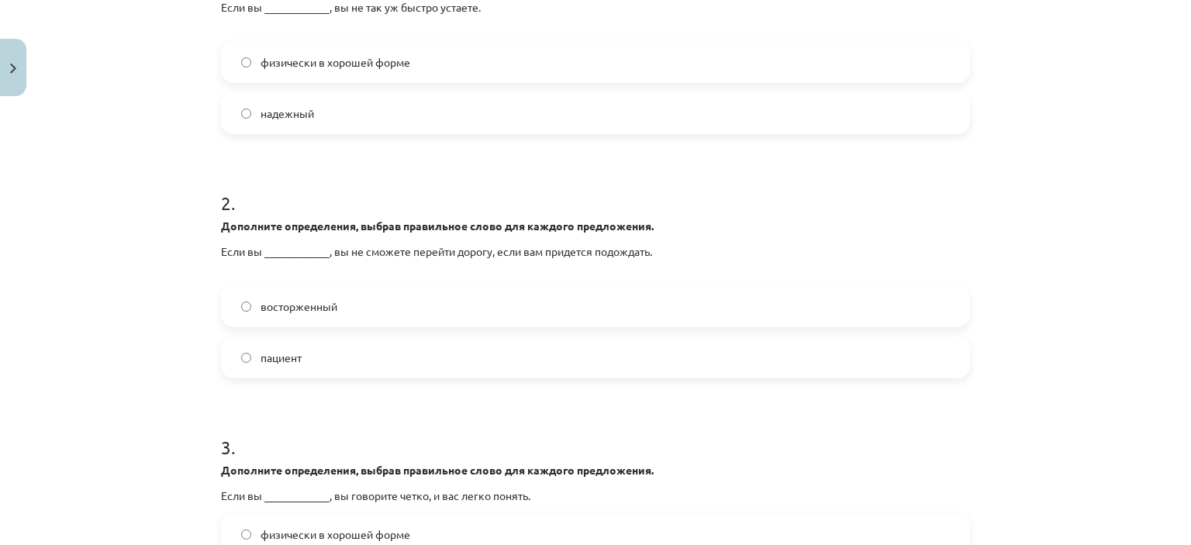
click at [412, 305] on label "восторженный" at bounding box center [595, 306] width 746 height 39
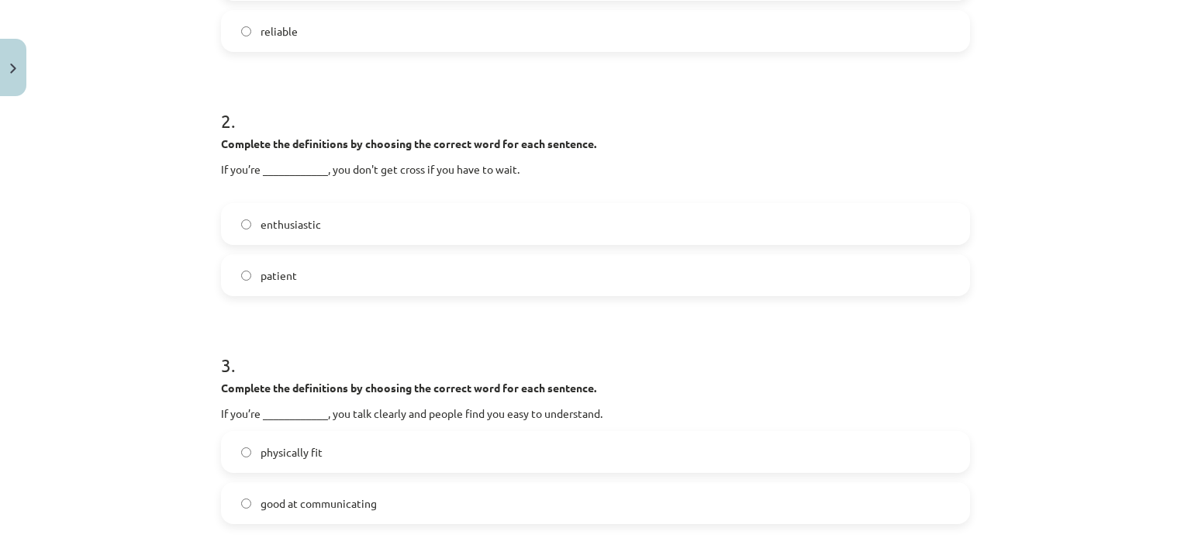
scroll to position [543, 0]
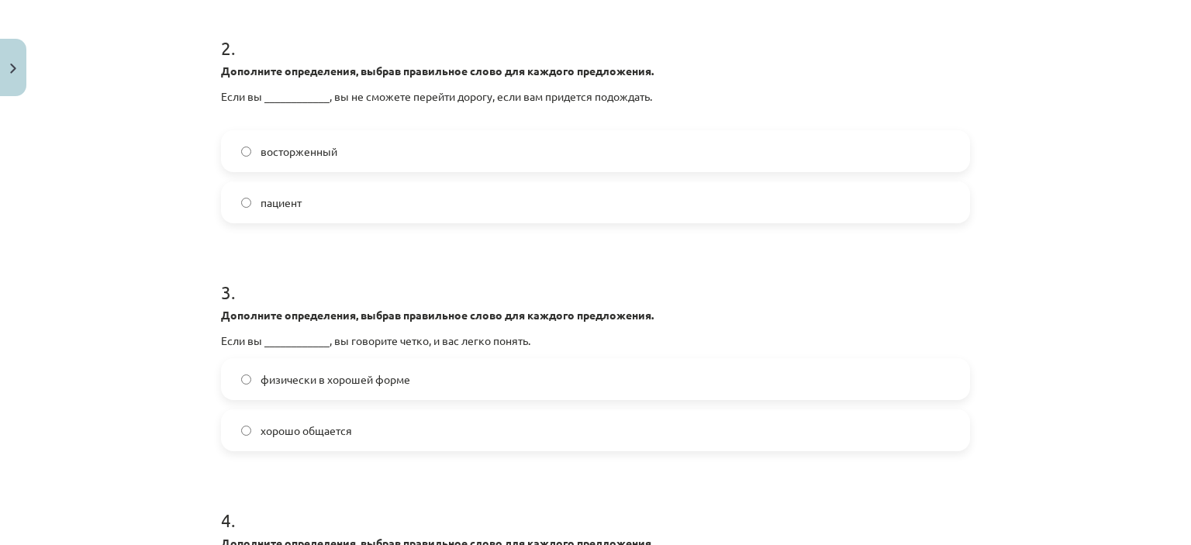
click at [373, 436] on label "хорошо общается" at bounding box center [595, 430] width 746 height 39
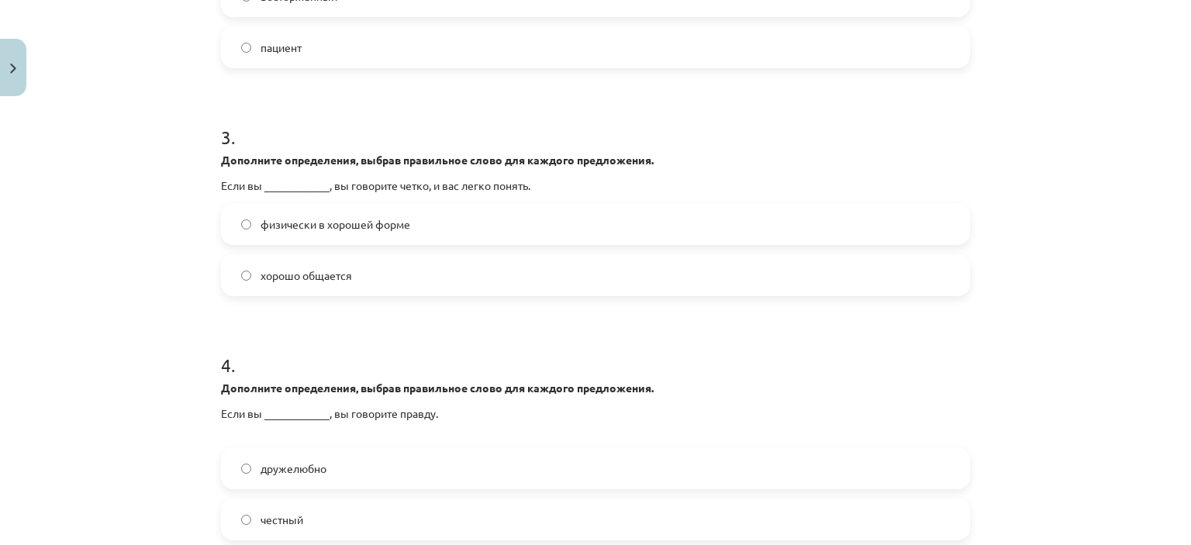
scroll to position [775, 0]
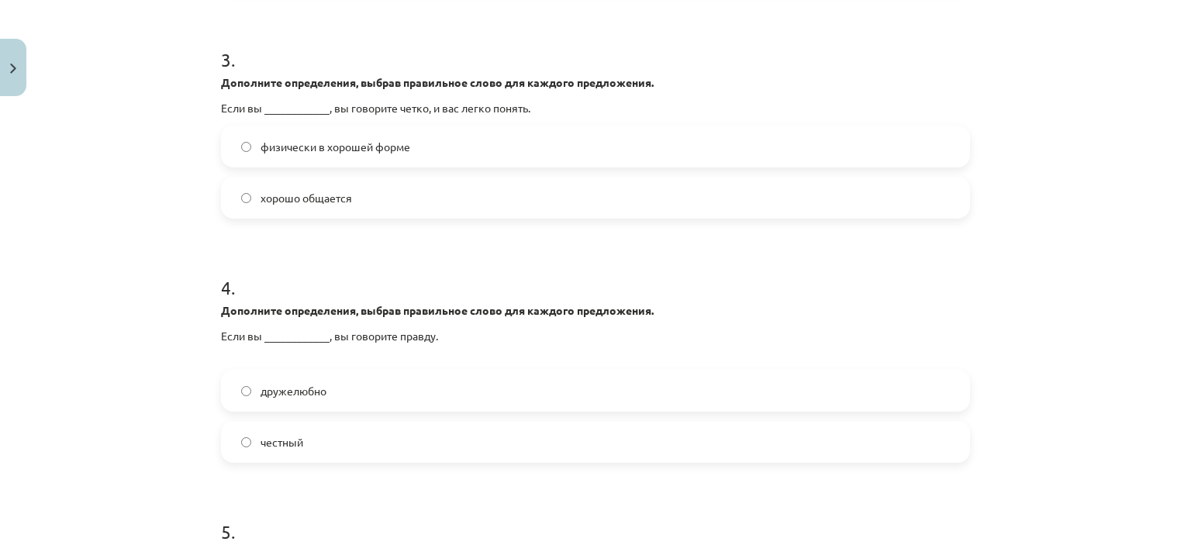
click at [369, 396] on label "дружелюбно" at bounding box center [595, 390] width 746 height 39
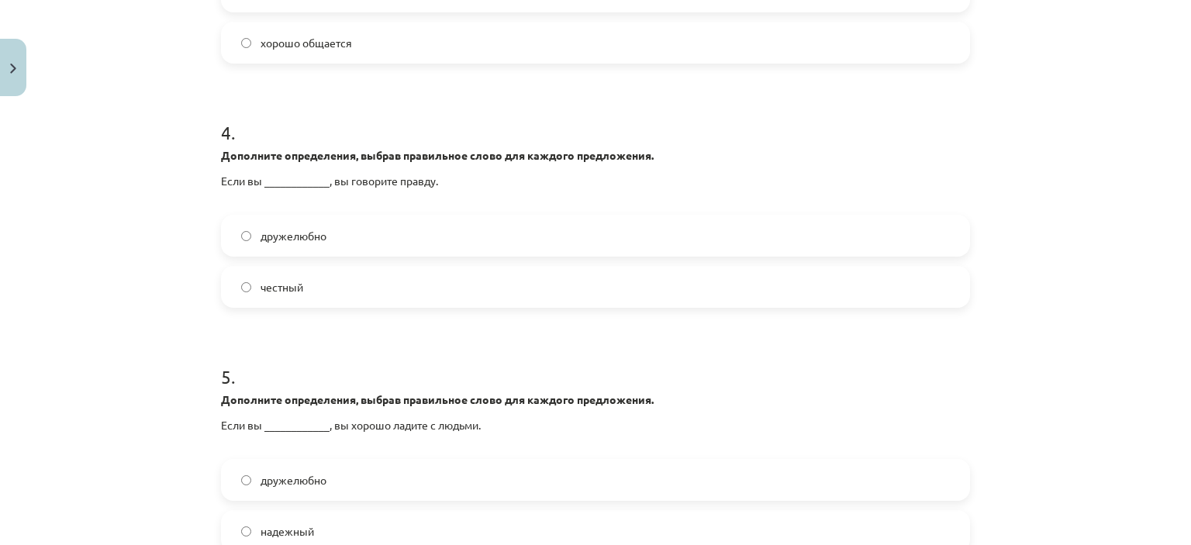
click at [361, 294] on label "честный" at bounding box center [595, 286] width 746 height 39
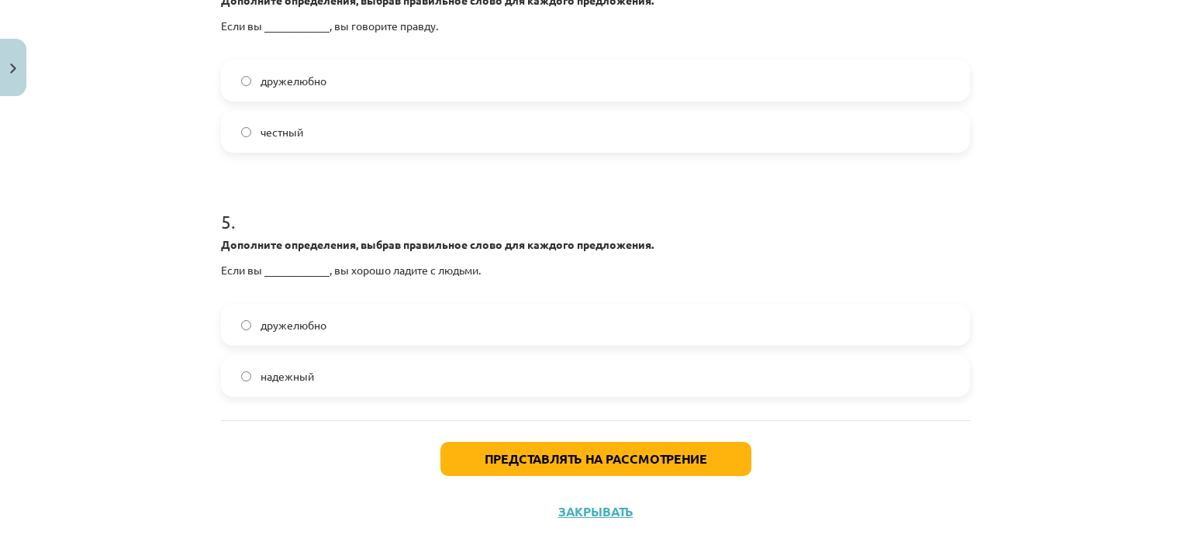
click at [329, 318] on label "дружелюбно" at bounding box center [595, 324] width 746 height 39
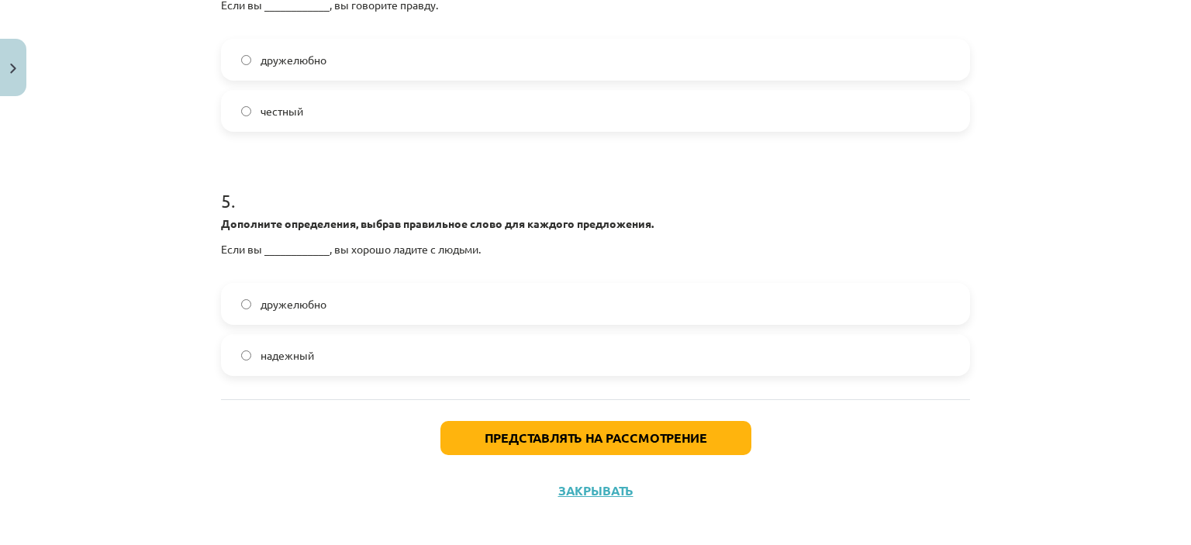
scroll to position [1116, 0]
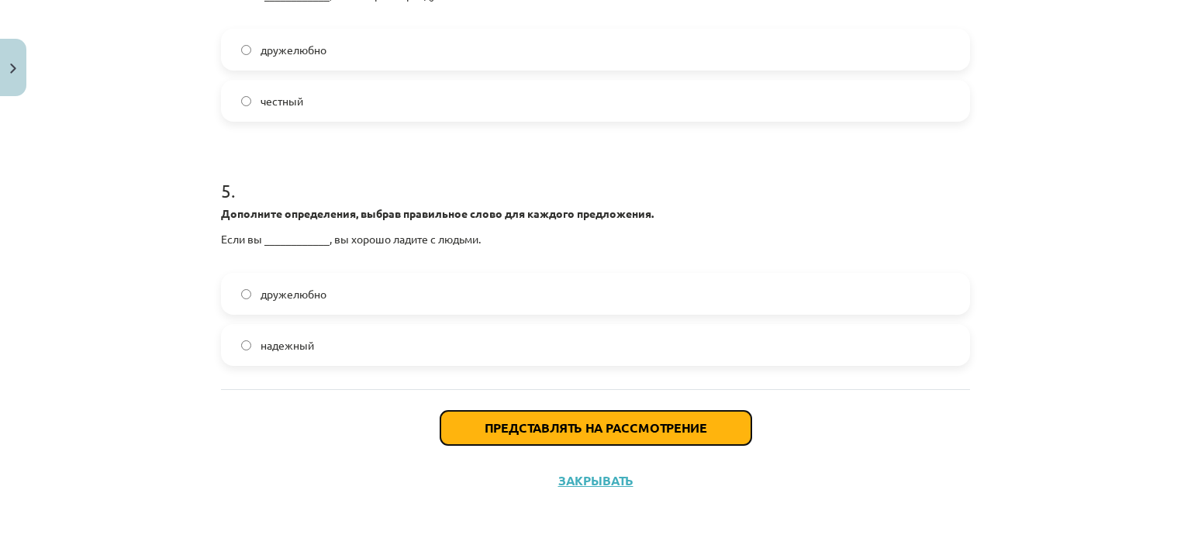
click at [660, 436] on button "Представлять на рассмотрение" at bounding box center [595, 428] width 311 height 34
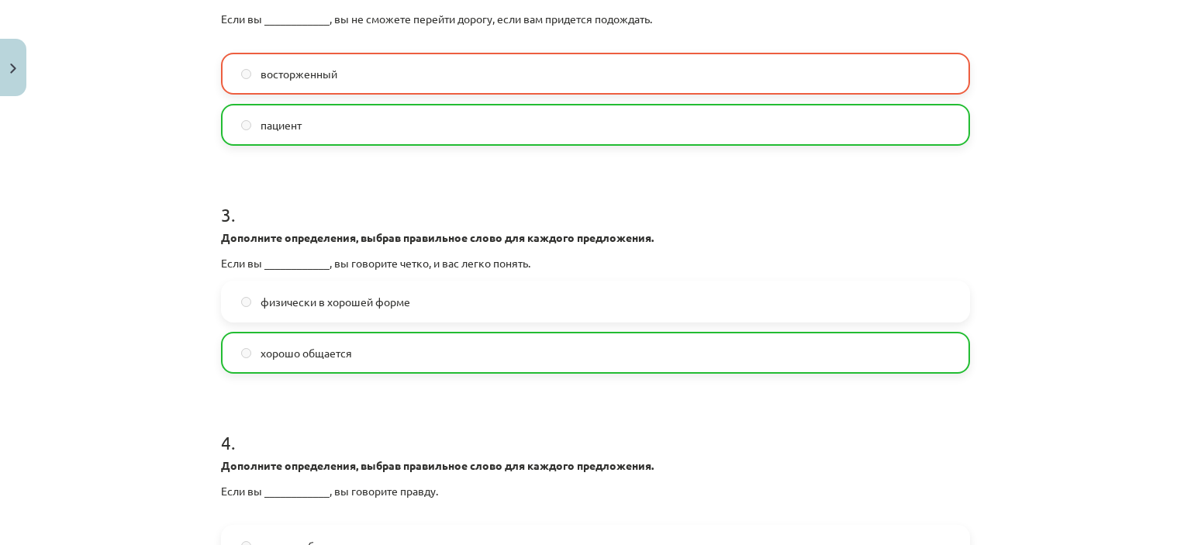
scroll to position [1165, 0]
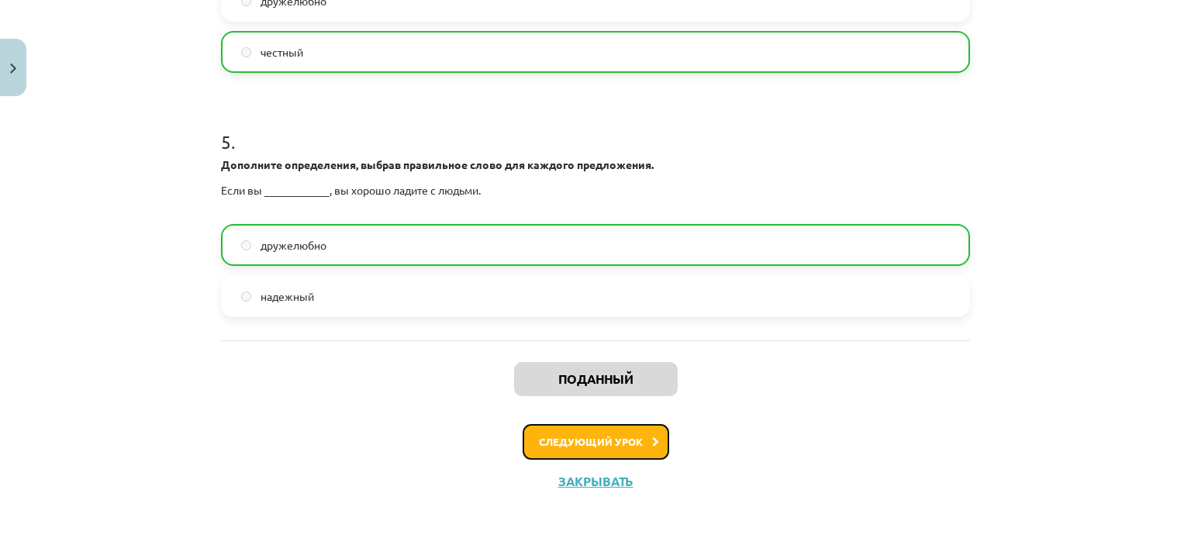
click at [624, 447] on button "Следующий урок" at bounding box center [595, 442] width 147 height 36
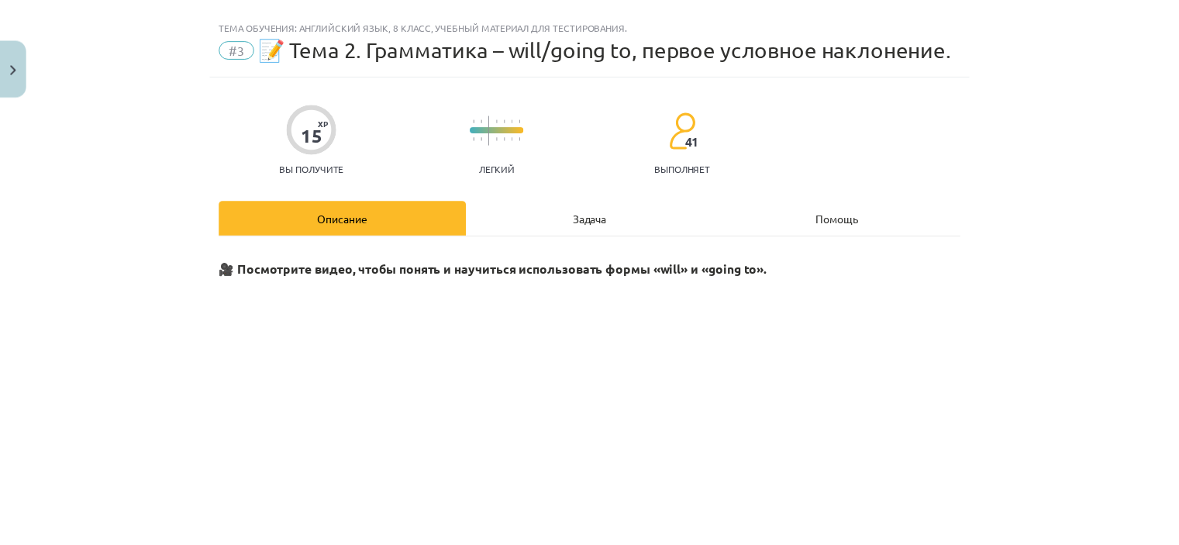
scroll to position [0, 0]
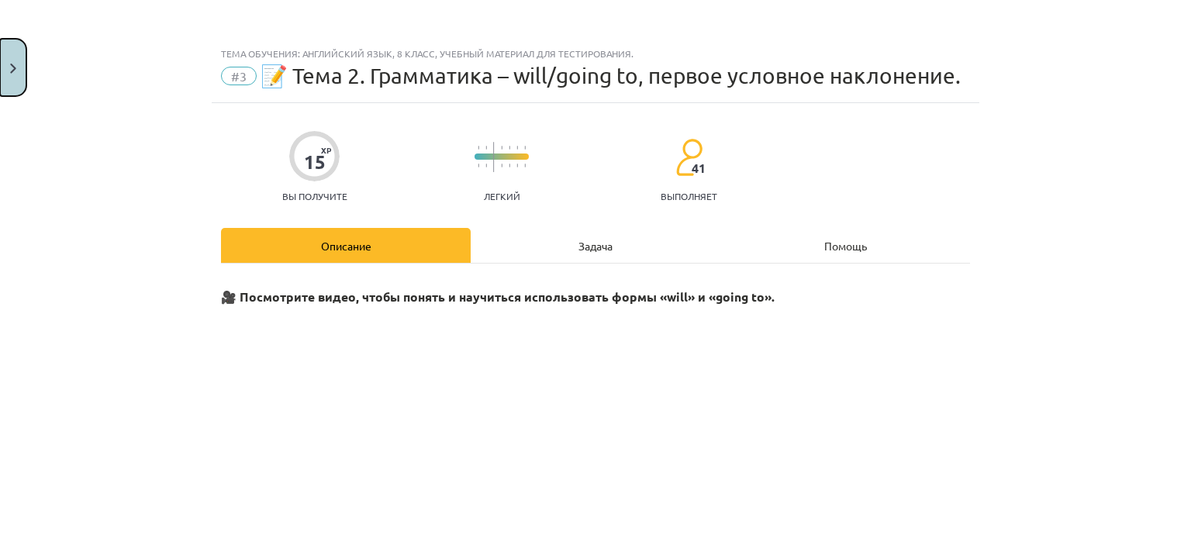
click at [16, 71] on img "Закрывать" at bounding box center [13, 69] width 6 height 10
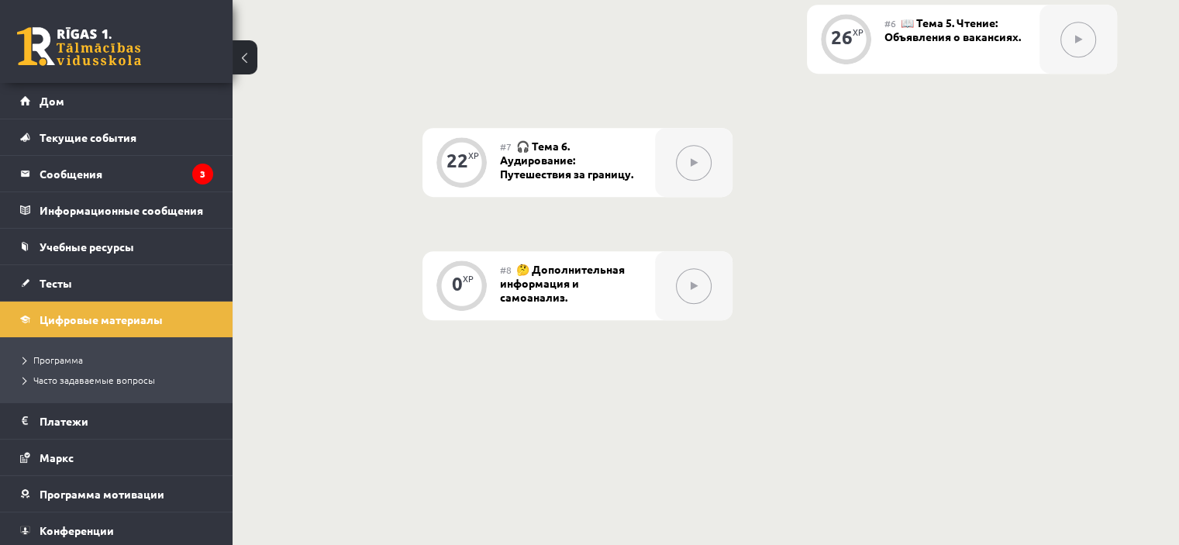
scroll to position [1142, 0]
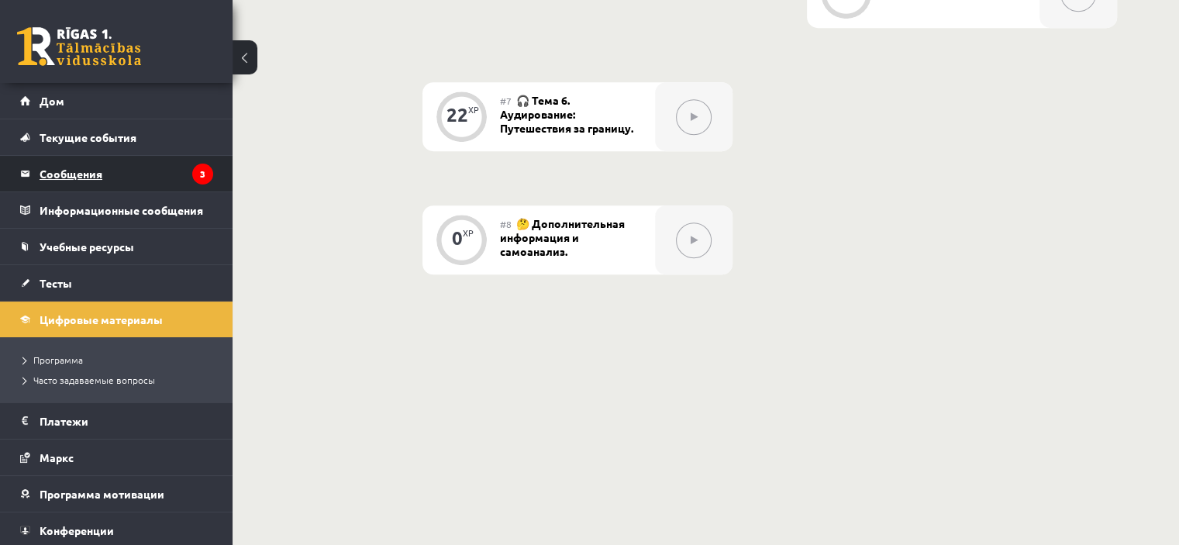
click at [103, 170] on legend "Сообщения 3" at bounding box center [127, 174] width 174 height 36
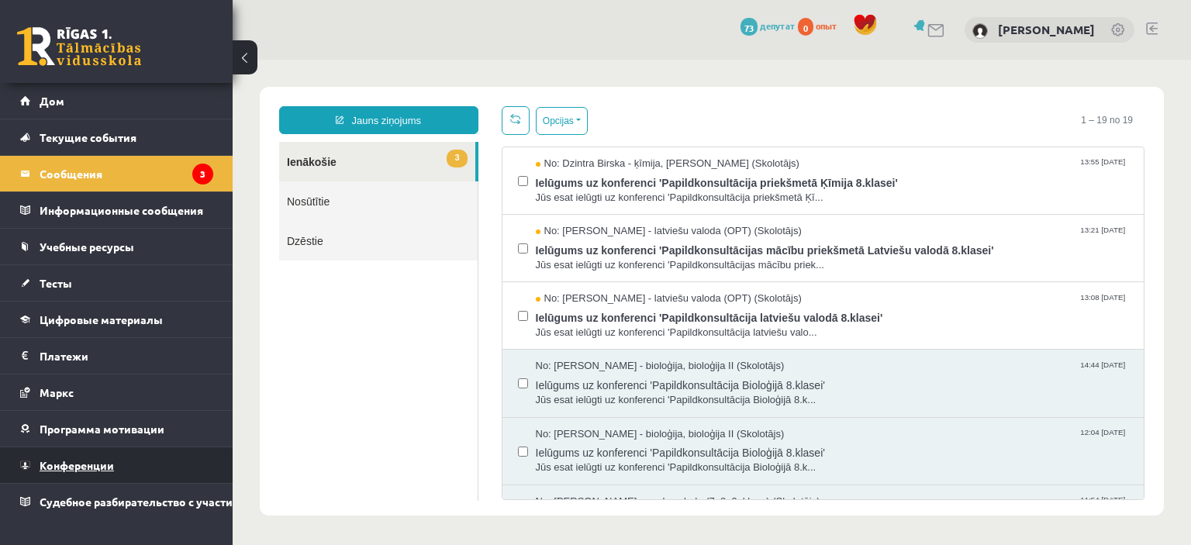
click at [96, 460] on font "Конференции" at bounding box center [77, 465] width 74 height 14
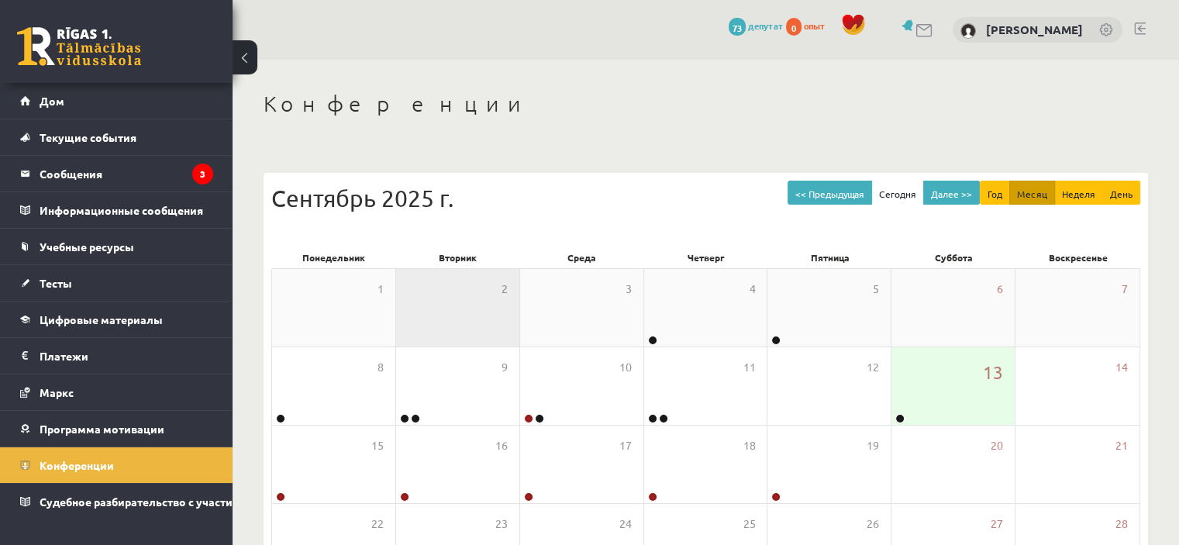
scroll to position [78, 0]
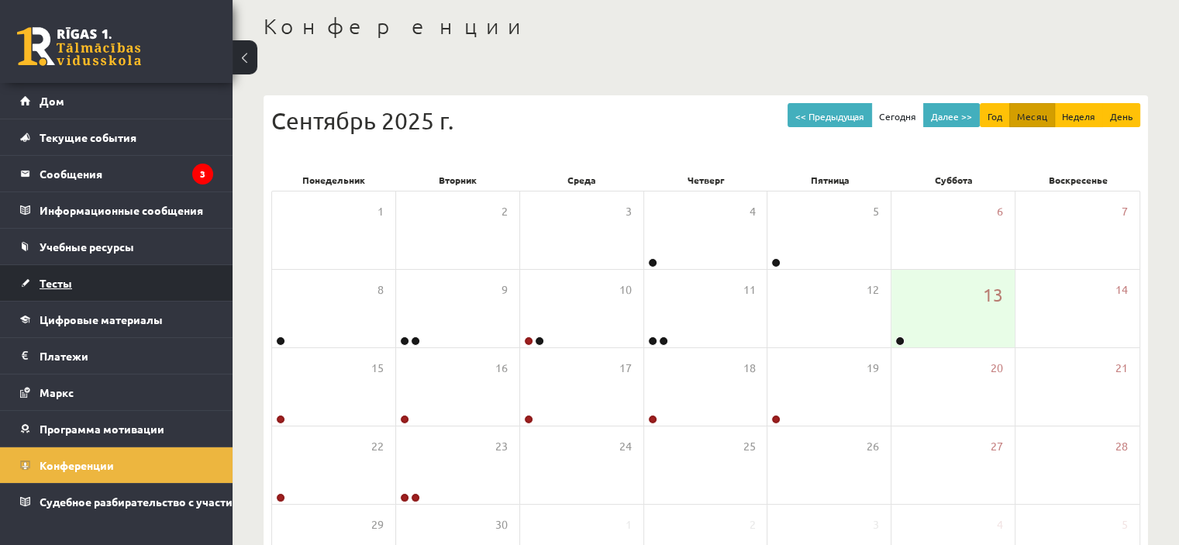
click at [150, 282] on link "Тесты" at bounding box center [116, 283] width 193 height 36
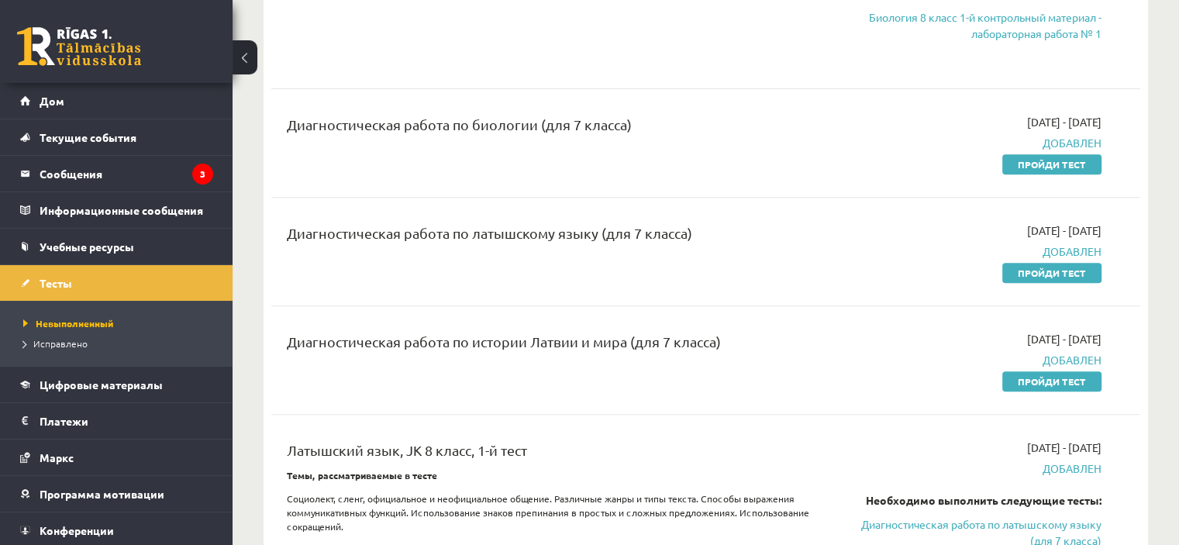
scroll to position [620, 0]
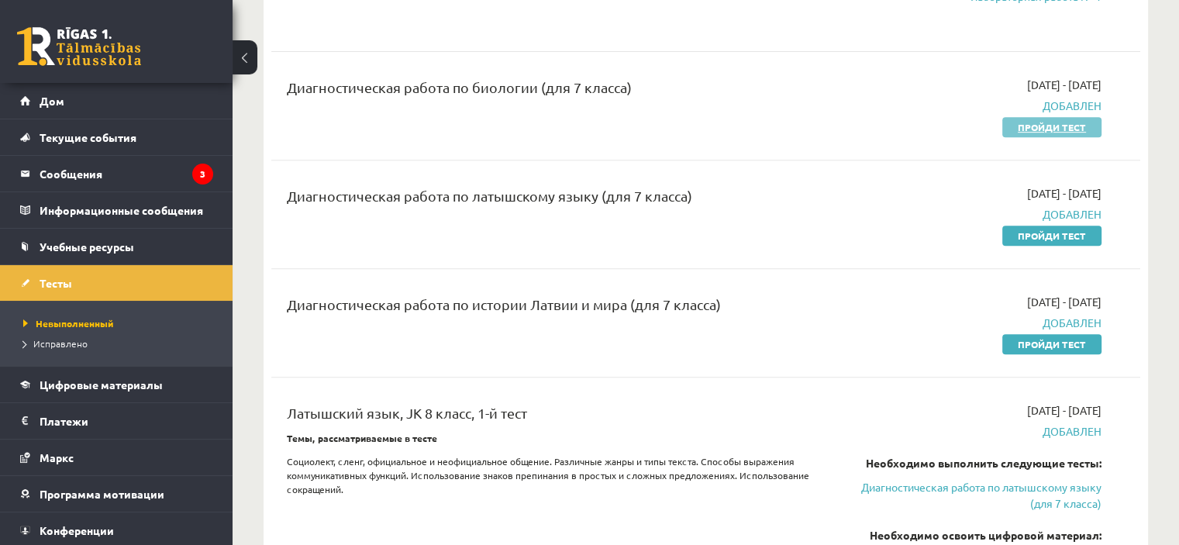
click at [1052, 129] on font "Пройди тест" at bounding box center [1052, 127] width 68 height 12
click at [1046, 235] on font "Пройди тест" at bounding box center [1052, 235] width 68 height 12
